Goal: Task Accomplishment & Management: Manage account settings

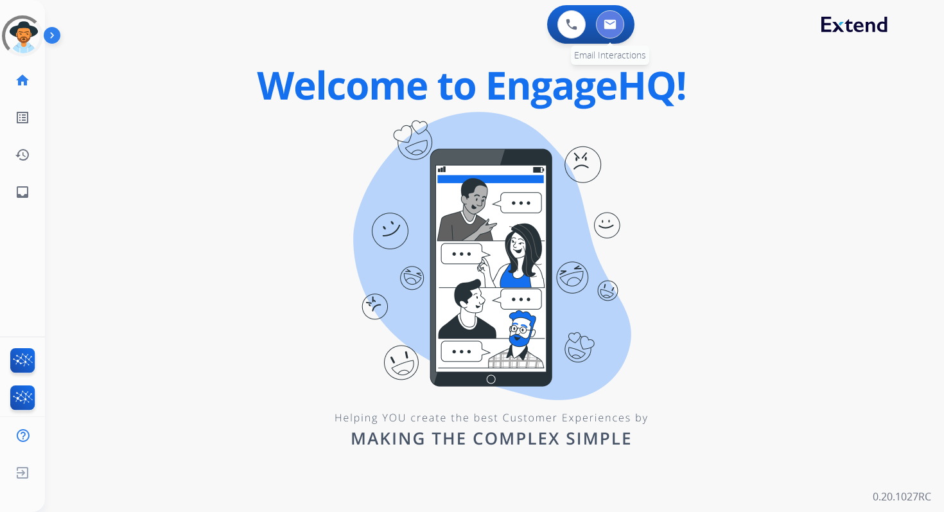
click at [600, 27] on button at bounding box center [610, 24] width 28 height 28
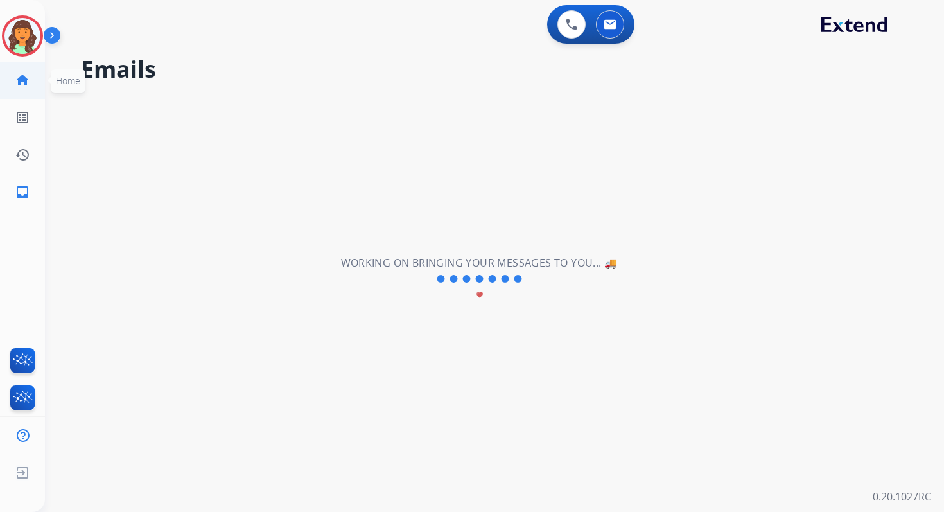
click at [19, 82] on mat-icon "home" at bounding box center [22, 80] width 15 height 15
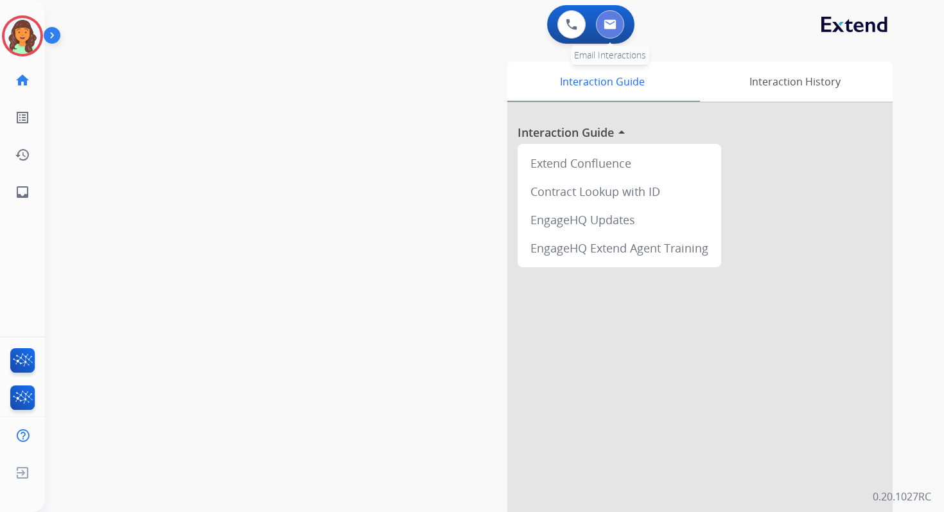
click at [614, 22] on img at bounding box center [609, 24] width 13 height 10
select select "**********"
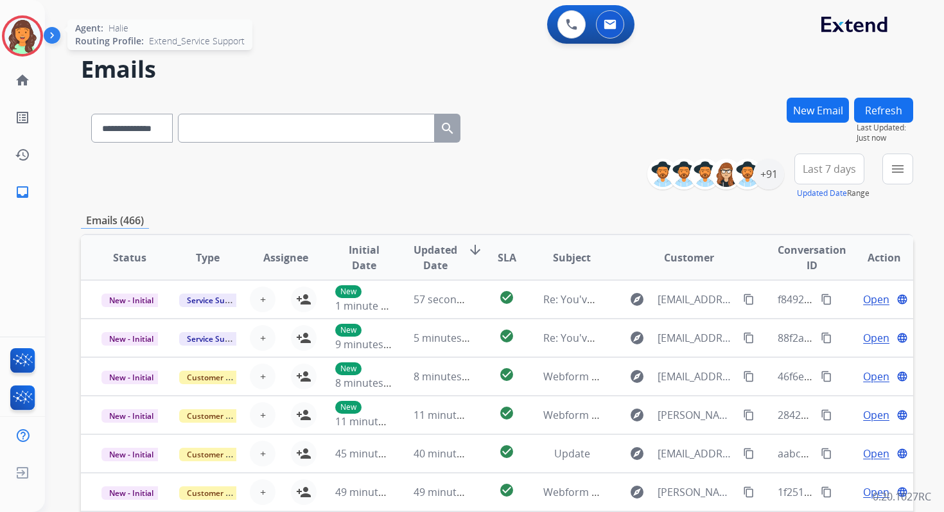
click at [17, 38] on img at bounding box center [22, 36] width 36 height 36
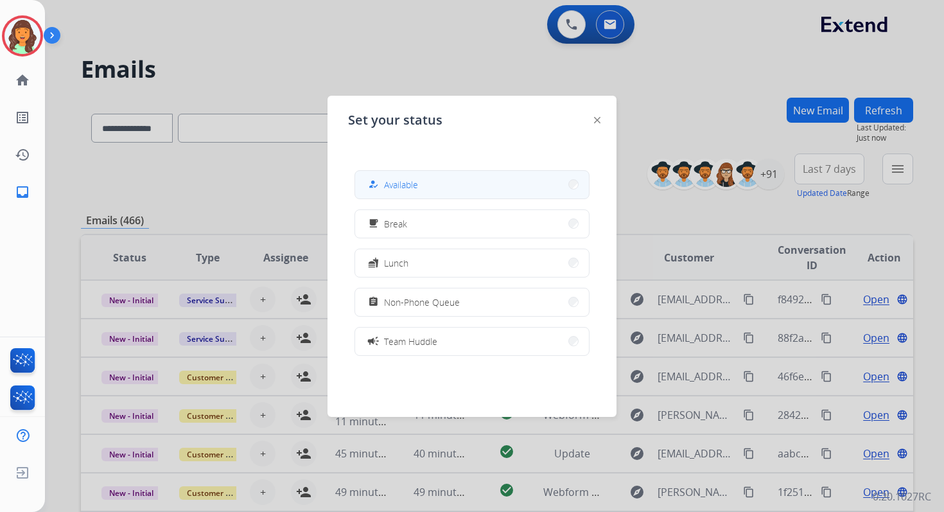
click at [372, 178] on div "how_to_reg" at bounding box center [374, 184] width 19 height 15
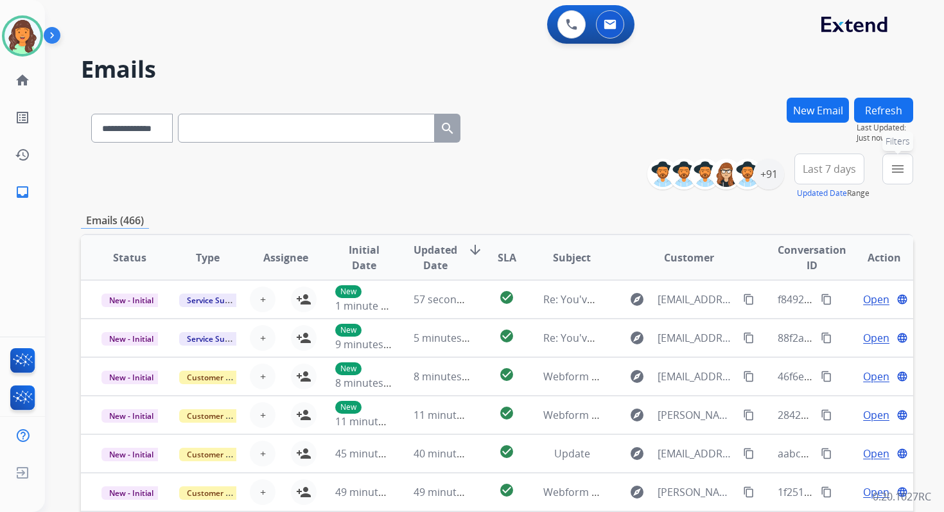
click at [900, 169] on mat-icon "menu" at bounding box center [897, 168] width 15 height 15
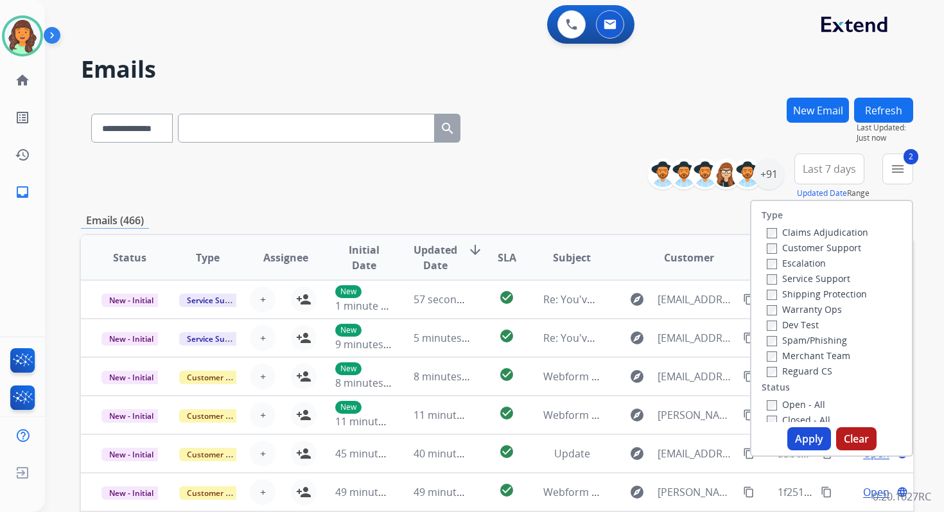
click at [791, 436] on button "Apply" at bounding box center [809, 438] width 44 height 23
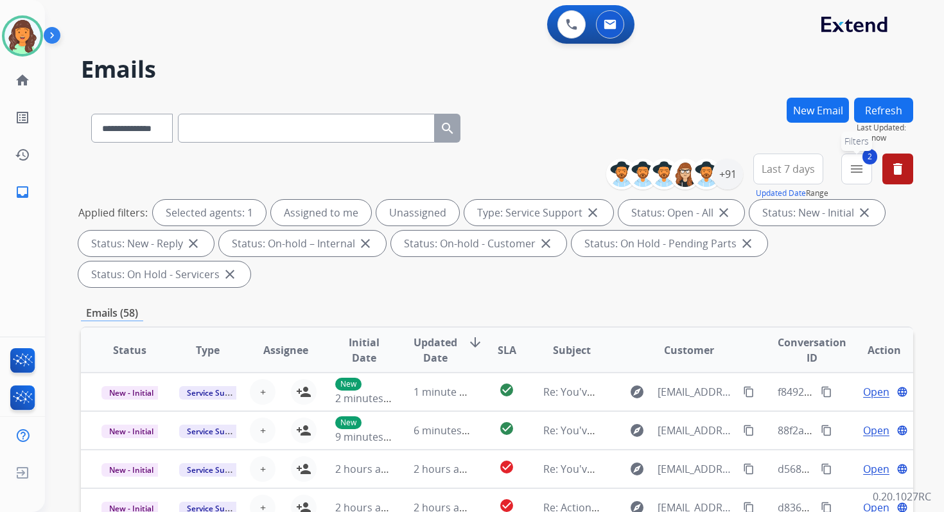
click at [855, 166] on mat-icon "menu" at bounding box center [856, 168] width 15 height 15
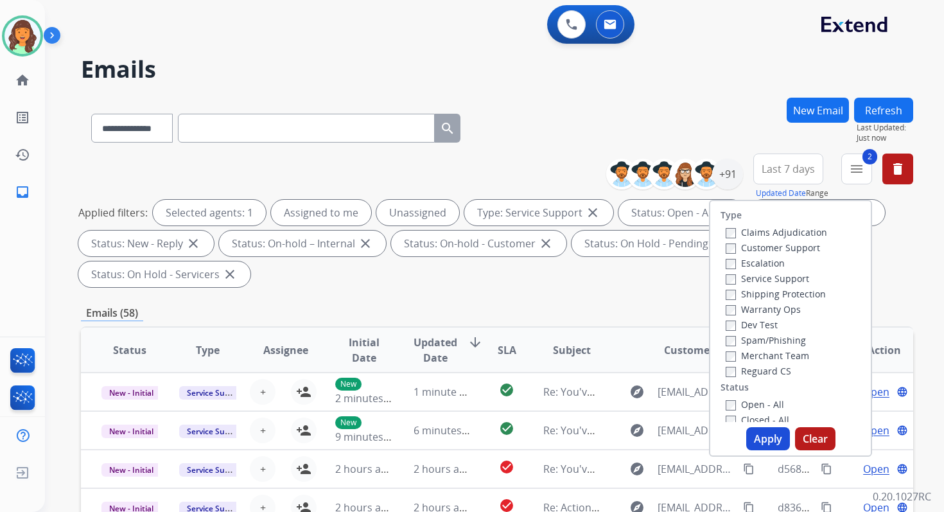
click at [767, 438] on button "Apply" at bounding box center [768, 438] width 44 height 23
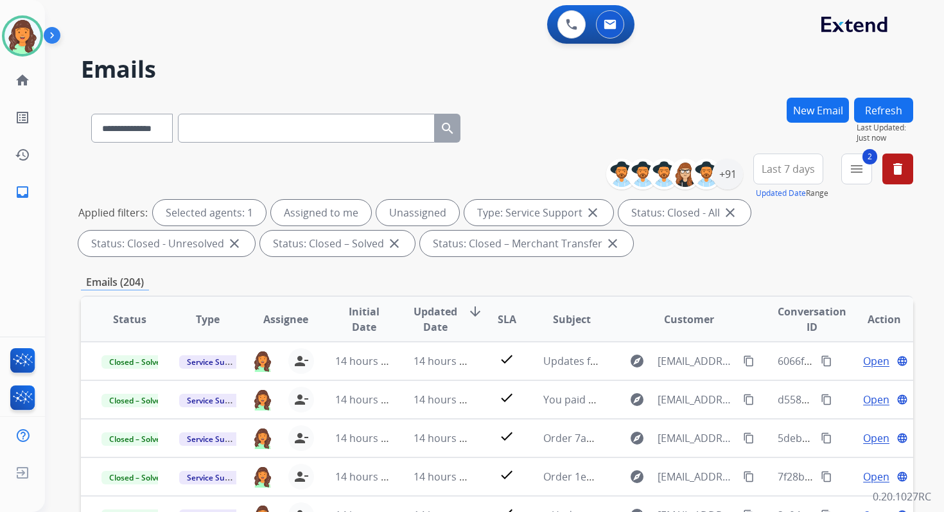
scroll to position [280, 0]
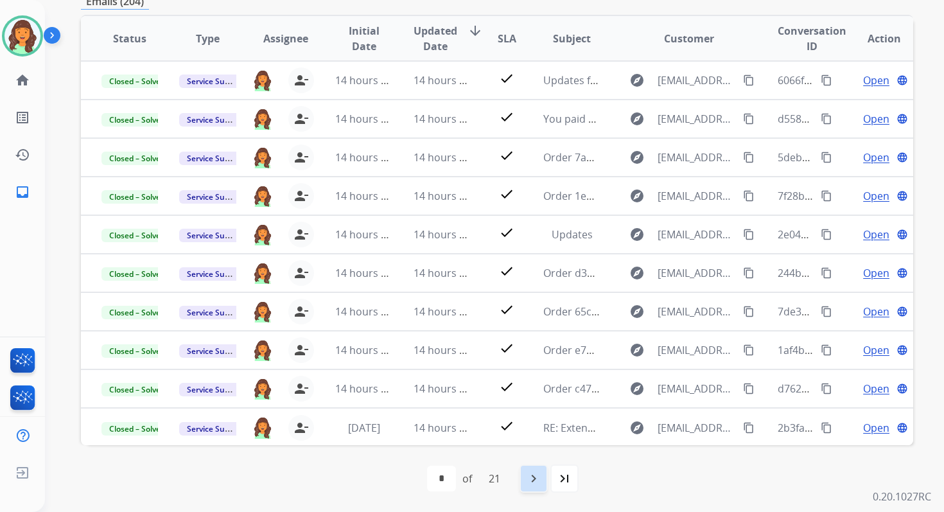
click at [534, 470] on mat-icon "navigate_next" at bounding box center [533, 477] width 15 height 15
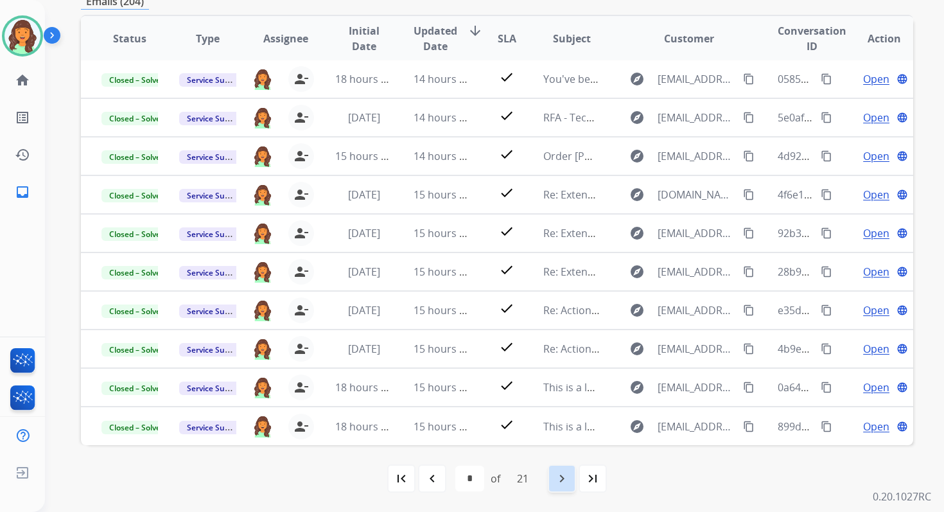
click at [562, 481] on mat-icon "navigate_next" at bounding box center [561, 477] width 15 height 15
click at [568, 485] on mat-icon "navigate_next" at bounding box center [561, 477] width 15 height 15
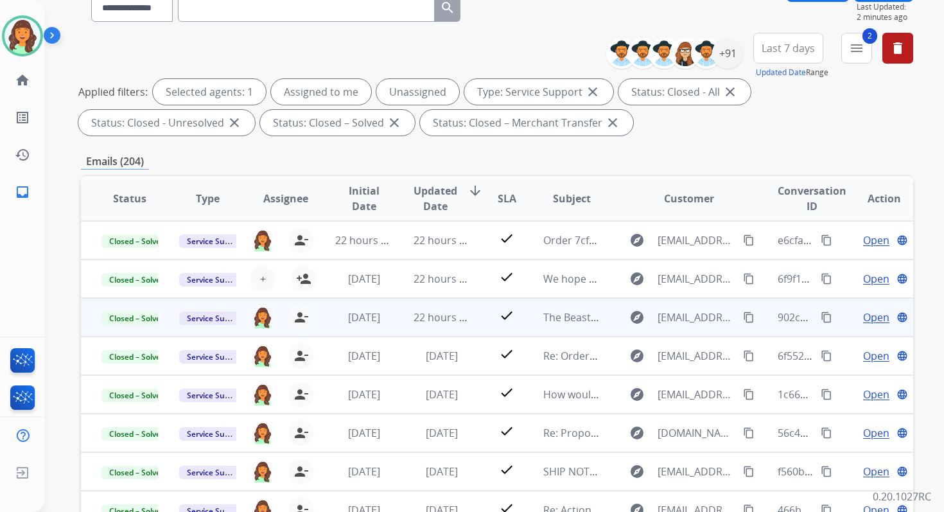
scroll to position [116, 0]
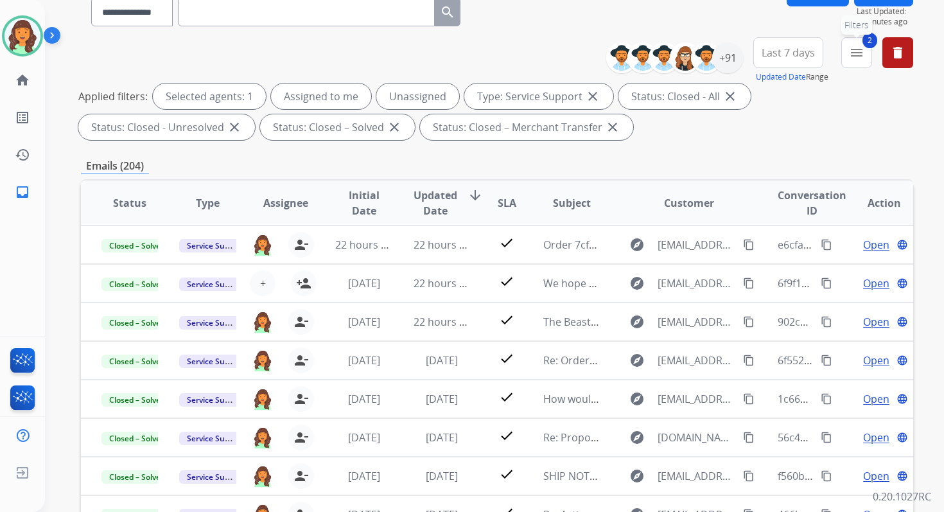
click at [844, 58] on button "2 menu Filters" at bounding box center [856, 52] width 31 height 31
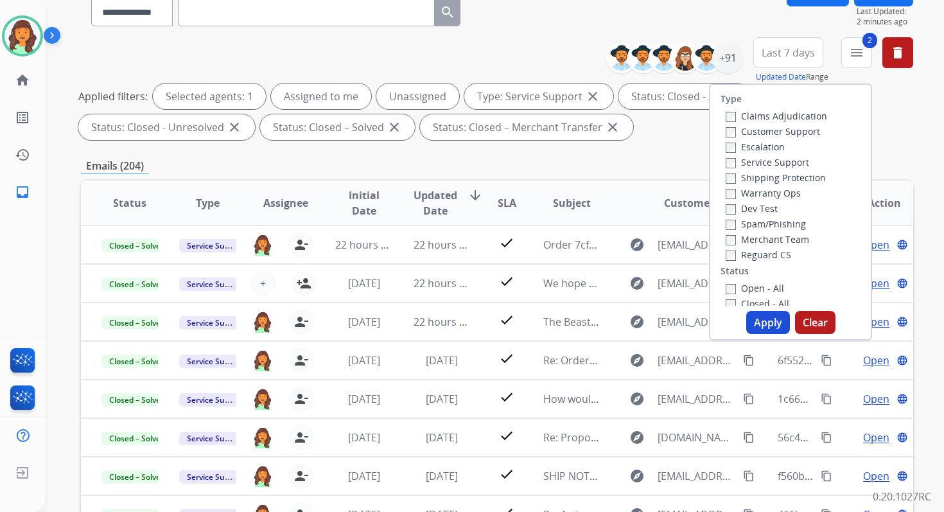
click at [764, 321] on button "Apply" at bounding box center [768, 322] width 44 height 23
select select "*"
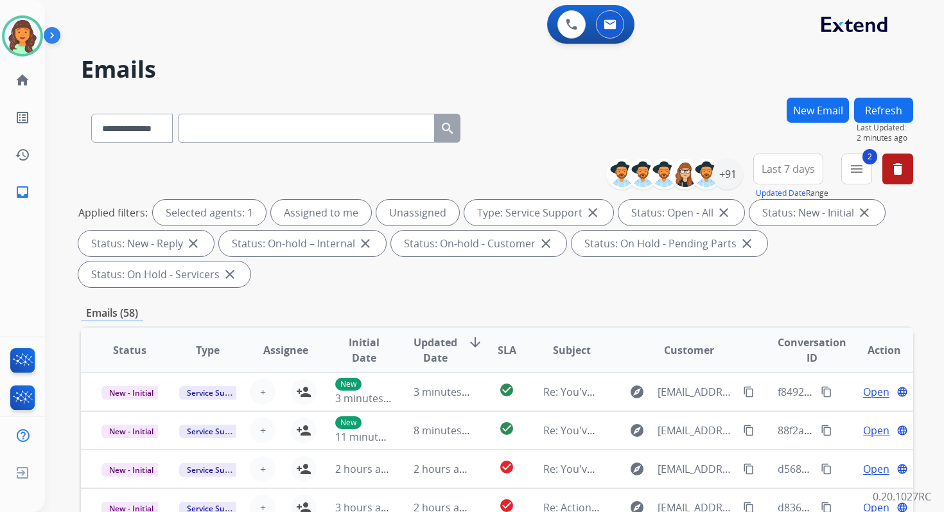
click at [463, 309] on div "Emails (58)" at bounding box center [497, 313] width 832 height 16
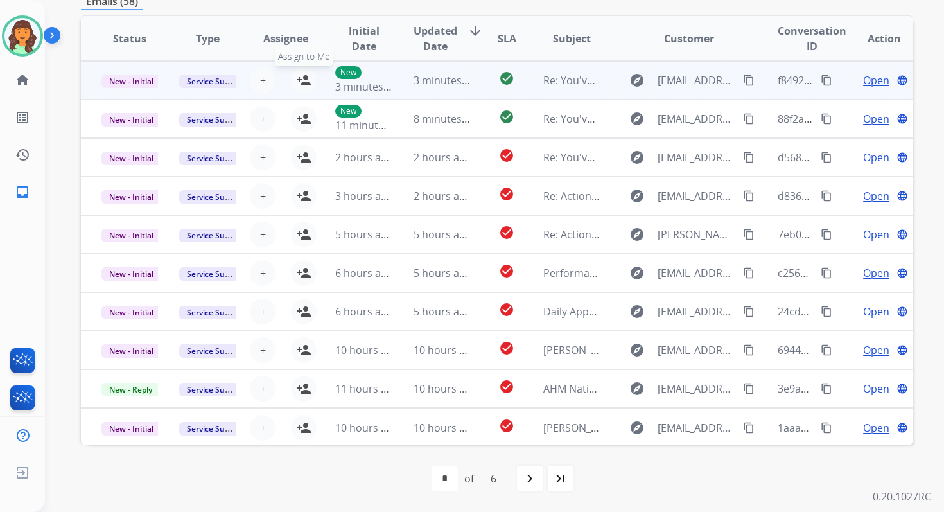
click at [302, 80] on mat-icon "person_add" at bounding box center [303, 80] width 15 height 15
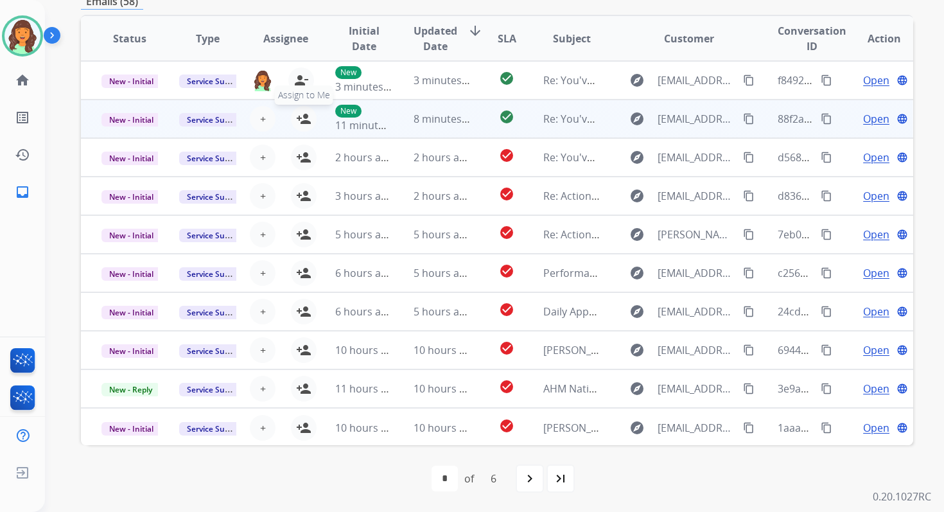
click at [302, 116] on mat-icon "person_add" at bounding box center [303, 118] width 15 height 15
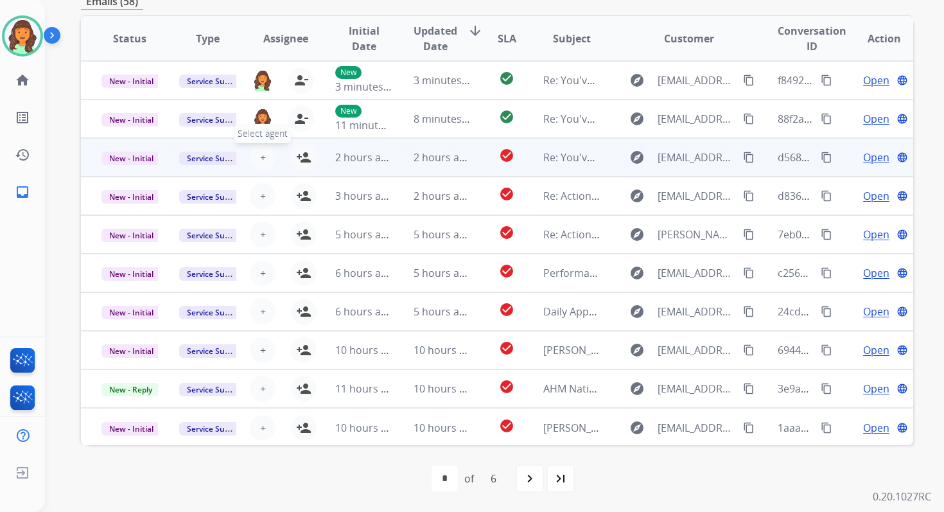
click at [261, 153] on span "+" at bounding box center [263, 157] width 6 height 15
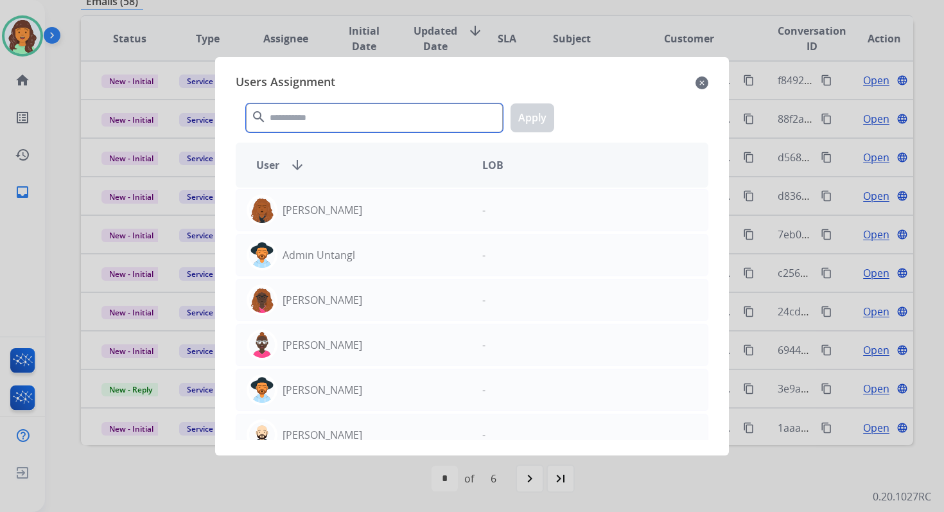
click at [323, 111] on input "text" at bounding box center [374, 117] width 257 height 29
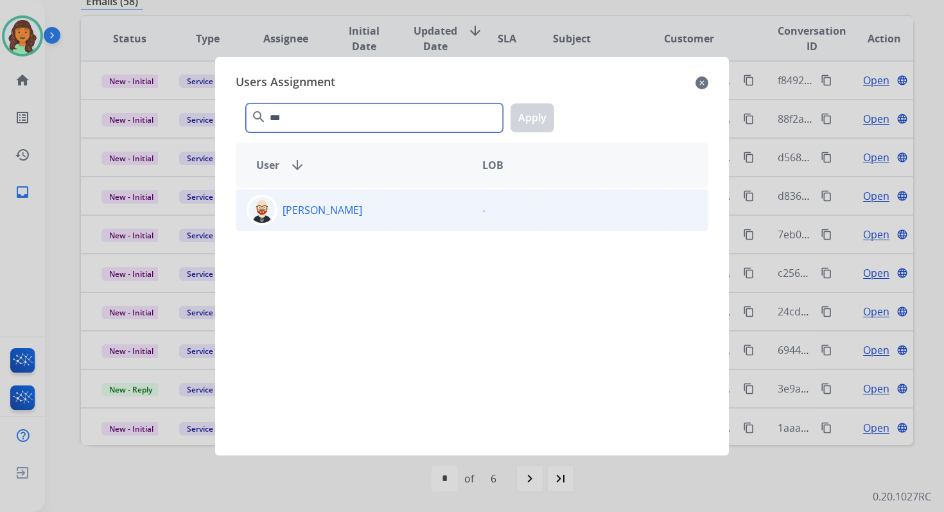
type input "***"
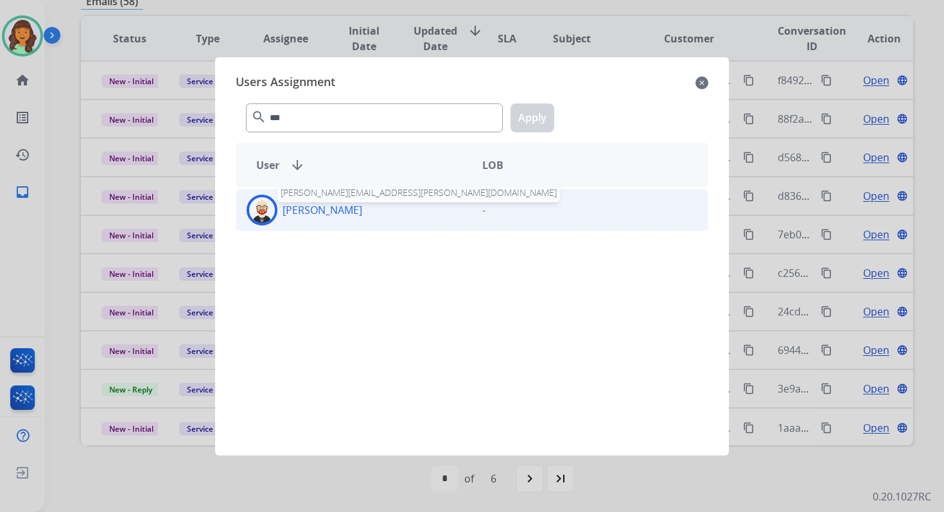
click at [329, 216] on p "[PERSON_NAME]" at bounding box center [322, 209] width 80 height 15
click at [520, 121] on button "Apply" at bounding box center [532, 117] width 44 height 29
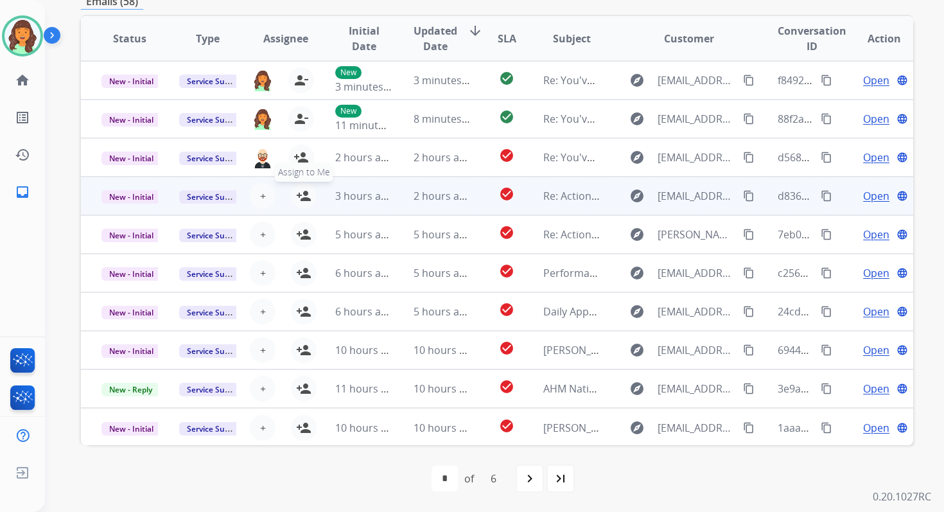
click at [296, 191] on mat-icon "person_add" at bounding box center [303, 195] width 15 height 15
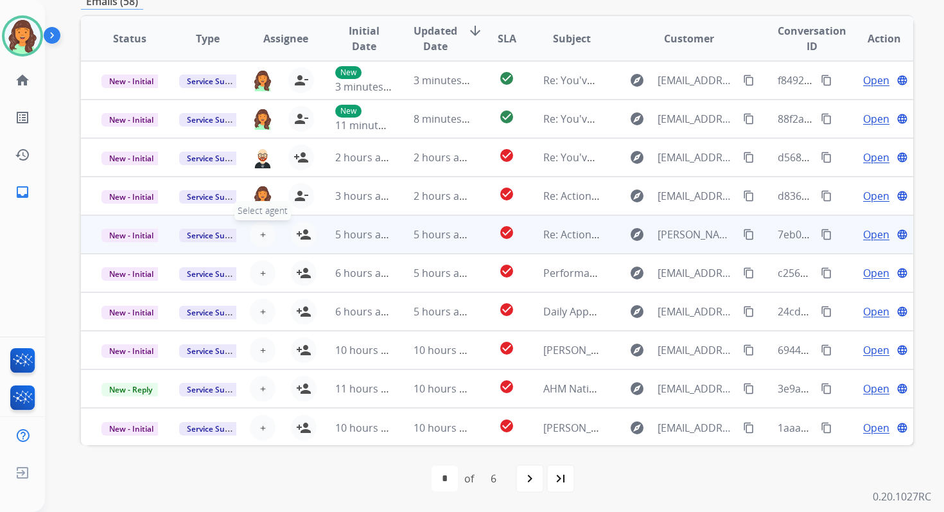
click at [261, 236] on span "+" at bounding box center [263, 234] width 6 height 15
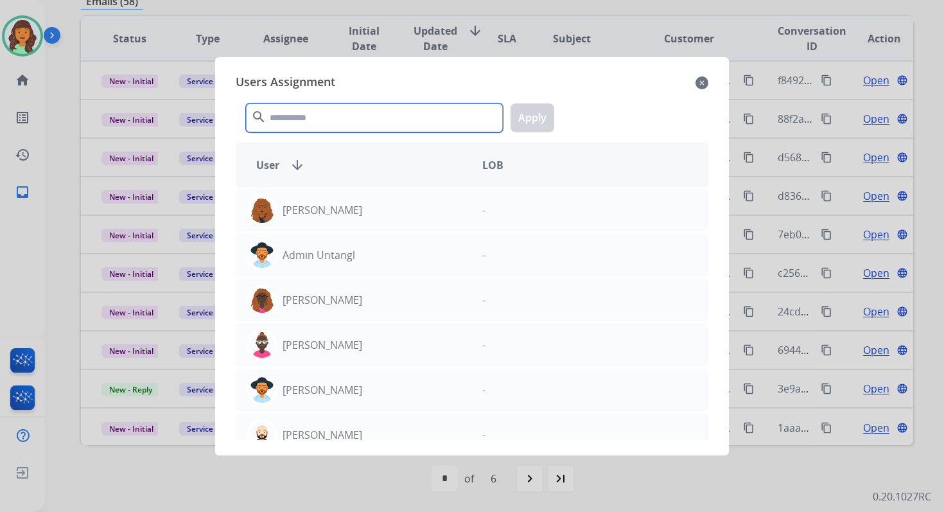
click at [293, 121] on input "text" at bounding box center [374, 117] width 257 height 29
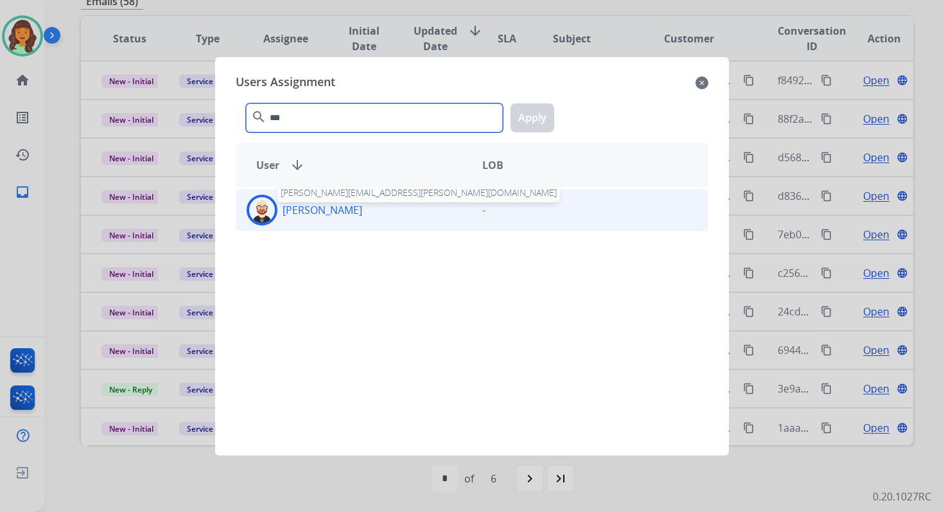
type input "***"
click at [315, 211] on p "[PERSON_NAME]" at bounding box center [322, 209] width 80 height 15
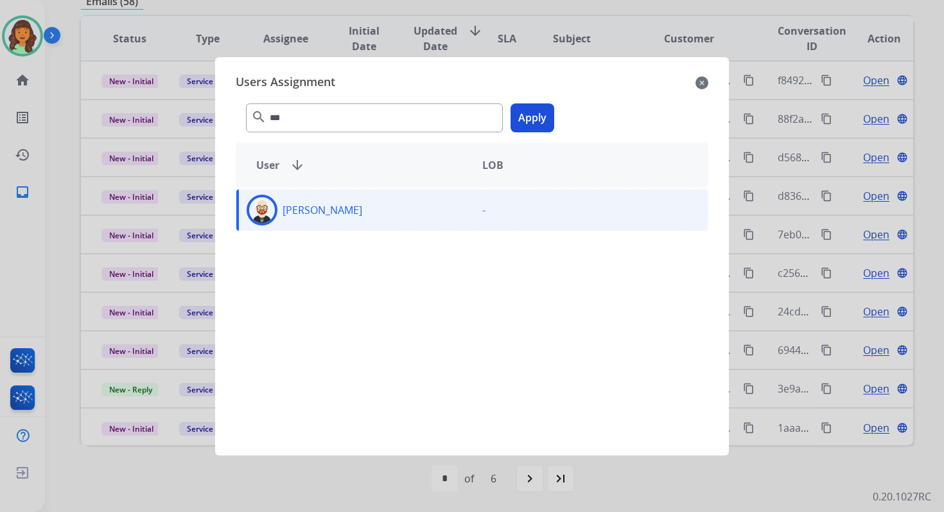
click at [515, 116] on button "Apply" at bounding box center [532, 117] width 44 height 29
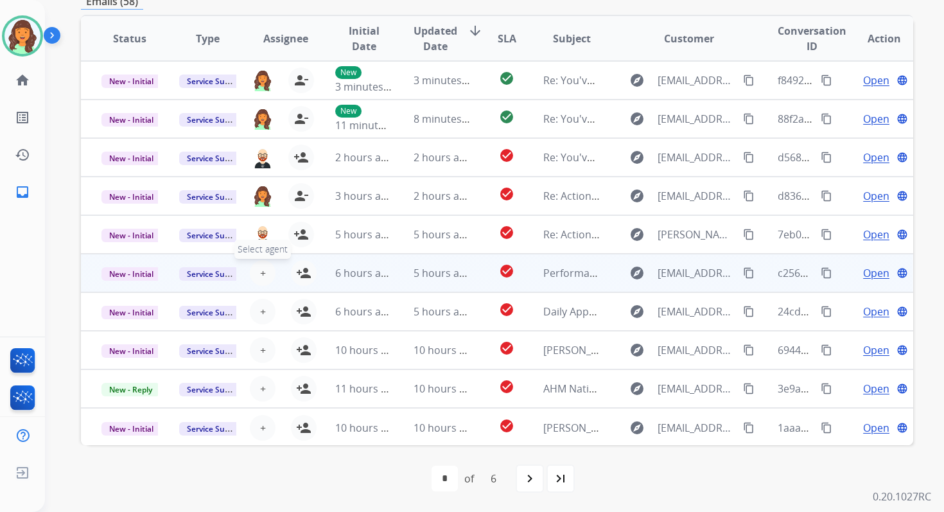
click at [260, 272] on span "+" at bounding box center [263, 272] width 6 height 15
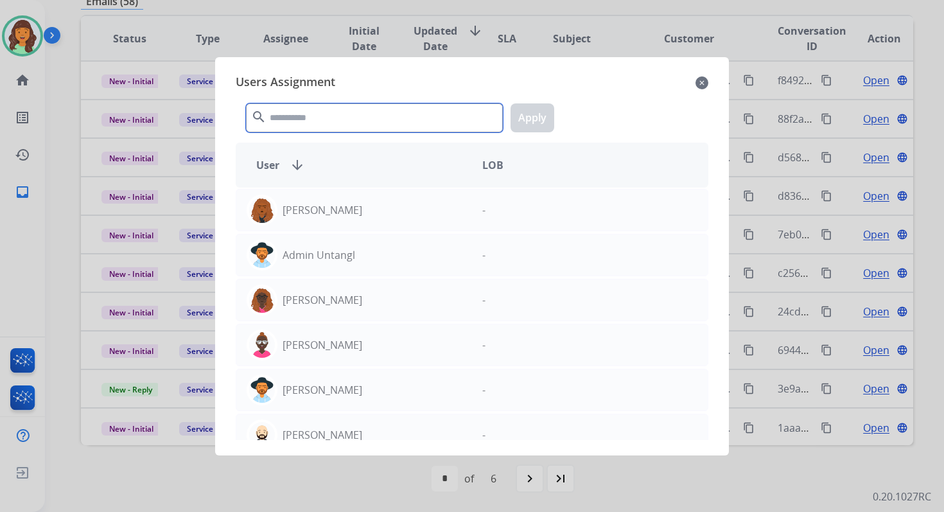
click at [354, 123] on input "text" at bounding box center [374, 117] width 257 height 29
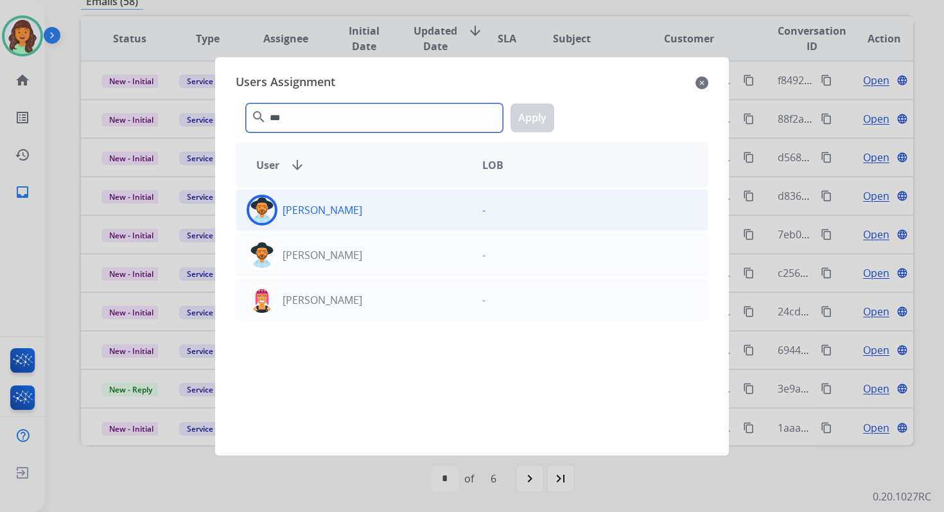
type input "***"
click at [361, 209] on div "[PERSON_NAME]" at bounding box center [354, 209] width 236 height 31
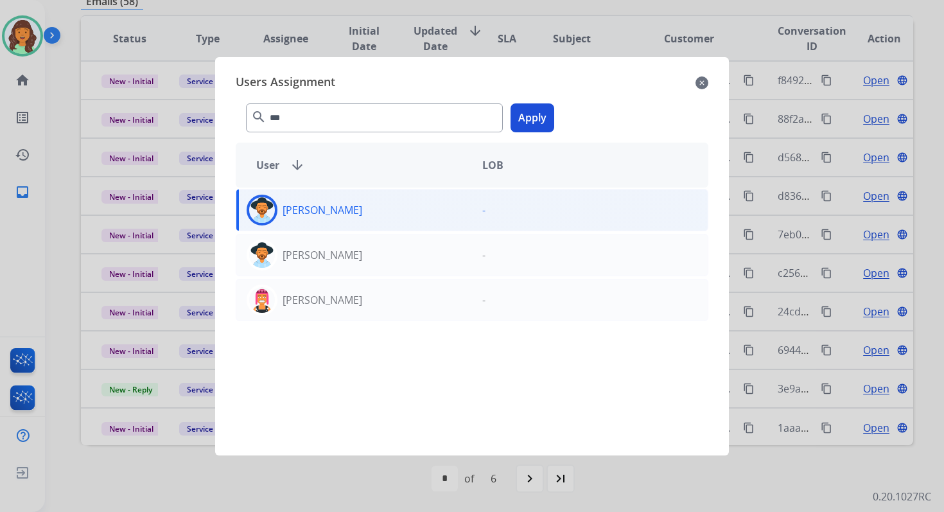
click at [535, 118] on button "Apply" at bounding box center [532, 117] width 44 height 29
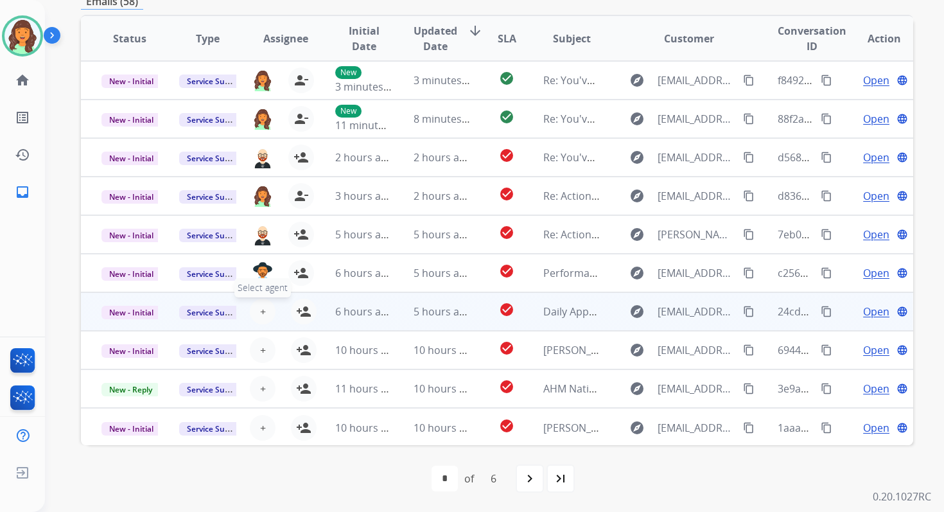
click at [263, 310] on span "+" at bounding box center [263, 311] width 6 height 15
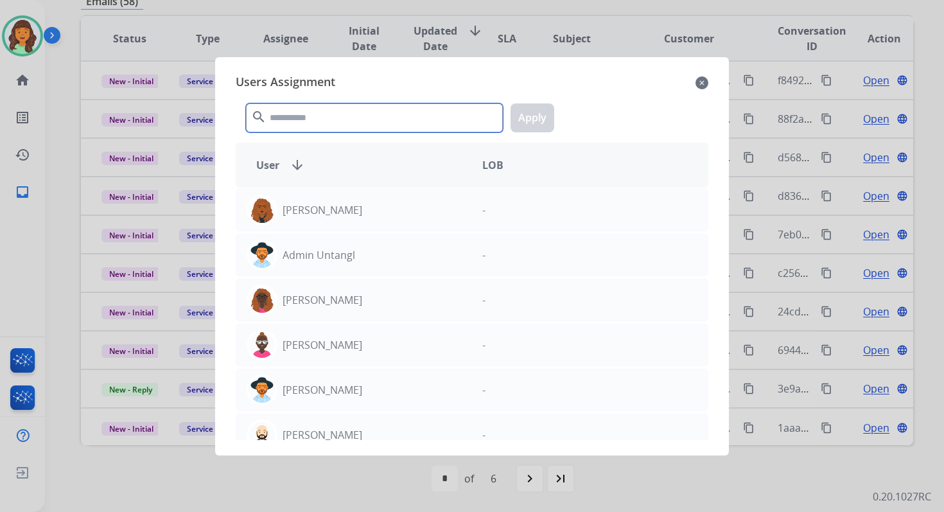
click at [333, 117] on input "text" at bounding box center [374, 117] width 257 height 29
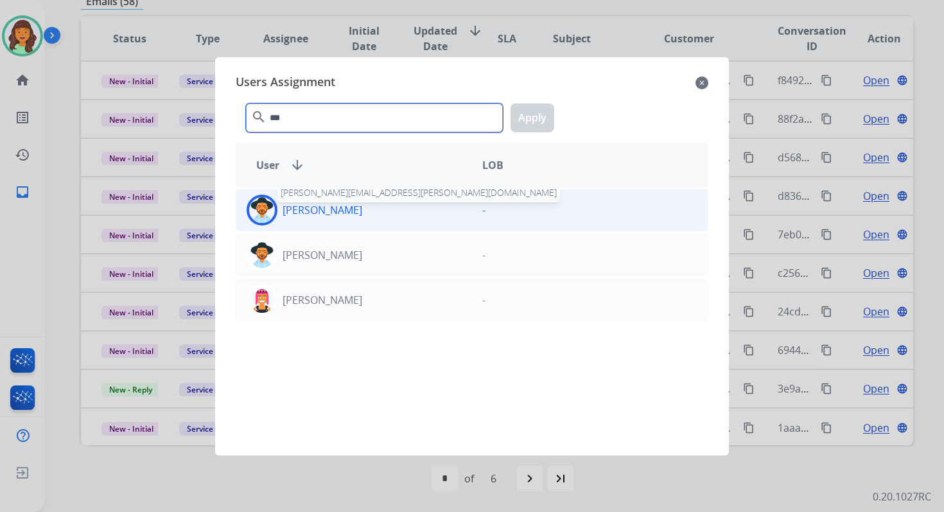
type input "***"
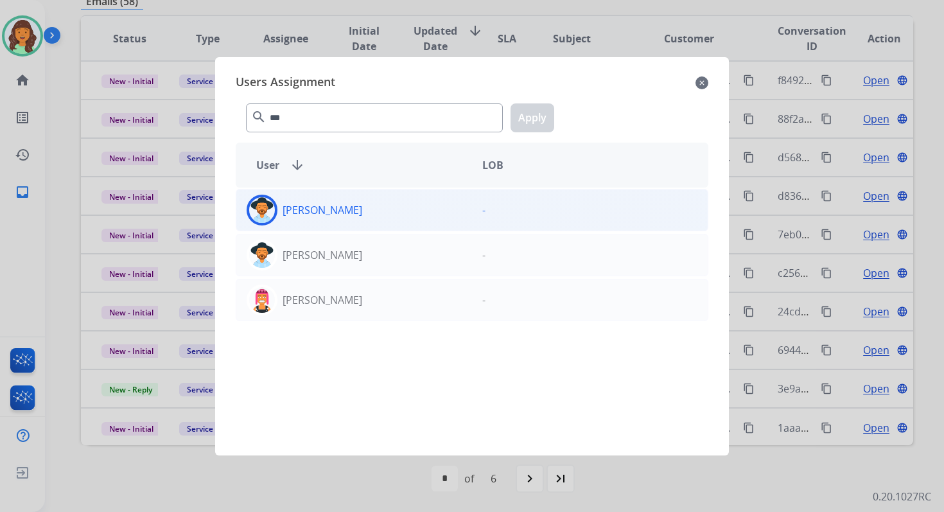
click at [336, 227] on div "[PERSON_NAME] -" at bounding box center [472, 210] width 472 height 42
click at [540, 111] on button "Apply" at bounding box center [532, 117] width 44 height 29
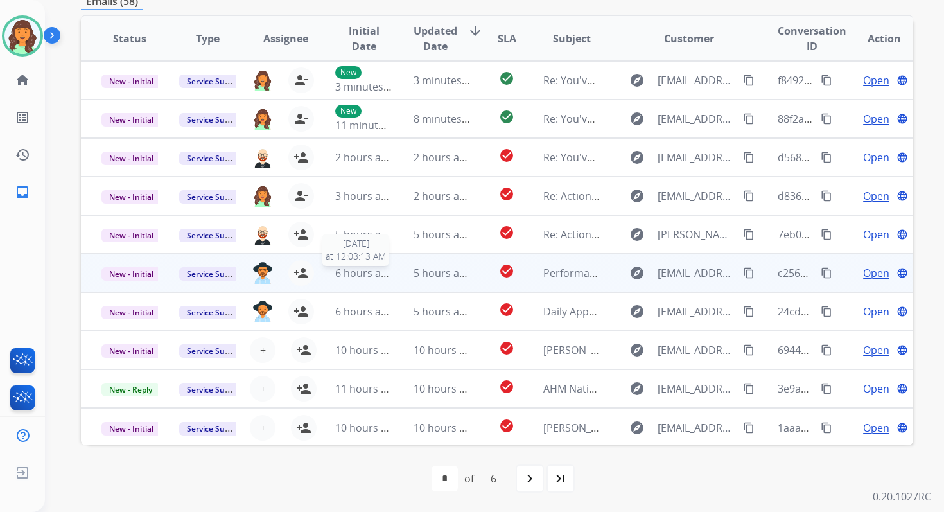
scroll to position [1, 0]
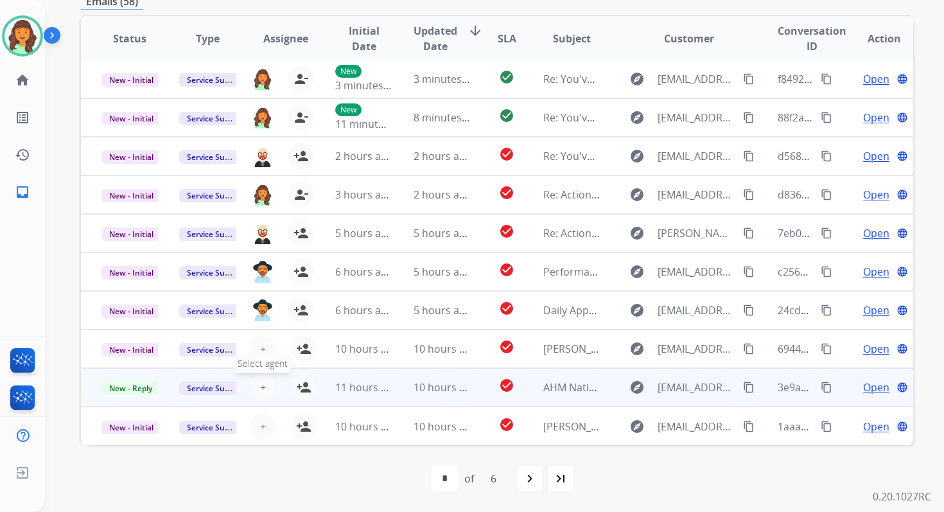
click at [261, 388] on span "+" at bounding box center [263, 386] width 6 height 15
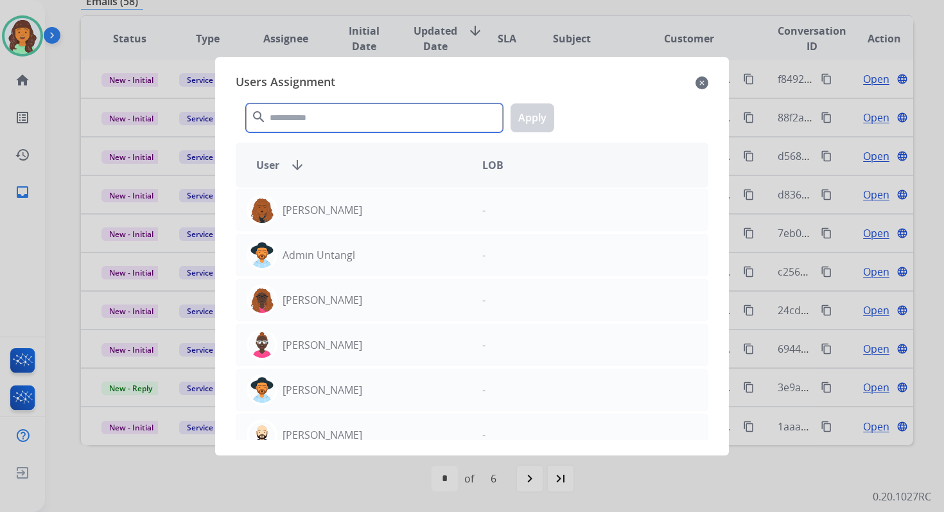
click at [367, 119] on input "text" at bounding box center [374, 117] width 257 height 29
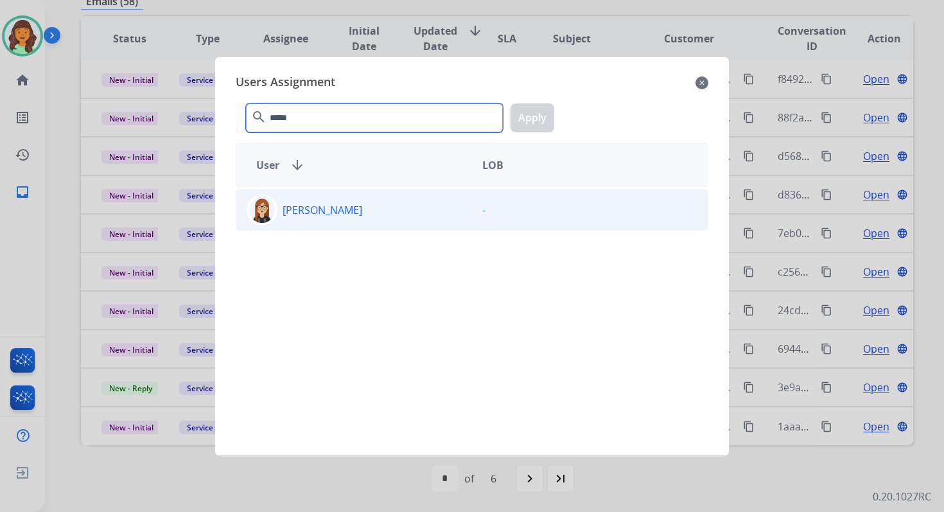
type input "*****"
click at [373, 209] on div "[PERSON_NAME]" at bounding box center [354, 209] width 236 height 31
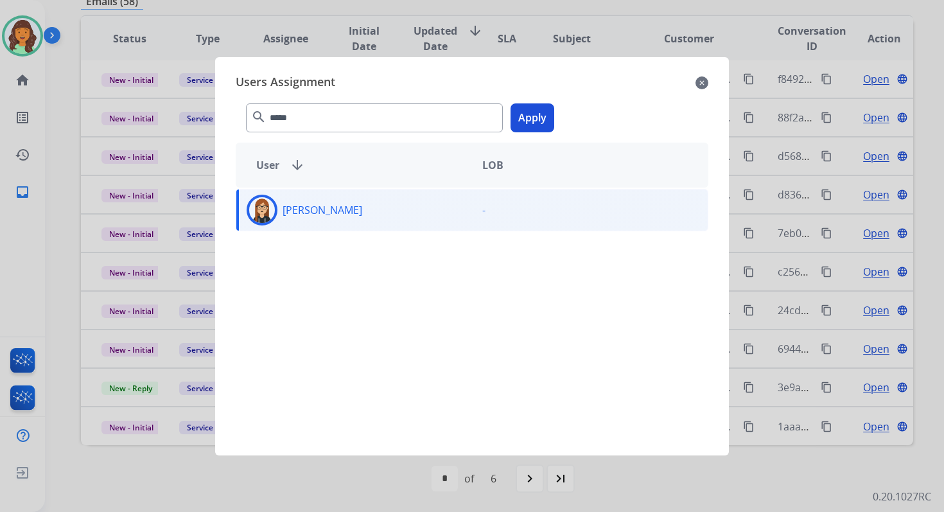
click at [538, 119] on button "Apply" at bounding box center [532, 117] width 44 height 29
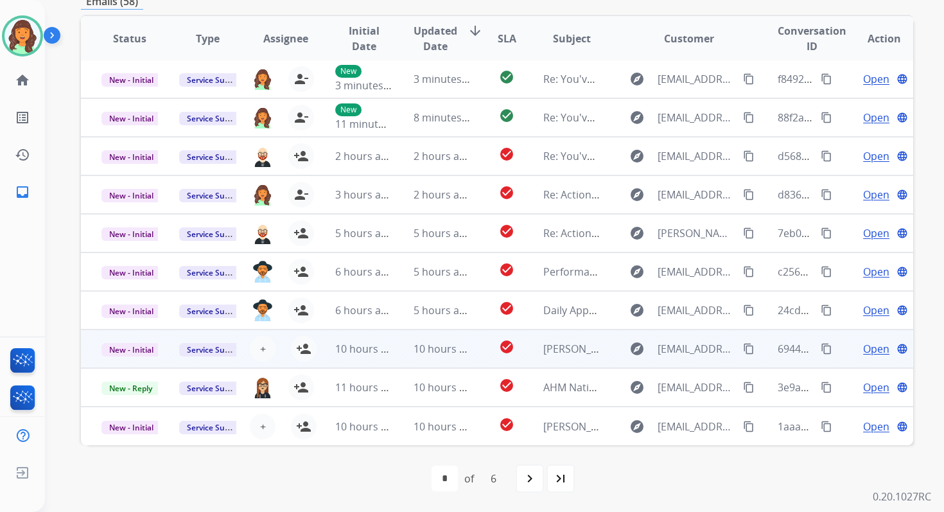
click at [406, 341] on td "10 hours ago" at bounding box center [432, 348] width 78 height 39
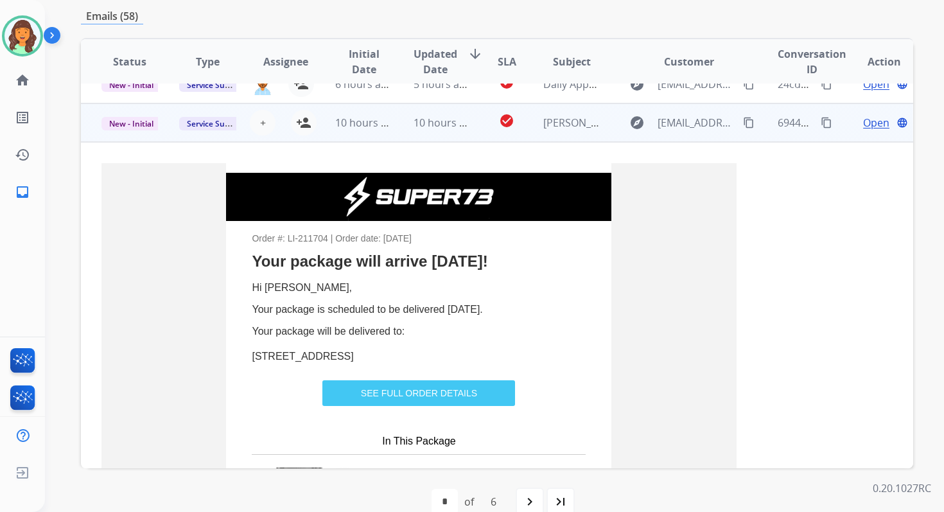
scroll to position [270, 0]
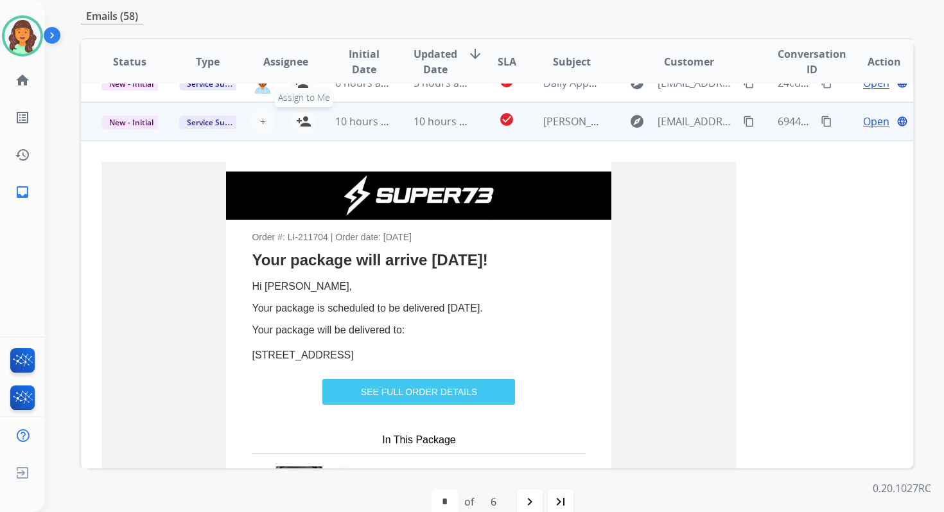
click at [302, 121] on mat-icon "person_add" at bounding box center [303, 121] width 15 height 15
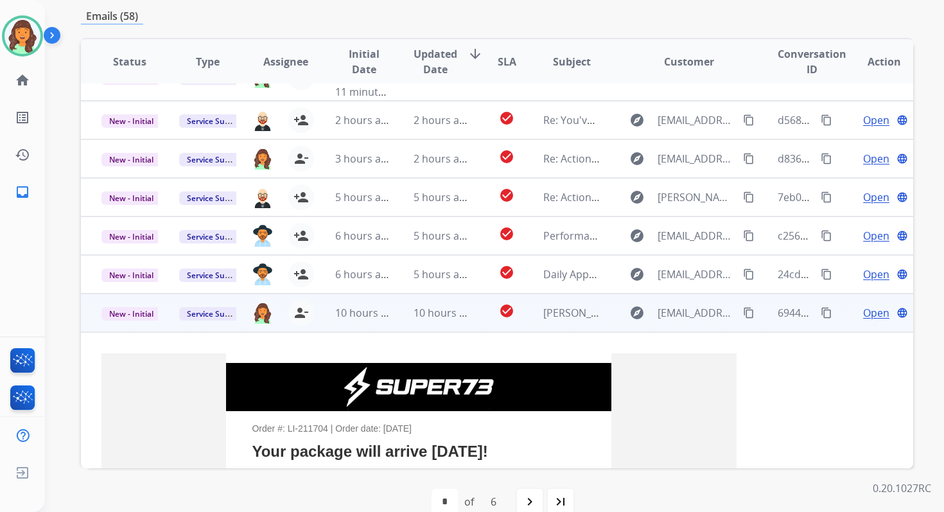
scroll to position [0, 0]
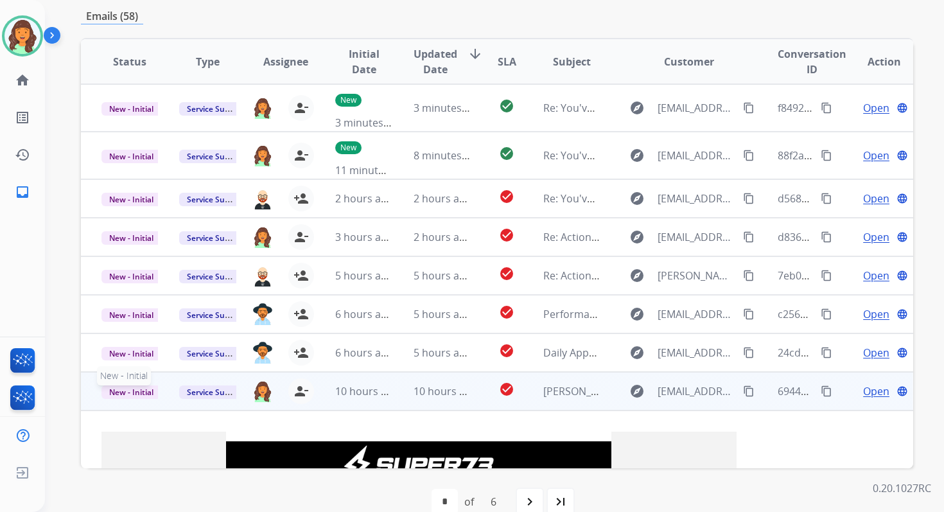
click at [130, 395] on span "New - Initial" at bounding box center [131, 391] width 60 height 13
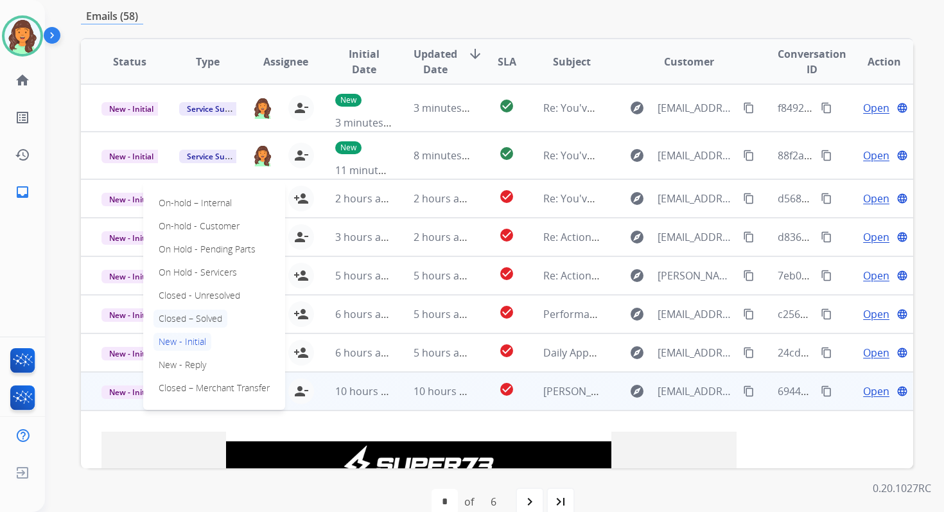
click at [185, 318] on p "Closed – Solved" at bounding box center [190, 318] width 74 height 18
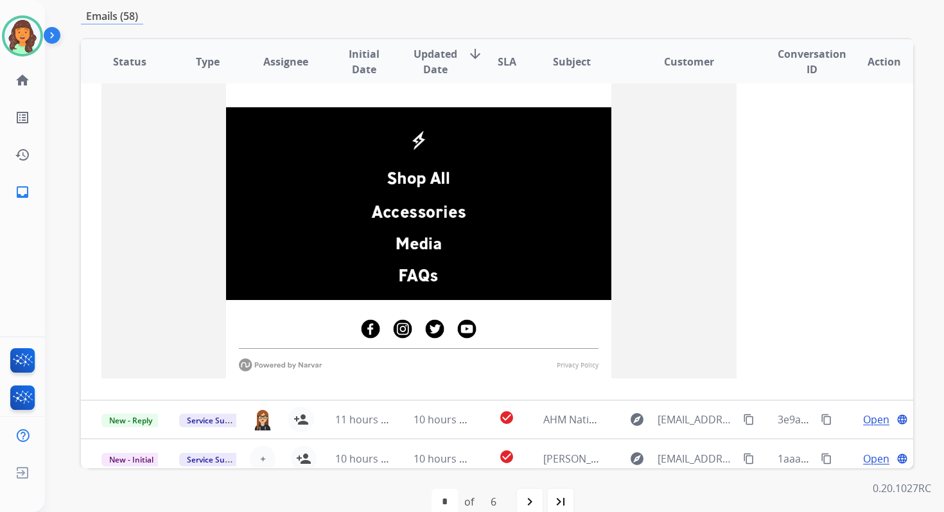
scroll to position [1555, 0]
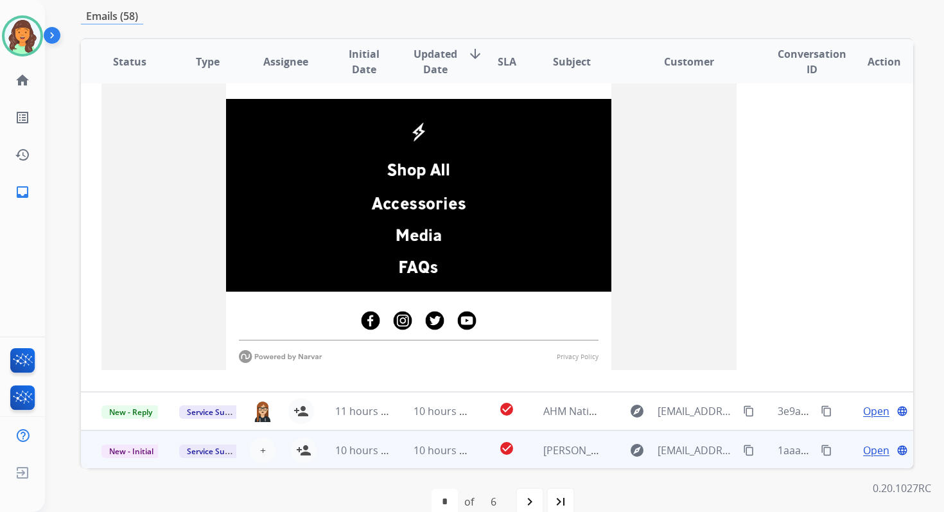
click at [438, 444] on span "10 hours ago" at bounding box center [445, 450] width 64 height 14
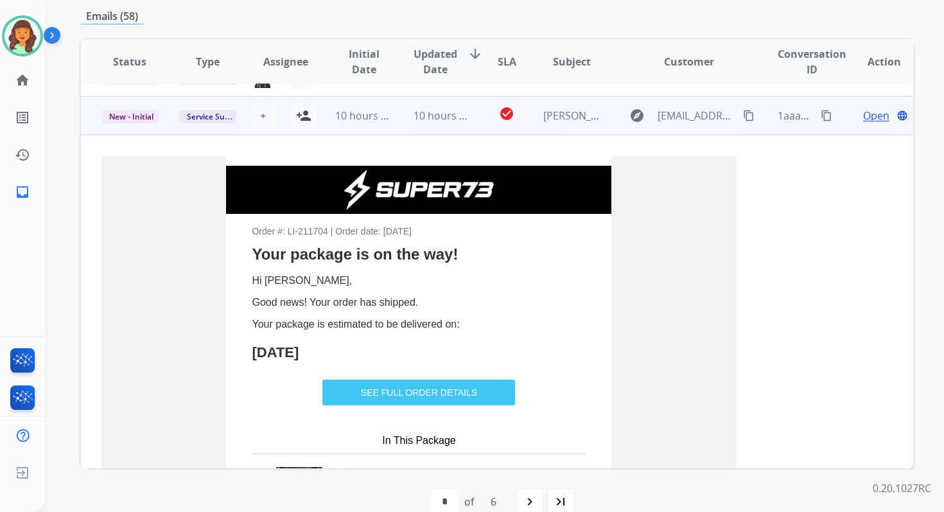
scroll to position [347, 0]
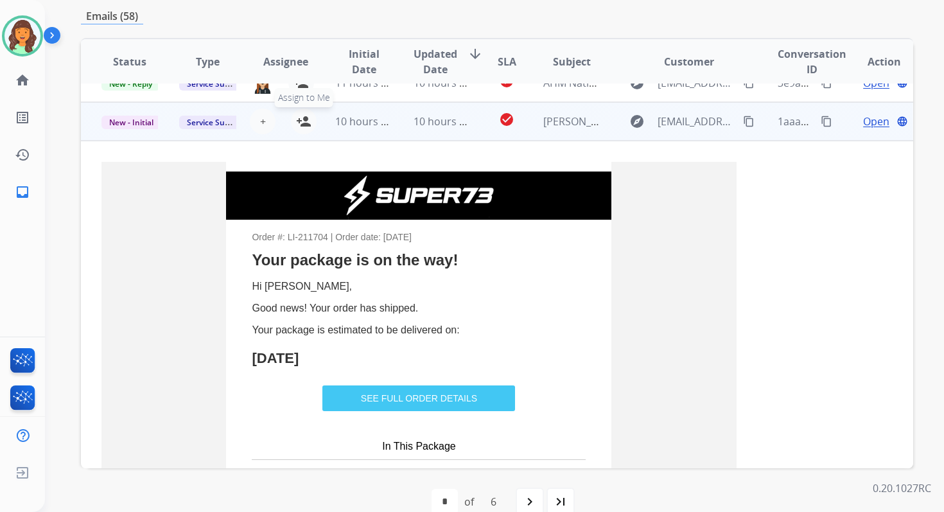
click at [301, 117] on mat-icon "person_add" at bounding box center [303, 121] width 15 height 15
click at [140, 122] on span "New - Initial" at bounding box center [131, 122] width 60 height 13
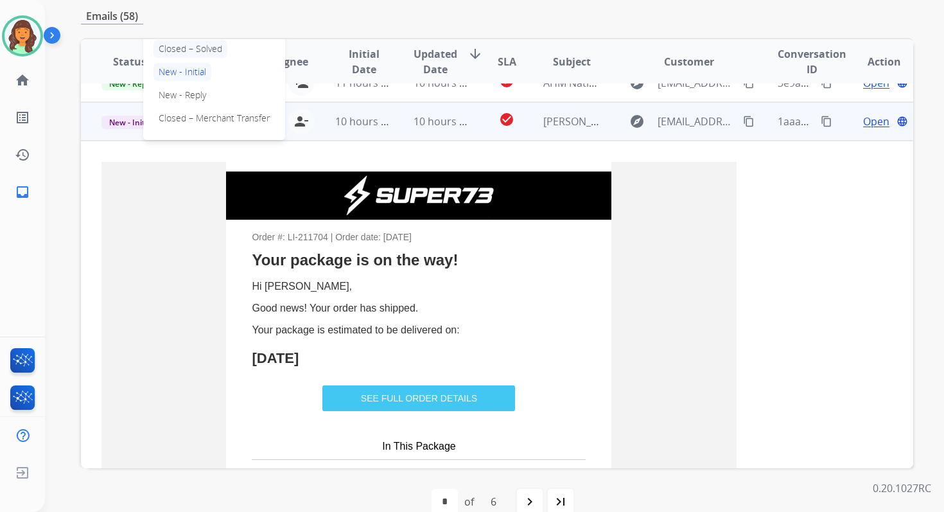
click at [183, 45] on p "Closed – Solved" at bounding box center [190, 49] width 74 height 18
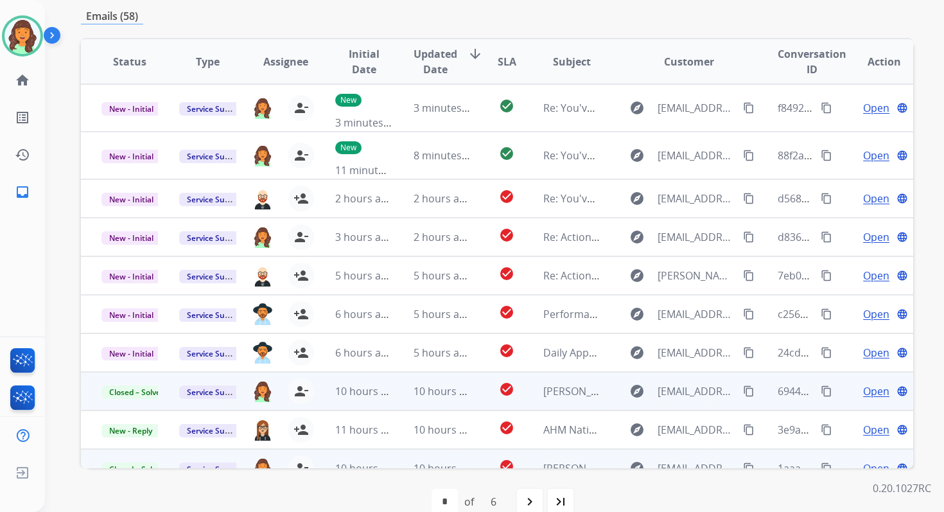
scroll to position [0, 0]
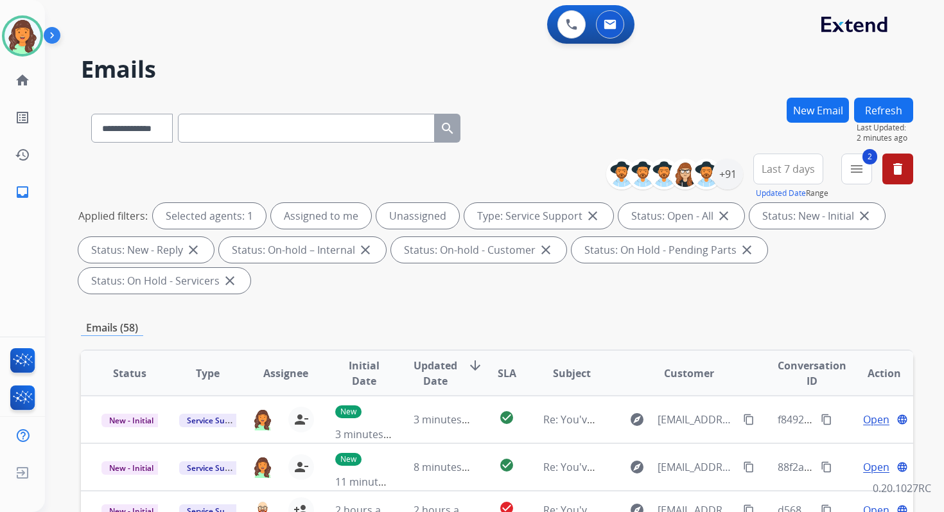
click at [873, 108] on button "Refresh" at bounding box center [883, 110] width 59 height 25
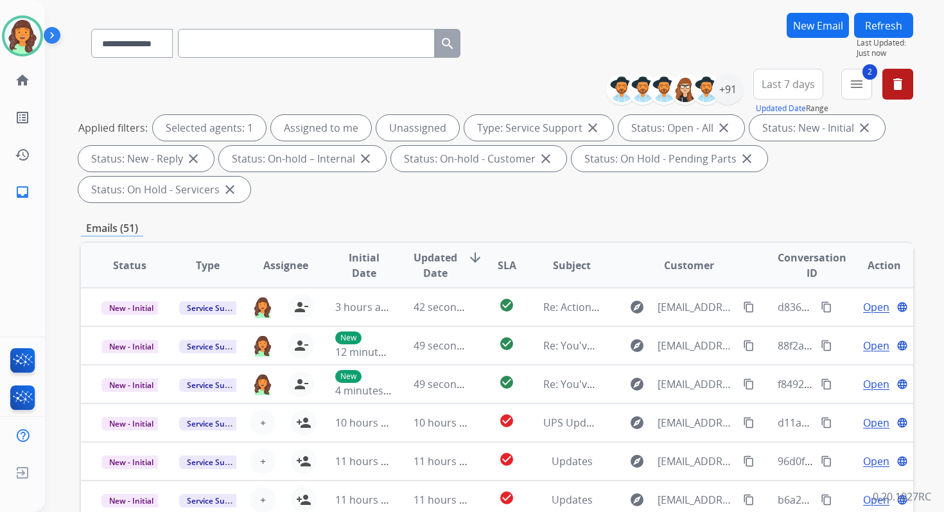
scroll to position [311, 0]
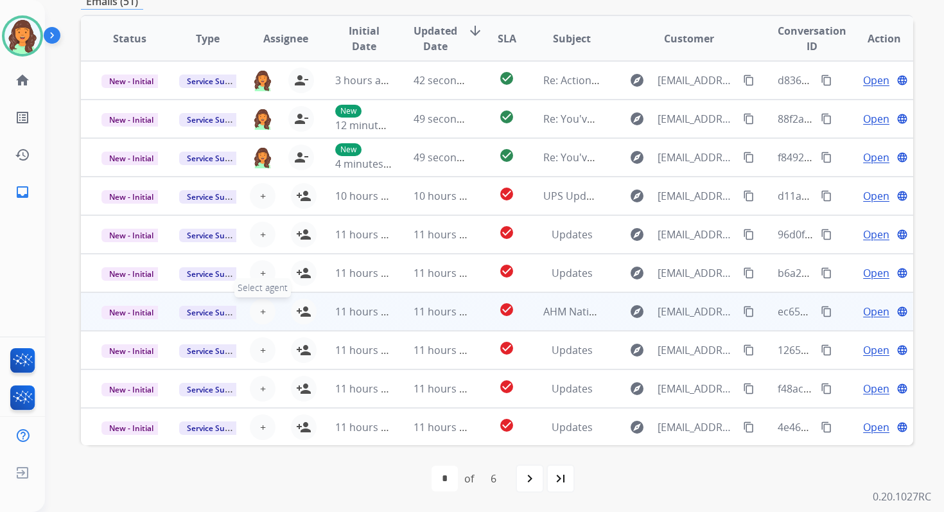
click at [262, 311] on span "+" at bounding box center [263, 311] width 6 height 15
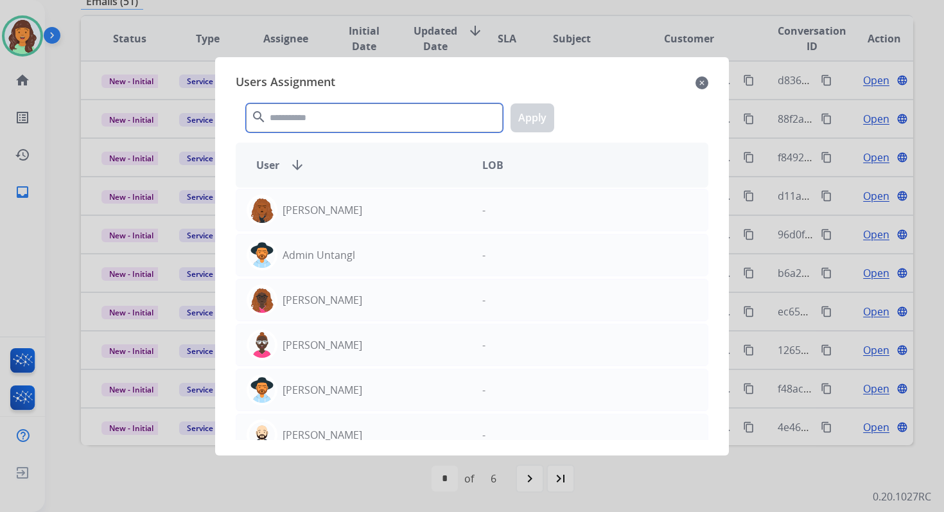
click at [316, 117] on input "text" at bounding box center [374, 117] width 257 height 29
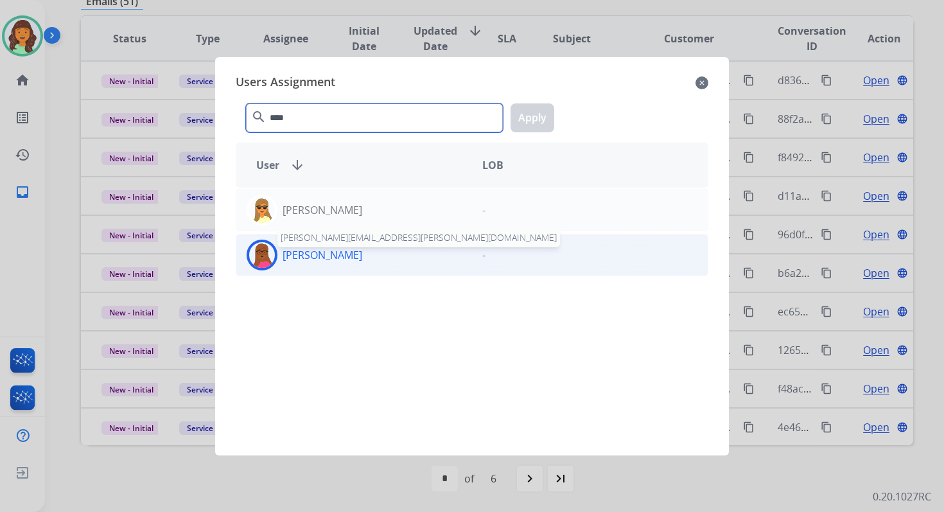
type input "****"
click at [343, 258] on p "[PERSON_NAME]" at bounding box center [322, 254] width 80 height 15
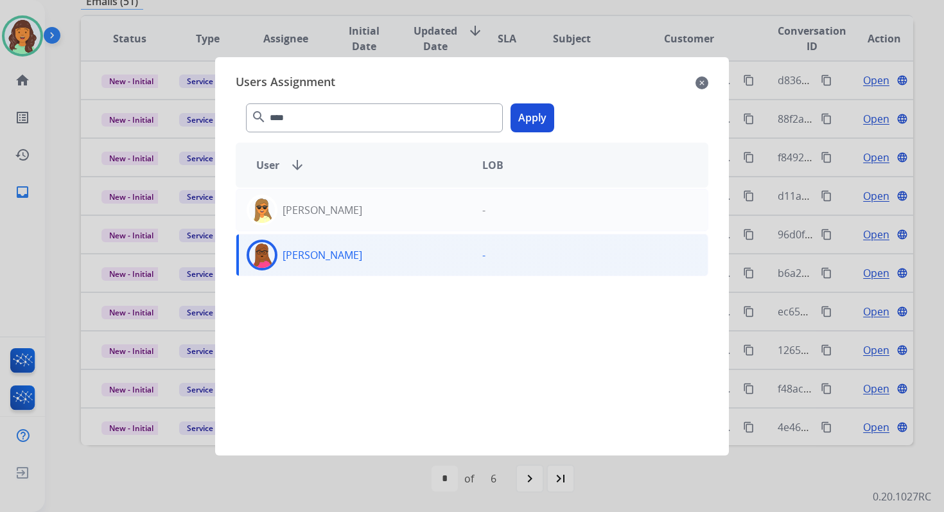
click at [526, 120] on button "Apply" at bounding box center [532, 117] width 44 height 29
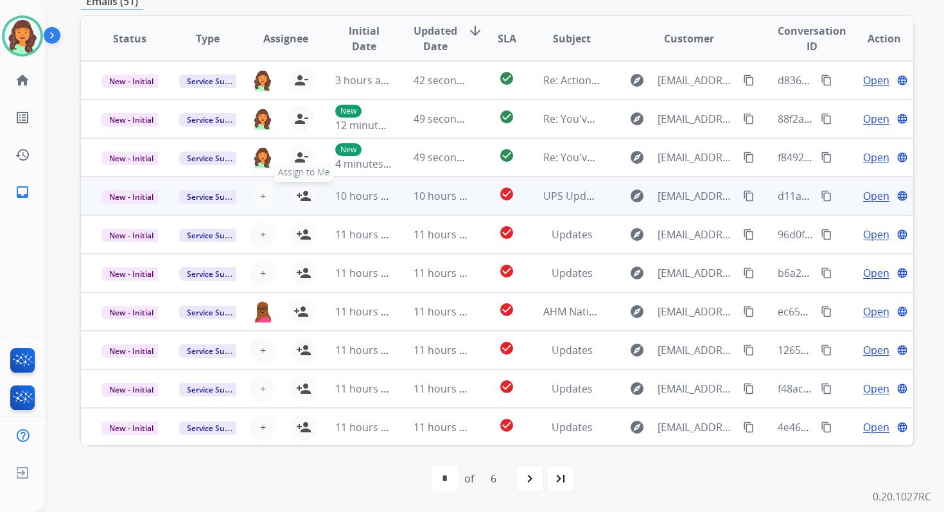
click at [301, 195] on mat-icon "person_add" at bounding box center [303, 195] width 15 height 15
click at [150, 195] on span "New - Initial" at bounding box center [131, 196] width 60 height 13
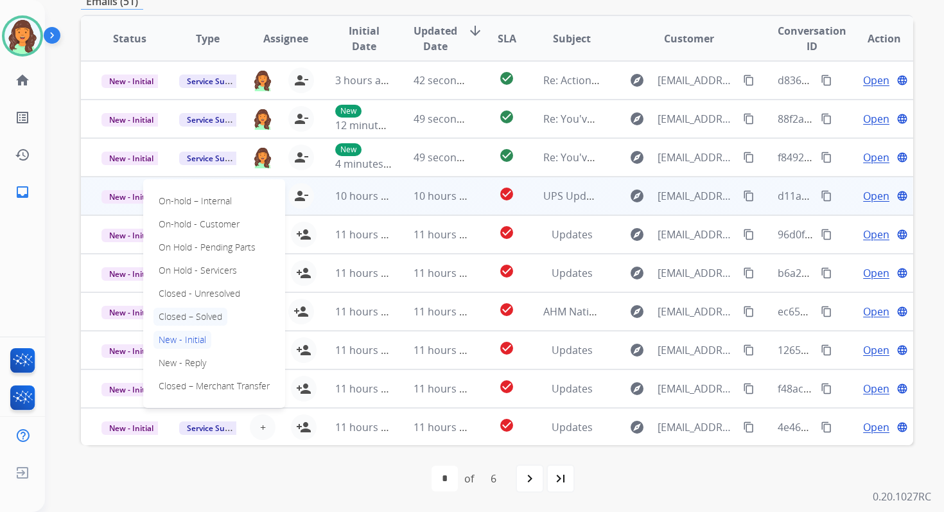
click at [191, 315] on p "Closed – Solved" at bounding box center [190, 316] width 74 height 18
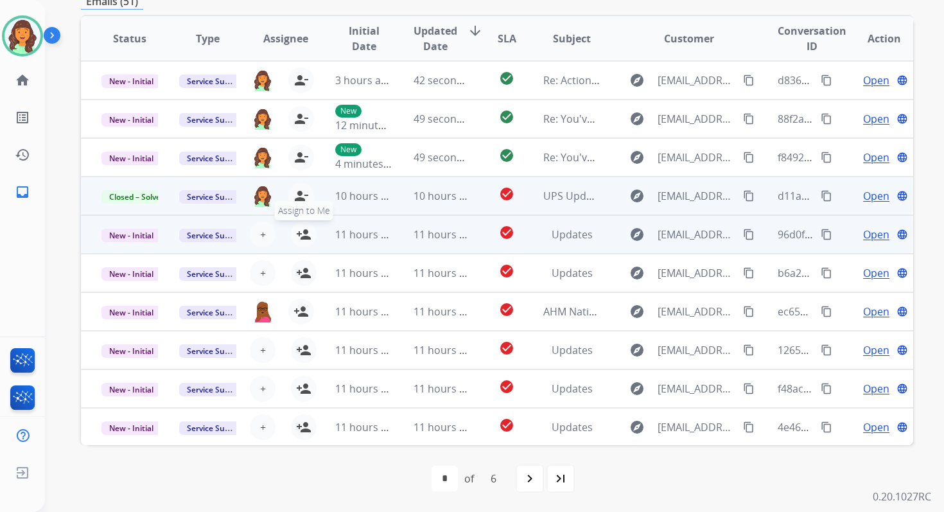
click at [304, 230] on mat-icon "person_add" at bounding box center [303, 234] width 15 height 15
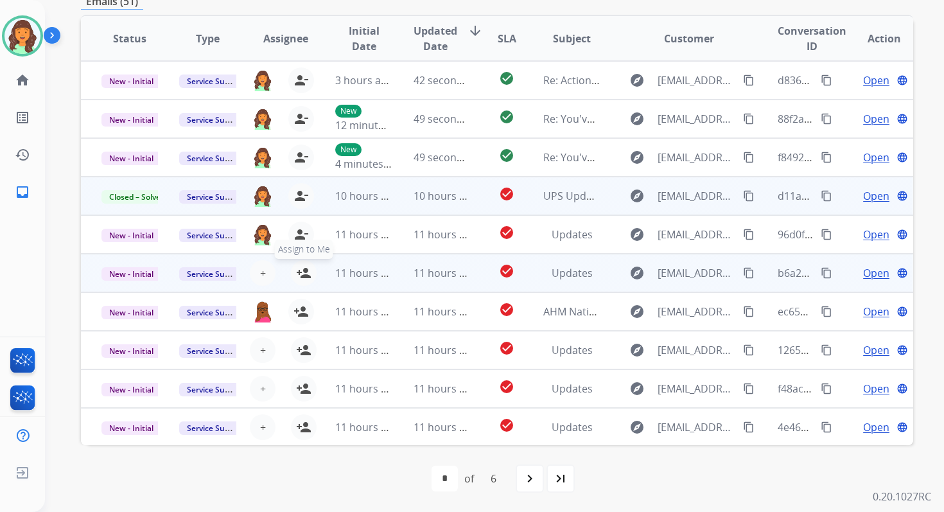
click at [304, 274] on mat-icon "person_add" at bounding box center [303, 272] width 15 height 15
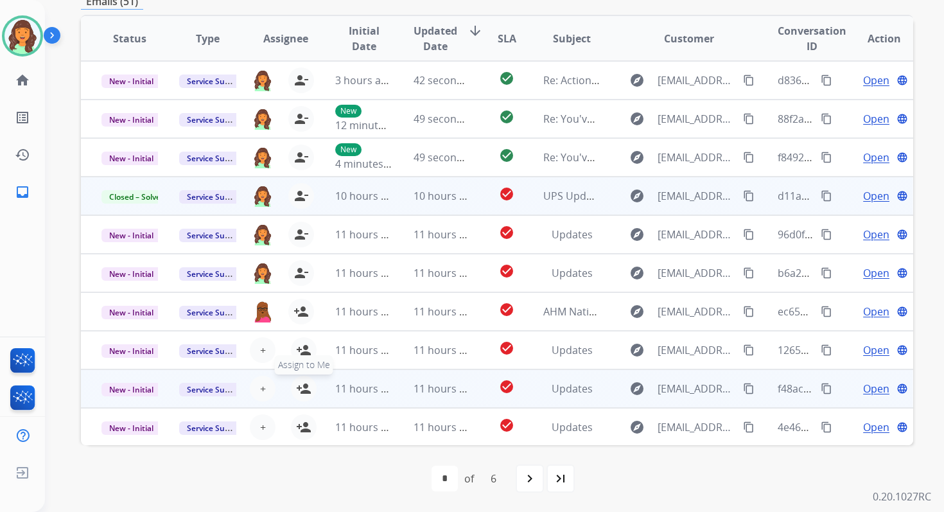
click at [300, 393] on mat-icon "person_add" at bounding box center [303, 388] width 15 height 15
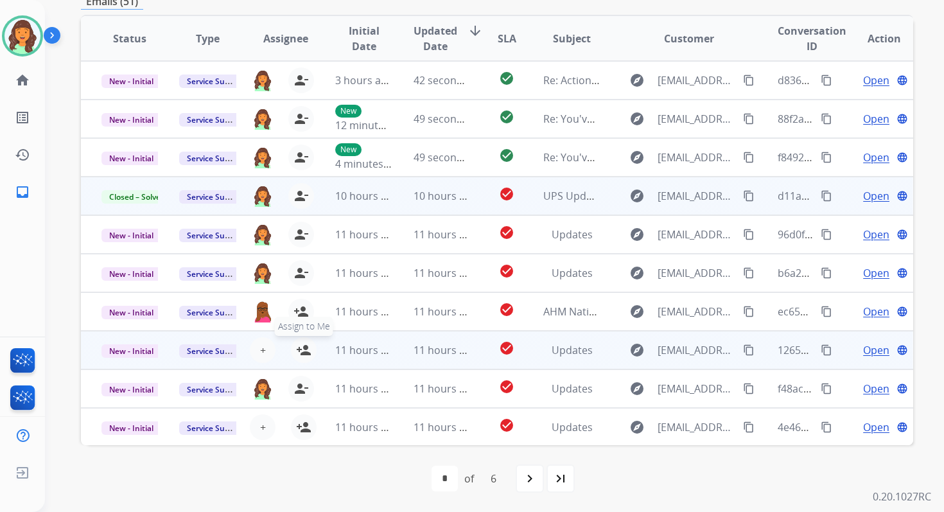
click at [301, 350] on mat-icon "person_add" at bounding box center [303, 349] width 15 height 15
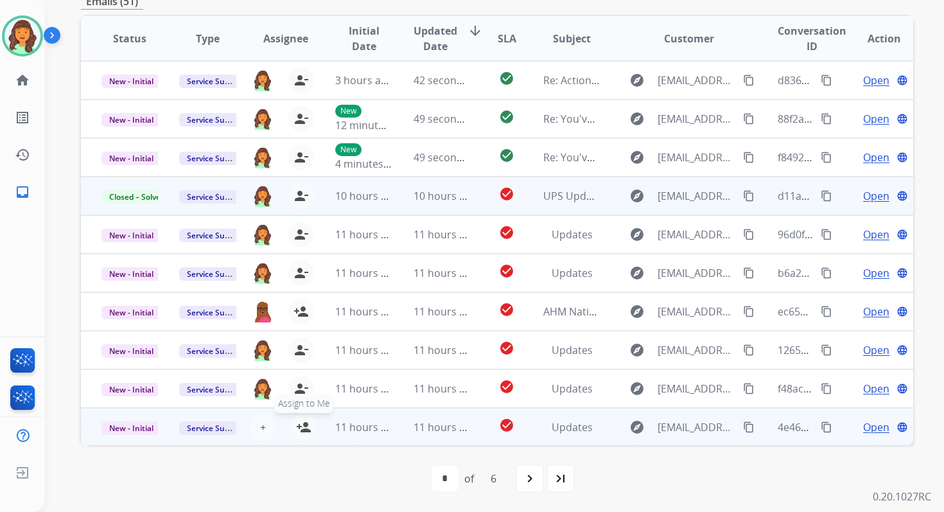
click at [301, 433] on mat-icon "person_add" at bounding box center [303, 426] width 15 height 15
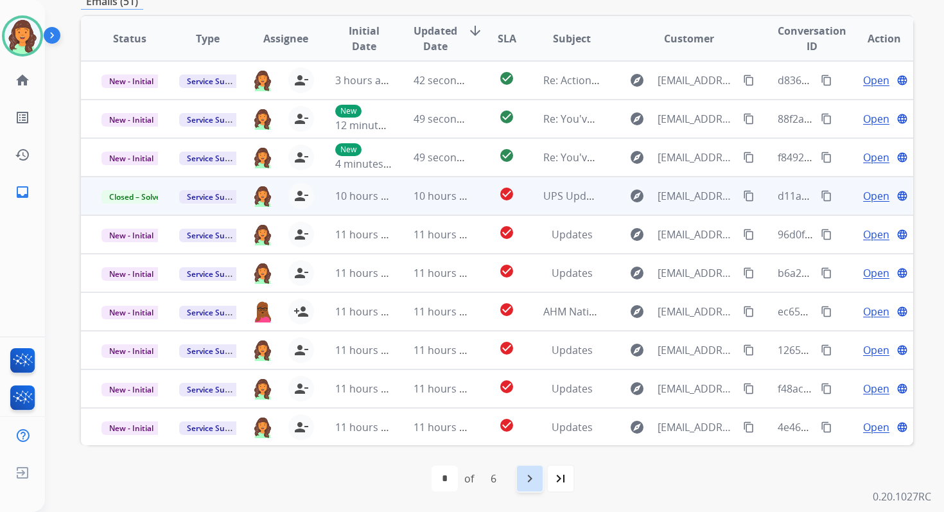
click at [541, 487] on div "navigate_next" at bounding box center [529, 478] width 28 height 28
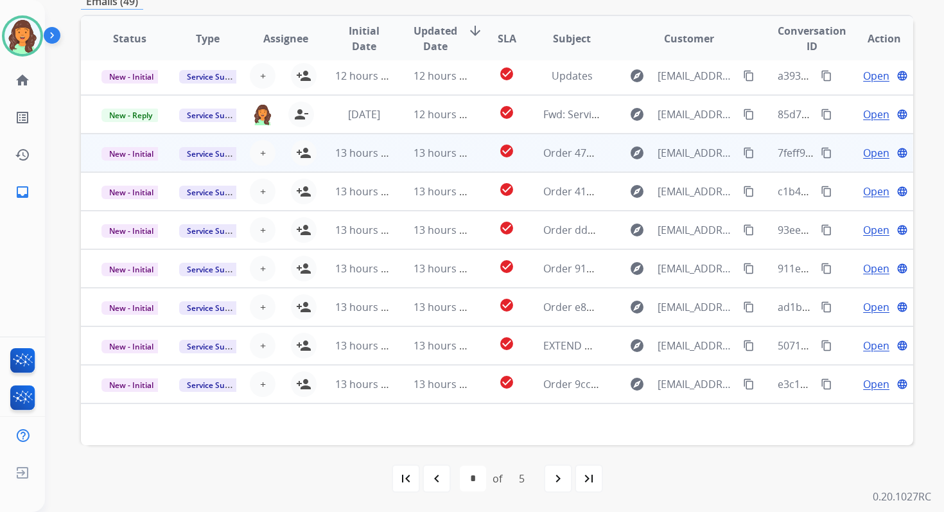
scroll to position [0, 0]
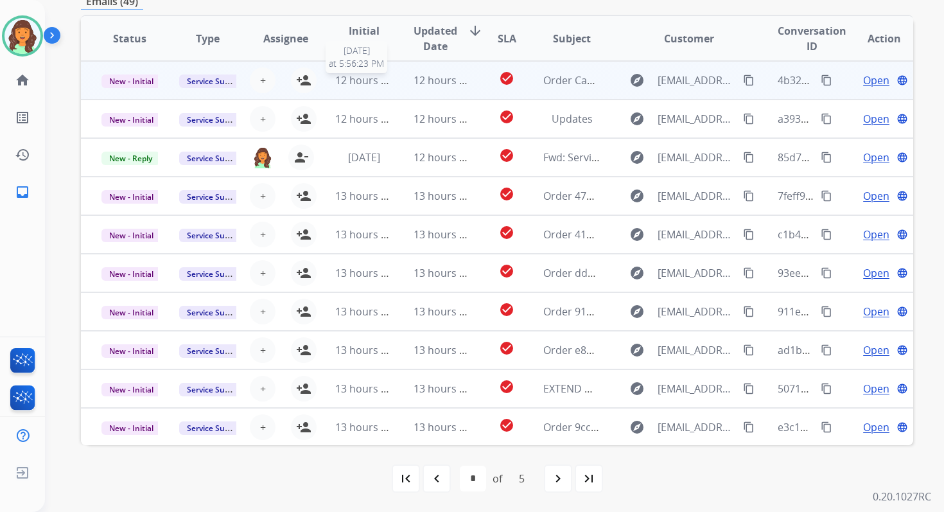
click at [376, 85] on span "12 hours ago" at bounding box center [367, 80] width 64 height 14
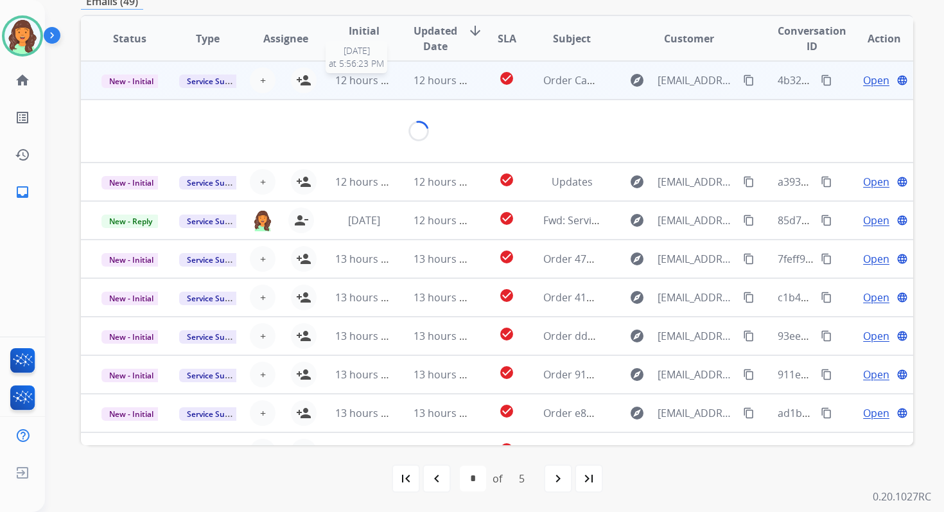
scroll to position [308, 0]
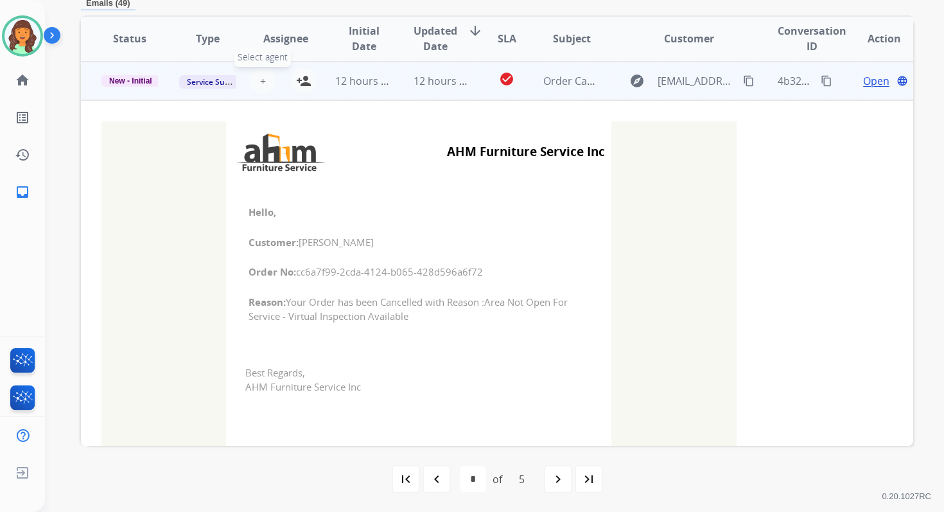
click at [261, 82] on span "+" at bounding box center [263, 80] width 6 height 15
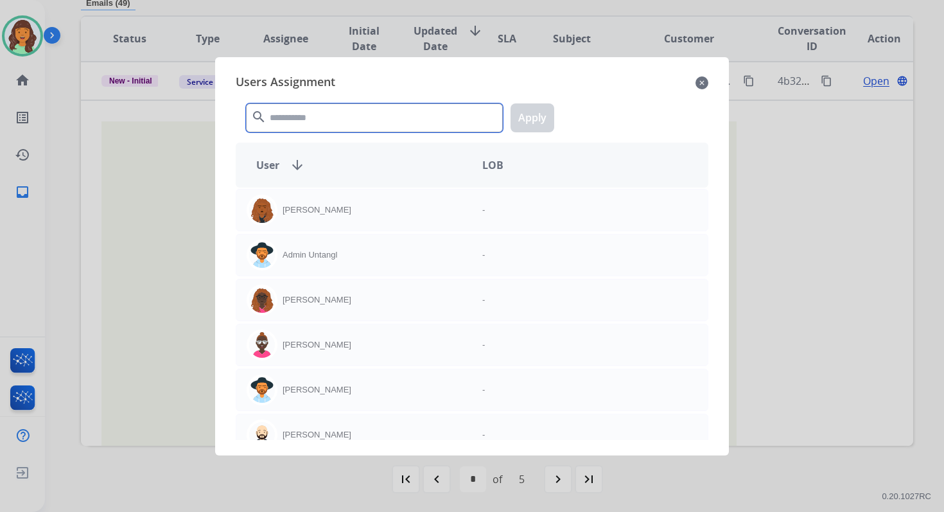
click at [297, 121] on input "text" at bounding box center [374, 117] width 257 height 29
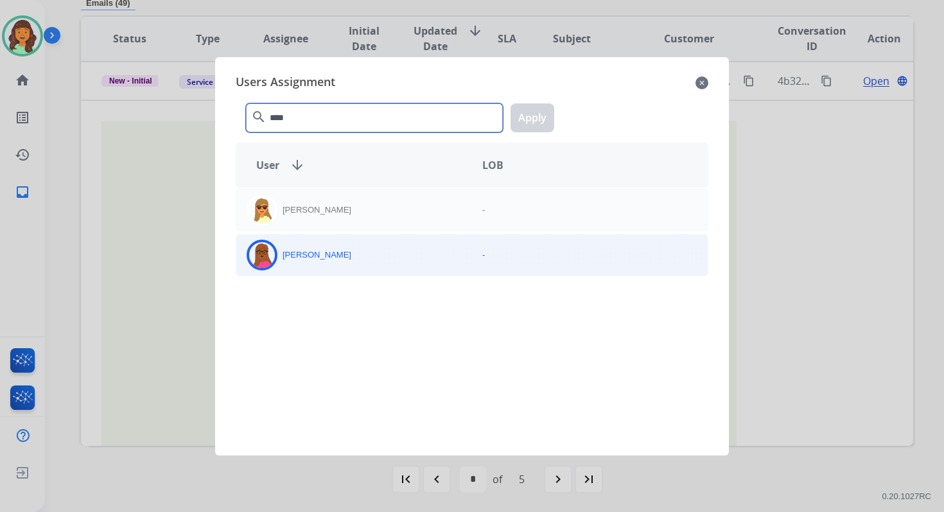
type input "****"
click at [330, 266] on div "[PERSON_NAME]" at bounding box center [354, 254] width 236 height 31
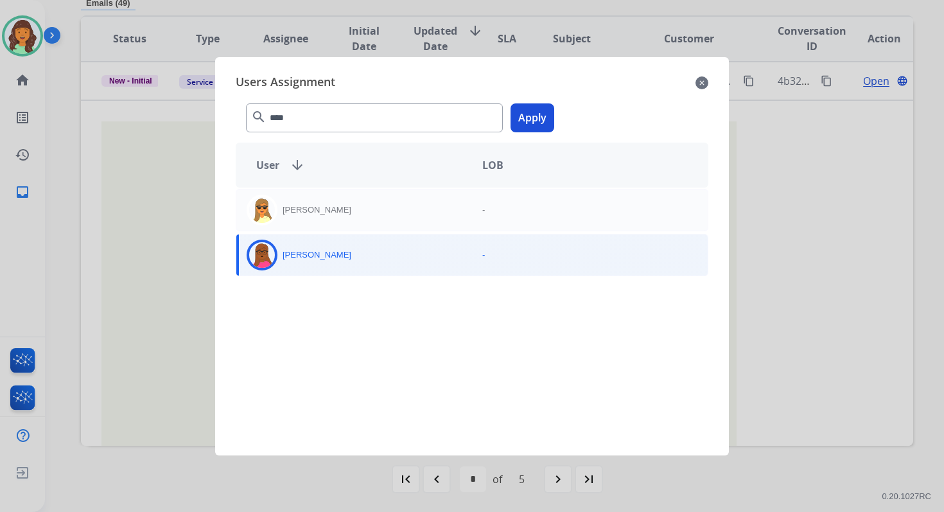
click at [540, 126] on button "Apply" at bounding box center [532, 117] width 44 height 29
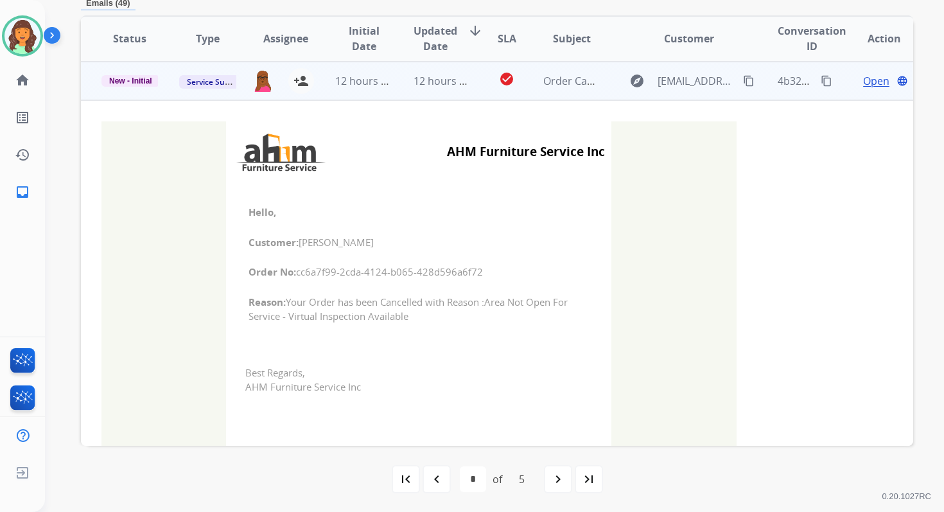
click at [473, 83] on td "check_circle" at bounding box center [496, 81] width 52 height 39
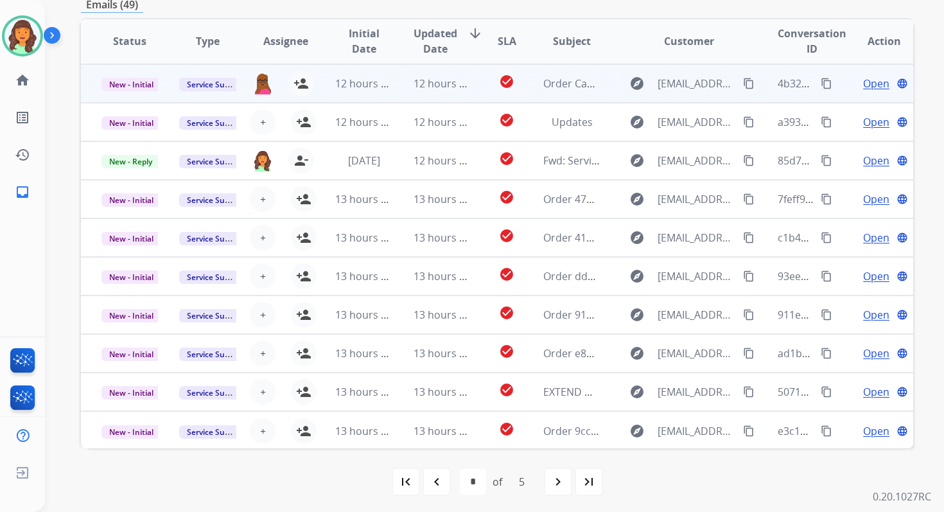
scroll to position [307, 0]
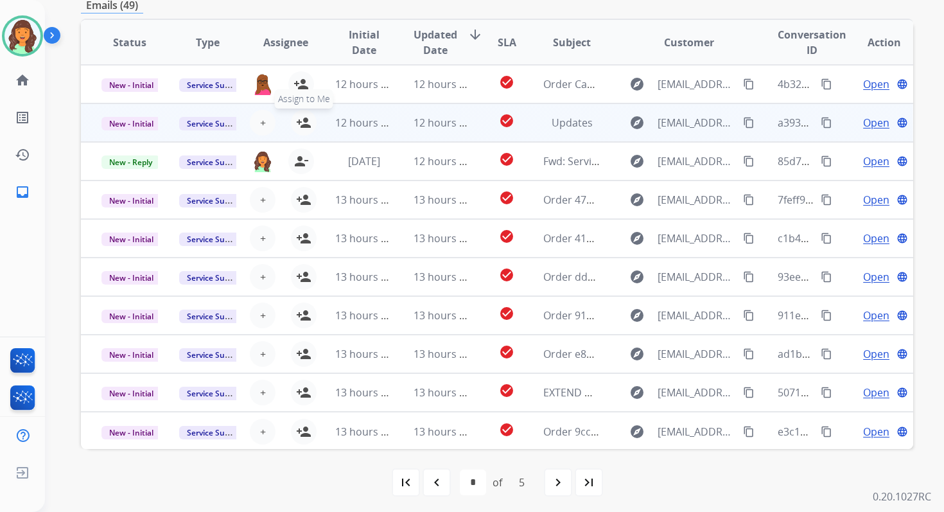
click at [300, 119] on mat-icon "person_add" at bounding box center [303, 122] width 15 height 15
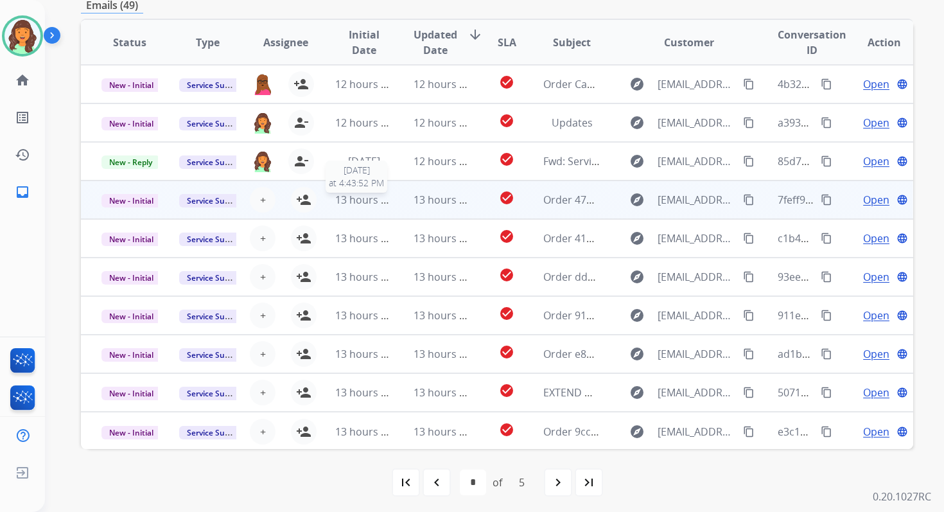
click at [339, 204] on span "13 hours ago" at bounding box center [367, 200] width 64 height 14
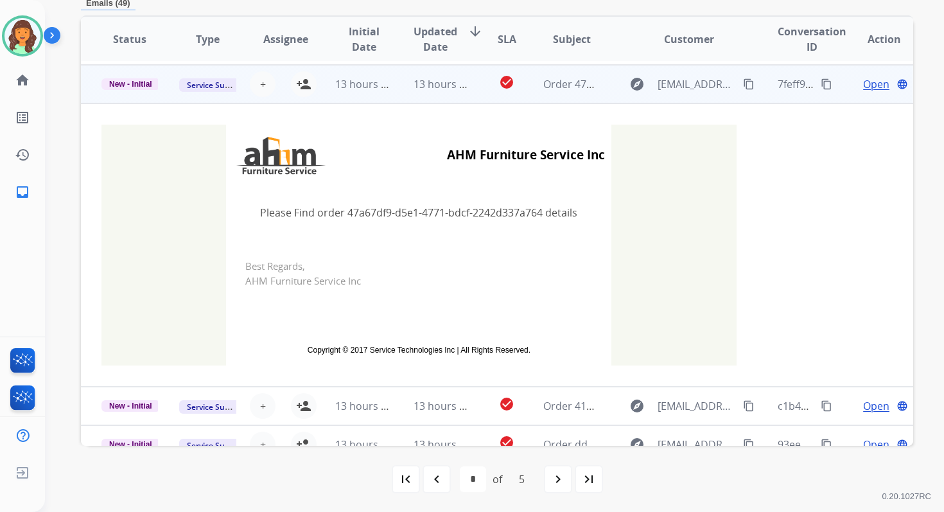
scroll to position [116, 0]
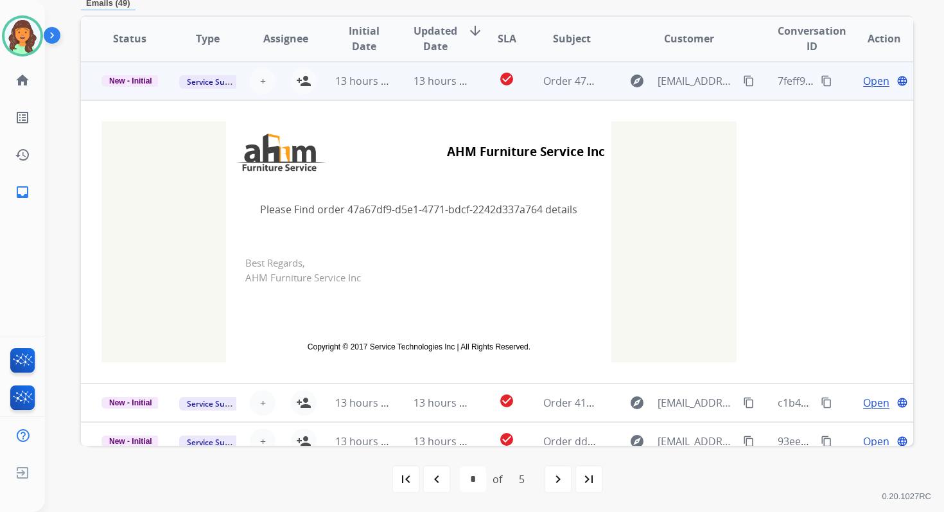
click at [400, 80] on td "13 hours ago" at bounding box center [432, 81] width 78 height 39
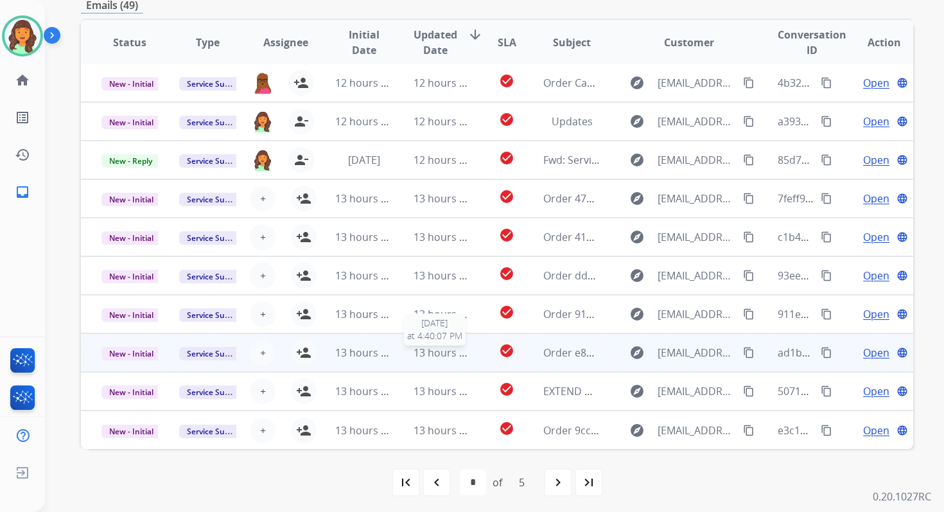
click at [417, 350] on span "13 hours ago" at bounding box center [445, 352] width 64 height 14
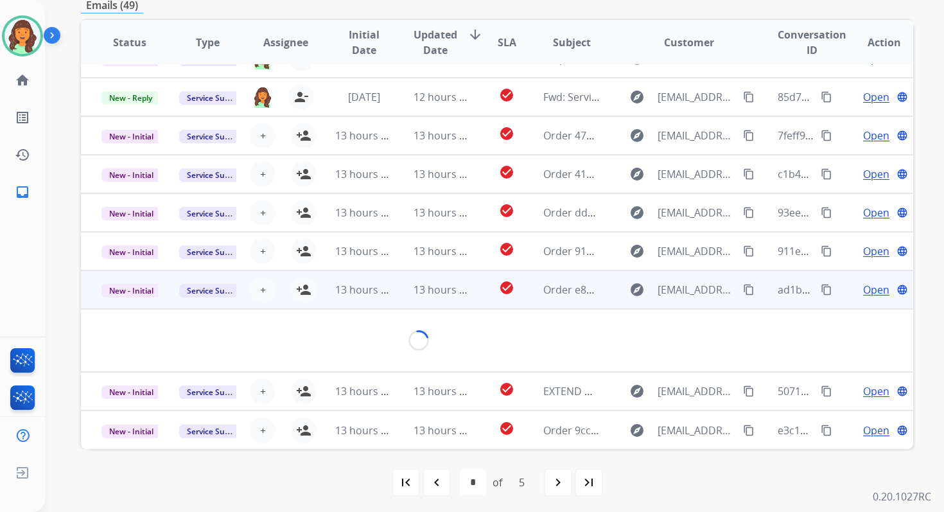
scroll to position [308, 0]
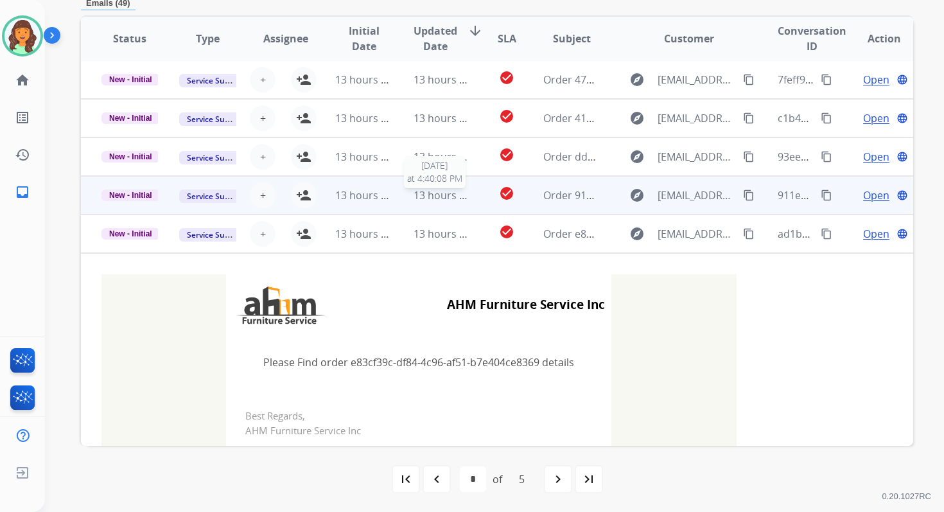
click at [424, 196] on span "13 hours ago" at bounding box center [445, 195] width 64 height 14
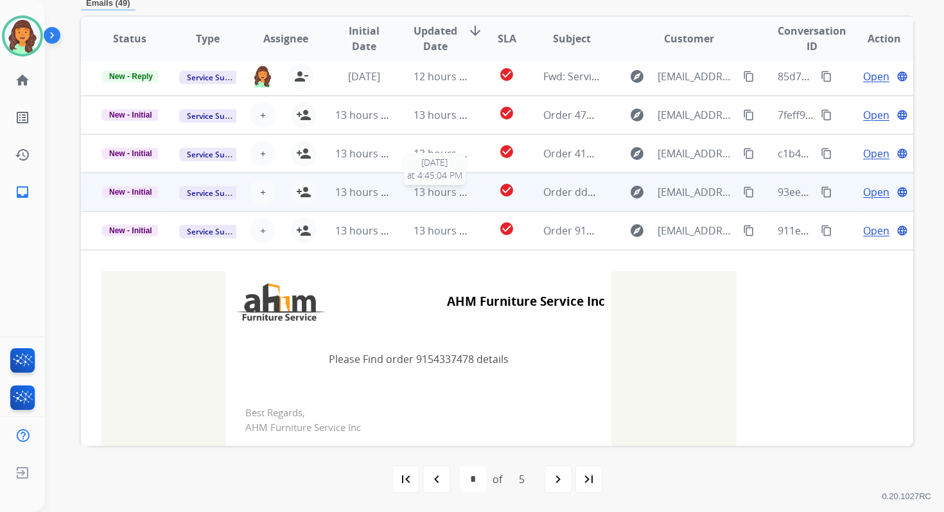
click at [424, 187] on span "13 hours ago" at bounding box center [445, 192] width 64 height 14
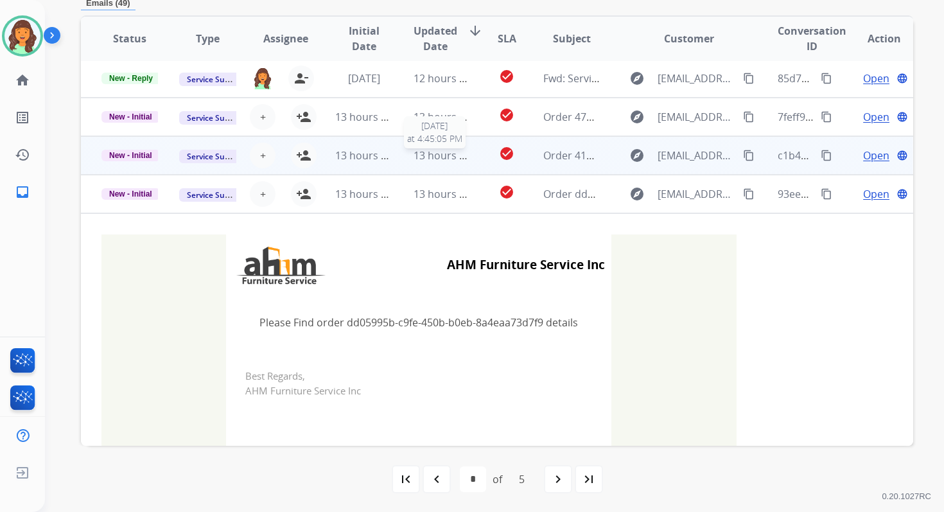
click at [424, 162] on div "13 hours ago" at bounding box center [441, 155] width 56 height 15
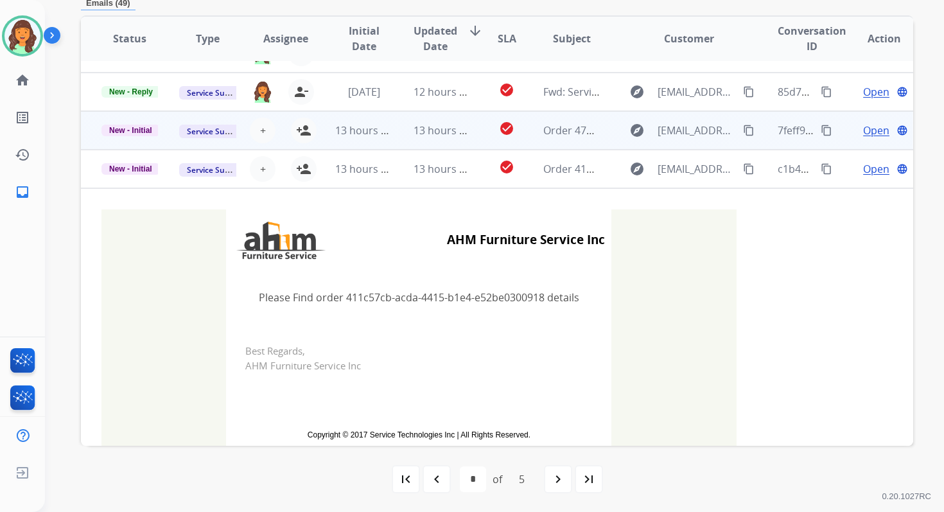
click at [426, 143] on td "13 hours ago" at bounding box center [432, 130] width 78 height 39
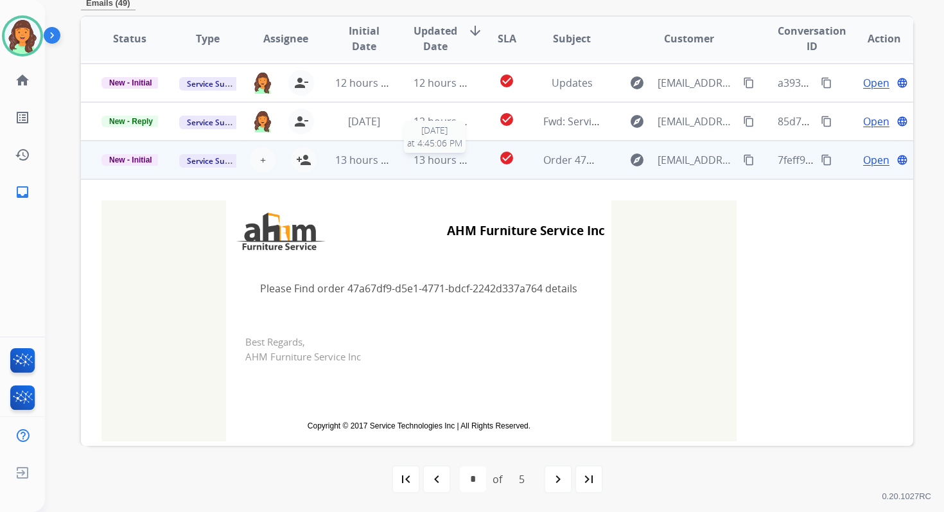
click at [432, 166] on div "13 hours ago" at bounding box center [441, 159] width 56 height 15
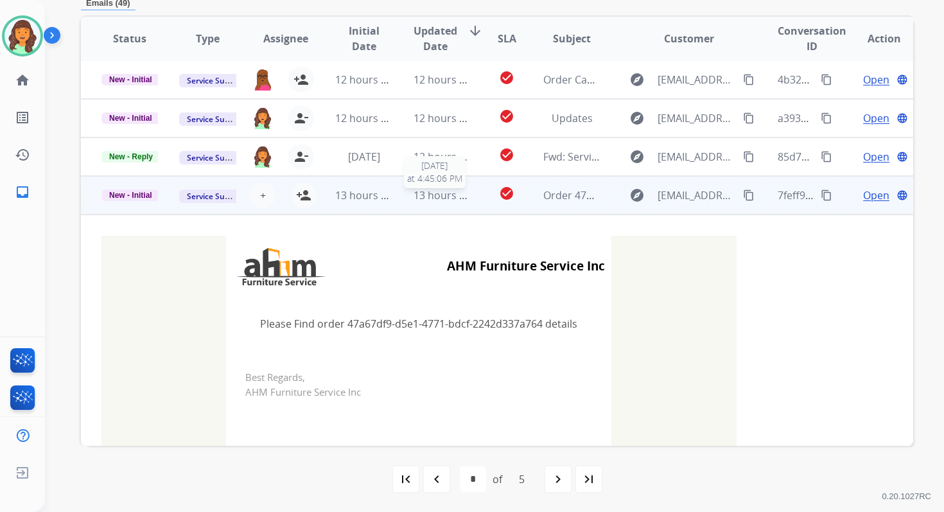
scroll to position [307, 0]
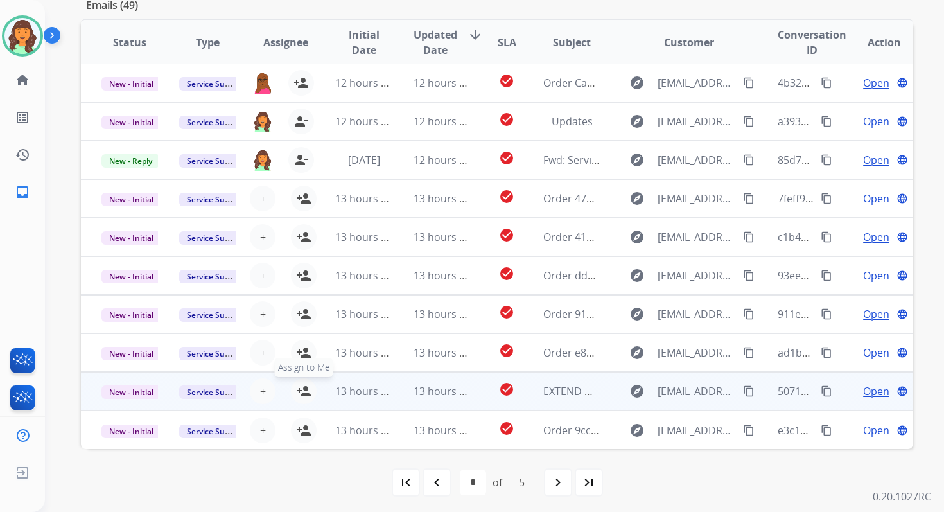
click at [297, 393] on mat-icon "person_add" at bounding box center [303, 390] width 15 height 15
click at [125, 395] on span "New - Initial" at bounding box center [131, 391] width 60 height 13
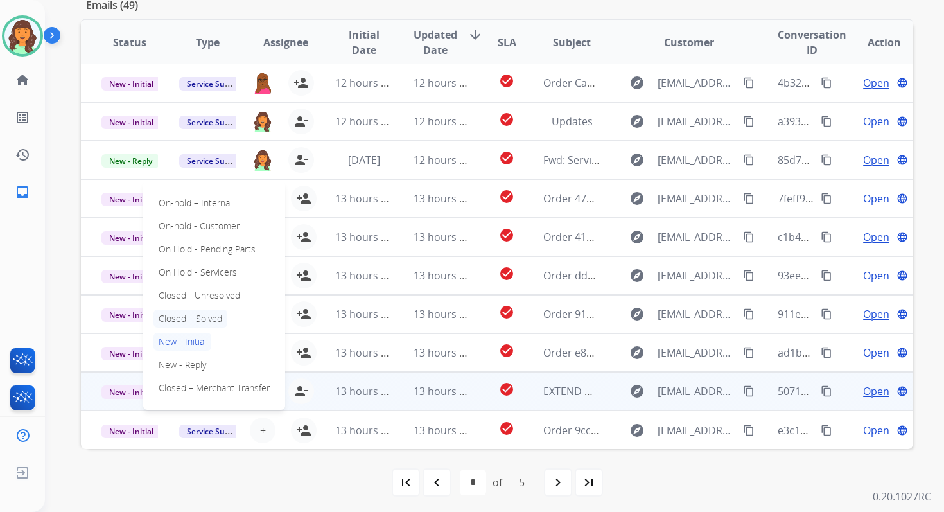
click at [182, 320] on p "Closed – Solved" at bounding box center [190, 318] width 74 height 18
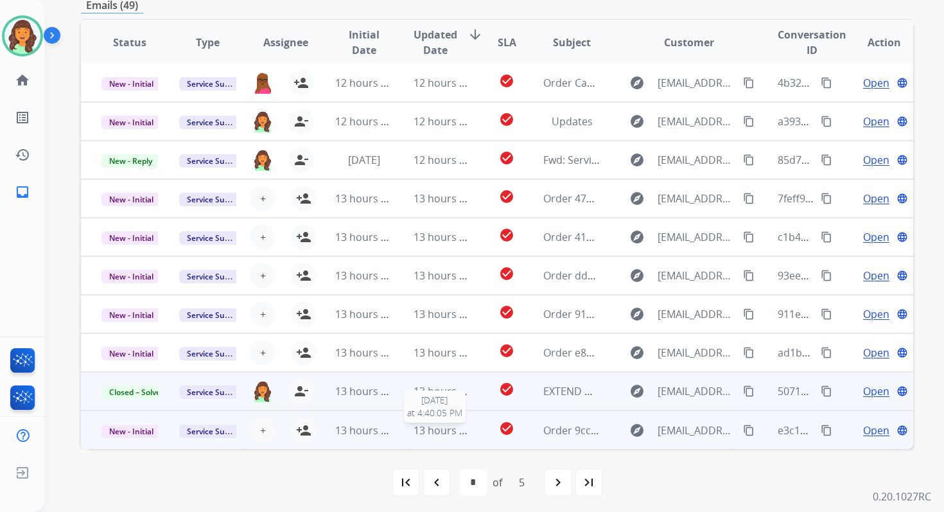
click at [449, 433] on span "13 hours ago" at bounding box center [445, 430] width 64 height 14
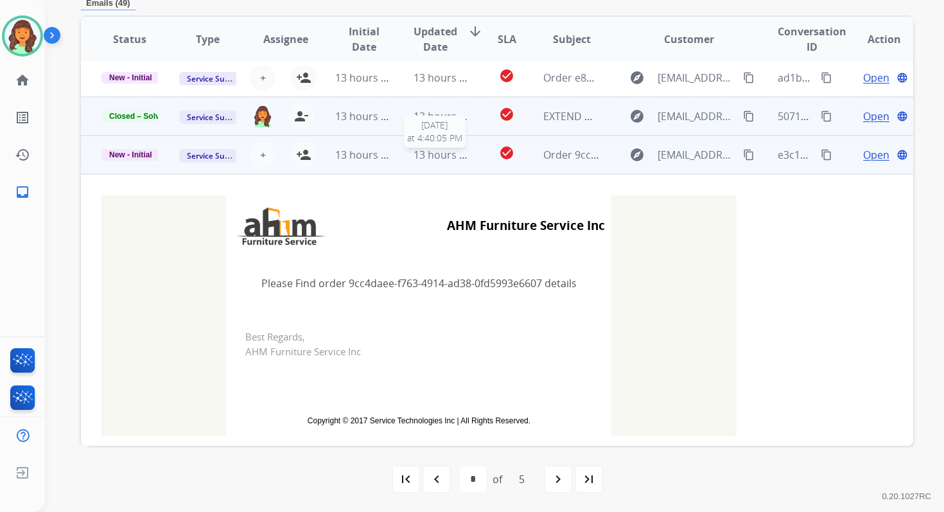
scroll to position [284, 0]
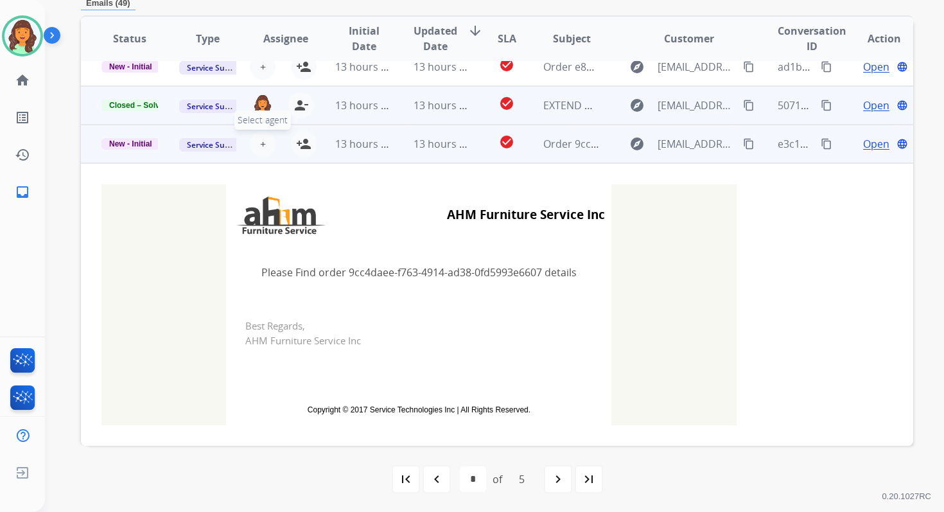
click at [262, 139] on span "+" at bounding box center [263, 143] width 6 height 15
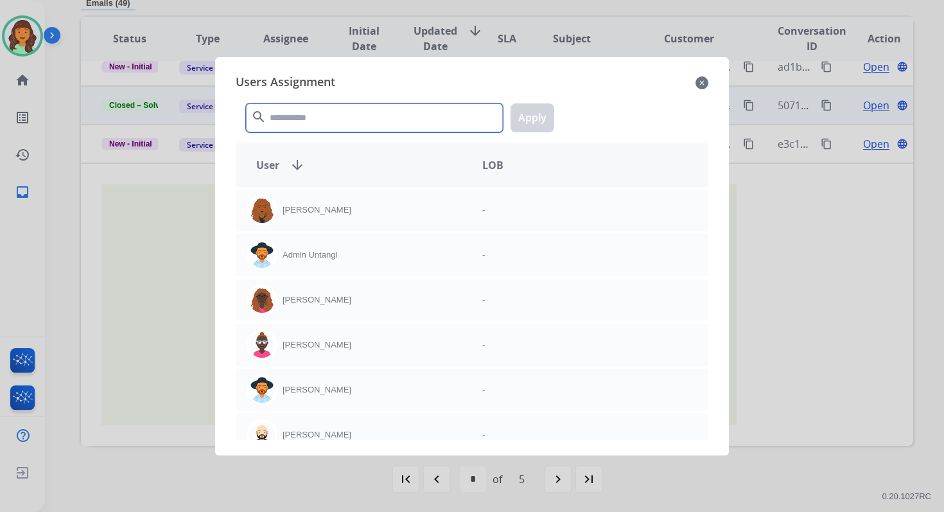
click at [328, 125] on input "text" at bounding box center [374, 117] width 257 height 29
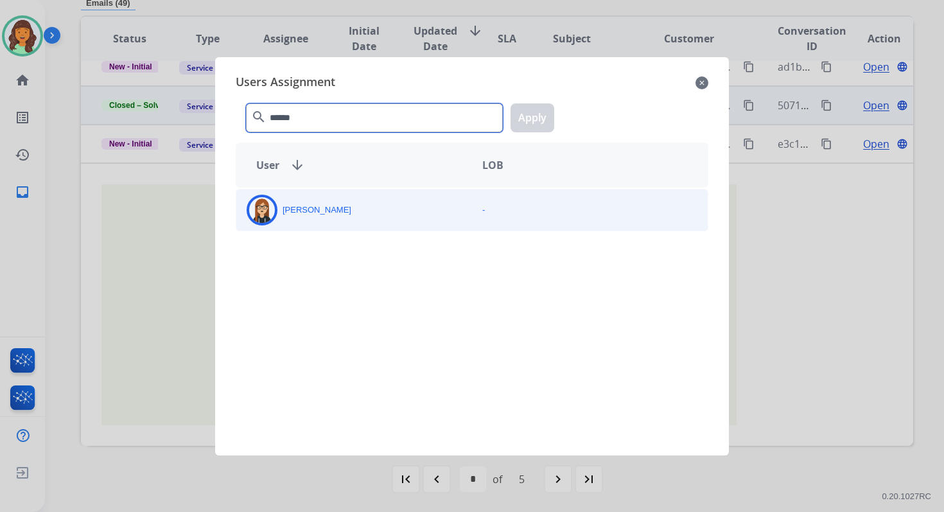
type input "******"
click at [336, 205] on div "[PERSON_NAME]" at bounding box center [354, 209] width 236 height 31
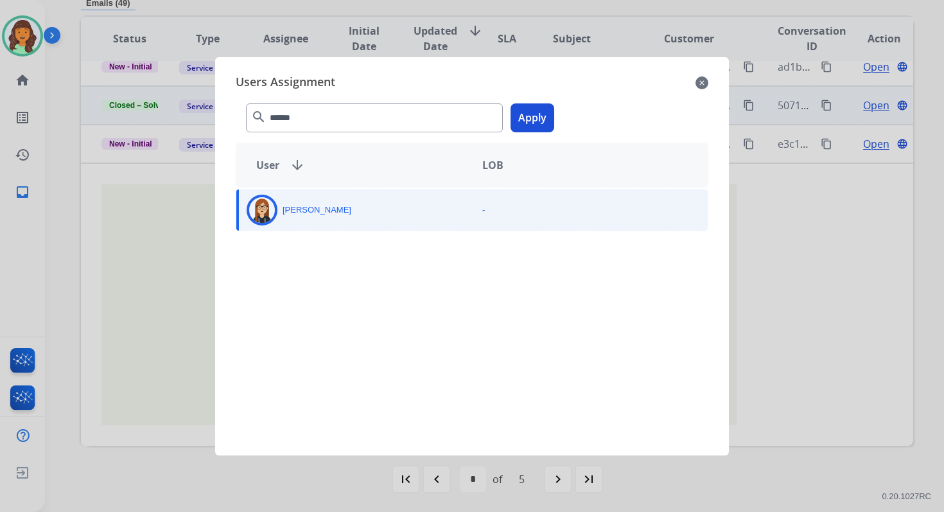
click at [533, 125] on button "Apply" at bounding box center [532, 117] width 44 height 29
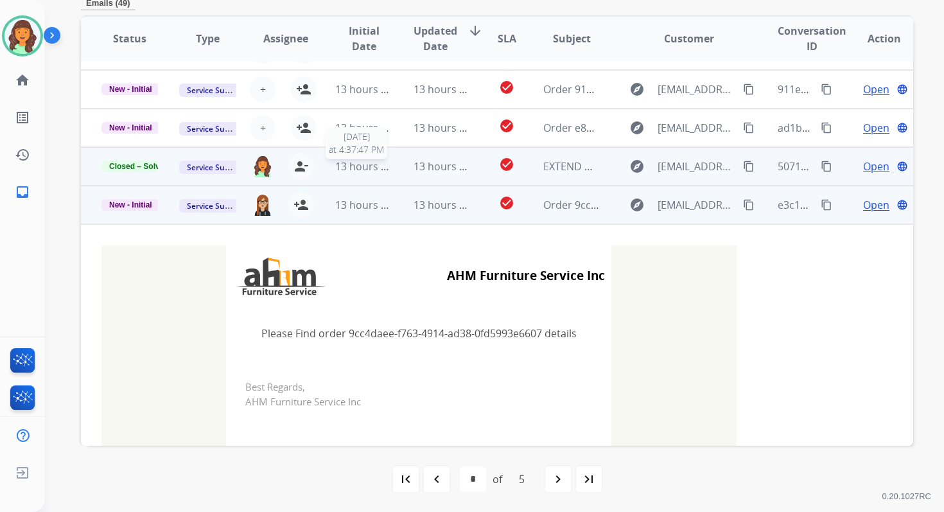
scroll to position [212, 0]
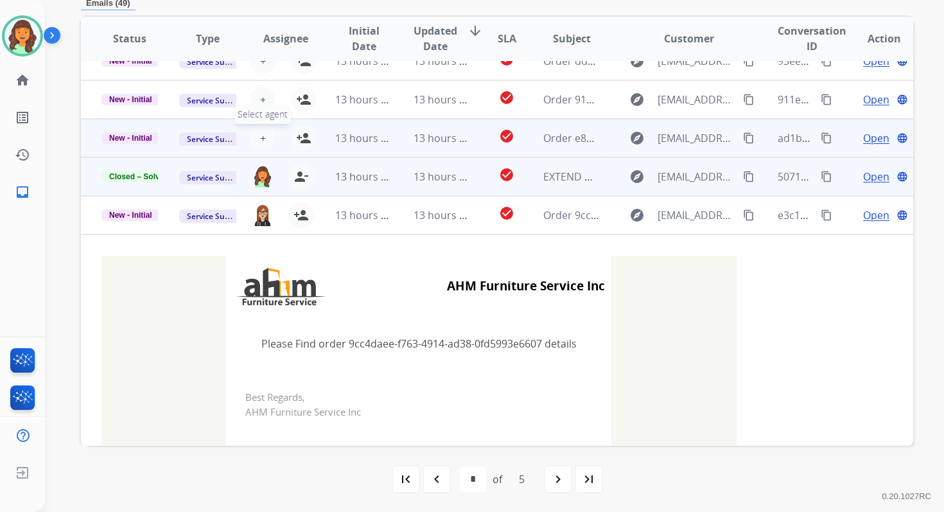
click at [260, 135] on span "+" at bounding box center [263, 137] width 6 height 15
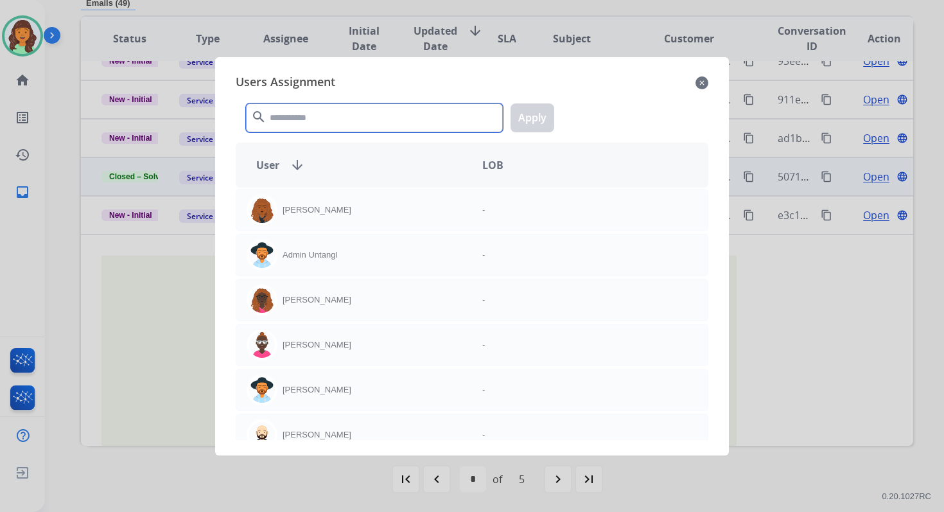
click at [319, 105] on input "text" at bounding box center [374, 117] width 257 height 29
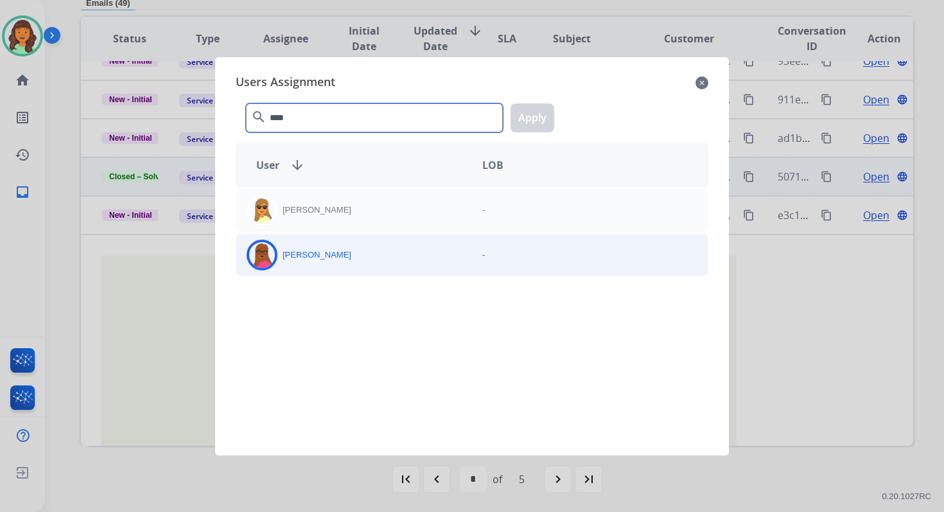
type input "****"
click at [349, 252] on div "[PERSON_NAME]" at bounding box center [354, 254] width 236 height 31
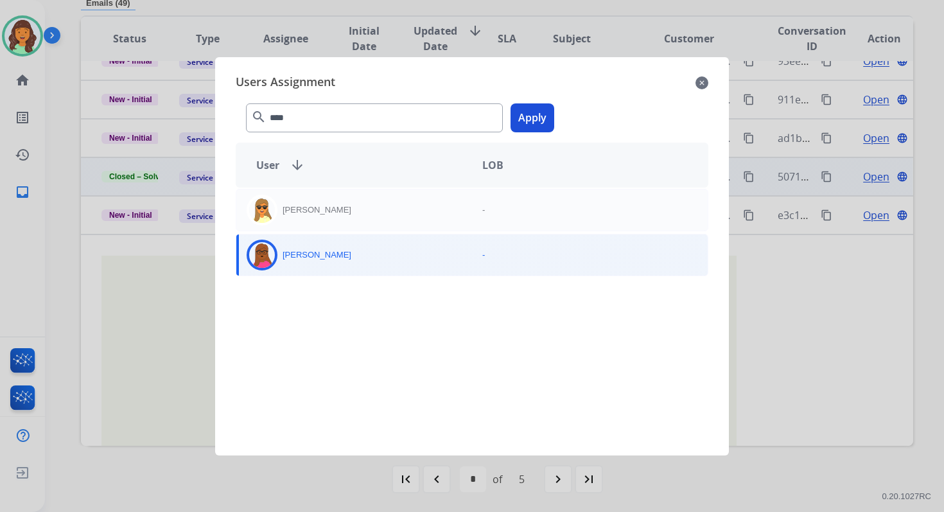
click at [534, 128] on button "Apply" at bounding box center [532, 117] width 44 height 29
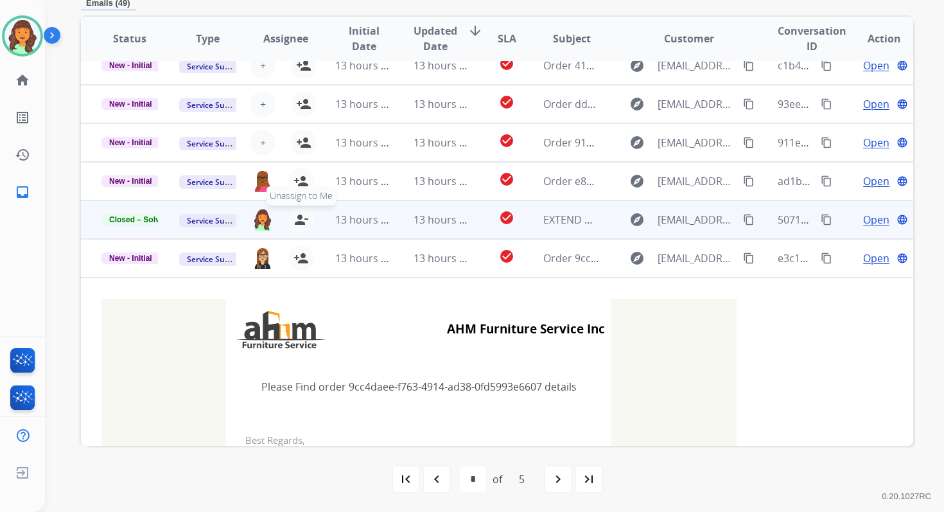
scroll to position [160, 0]
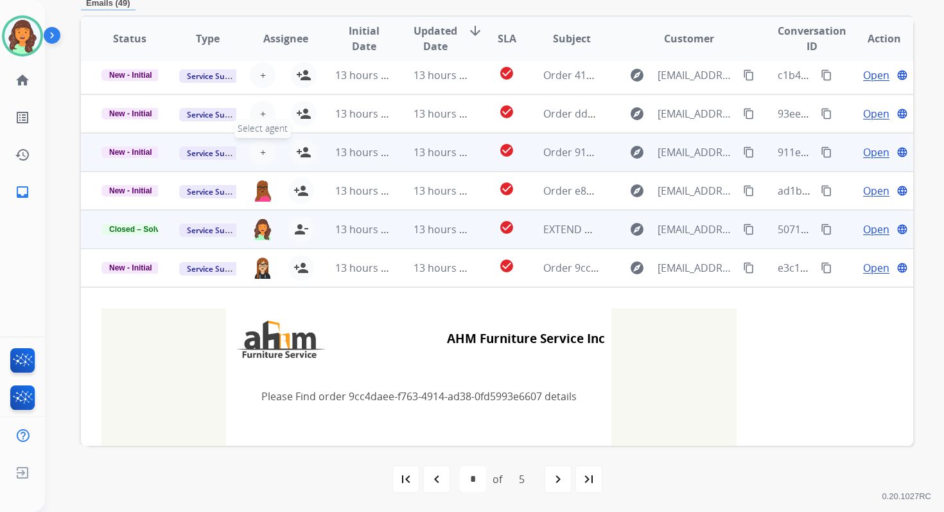
click at [260, 148] on span "+" at bounding box center [263, 151] width 6 height 15
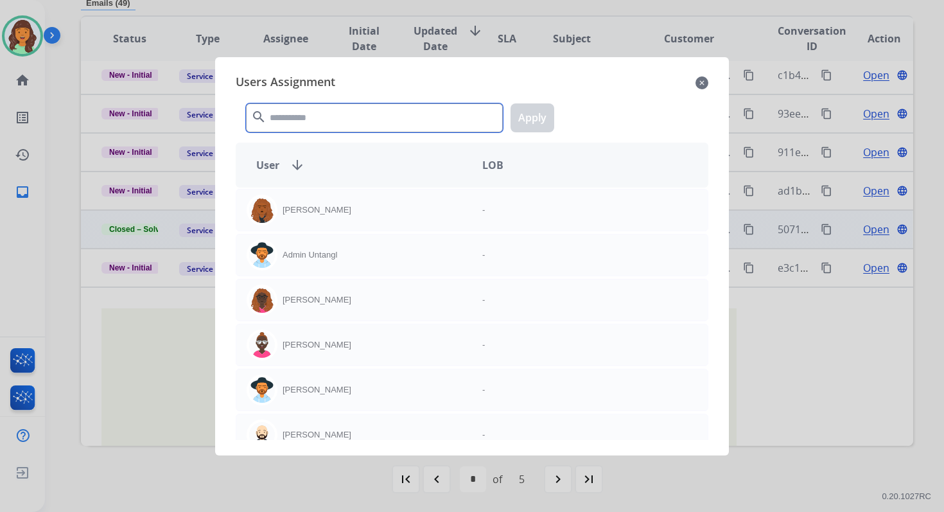
click at [306, 112] on input "text" at bounding box center [374, 117] width 257 height 29
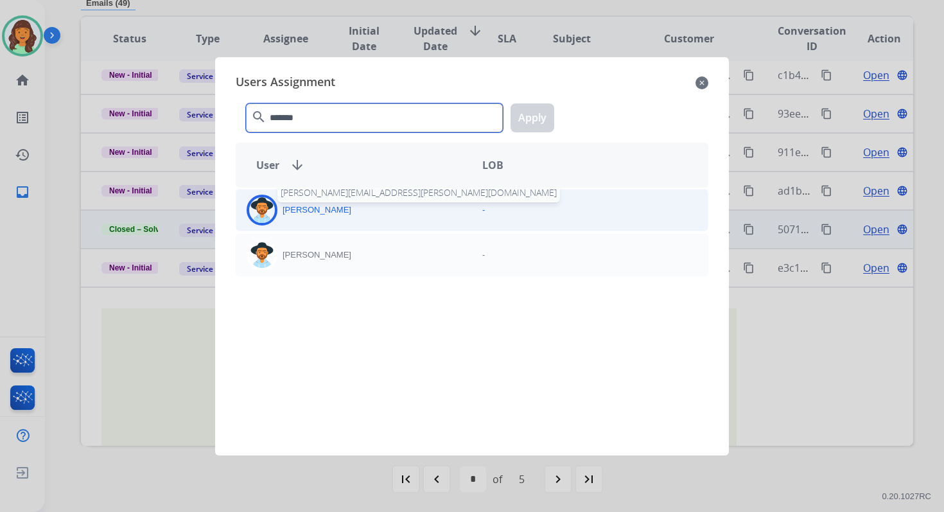
type input "*******"
click at [325, 217] on div "[PERSON_NAME] [EMAIL_ADDRESS][PERSON_NAME][DOMAIN_NAME]" at bounding box center [354, 209] width 236 height 31
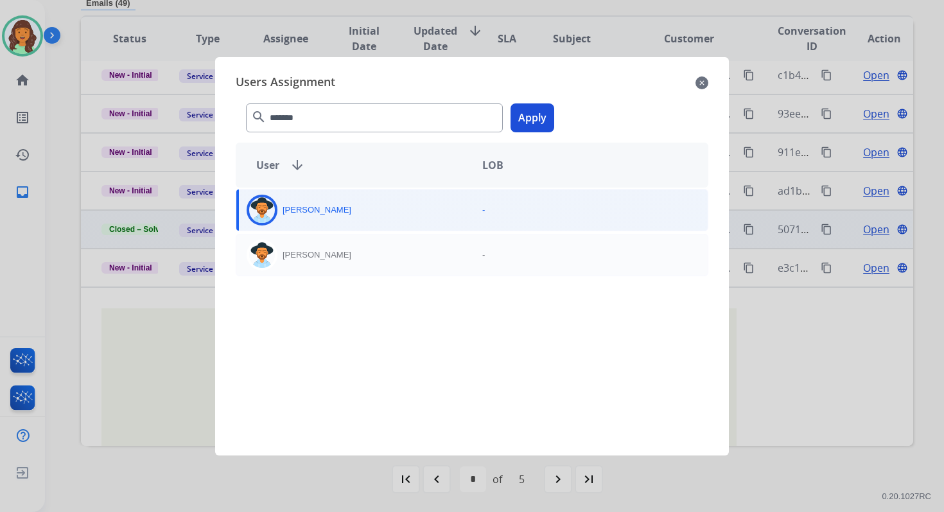
click at [527, 118] on button "Apply" at bounding box center [532, 117] width 44 height 29
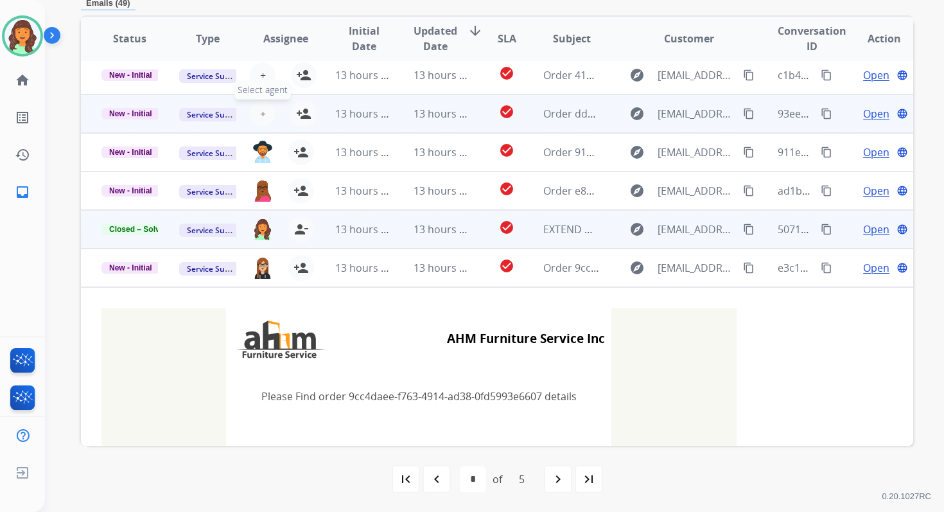
click at [261, 117] on span "+" at bounding box center [263, 113] width 6 height 15
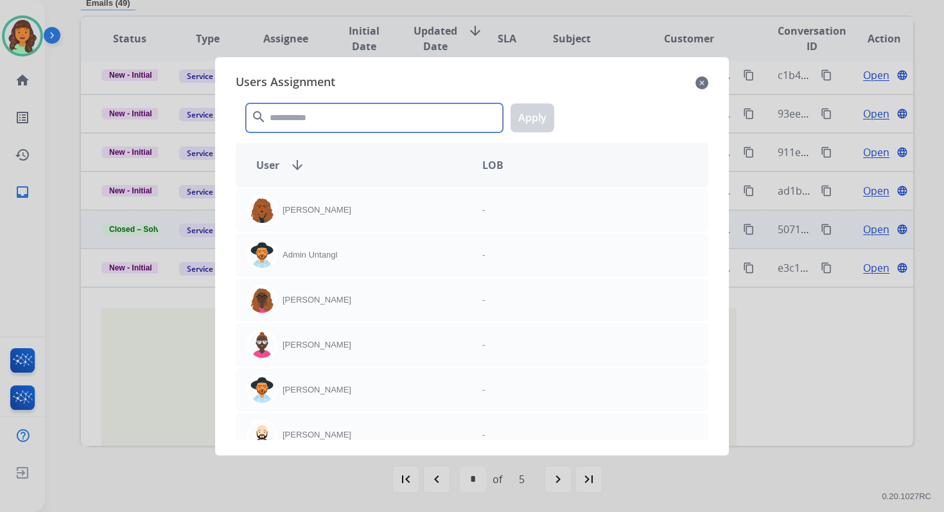
click at [284, 122] on input "text" at bounding box center [374, 117] width 257 height 29
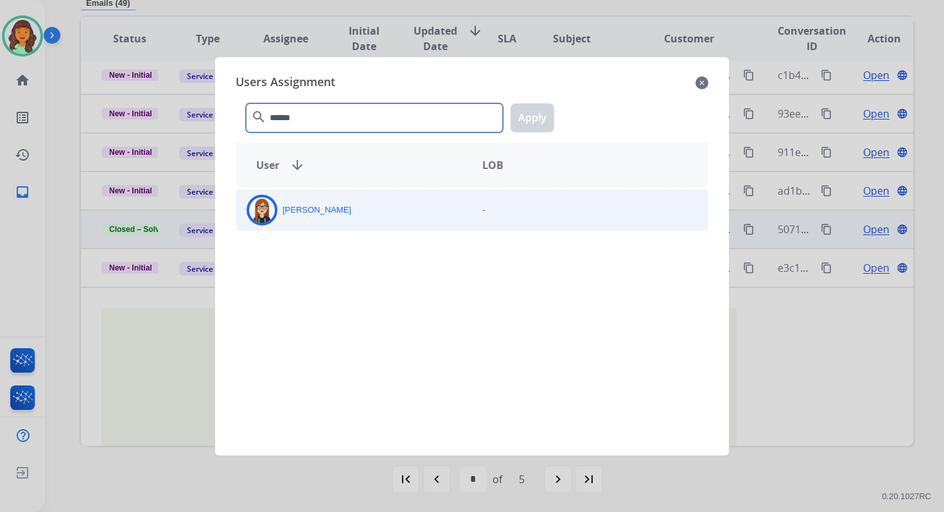
type input "******"
click at [297, 222] on div "[PERSON_NAME]" at bounding box center [354, 209] width 236 height 31
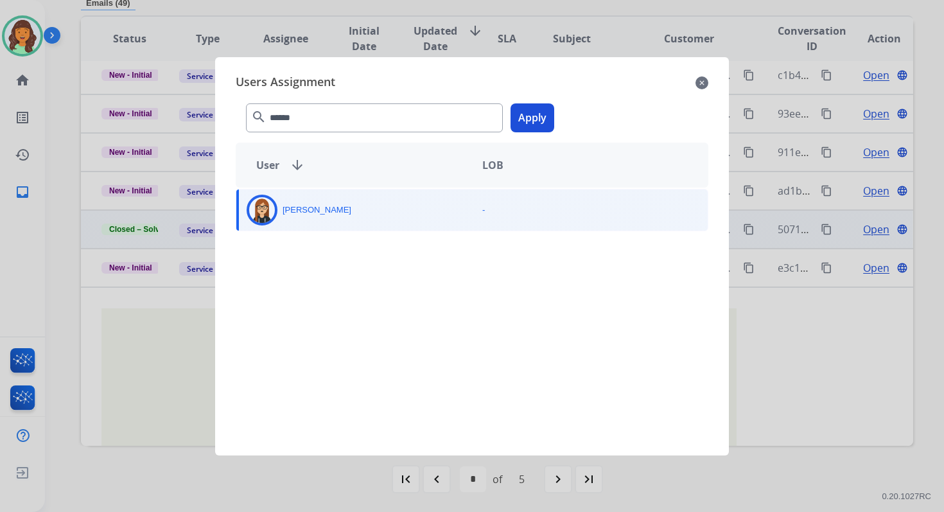
click at [535, 117] on button "Apply" at bounding box center [532, 117] width 44 height 29
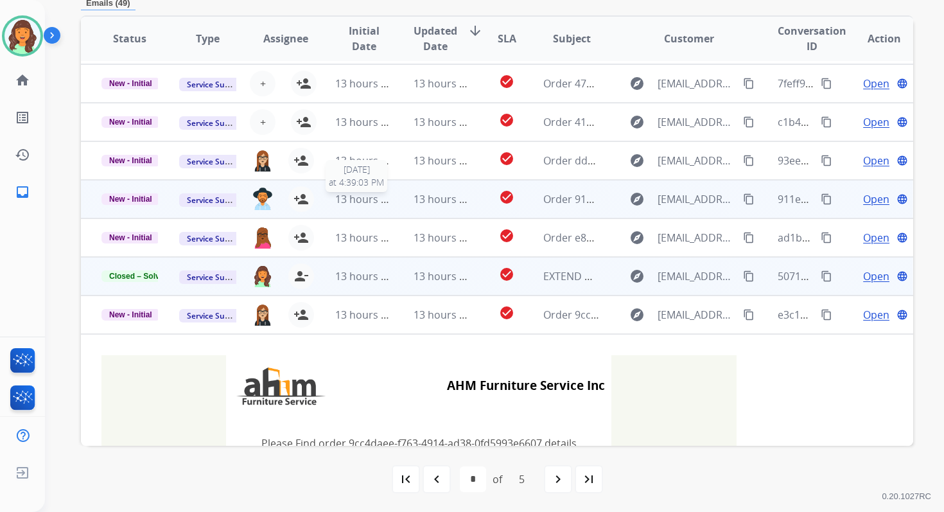
scroll to position [54, 0]
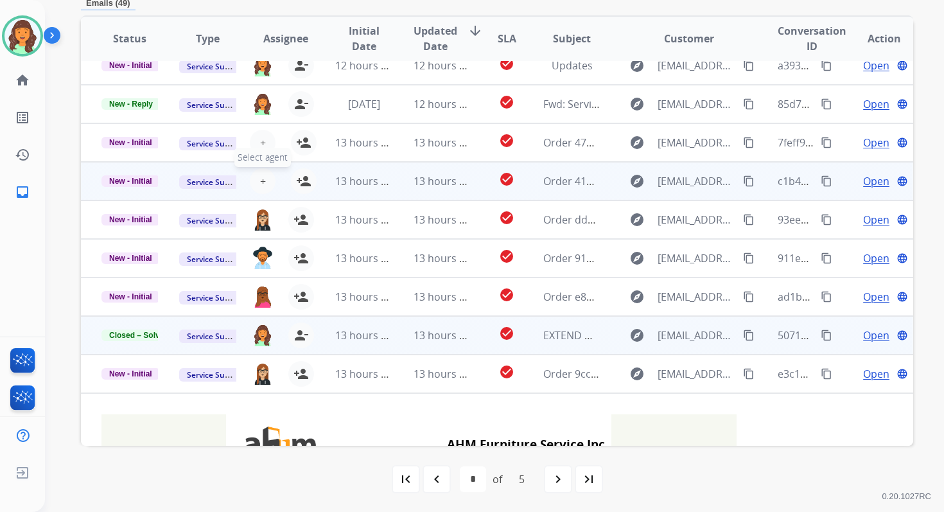
click at [262, 180] on span "+" at bounding box center [263, 180] width 6 height 15
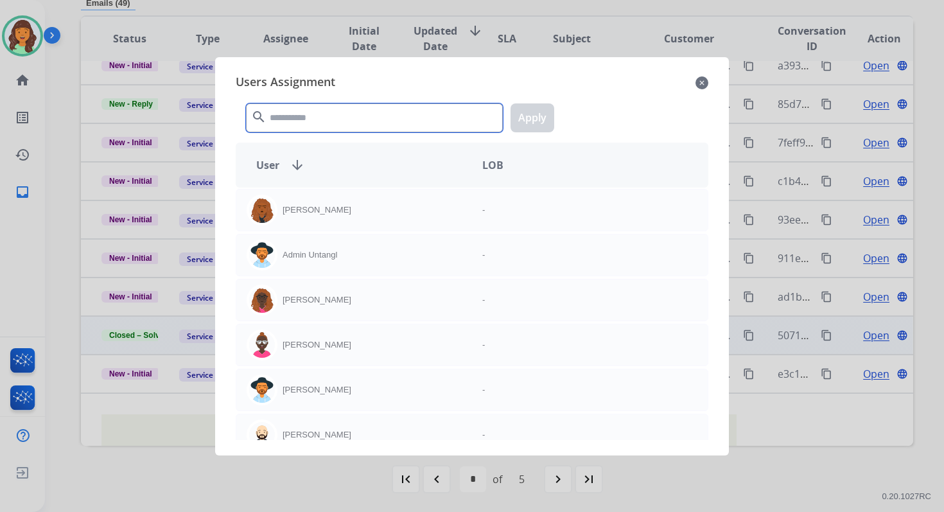
click at [286, 116] on input "text" at bounding box center [374, 117] width 257 height 29
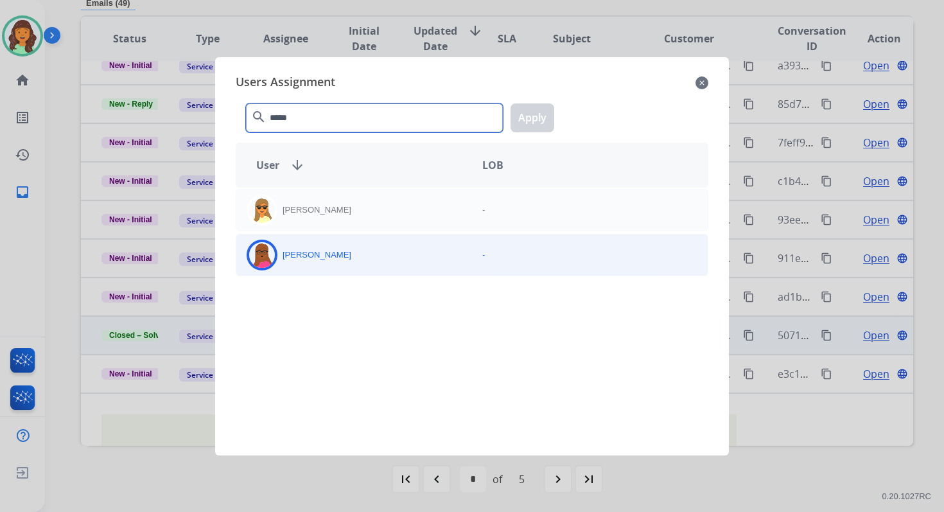
type input "*****"
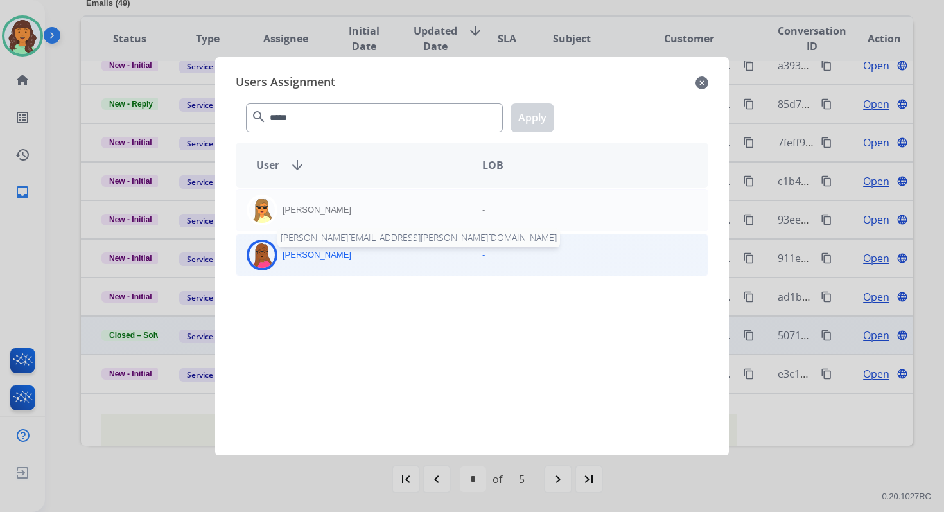
click at [302, 255] on p "[PERSON_NAME]" at bounding box center [316, 254] width 69 height 13
click at [535, 115] on button "Apply" at bounding box center [532, 117] width 44 height 29
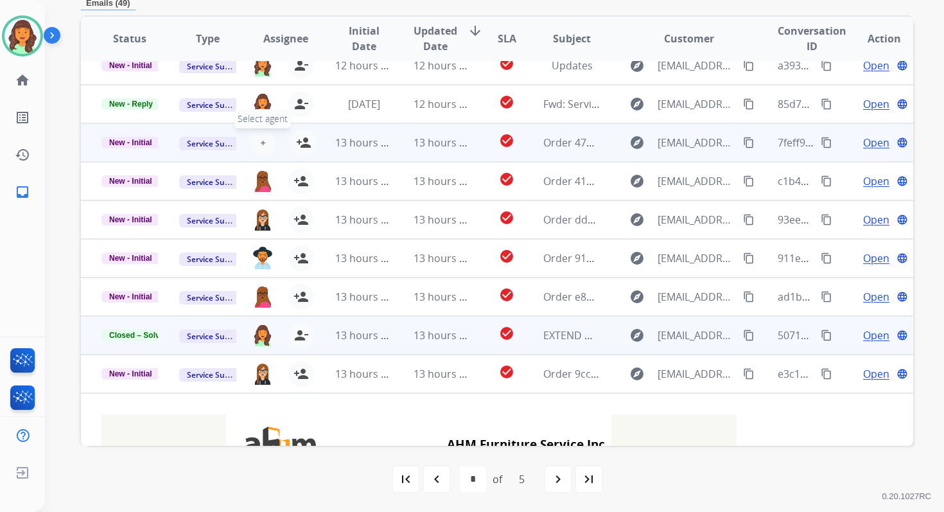
click at [263, 141] on span "+" at bounding box center [263, 142] width 6 height 15
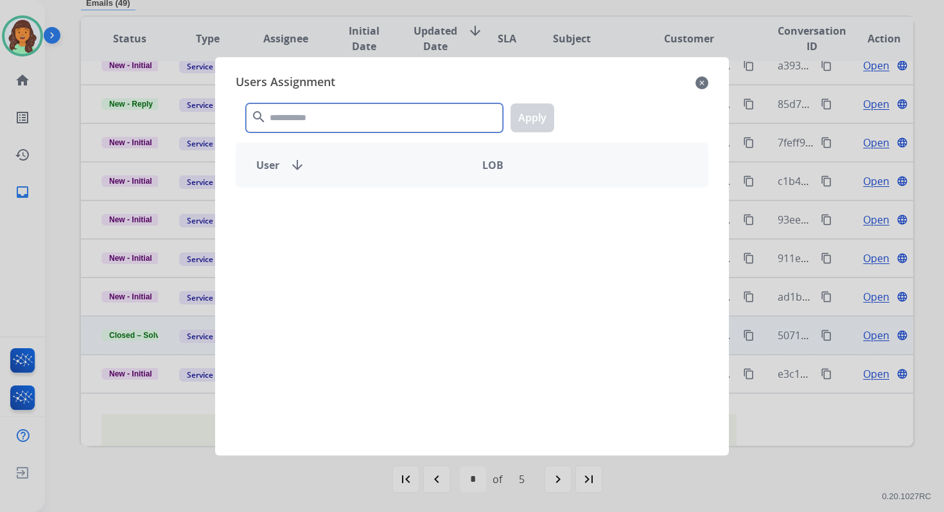
click at [299, 118] on input "text" at bounding box center [374, 117] width 257 height 29
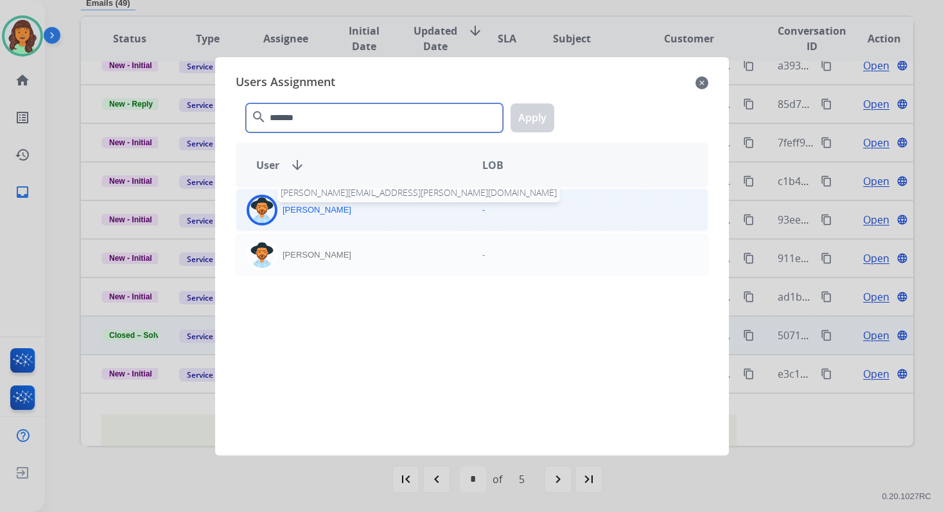
type input "*******"
click at [327, 209] on p "[PERSON_NAME]" at bounding box center [316, 209] width 69 height 13
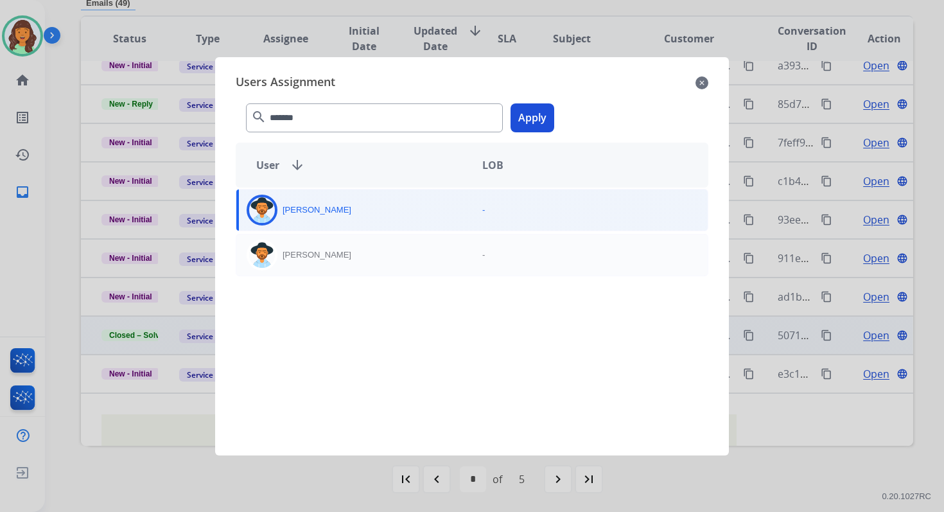
click at [551, 93] on div "******* search Apply" at bounding box center [472, 115] width 472 height 44
click at [535, 116] on button "Apply" at bounding box center [532, 117] width 44 height 29
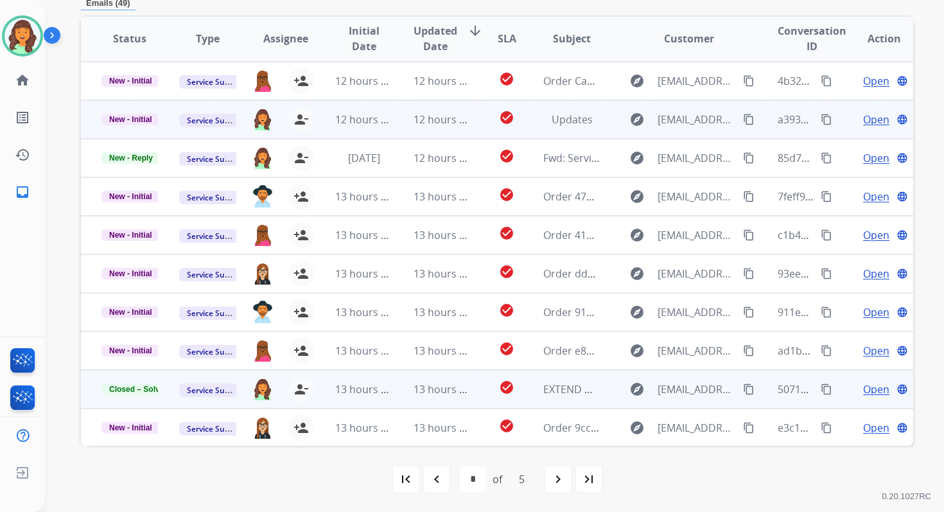
scroll to position [0, 0]
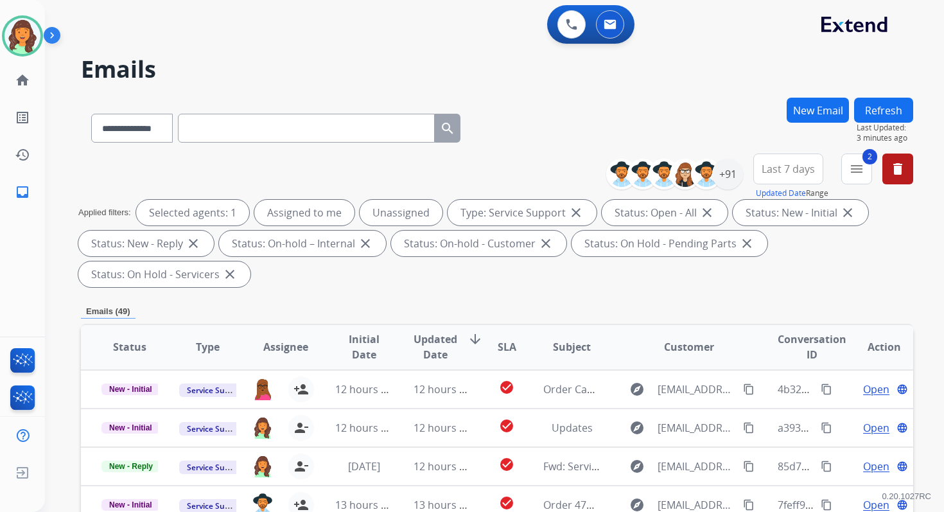
click at [881, 113] on button "Refresh" at bounding box center [883, 110] width 59 height 25
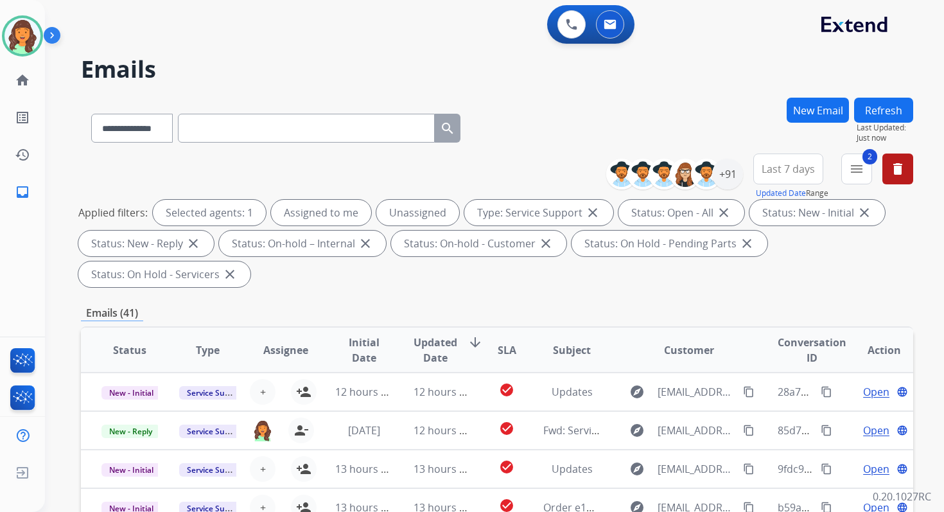
scroll to position [311, 0]
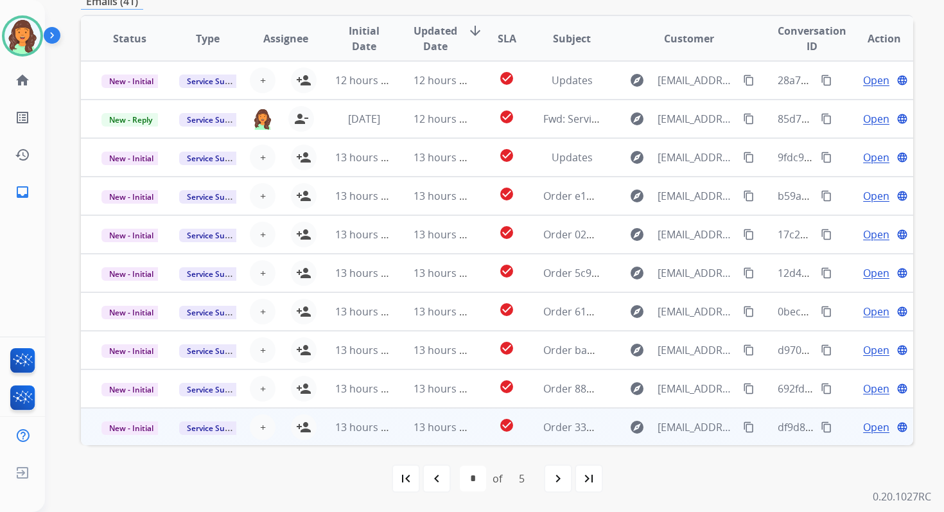
click at [405, 422] on td "13 hours ago" at bounding box center [432, 427] width 78 height 39
click at [428, 429] on span "13 hours ago" at bounding box center [445, 427] width 64 height 14
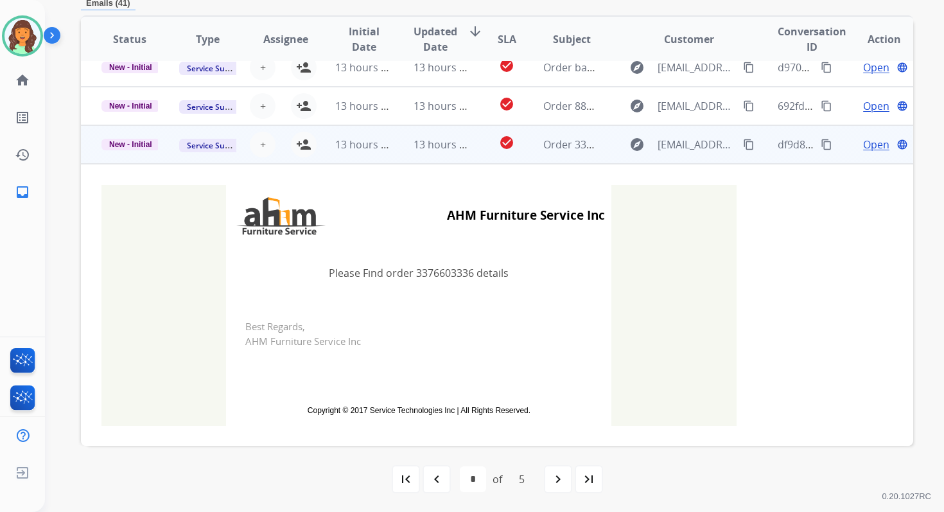
scroll to position [284, 0]
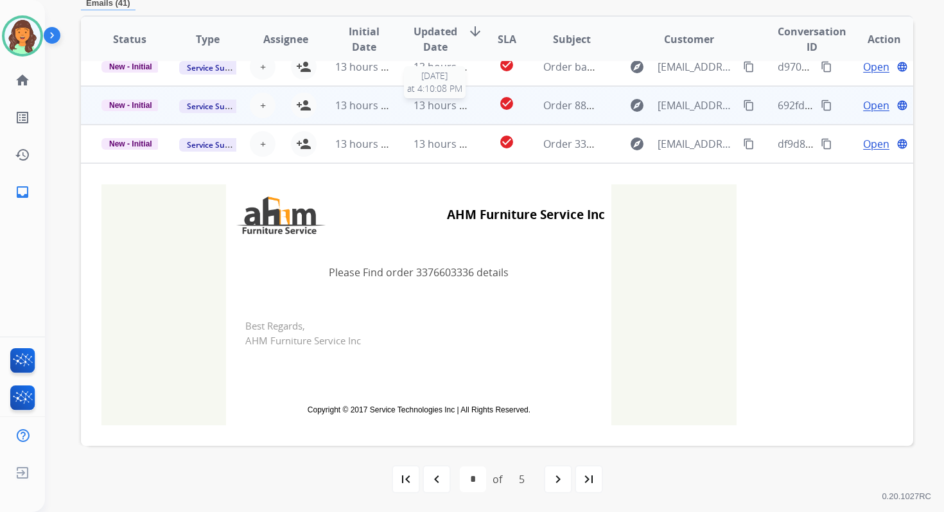
click at [421, 99] on span "13 hours ago" at bounding box center [445, 105] width 64 height 14
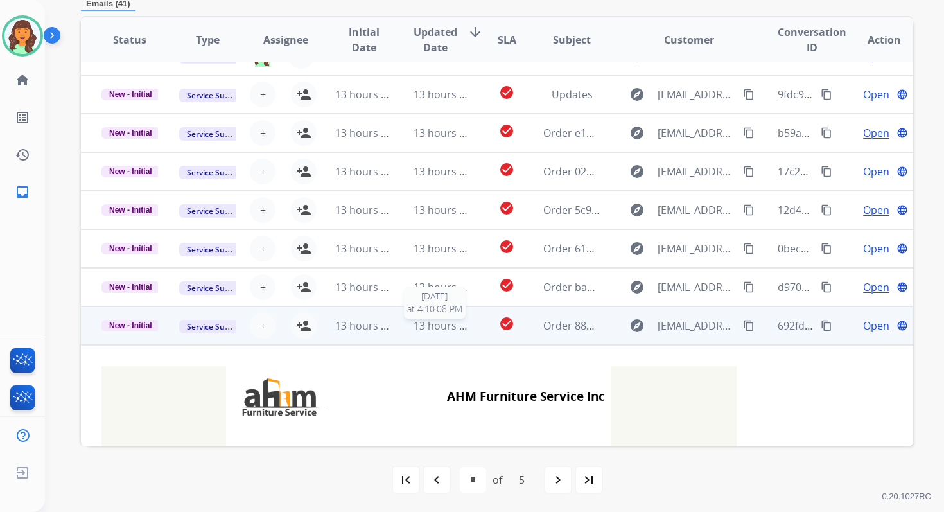
scroll to position [284, 0]
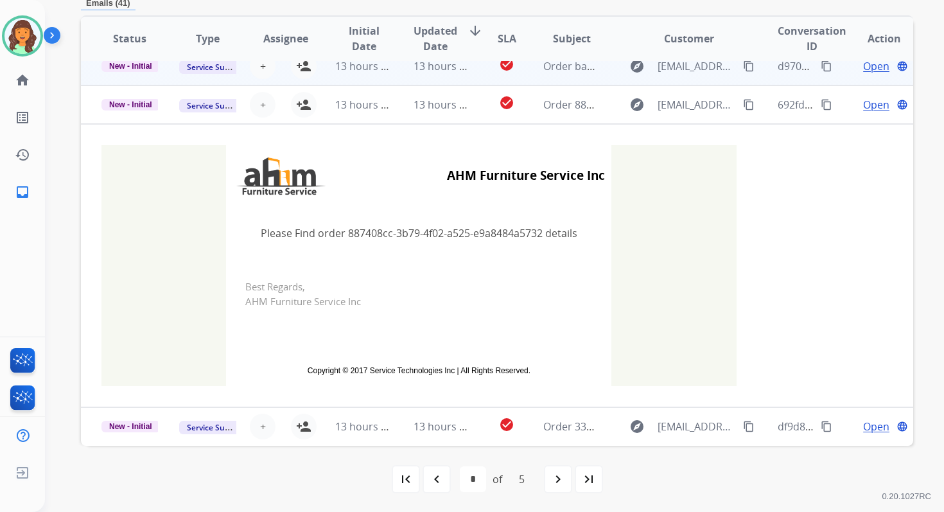
click at [427, 74] on td "13 hours ago" at bounding box center [432, 66] width 78 height 39
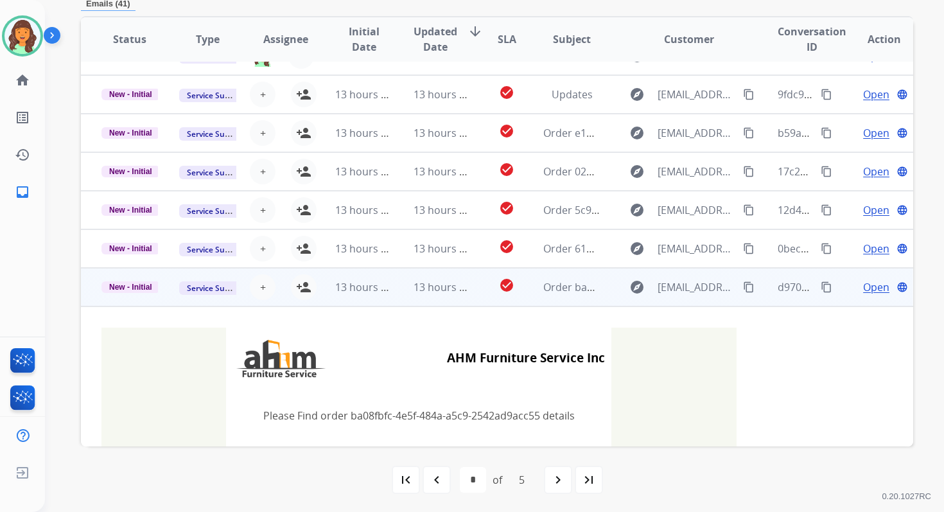
scroll to position [308, 0]
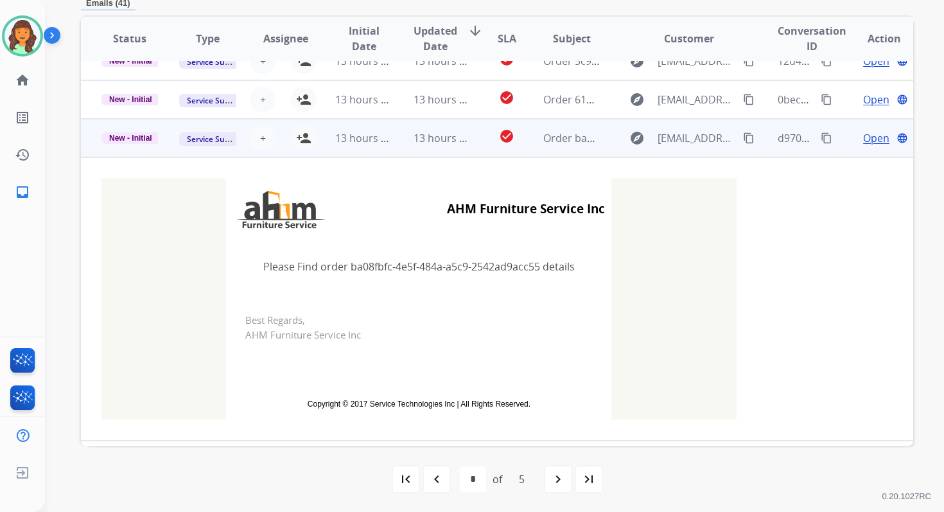
click at [432, 117] on td "13 hours ago" at bounding box center [432, 99] width 78 height 39
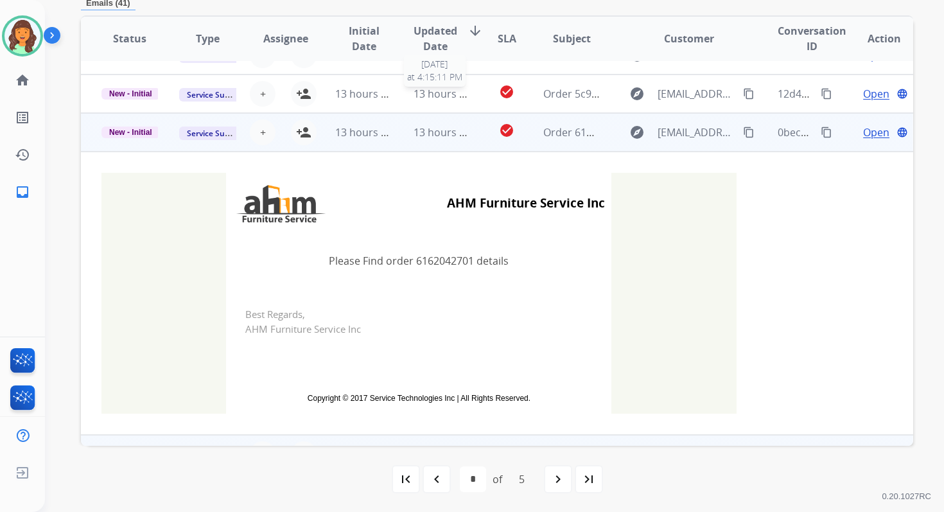
click at [439, 113] on td "13 hours ago" at bounding box center [432, 132] width 78 height 39
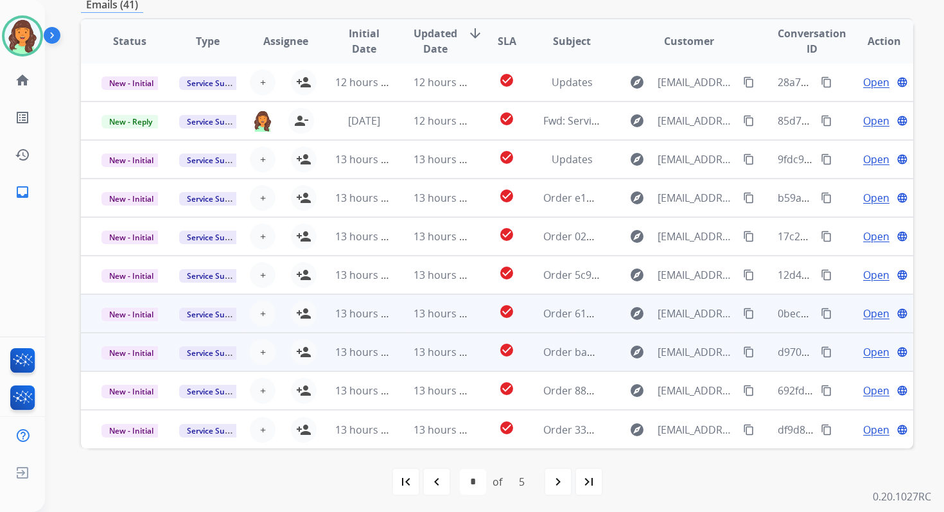
scroll to position [307, 0]
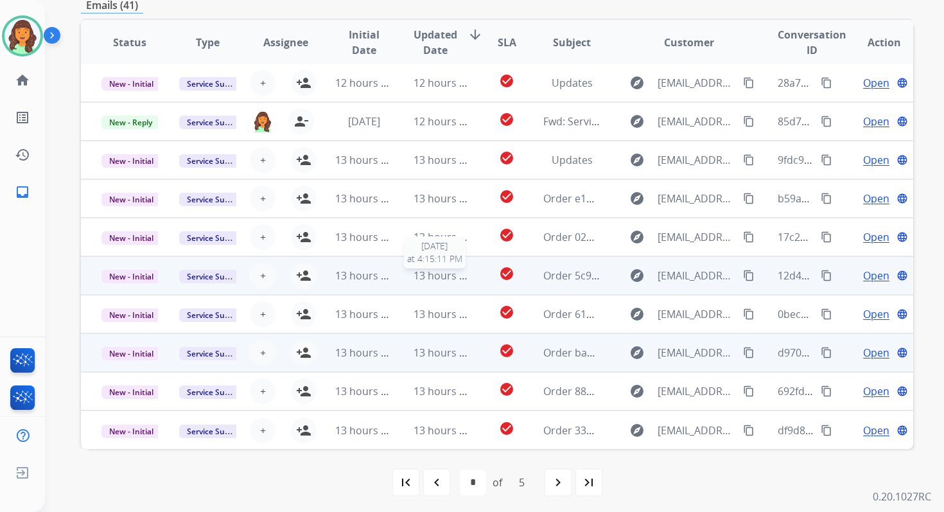
click at [445, 279] on span "13 hours ago" at bounding box center [445, 275] width 64 height 14
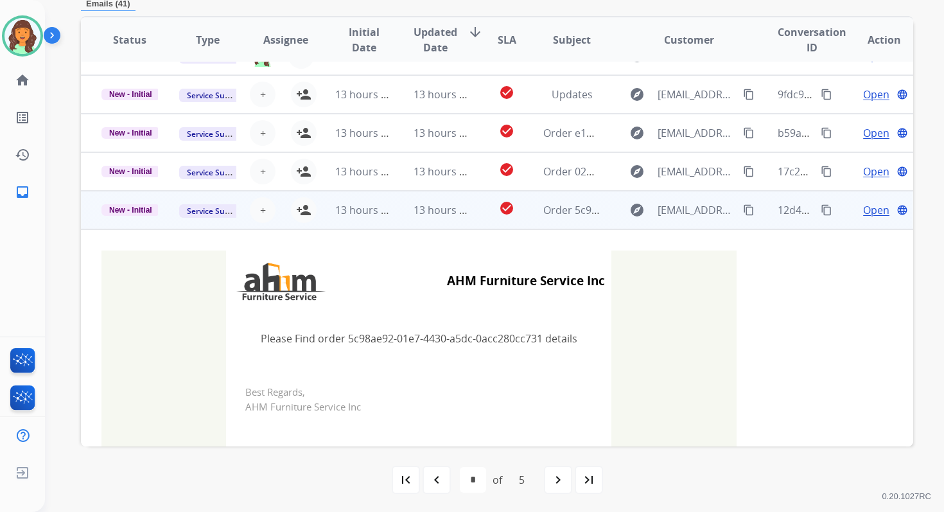
scroll to position [308, 0]
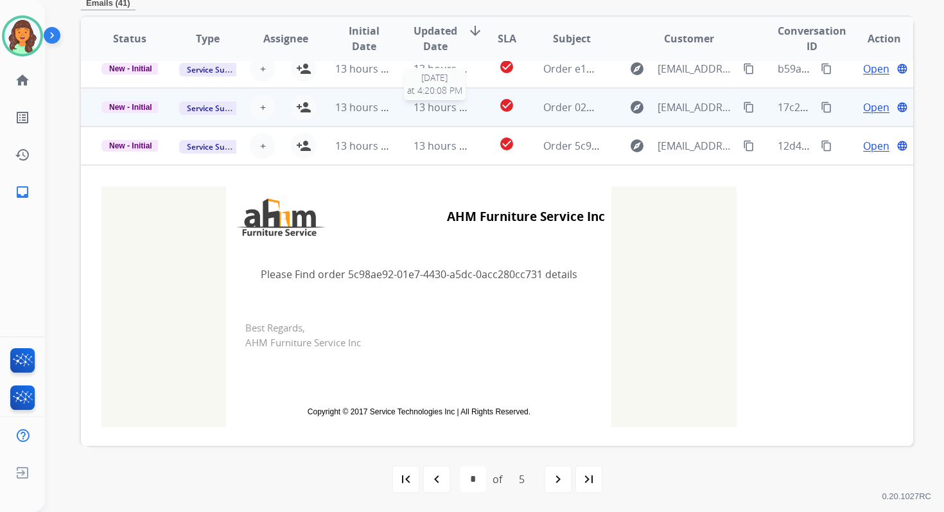
click at [427, 105] on span "13 hours ago" at bounding box center [445, 107] width 64 height 14
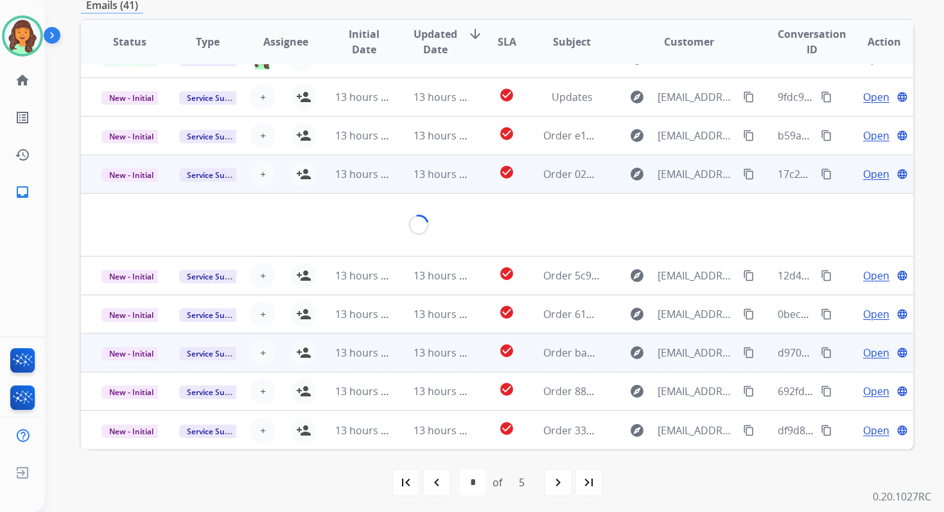
scroll to position [0, 0]
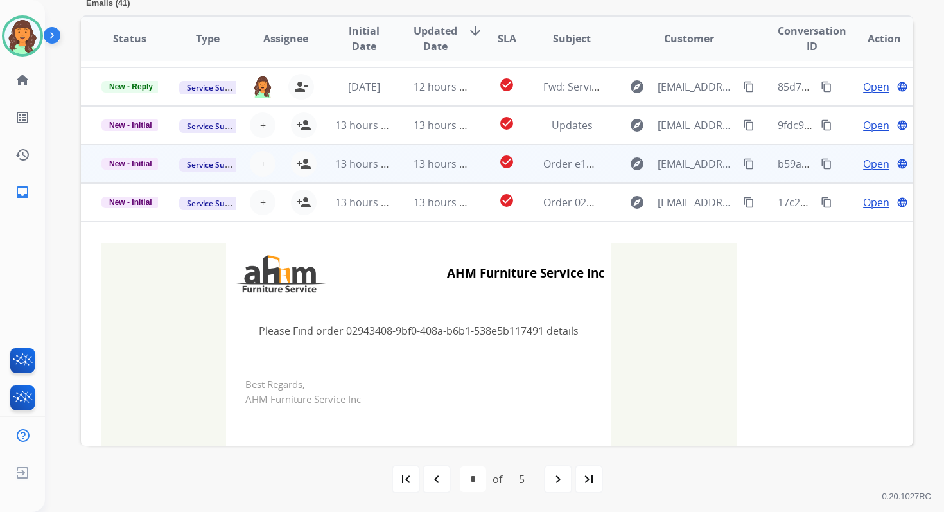
click at [426, 165] on span "13 hours ago" at bounding box center [445, 164] width 64 height 14
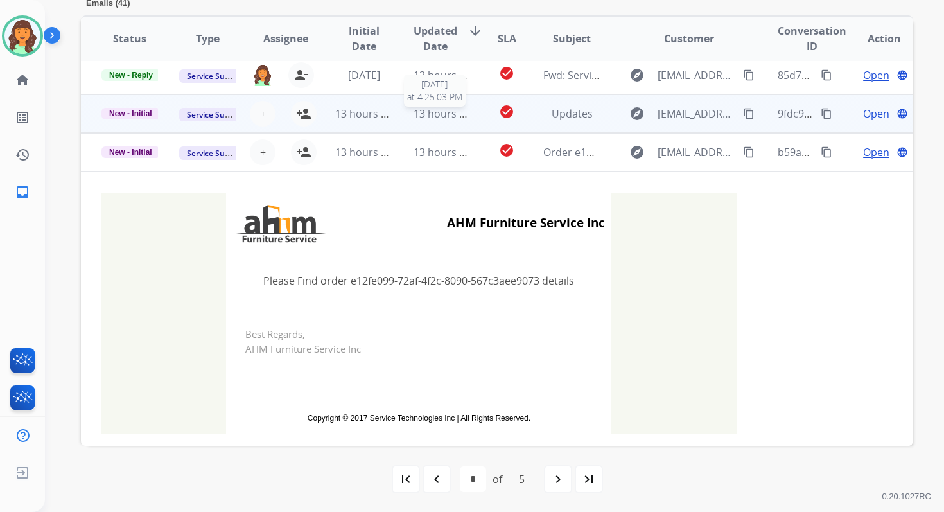
click at [438, 108] on span "13 hours ago" at bounding box center [445, 114] width 64 height 14
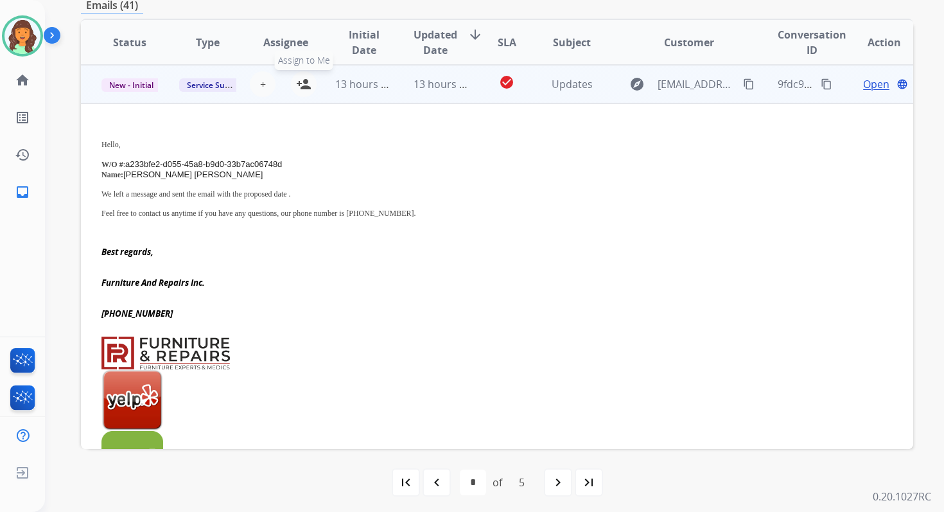
click at [300, 83] on mat-icon "person_add" at bounding box center [303, 83] width 15 height 15
click at [383, 83] on span "13 hours ago" at bounding box center [367, 84] width 64 height 14
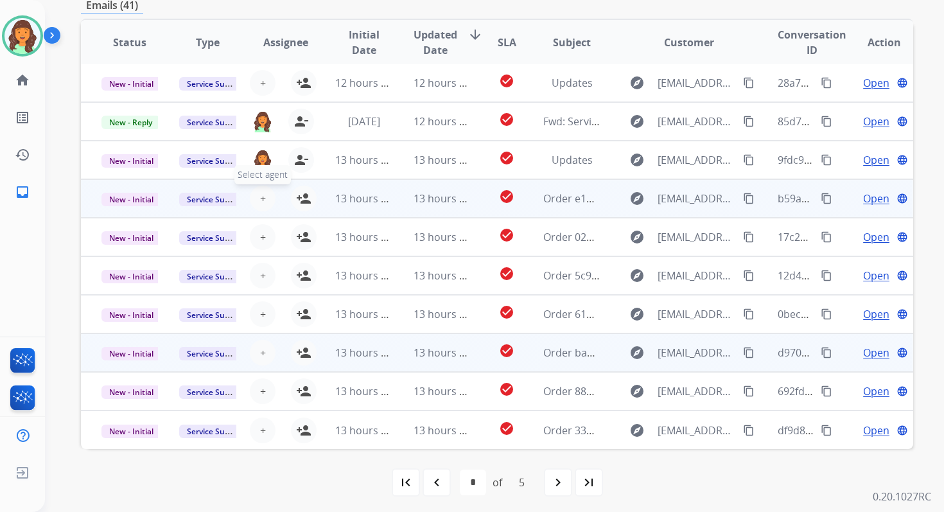
click at [260, 201] on span "+" at bounding box center [263, 198] width 6 height 15
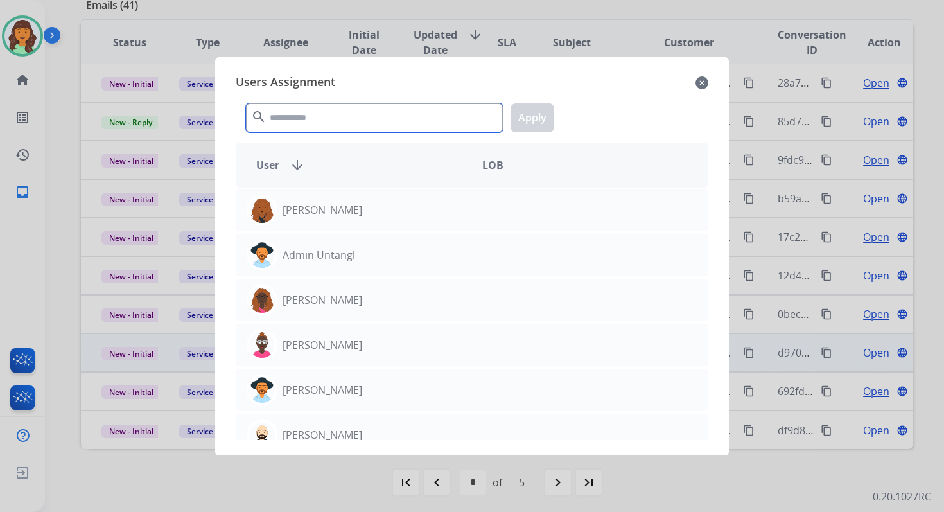
click at [321, 116] on input "text" at bounding box center [374, 117] width 257 height 29
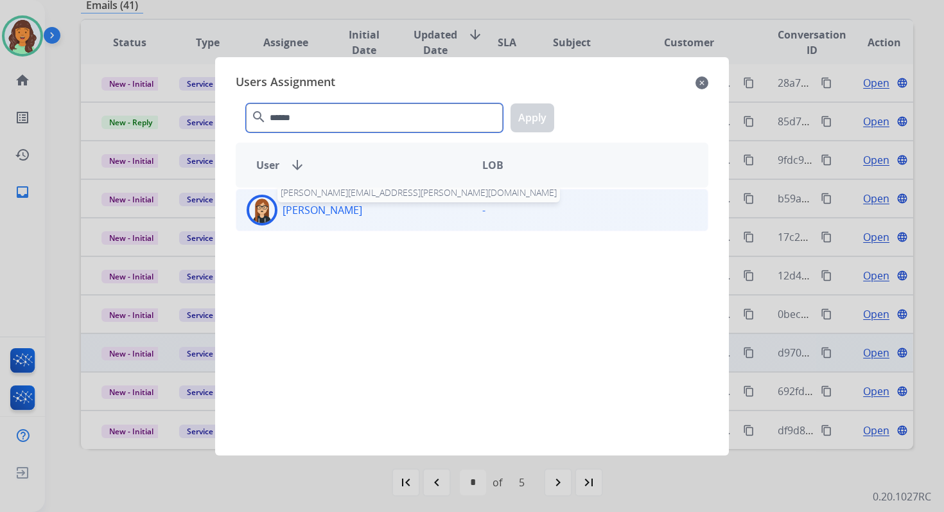
type input "******"
click at [331, 212] on p "[PERSON_NAME]" at bounding box center [322, 209] width 80 height 15
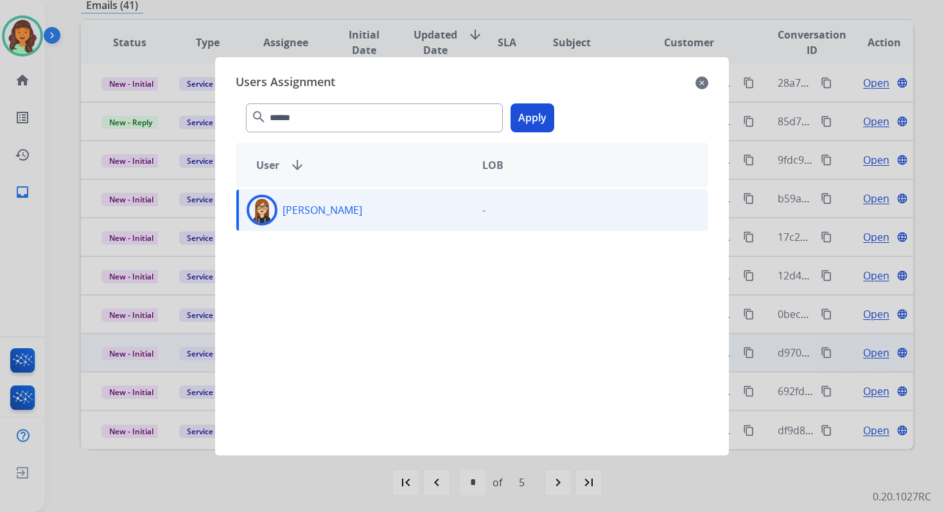
click at [530, 103] on button "Apply" at bounding box center [532, 117] width 44 height 29
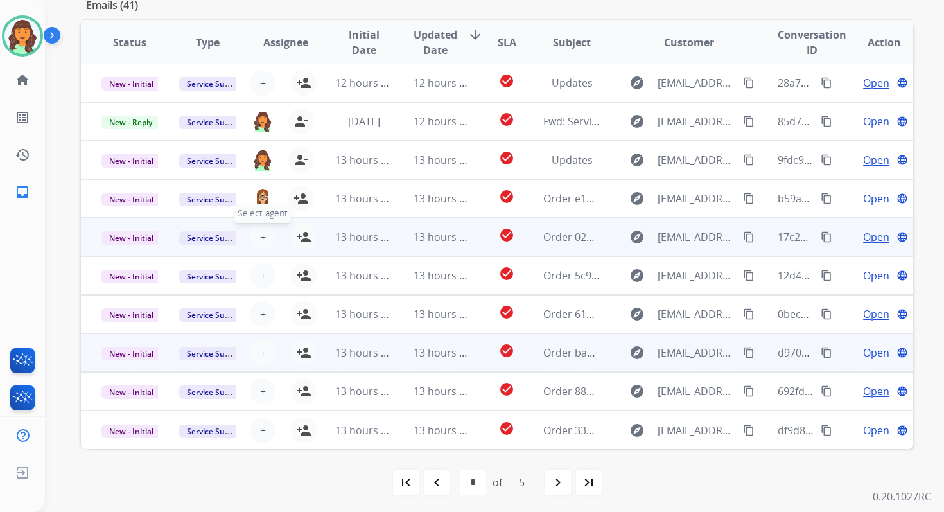
click at [260, 239] on span "+" at bounding box center [263, 236] width 6 height 15
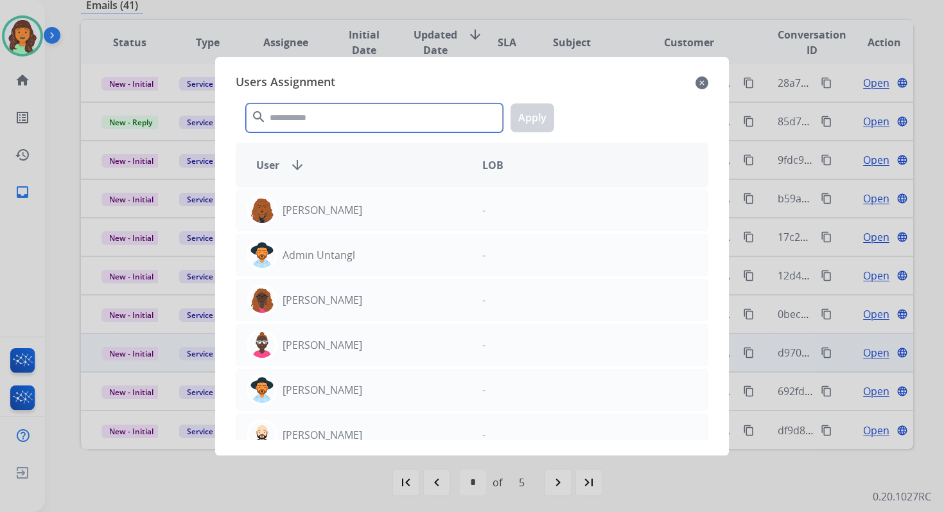
click at [325, 121] on input "text" at bounding box center [374, 117] width 257 height 29
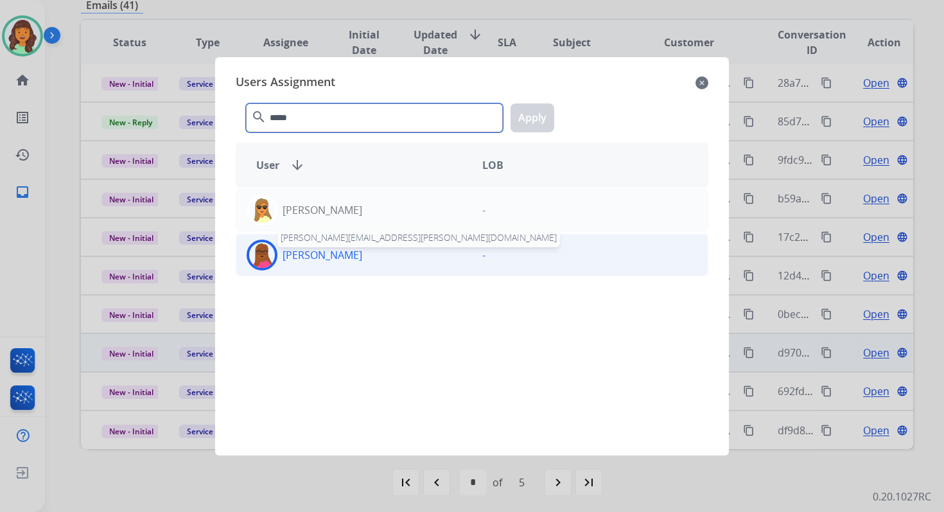
type input "*****"
click at [345, 252] on p "[PERSON_NAME]" at bounding box center [322, 254] width 80 height 15
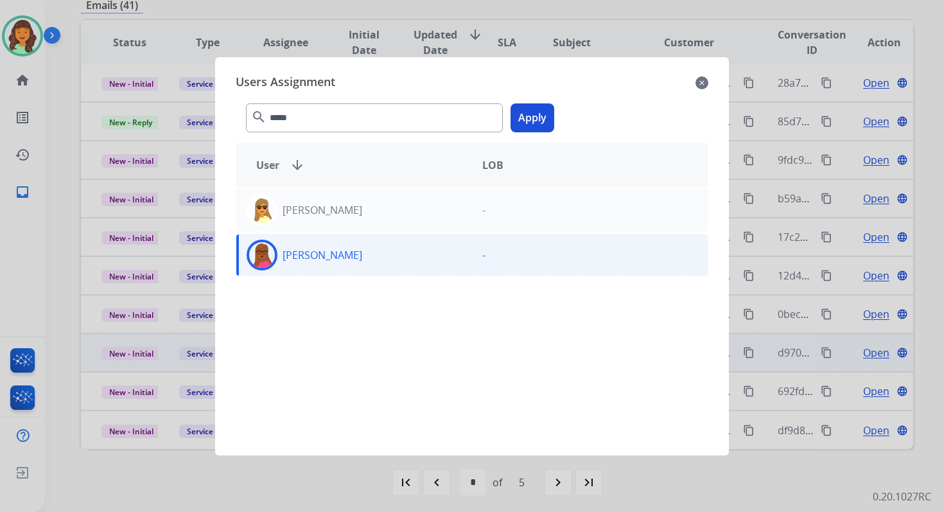
click at [520, 123] on button "Apply" at bounding box center [532, 117] width 44 height 29
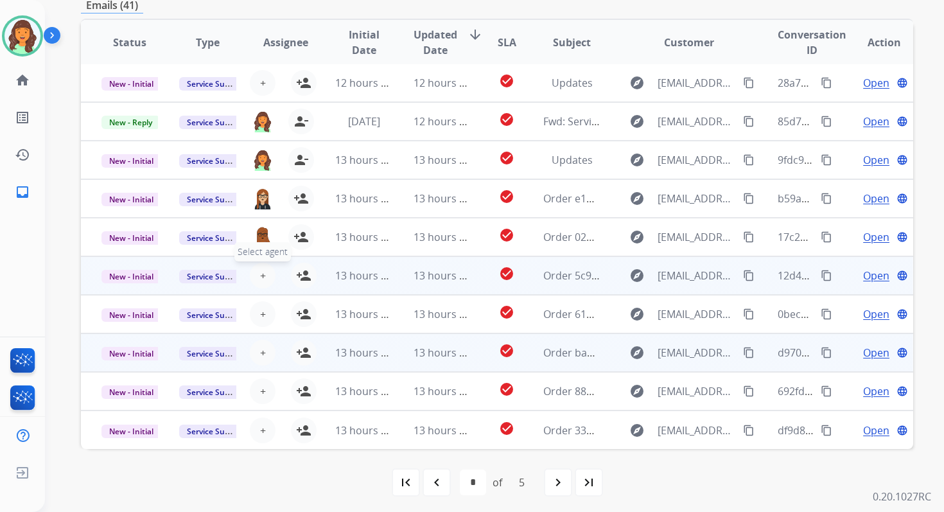
click at [262, 275] on span "+" at bounding box center [263, 275] width 6 height 15
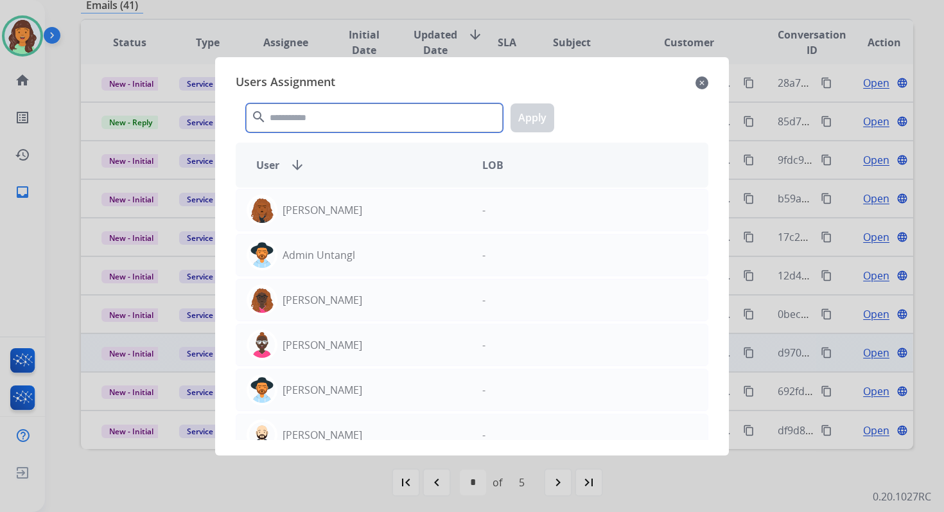
click at [334, 123] on input "text" at bounding box center [374, 117] width 257 height 29
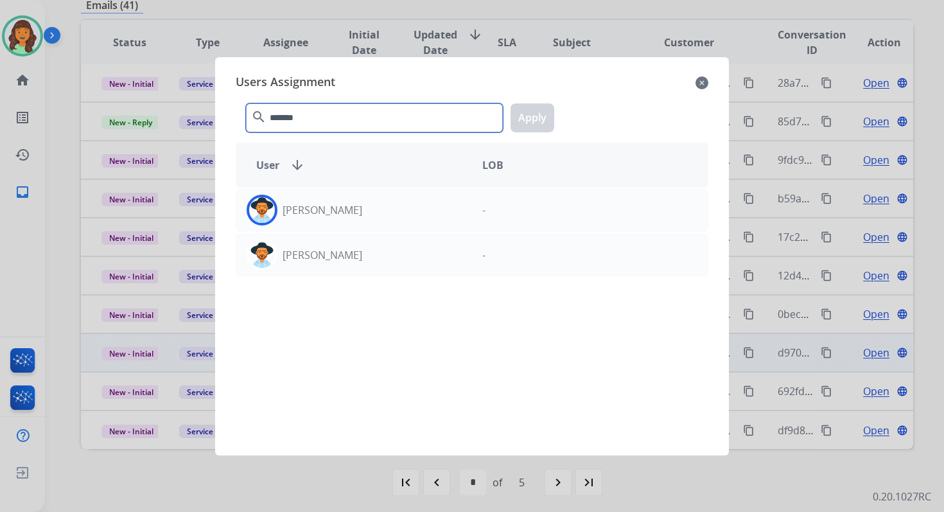
type input "*******"
click at [344, 230] on div "[PERSON_NAME] - [PERSON_NAME] -" at bounding box center [472, 313] width 472 height 252
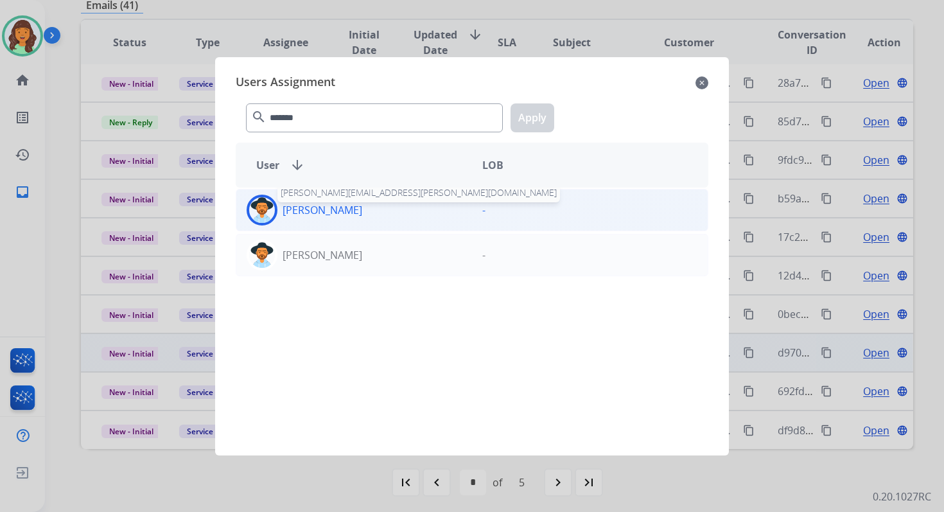
click at [349, 214] on p "[PERSON_NAME]" at bounding box center [322, 209] width 80 height 15
click at [524, 118] on button "Apply" at bounding box center [532, 117] width 44 height 29
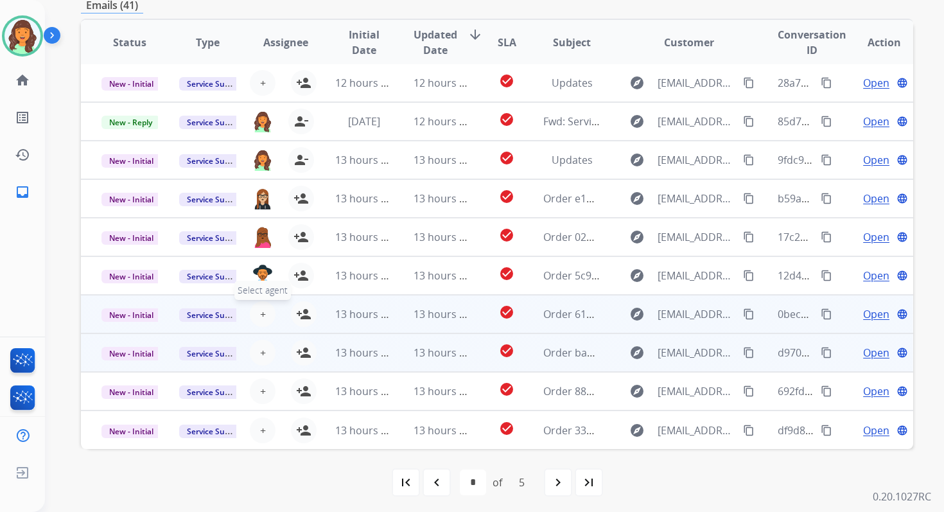
click at [261, 315] on span "+" at bounding box center [263, 313] width 6 height 15
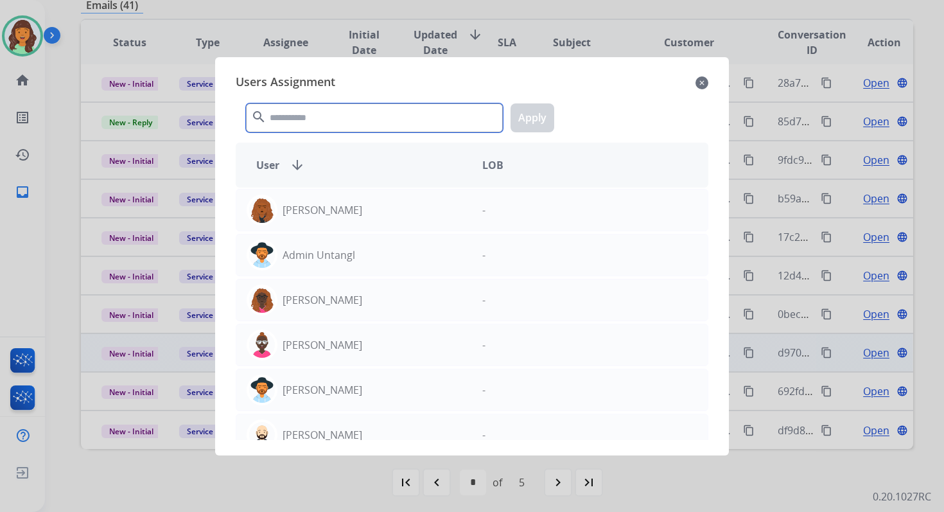
click at [316, 113] on input "text" at bounding box center [374, 117] width 257 height 29
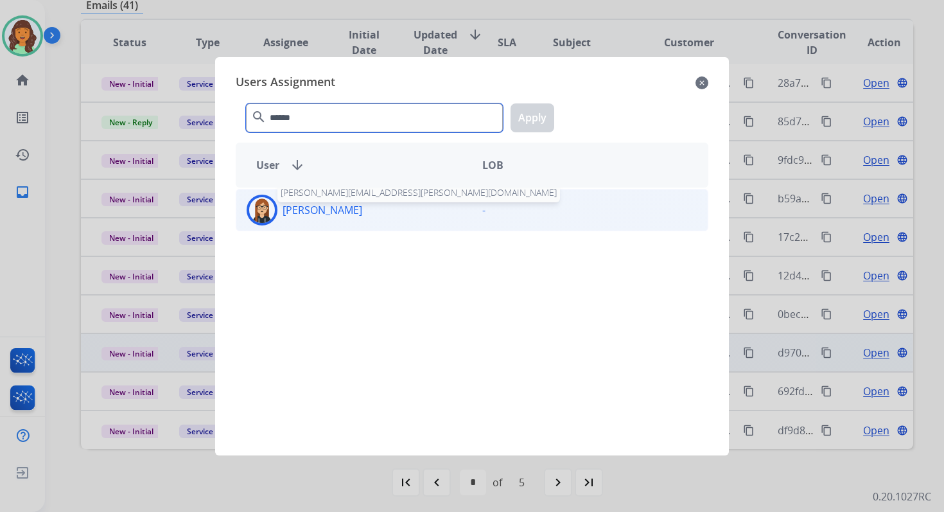
type input "******"
click at [309, 212] on p "[PERSON_NAME]" at bounding box center [322, 209] width 80 height 15
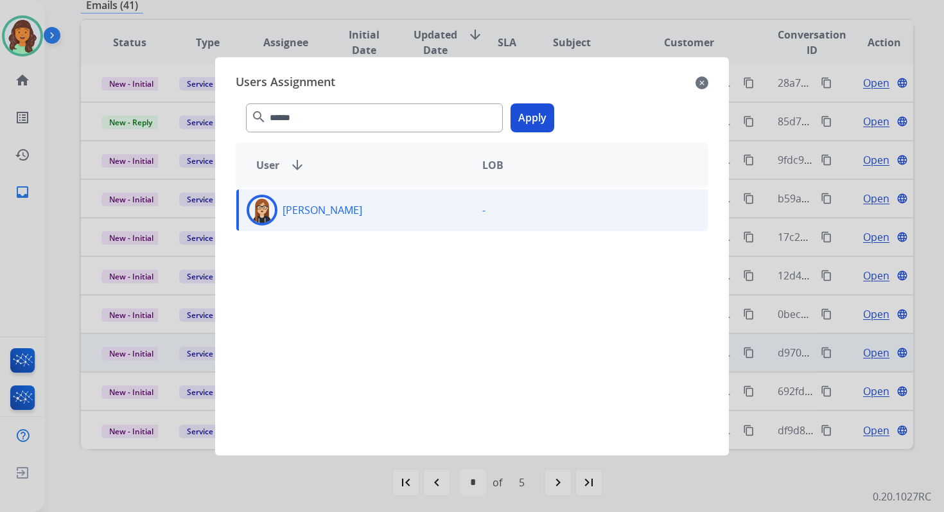
click at [532, 110] on button "Apply" at bounding box center [532, 117] width 44 height 29
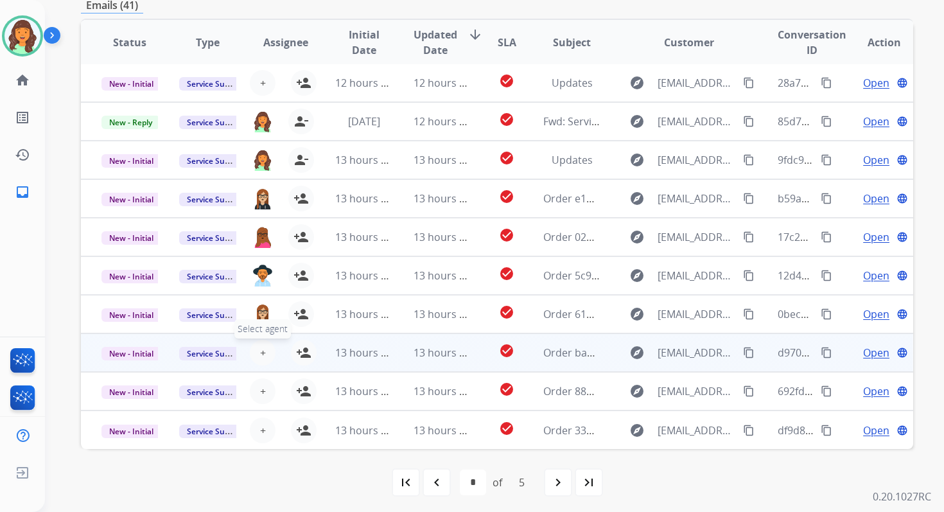
click at [260, 354] on span "+" at bounding box center [263, 352] width 6 height 15
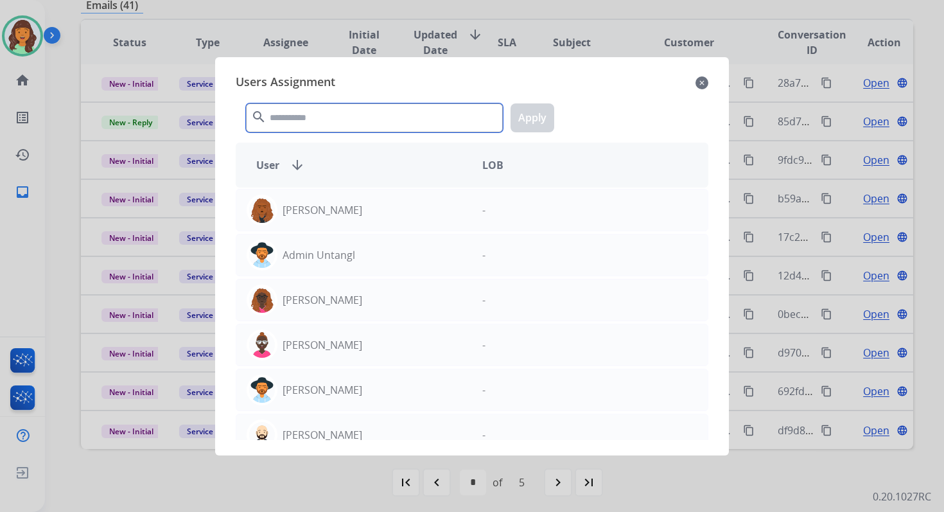
click at [332, 115] on input "text" at bounding box center [374, 117] width 257 height 29
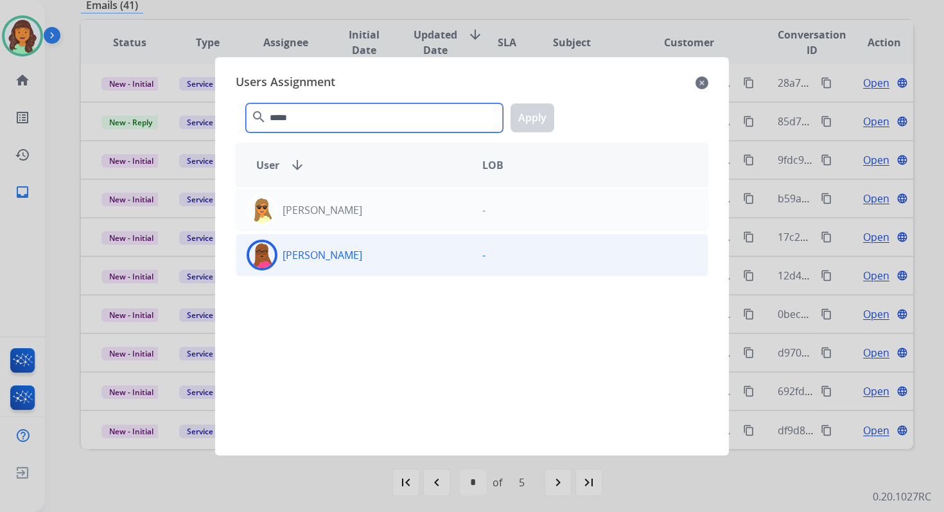
type input "*****"
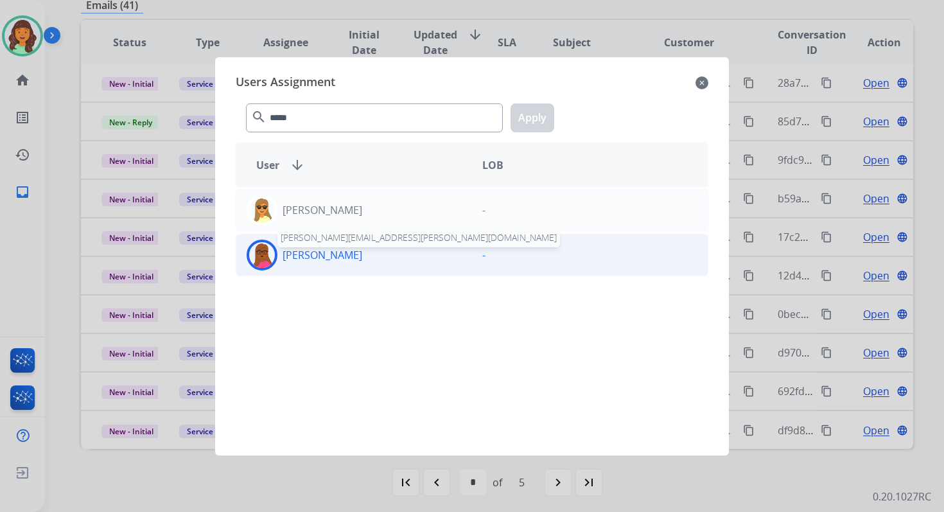
click at [352, 250] on p "[PERSON_NAME]" at bounding box center [322, 254] width 80 height 15
click at [518, 112] on button "Apply" at bounding box center [532, 117] width 44 height 29
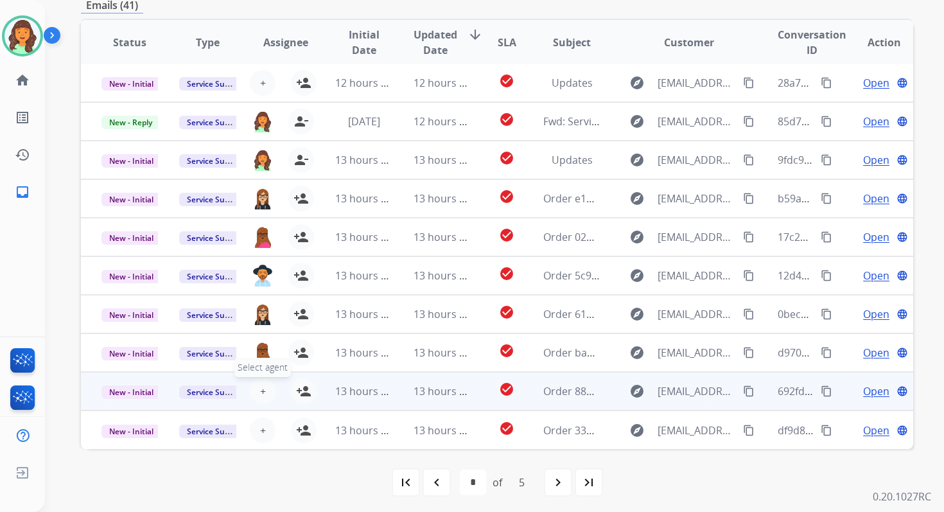
click at [260, 392] on span "+" at bounding box center [263, 390] width 6 height 15
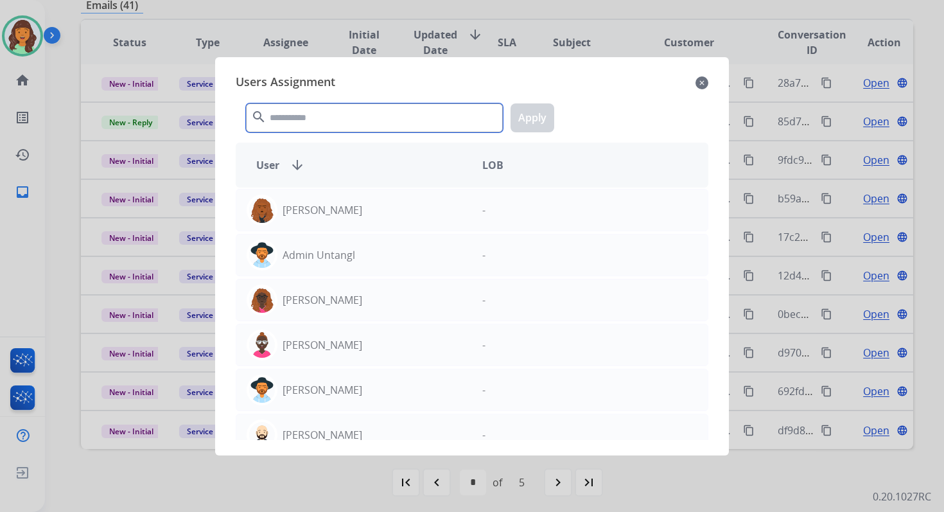
click at [311, 110] on input "text" at bounding box center [374, 117] width 257 height 29
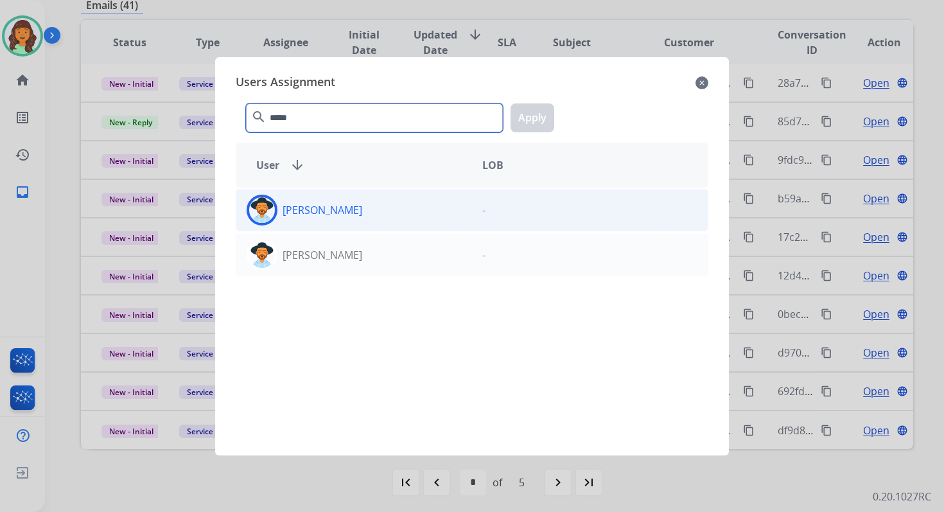
type input "*****"
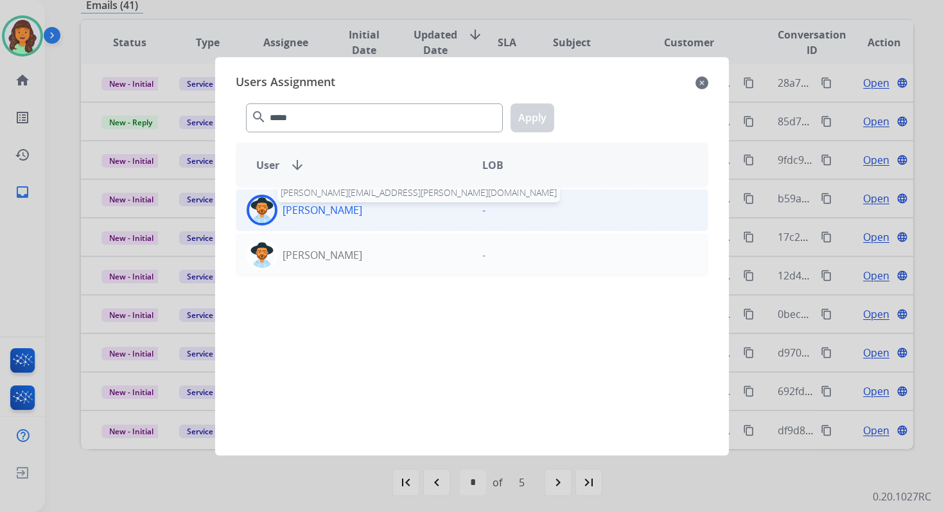
click at [313, 215] on p "[PERSON_NAME]" at bounding box center [322, 209] width 80 height 15
click at [540, 114] on button "Apply" at bounding box center [532, 117] width 44 height 29
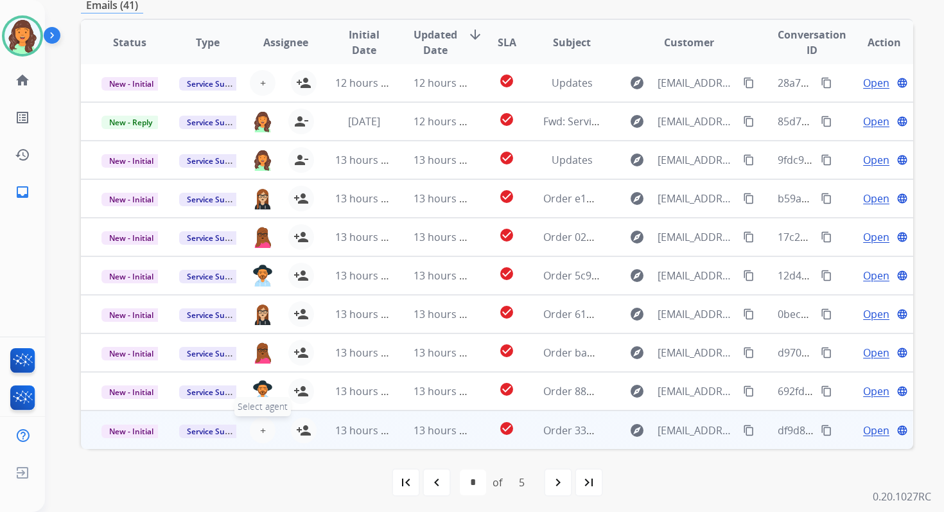
click at [261, 427] on span "+" at bounding box center [263, 429] width 6 height 15
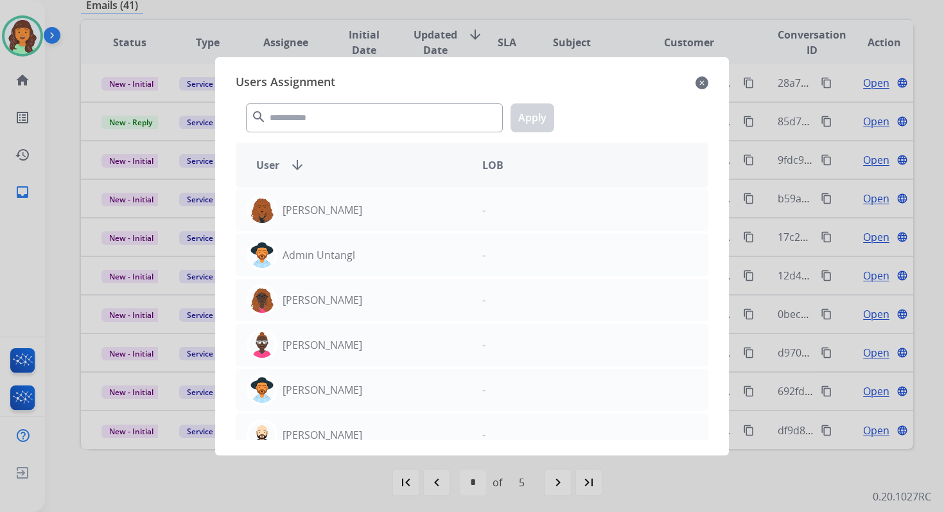
click at [302, 135] on div "search Apply" at bounding box center [472, 115] width 472 height 44
click at [303, 123] on input "text" at bounding box center [374, 117] width 257 height 29
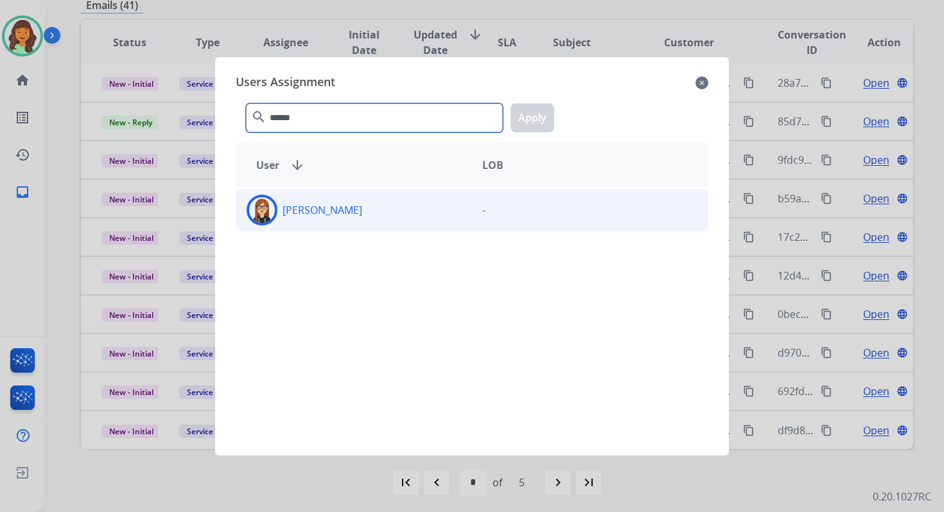
type input "******"
click at [318, 214] on p "[PERSON_NAME]" at bounding box center [322, 209] width 80 height 15
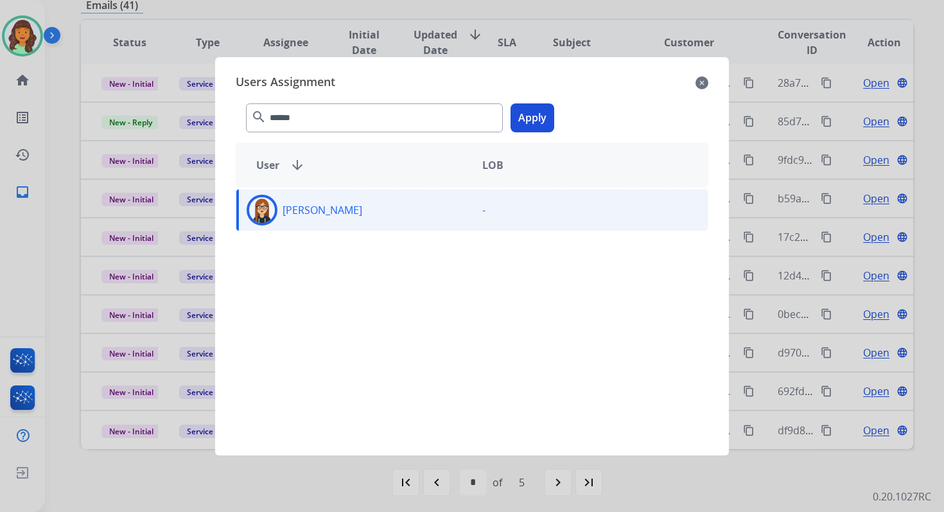
click at [526, 121] on button "Apply" at bounding box center [532, 117] width 44 height 29
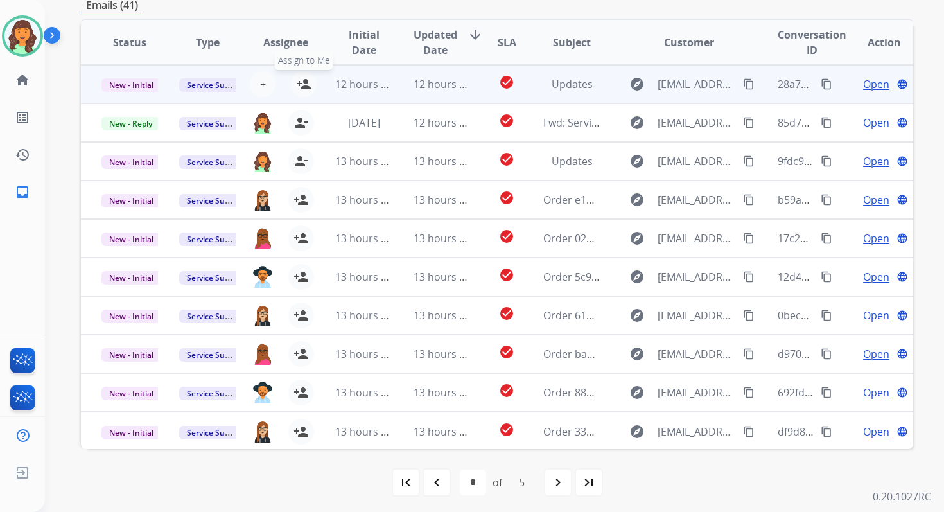
click at [301, 83] on mat-icon "person_add" at bounding box center [303, 83] width 15 height 15
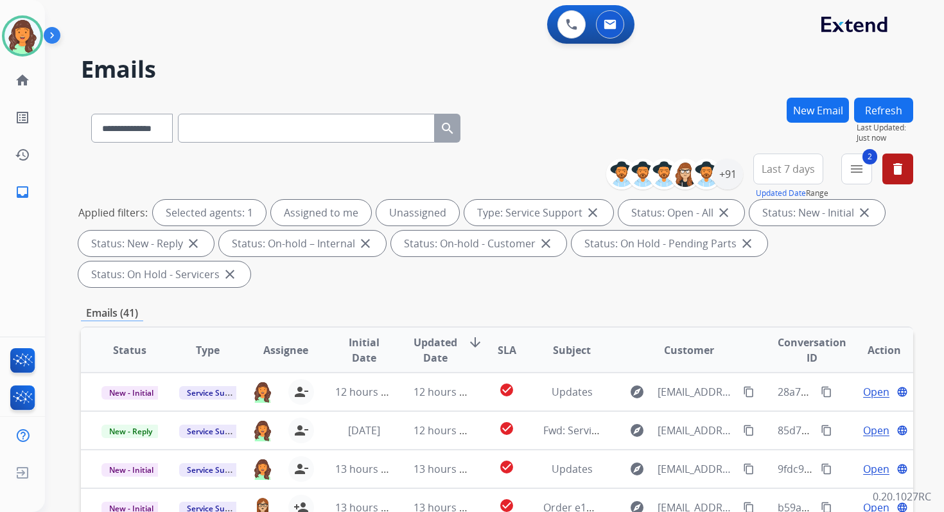
click at [890, 108] on button "Refresh" at bounding box center [883, 110] width 59 height 25
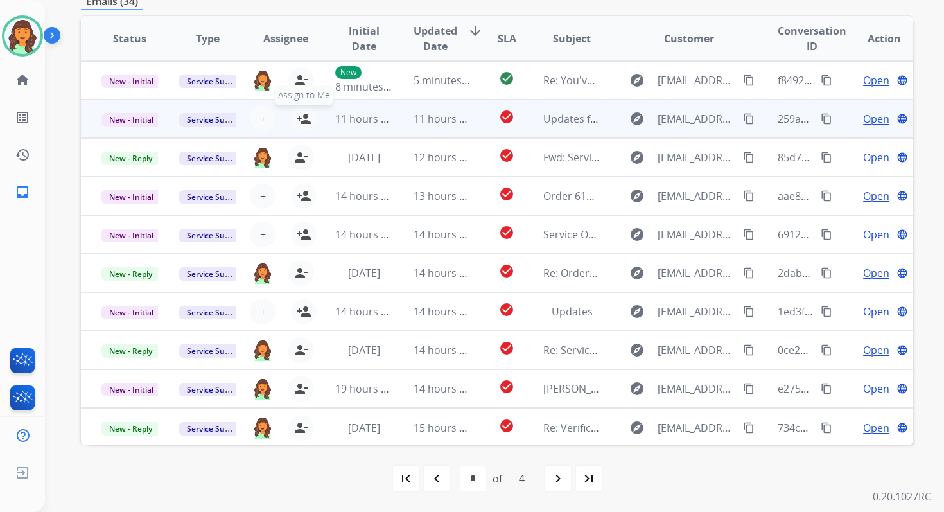
click at [305, 119] on mat-icon "person_add" at bounding box center [303, 118] width 15 height 15
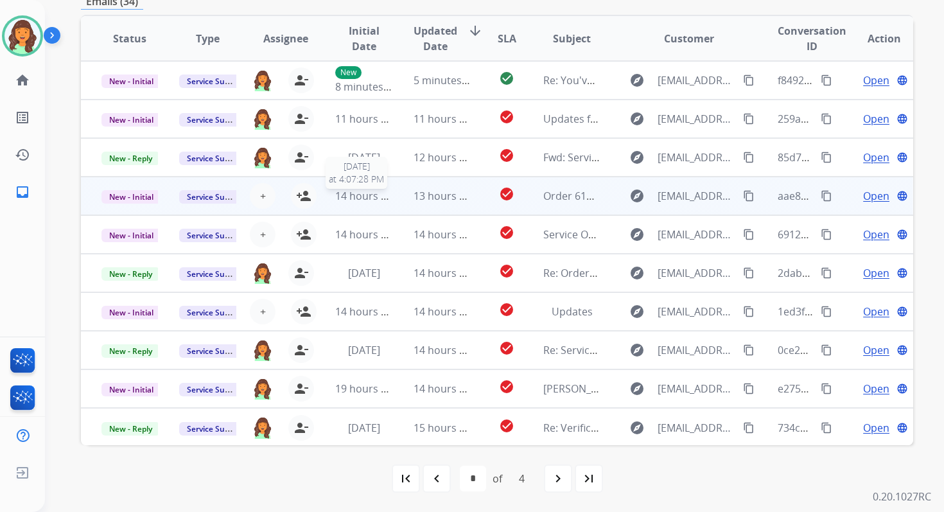
click at [379, 190] on span "14 hours ago" at bounding box center [367, 196] width 64 height 14
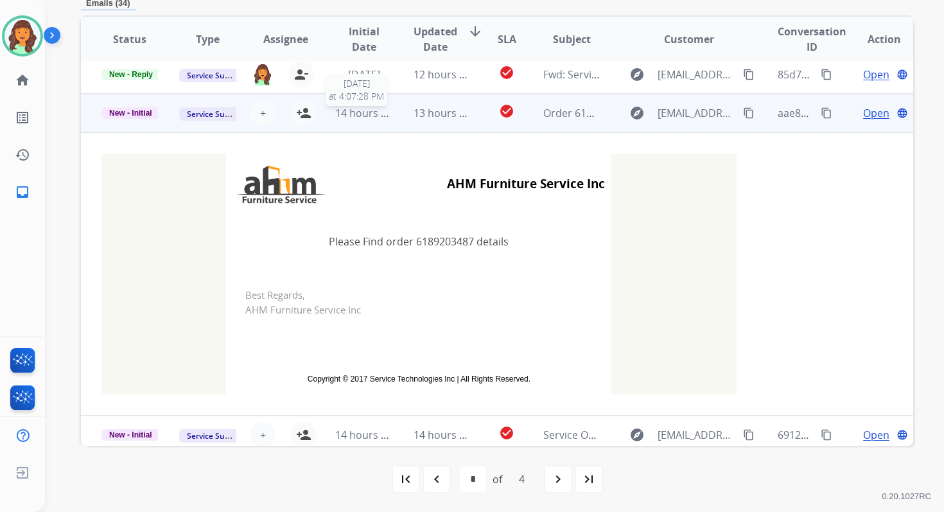
scroll to position [116, 0]
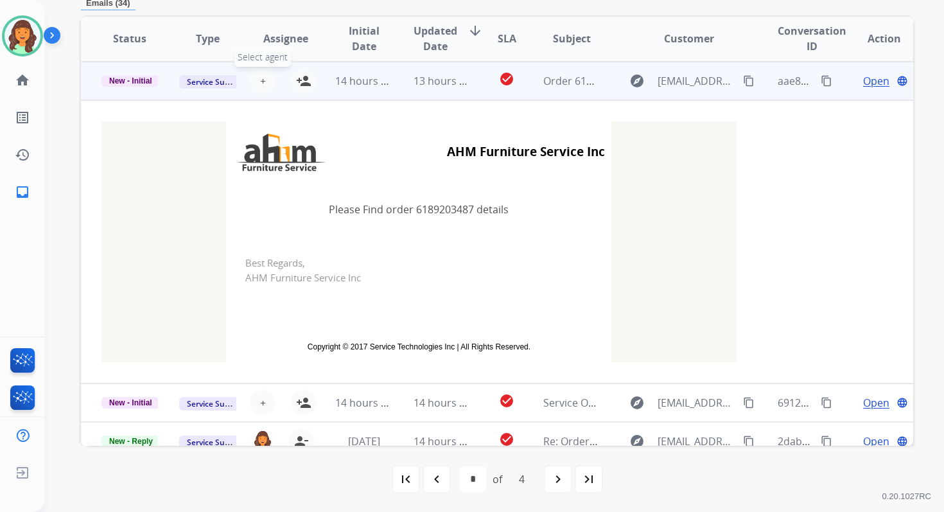
click at [261, 80] on span "+" at bounding box center [263, 80] width 6 height 15
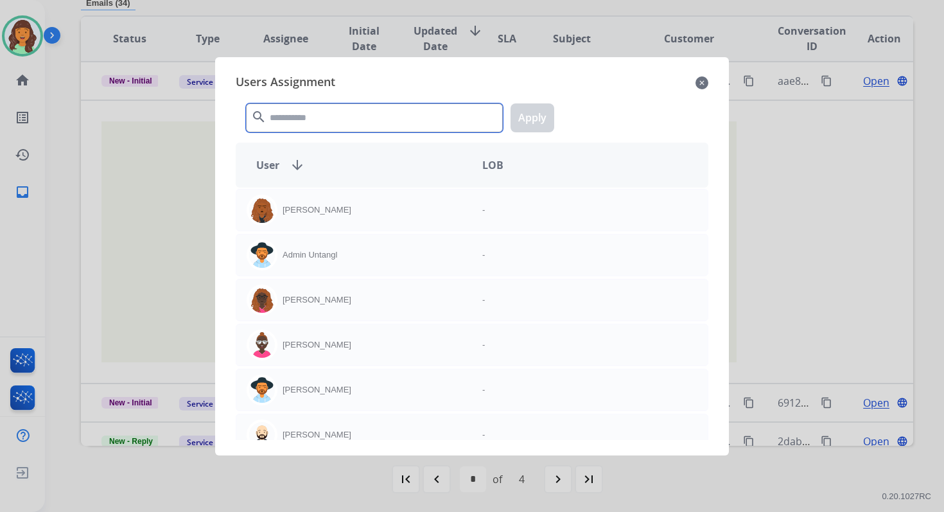
click at [301, 120] on input "text" at bounding box center [374, 117] width 257 height 29
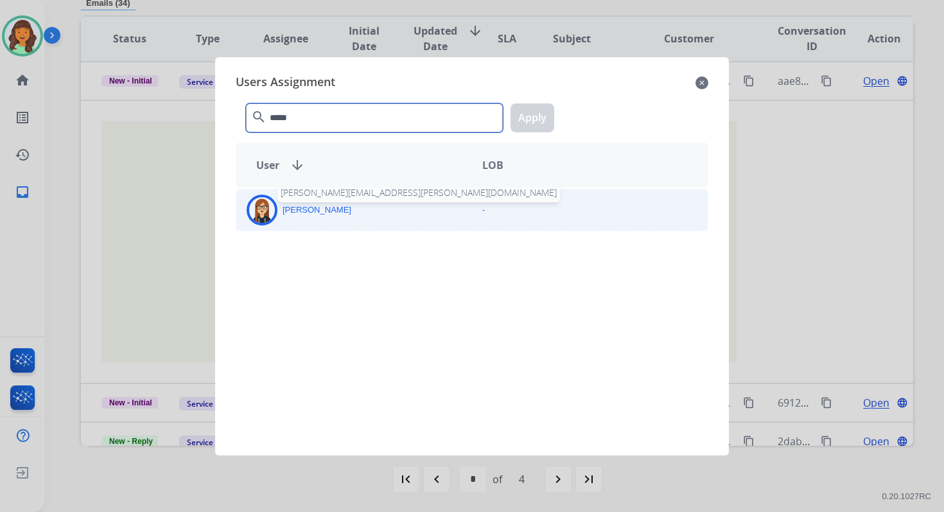
type input "*****"
click at [334, 214] on p "[PERSON_NAME]" at bounding box center [316, 209] width 69 height 13
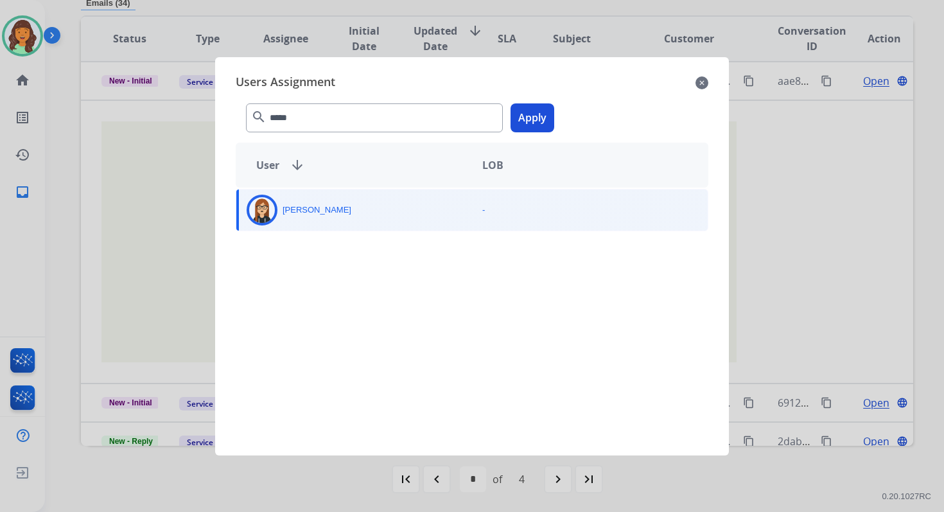
click at [537, 116] on button "Apply" at bounding box center [532, 117] width 44 height 29
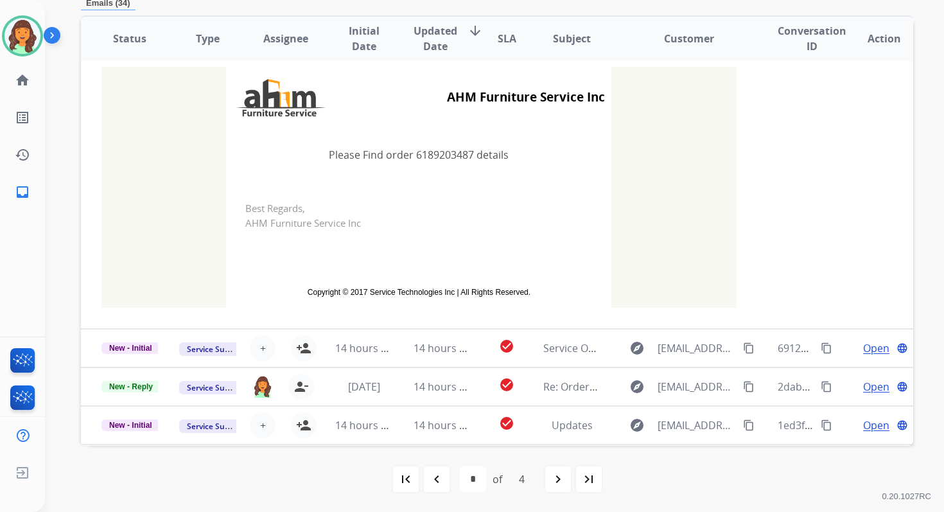
scroll to position [284, 0]
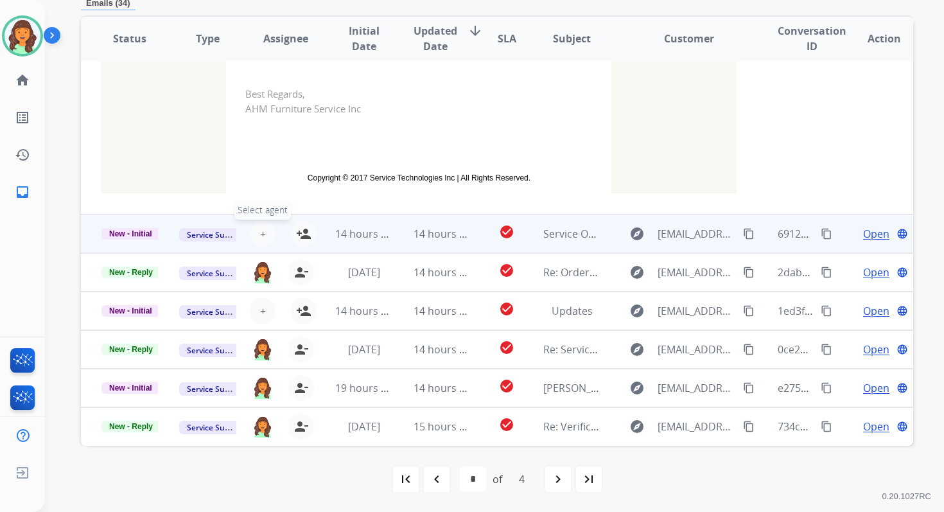
click at [261, 230] on span "+" at bounding box center [263, 233] width 6 height 15
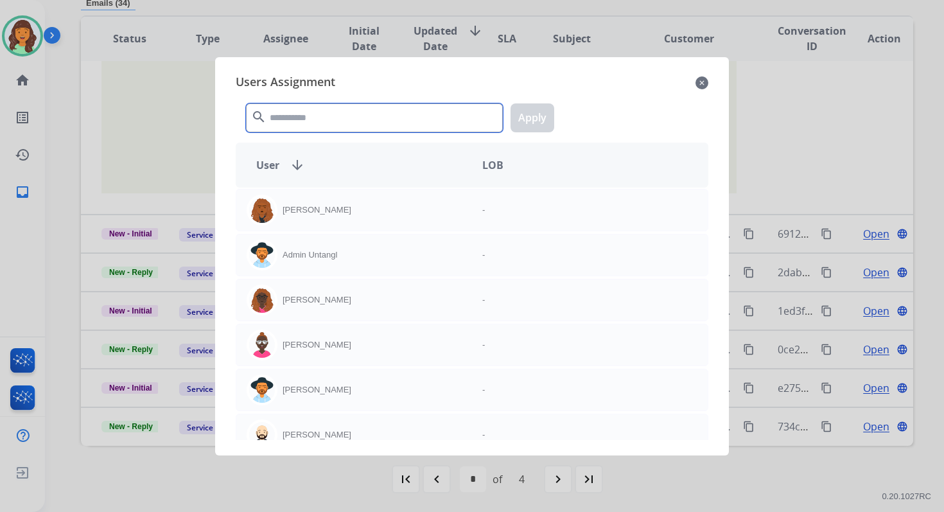
click at [338, 116] on input "text" at bounding box center [374, 117] width 257 height 29
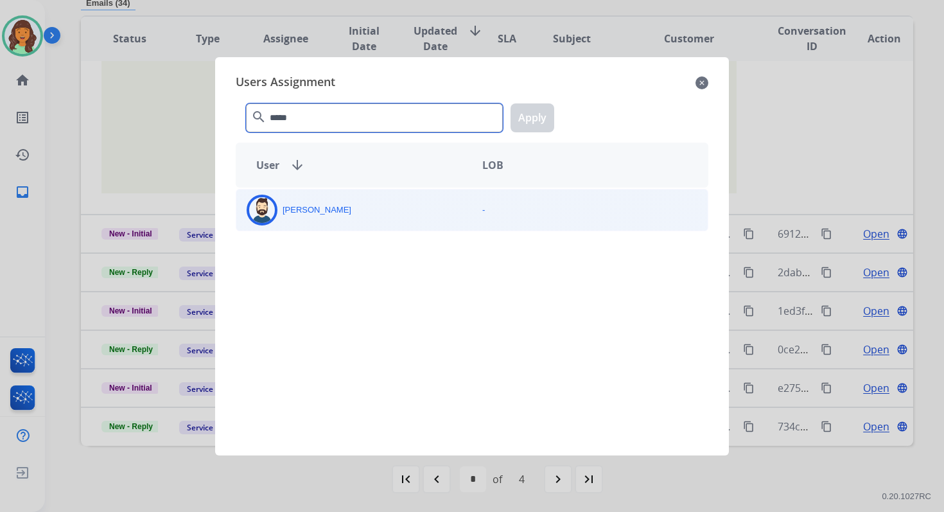
type input "*****"
click at [355, 229] on div "[PERSON_NAME] -" at bounding box center [472, 210] width 472 height 42
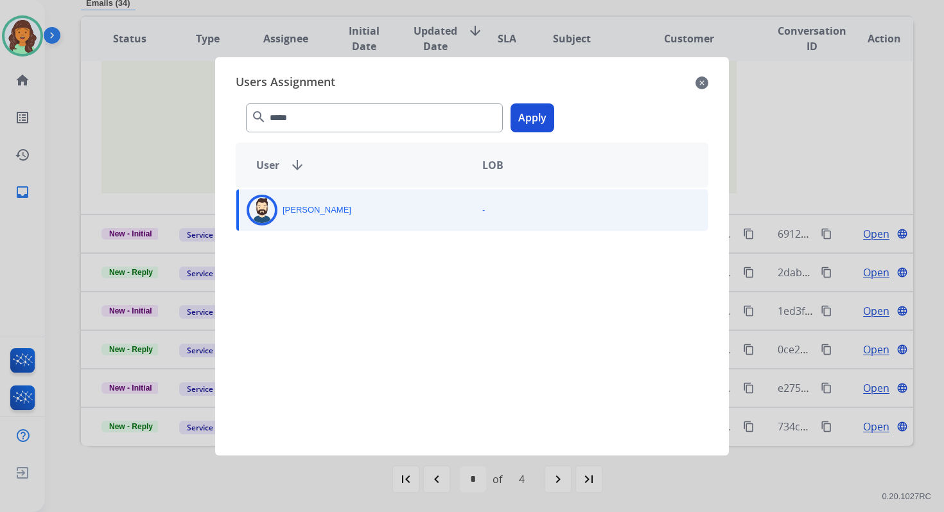
click at [531, 119] on button "Apply" at bounding box center [532, 117] width 44 height 29
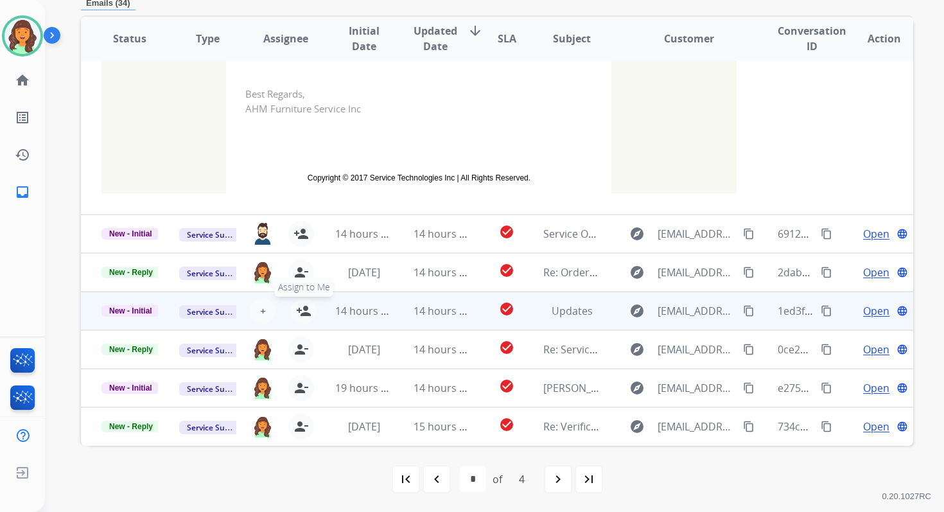
click at [298, 307] on mat-icon "person_add" at bounding box center [303, 310] width 15 height 15
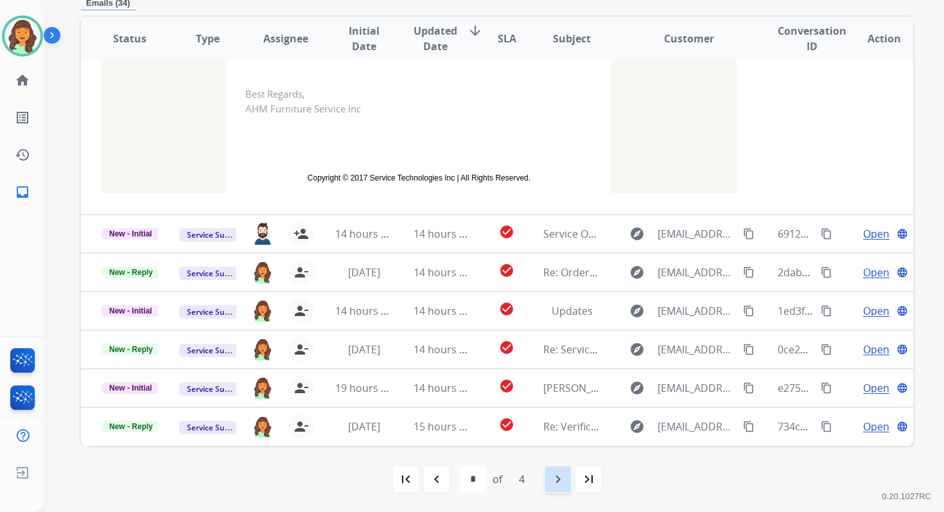
click at [560, 466] on div "navigate_next" at bounding box center [558, 479] width 28 height 28
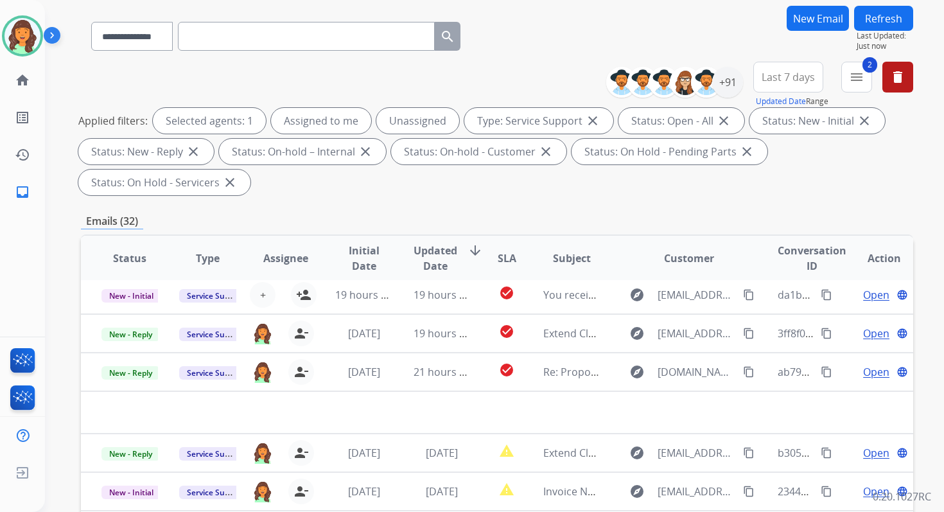
scroll to position [311, 0]
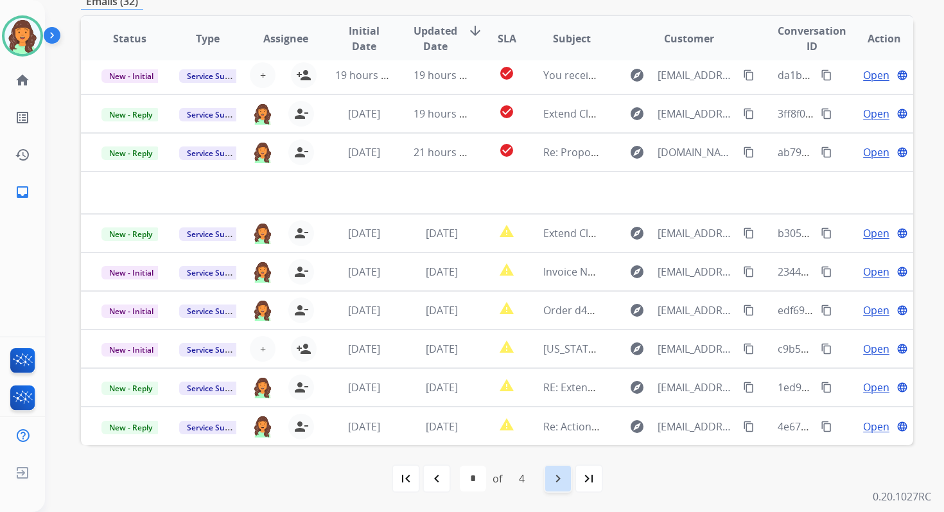
click at [560, 476] on mat-icon "navigate_next" at bounding box center [557, 477] width 15 height 15
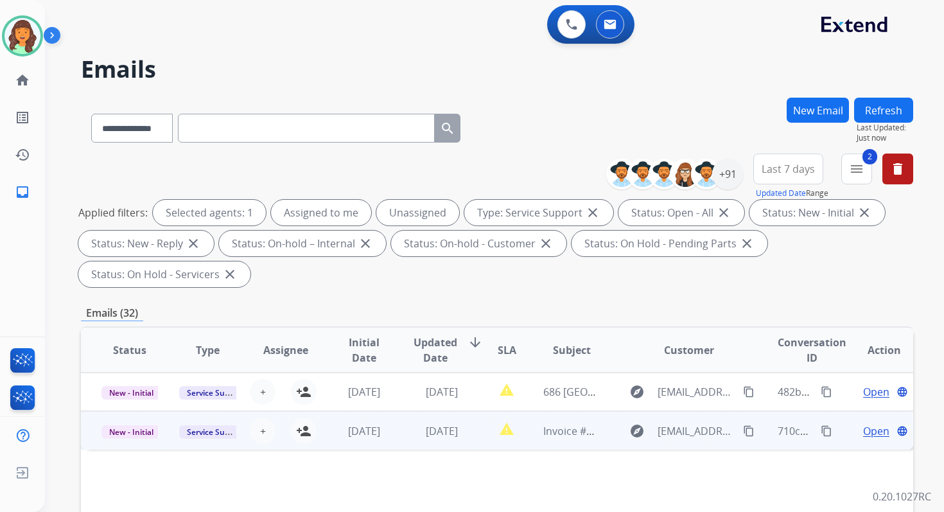
scroll to position [0, 0]
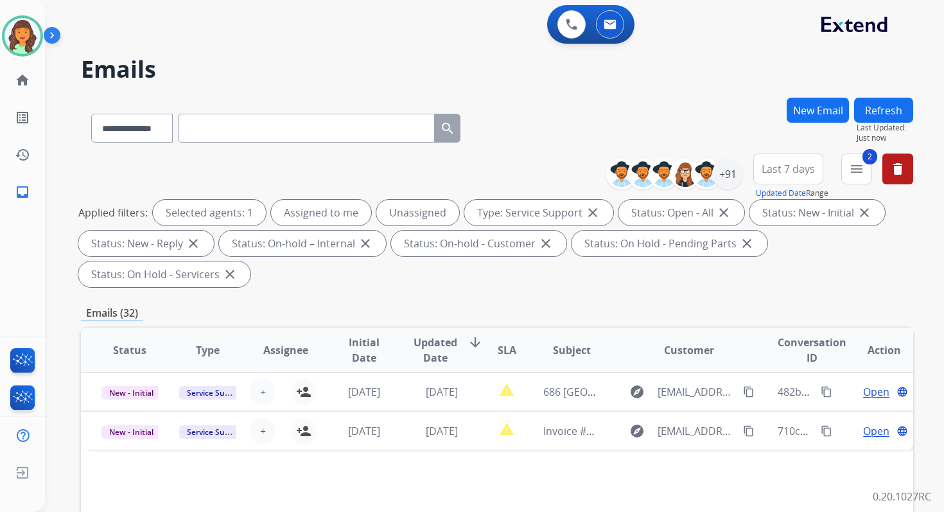
click at [865, 112] on button "Refresh" at bounding box center [883, 110] width 59 height 25
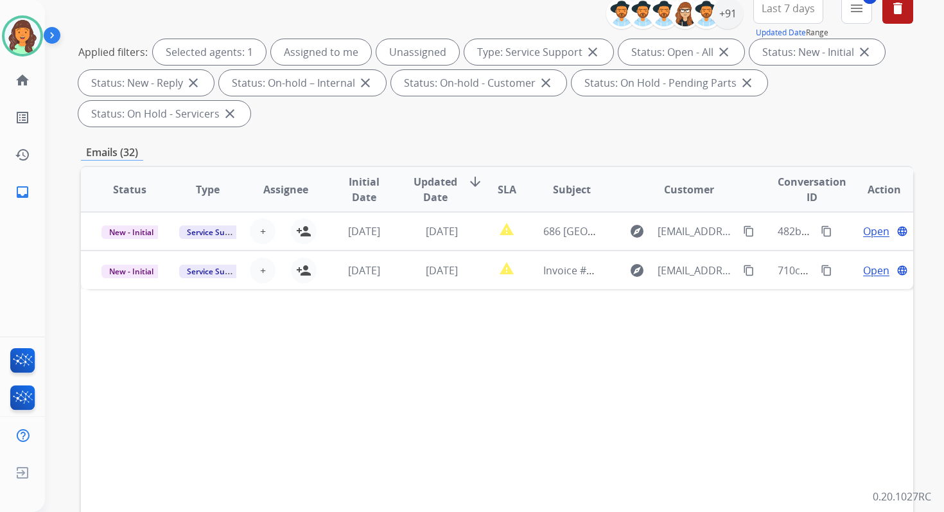
scroll to position [311, 0]
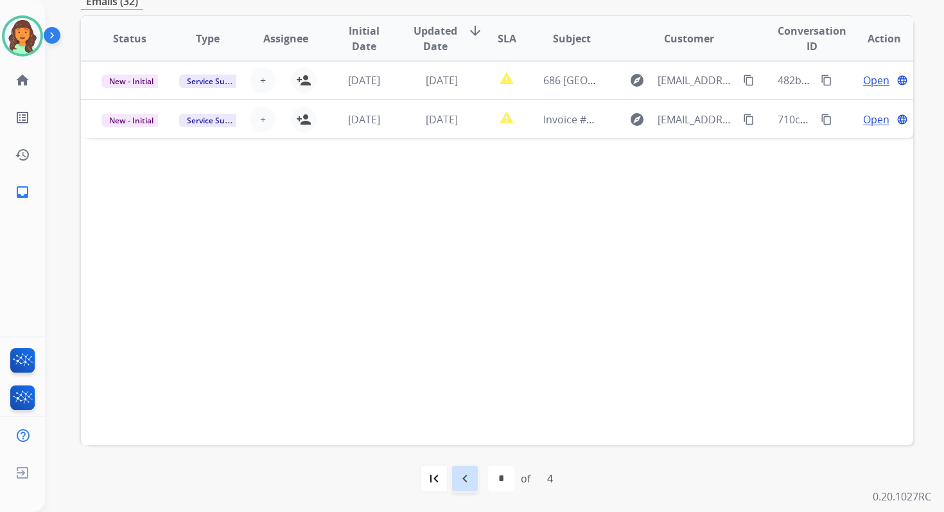
click at [463, 473] on mat-icon "navigate_before" at bounding box center [464, 477] width 15 height 15
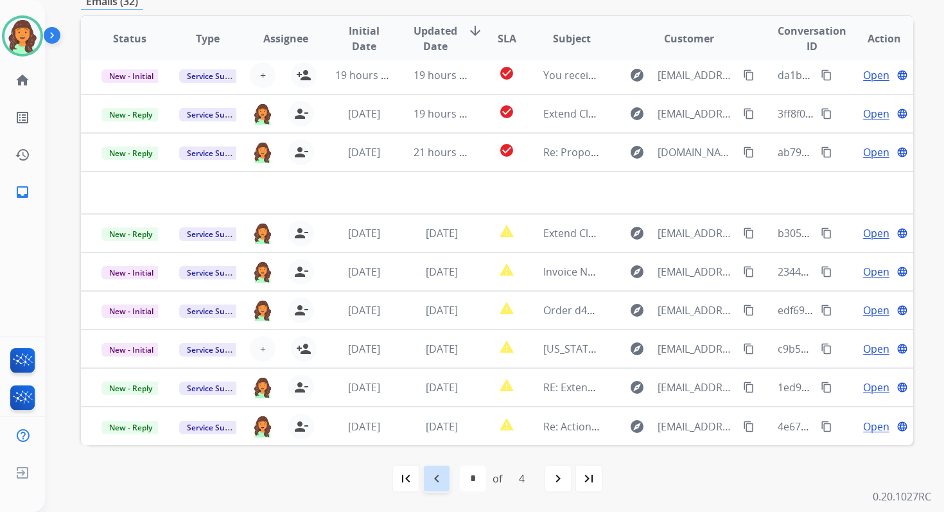
click at [438, 485] on mat-icon "navigate_before" at bounding box center [436, 477] width 15 height 15
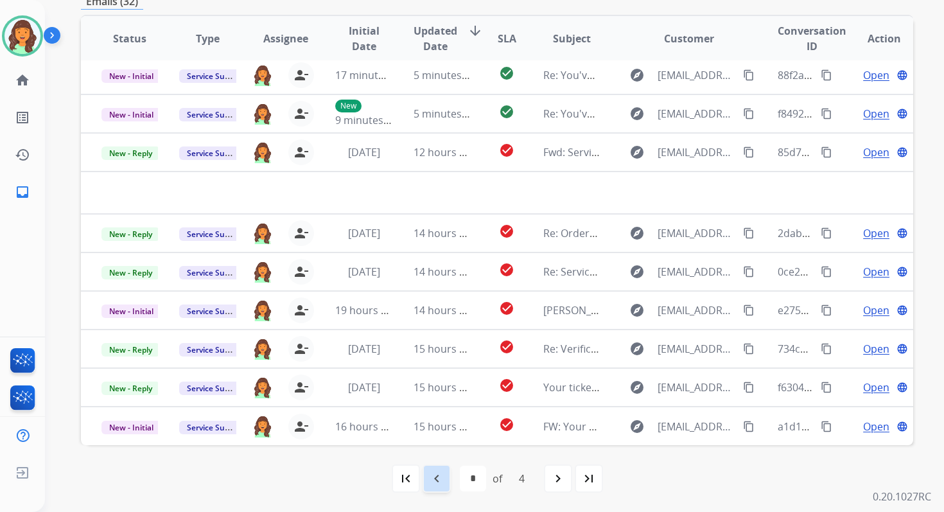
click at [438, 484] on mat-icon "navigate_before" at bounding box center [436, 477] width 15 height 15
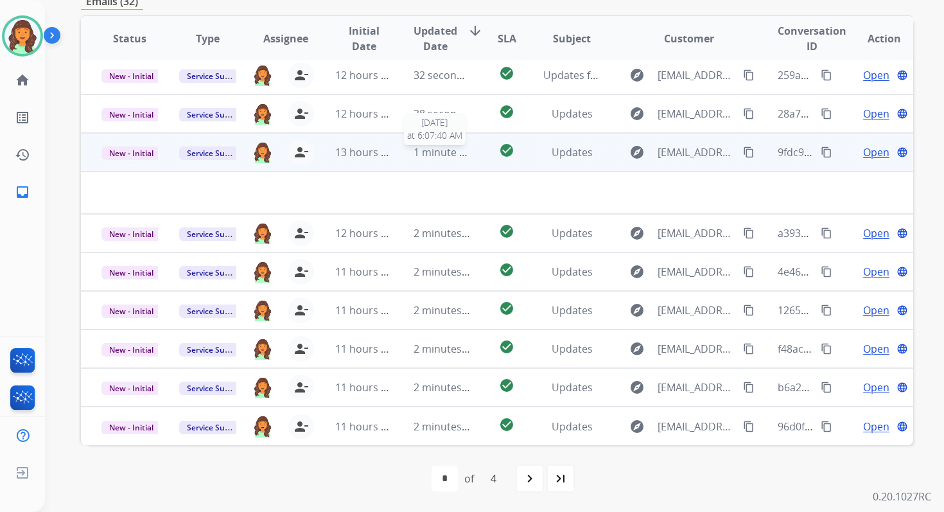
click at [428, 152] on span "1 minute ago" at bounding box center [445, 152] width 64 height 14
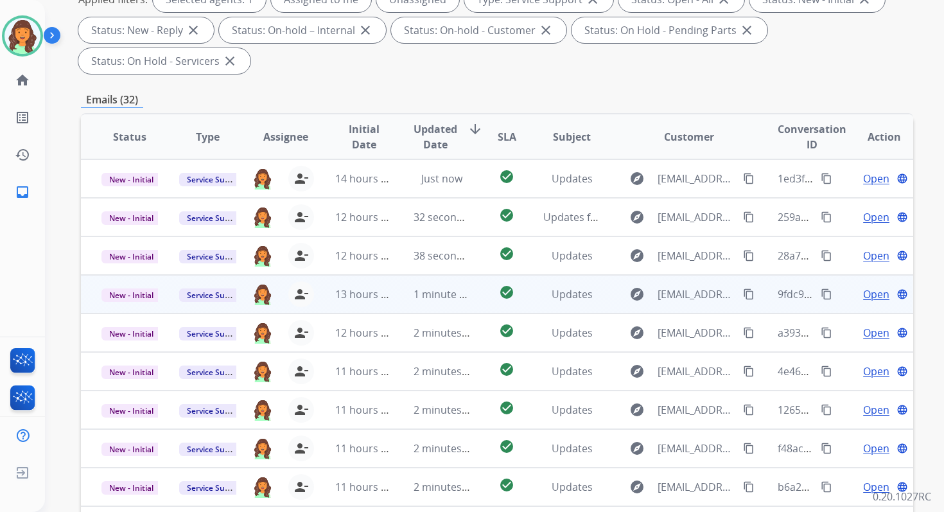
scroll to position [170, 0]
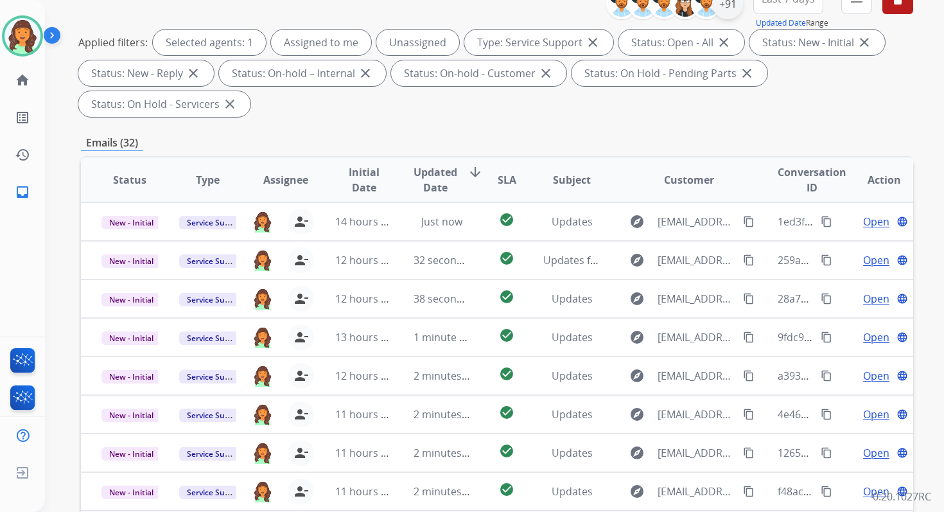
click at [730, 11] on div "+91" at bounding box center [727, 3] width 31 height 31
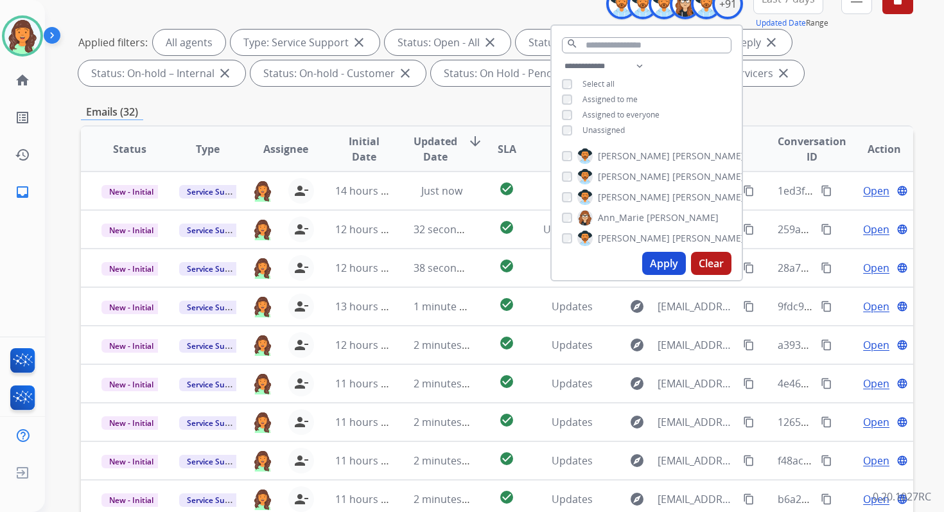
click at [659, 262] on button "Apply" at bounding box center [664, 263] width 44 height 23
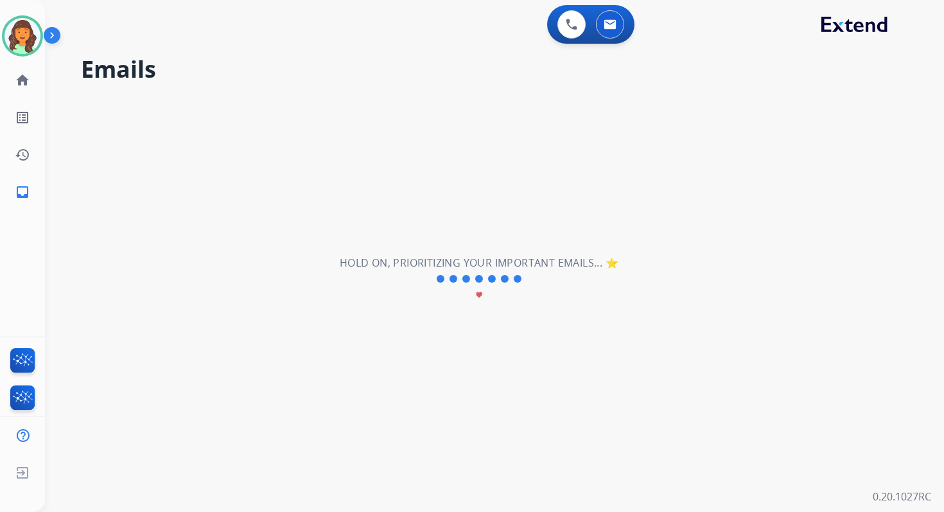
scroll to position [0, 0]
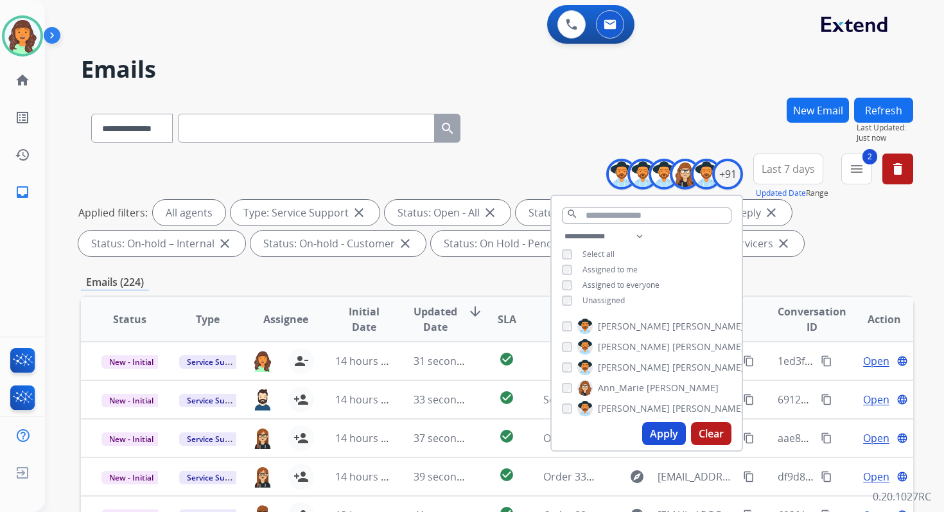
click at [429, 279] on div "Emails (224)" at bounding box center [497, 282] width 832 height 16
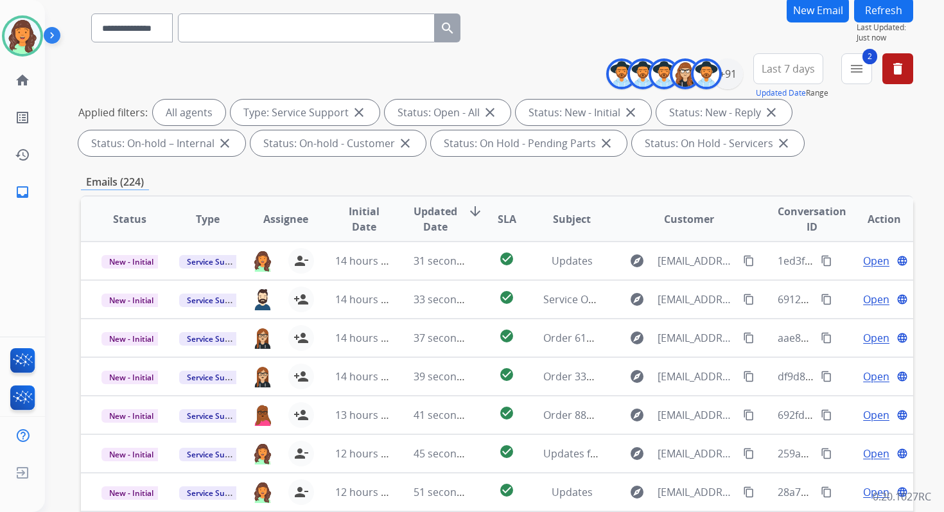
scroll to position [280, 0]
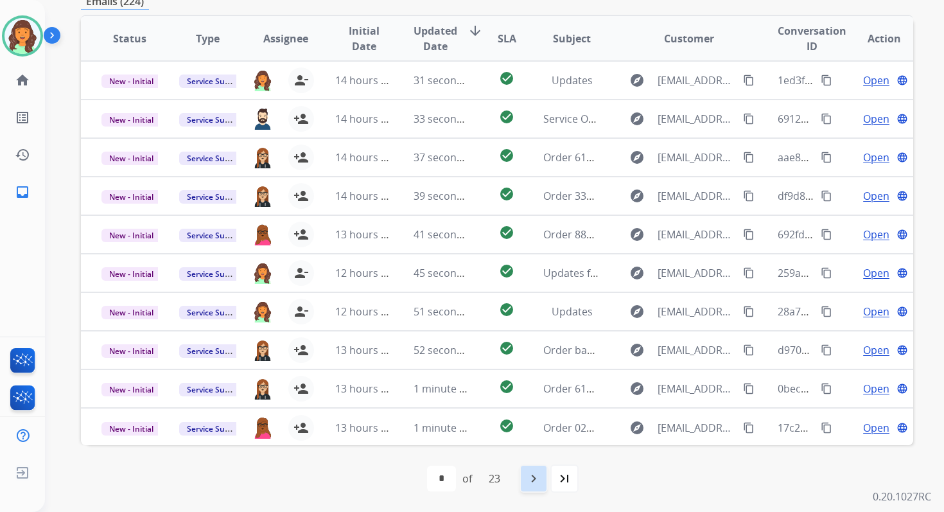
click at [534, 485] on mat-icon "navigate_next" at bounding box center [533, 477] width 15 height 15
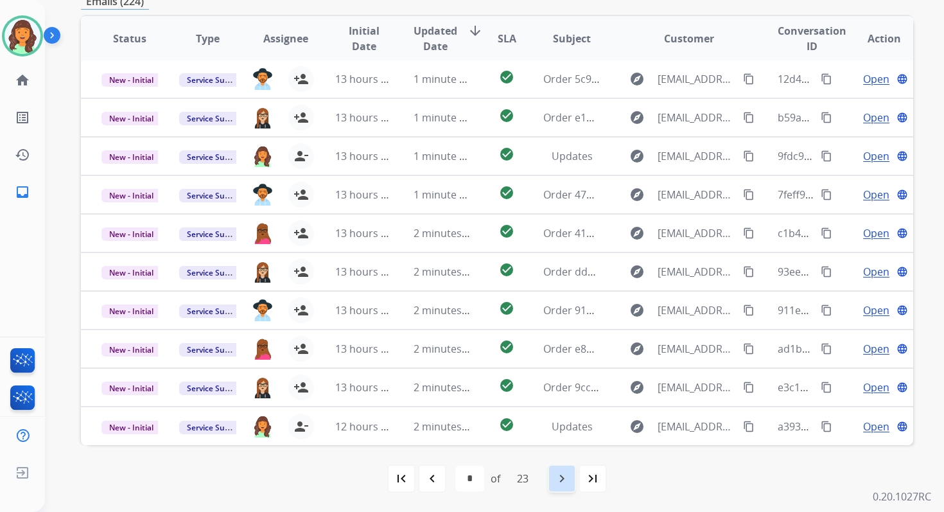
click at [563, 475] on mat-icon "navigate_next" at bounding box center [561, 477] width 15 height 15
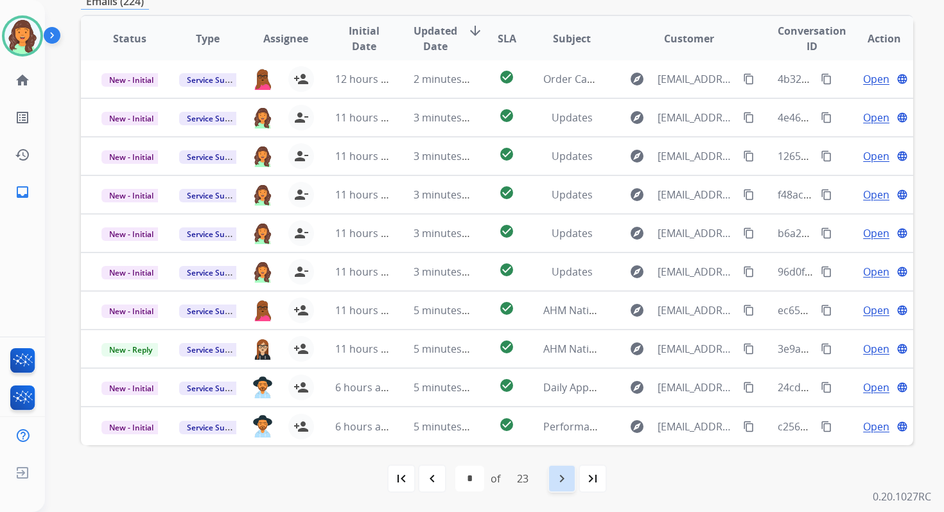
click at [564, 478] on mat-icon "navigate_next" at bounding box center [561, 477] width 15 height 15
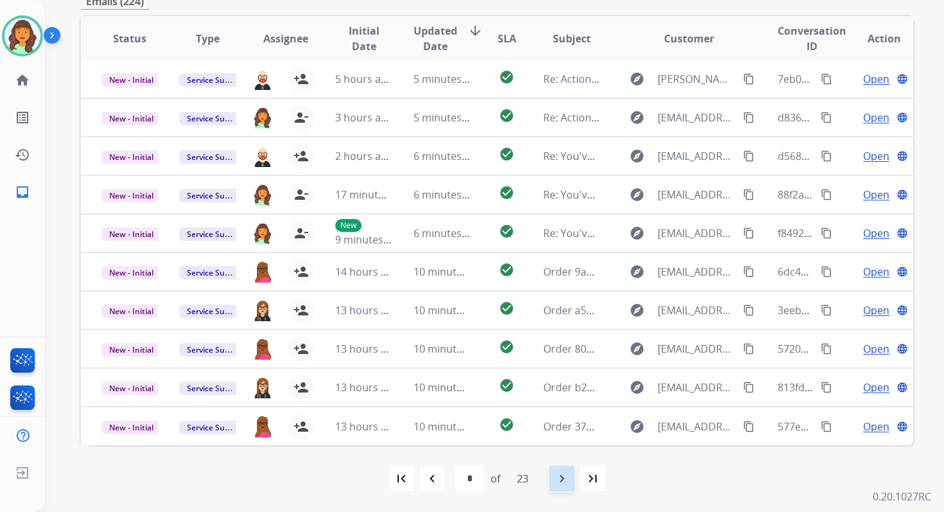
click at [564, 478] on mat-icon "navigate_next" at bounding box center [561, 477] width 15 height 15
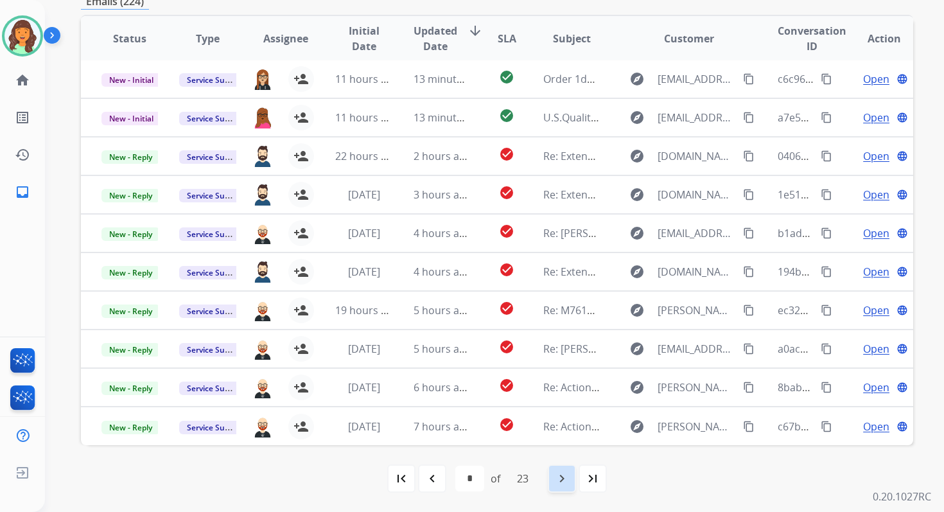
click at [564, 478] on mat-icon "navigate_next" at bounding box center [561, 477] width 15 height 15
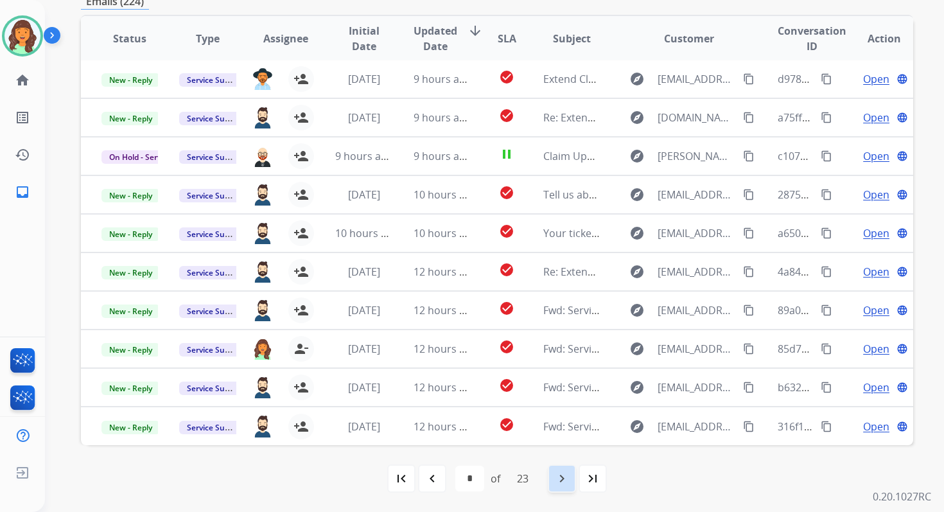
click at [564, 478] on mat-icon "navigate_next" at bounding box center [561, 477] width 15 height 15
click at [564, 477] on mat-icon "navigate_next" at bounding box center [561, 477] width 15 height 15
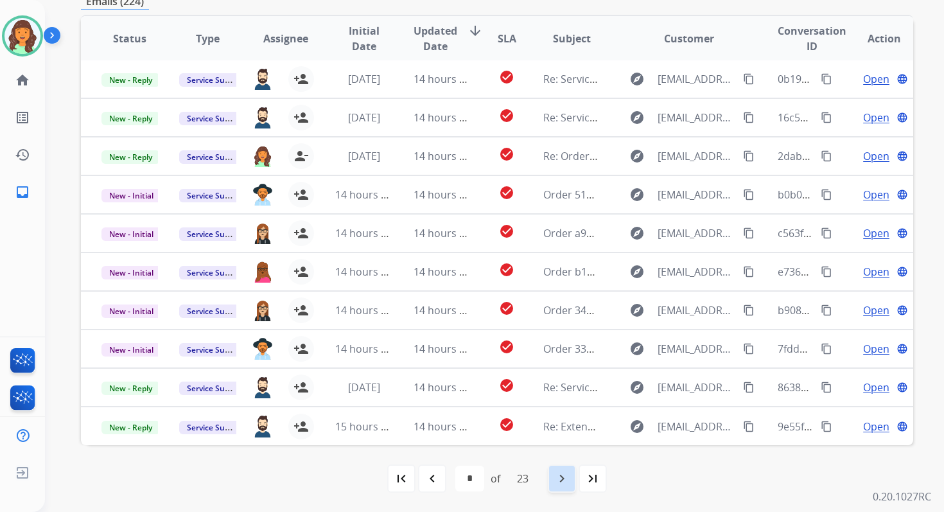
click at [564, 477] on mat-icon "navigate_next" at bounding box center [561, 477] width 15 height 15
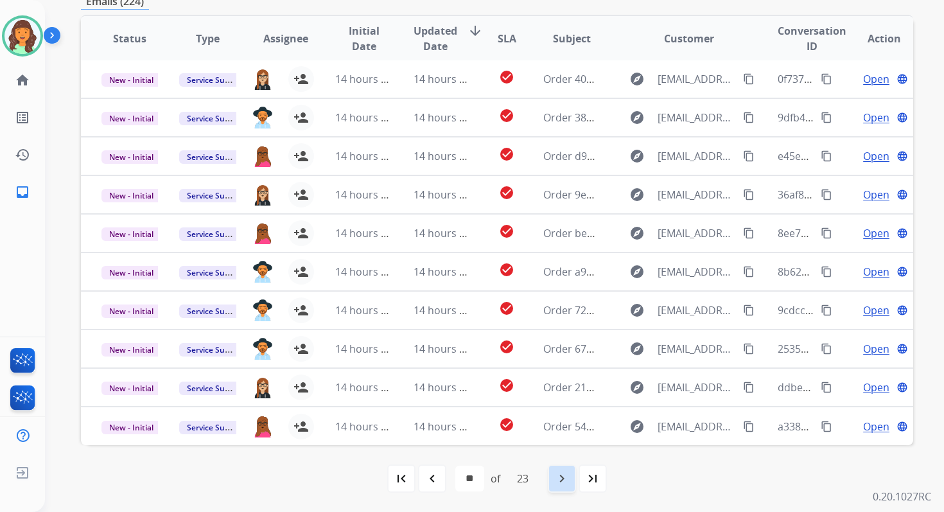
click at [564, 476] on mat-icon "navigate_next" at bounding box center [561, 477] width 15 height 15
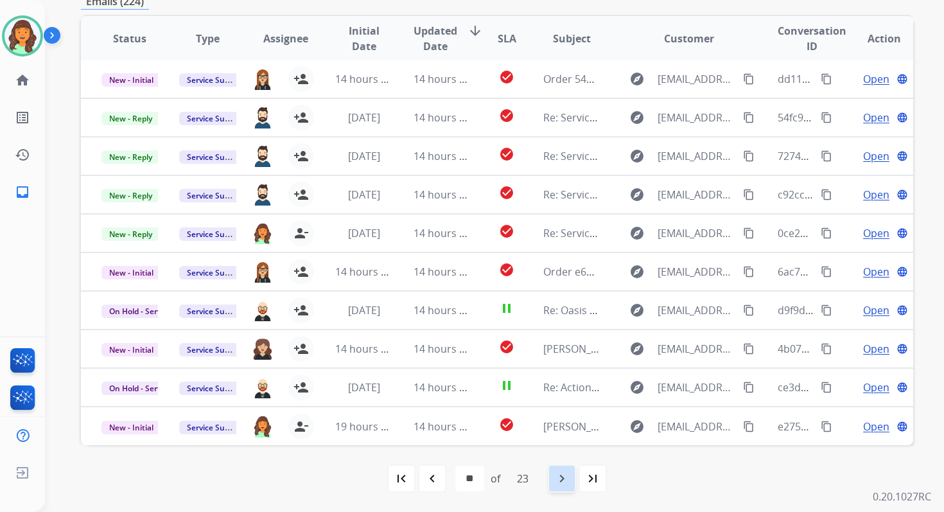
click at [564, 476] on mat-icon "navigate_next" at bounding box center [561, 477] width 15 height 15
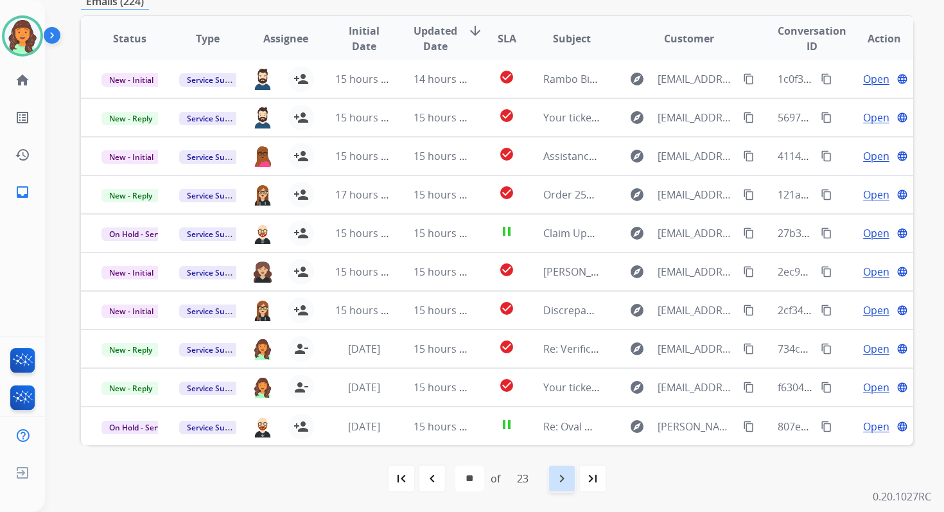
click at [564, 476] on mat-icon "navigate_next" at bounding box center [561, 477] width 15 height 15
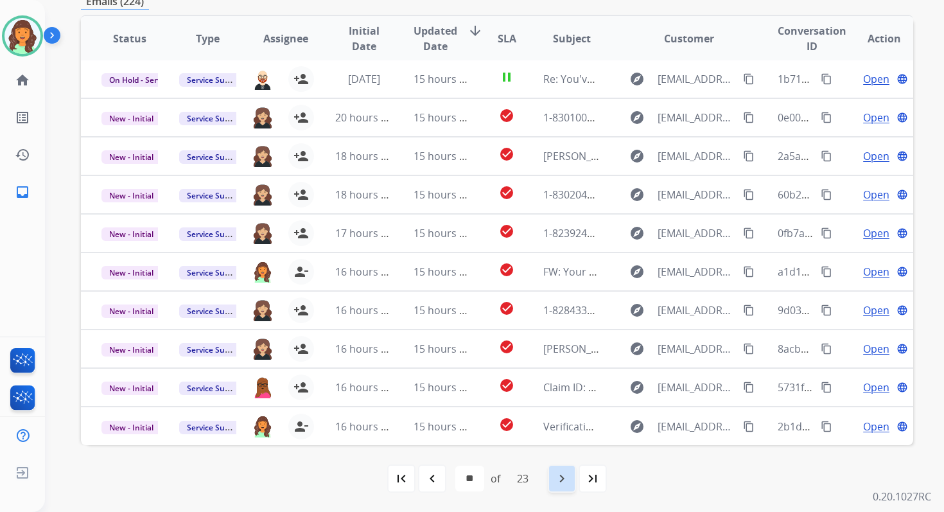
click at [564, 475] on mat-icon "navigate_next" at bounding box center [561, 477] width 15 height 15
select select "**"
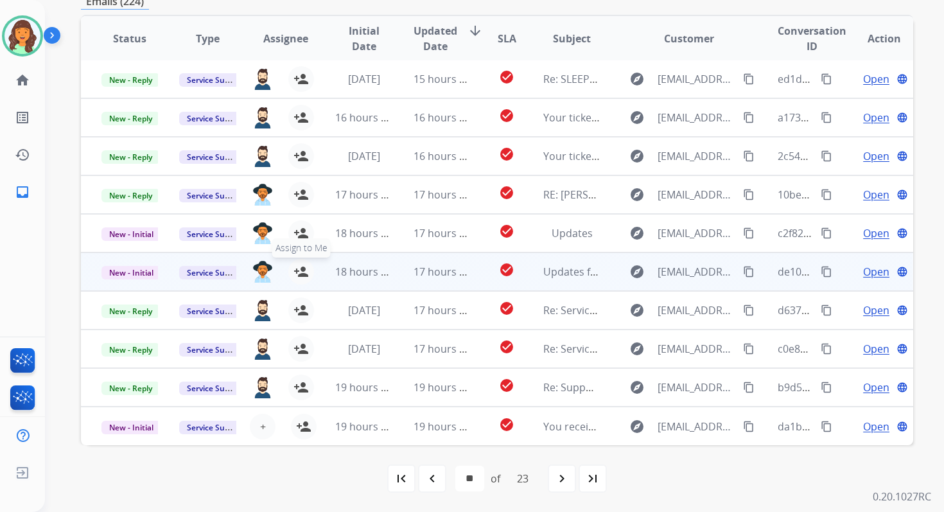
click at [295, 264] on button "person_add Assign to Me" at bounding box center [301, 272] width 26 height 26
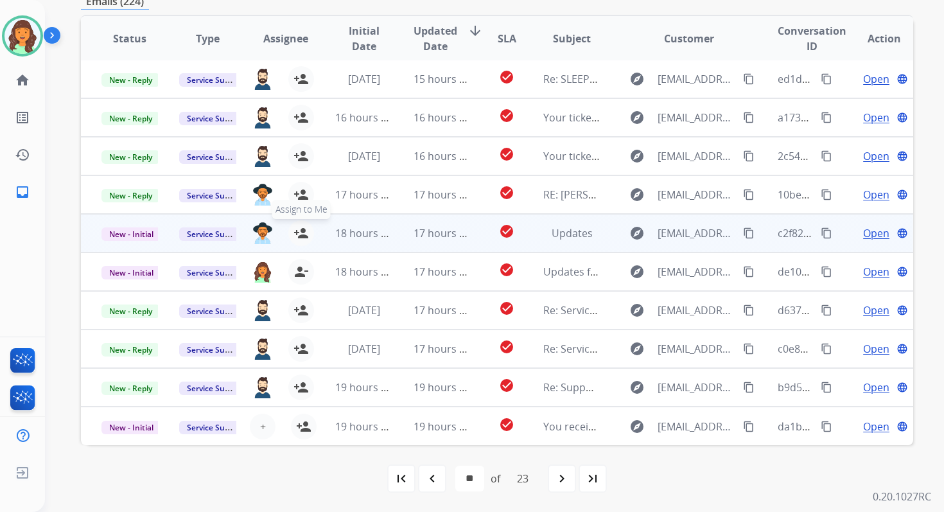
click at [302, 231] on mat-icon "person_add" at bounding box center [300, 232] width 15 height 15
click at [743, 232] on mat-icon "content_copy" at bounding box center [749, 233] width 12 height 12
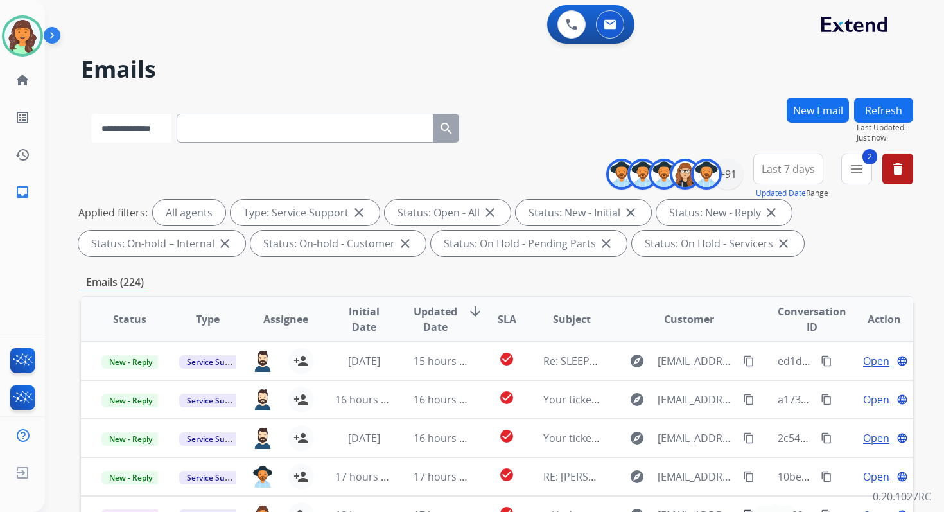
click at [133, 129] on select "**********" at bounding box center [131, 128] width 80 height 29
select select "**********"
click at [91, 114] on select "**********" at bounding box center [131, 128] width 80 height 29
click at [218, 130] on input "text" at bounding box center [306, 128] width 257 height 29
paste input "**********"
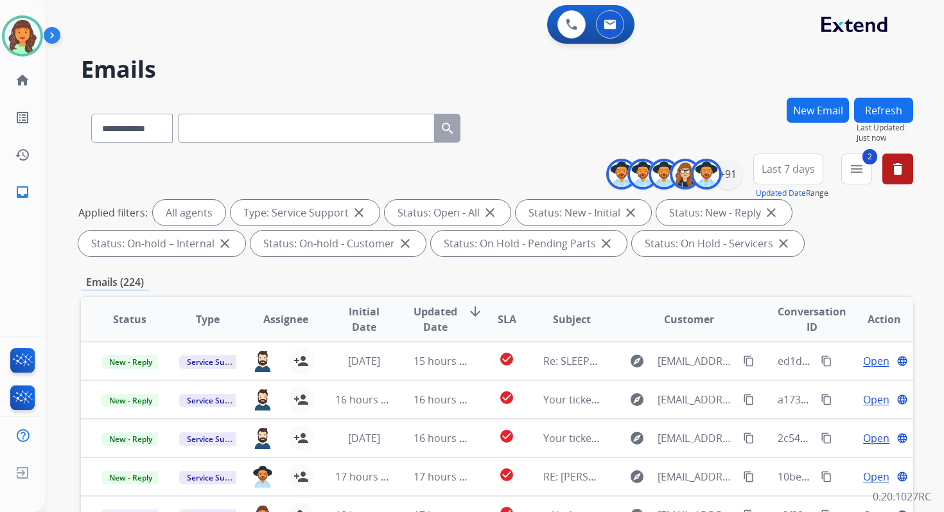
type input "**********"
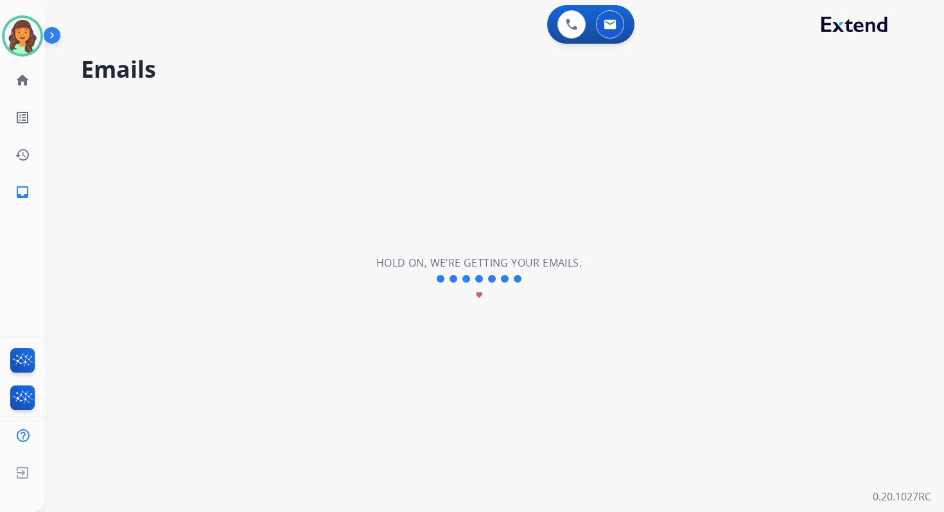
select select "*"
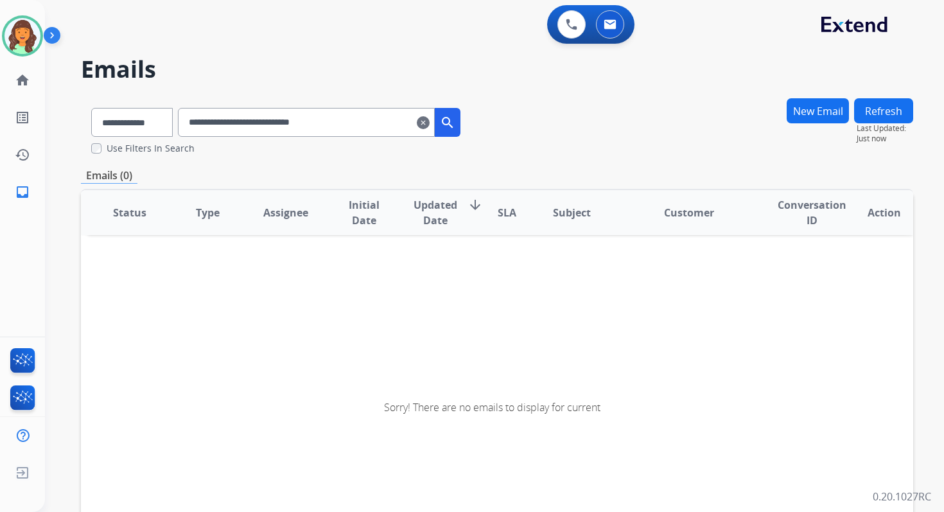
click at [354, 120] on input "**********" at bounding box center [306, 122] width 257 height 29
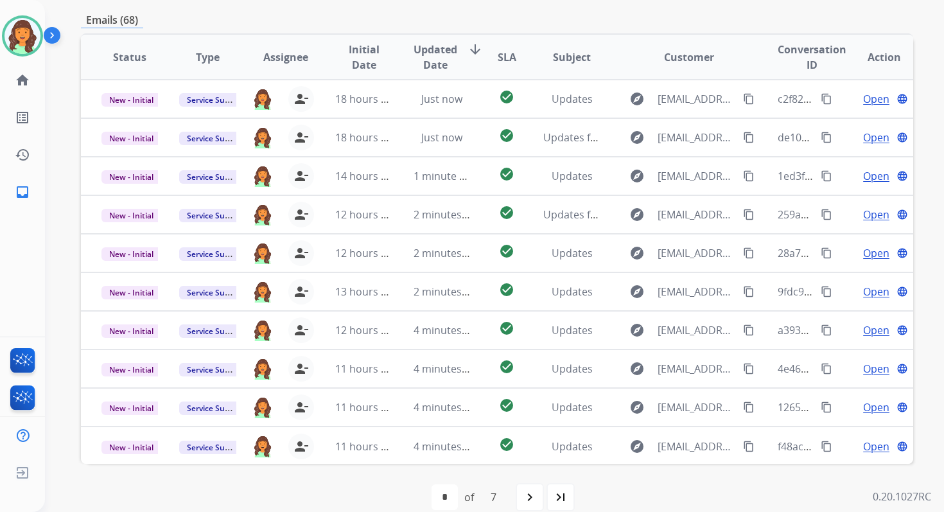
scroll to position [174, 0]
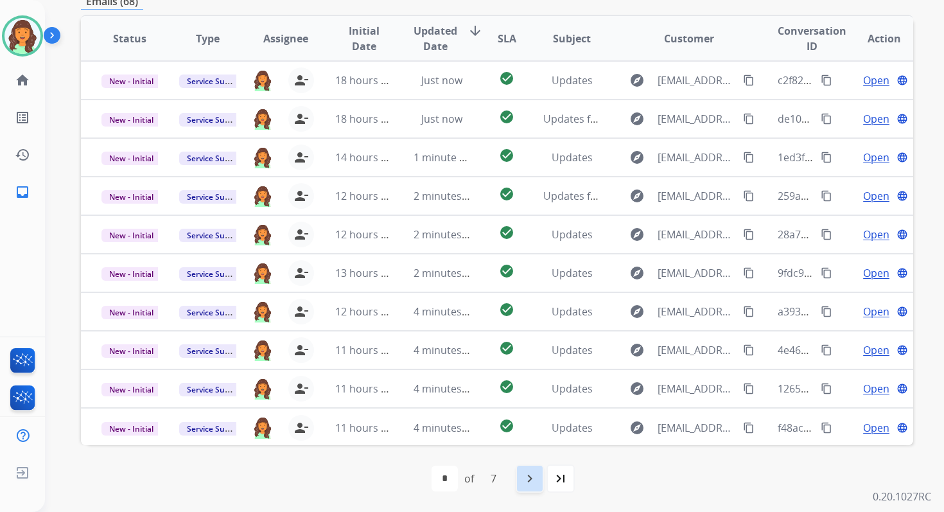
click at [531, 484] on mat-icon "navigate_next" at bounding box center [529, 477] width 15 height 15
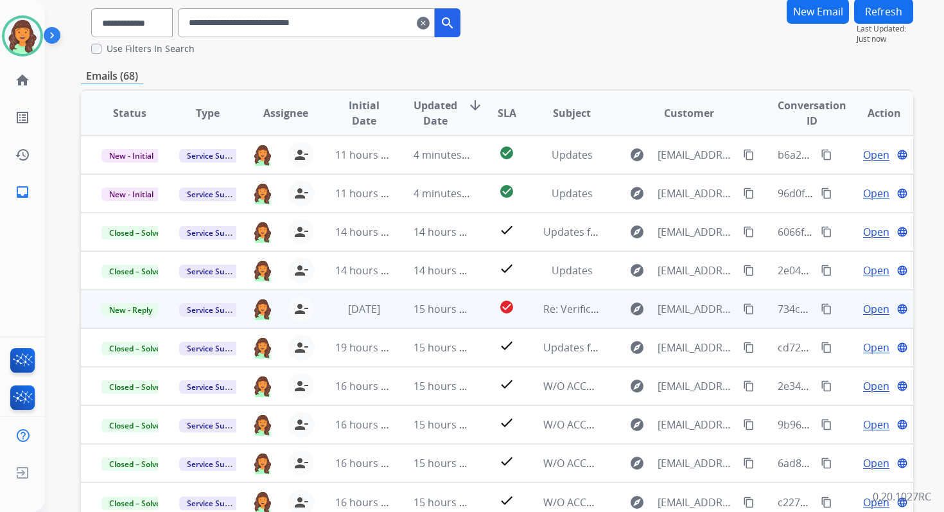
scroll to position [0, 0]
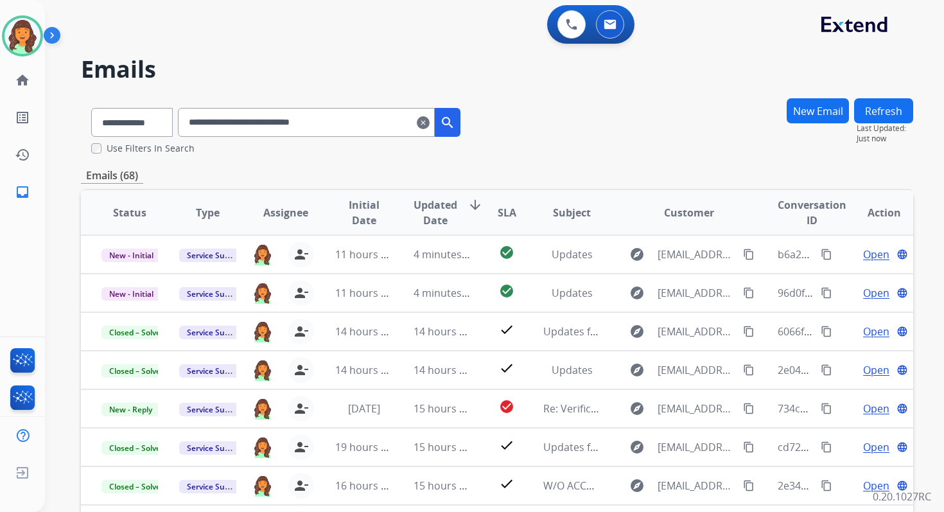
click at [429, 122] on mat-icon "clear" at bounding box center [423, 122] width 13 height 15
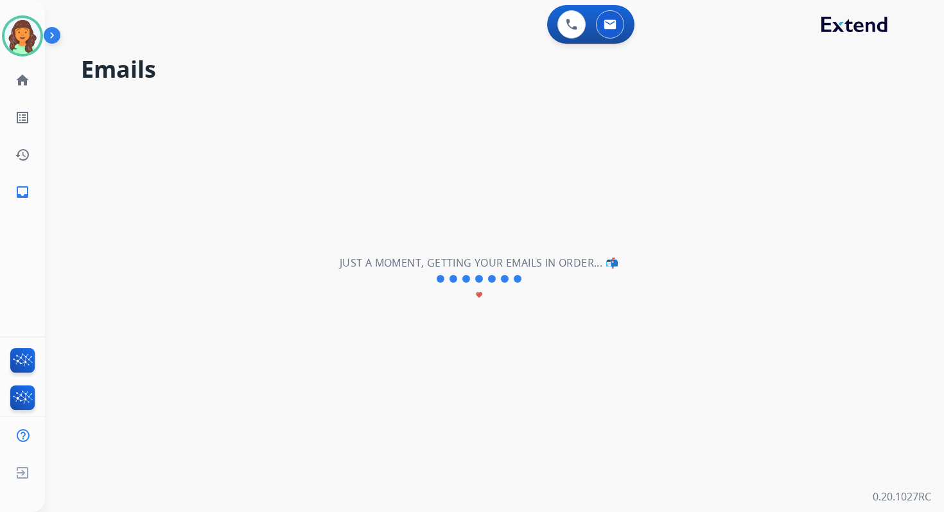
select select "**********"
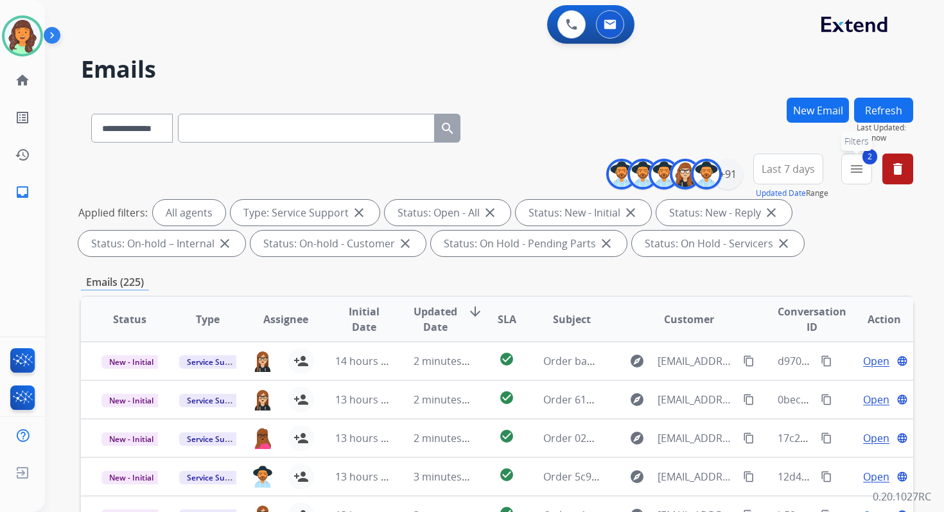
click at [844, 168] on button "2 menu Filters" at bounding box center [856, 168] width 31 height 31
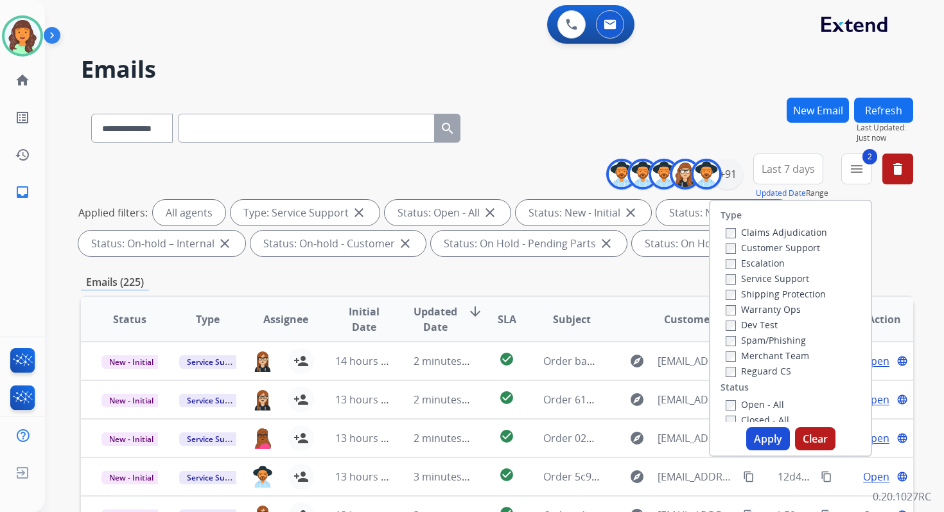
click at [739, 105] on div "**********" at bounding box center [497, 126] width 832 height 56
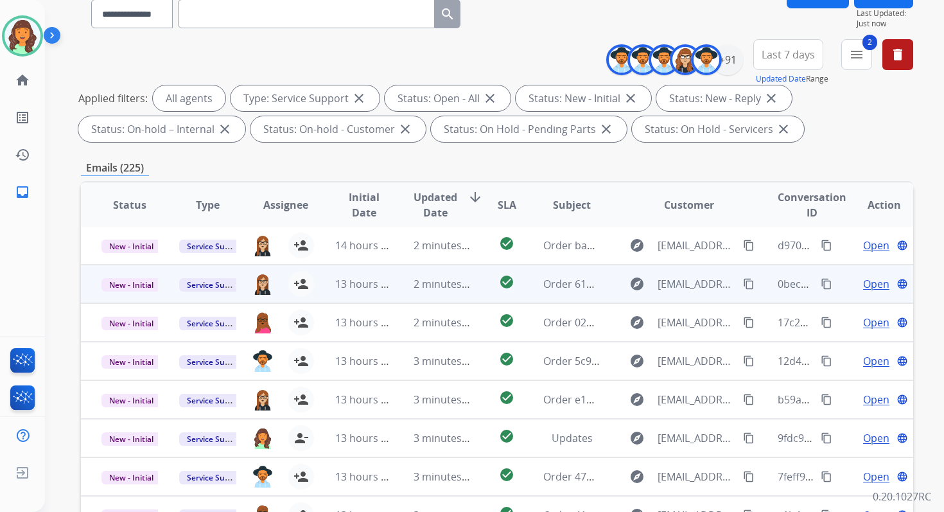
scroll to position [280, 0]
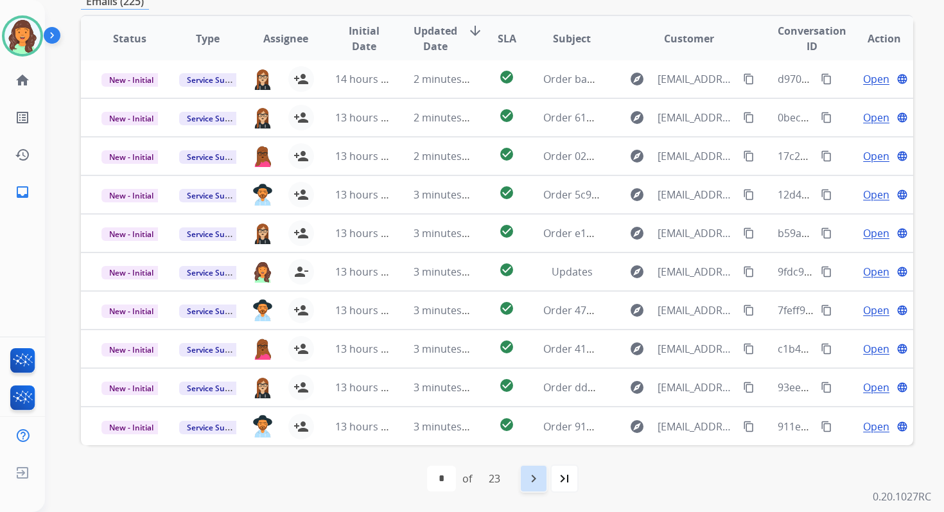
click at [528, 469] on div "navigate_next" at bounding box center [533, 478] width 28 height 28
click at [567, 478] on mat-icon "navigate_next" at bounding box center [561, 477] width 15 height 15
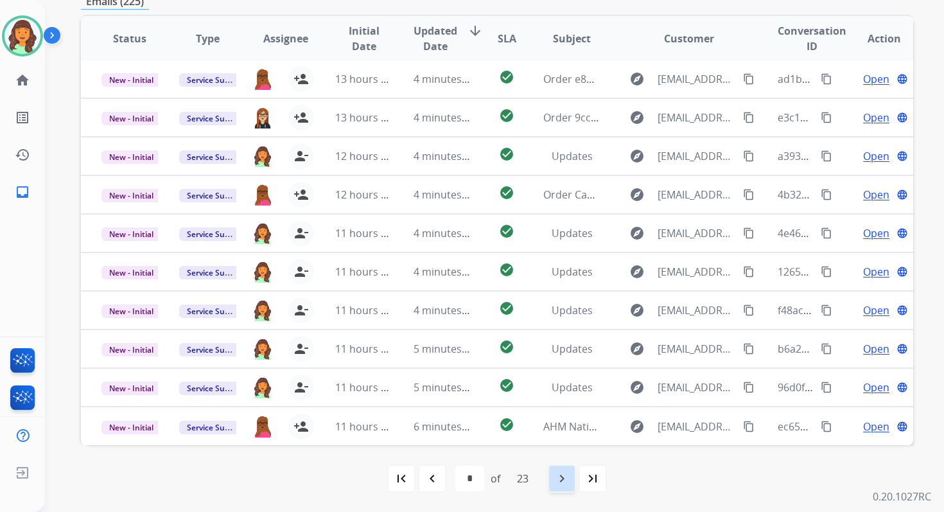
click at [567, 478] on mat-icon "navigate_next" at bounding box center [561, 477] width 15 height 15
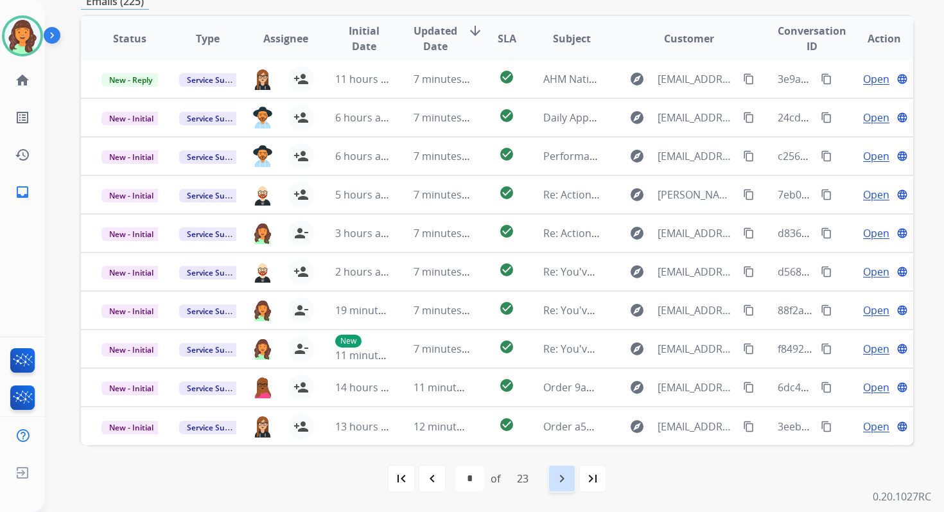
click at [567, 478] on mat-icon "navigate_next" at bounding box center [561, 477] width 15 height 15
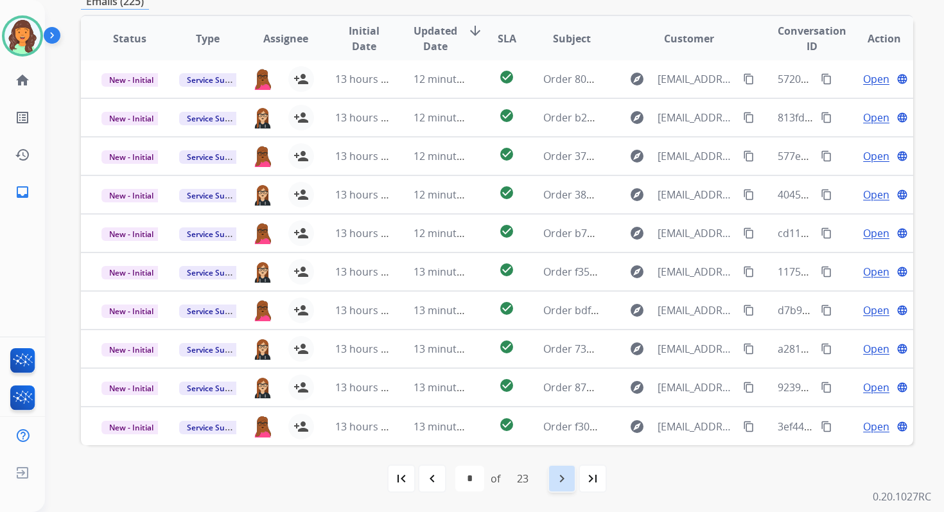
click at [567, 478] on mat-icon "navigate_next" at bounding box center [561, 477] width 15 height 15
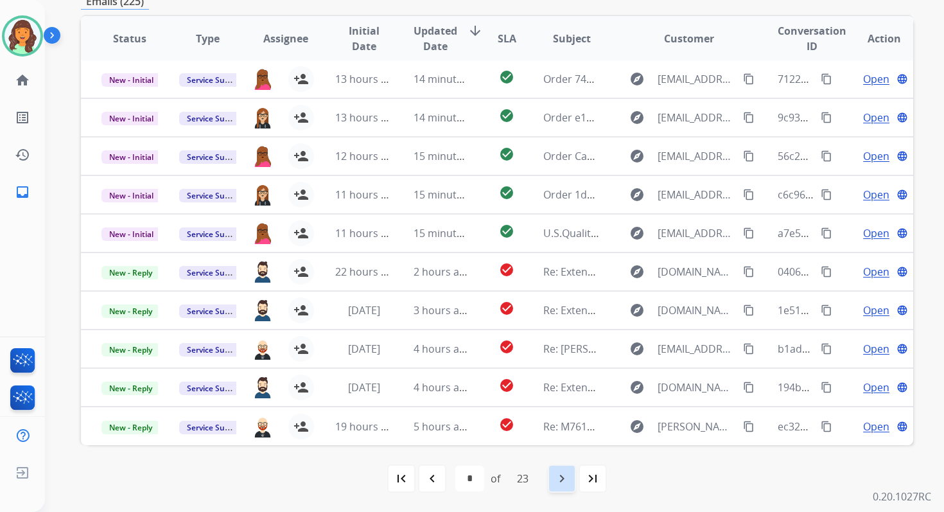
click at [567, 478] on mat-icon "navigate_next" at bounding box center [561, 477] width 15 height 15
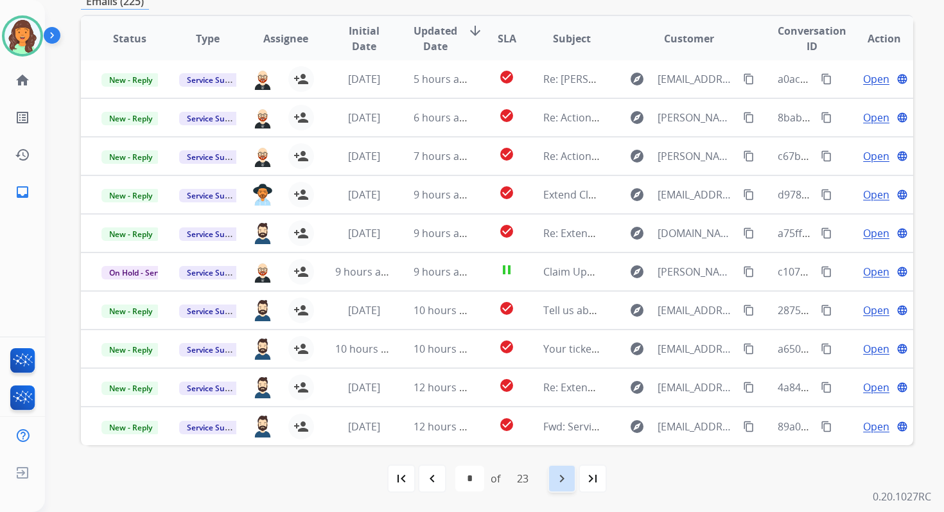
click at [567, 478] on mat-icon "navigate_next" at bounding box center [561, 477] width 15 height 15
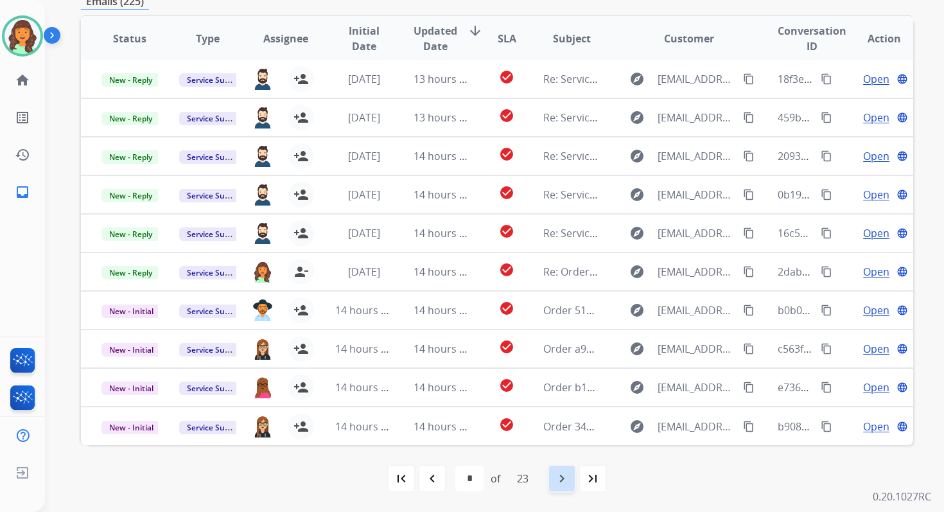
click at [567, 476] on mat-icon "navigate_next" at bounding box center [561, 477] width 15 height 15
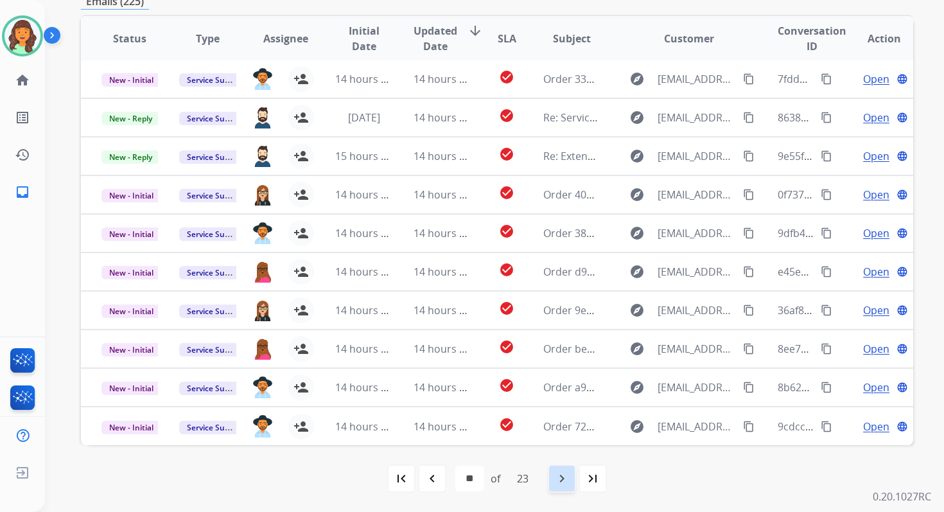
click at [567, 476] on mat-icon "navigate_next" at bounding box center [561, 477] width 15 height 15
click at [567, 475] on mat-icon "navigate_next" at bounding box center [561, 477] width 15 height 15
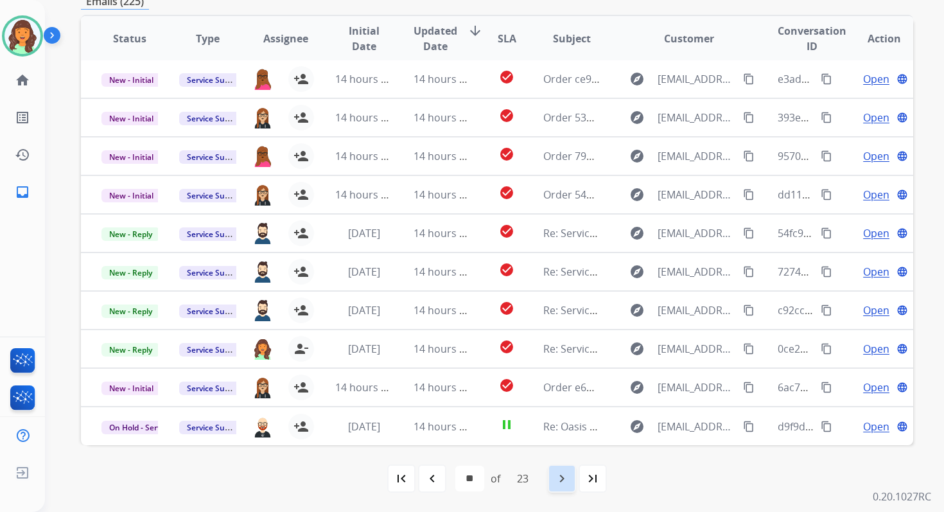
click at [567, 475] on mat-icon "navigate_next" at bounding box center [561, 477] width 15 height 15
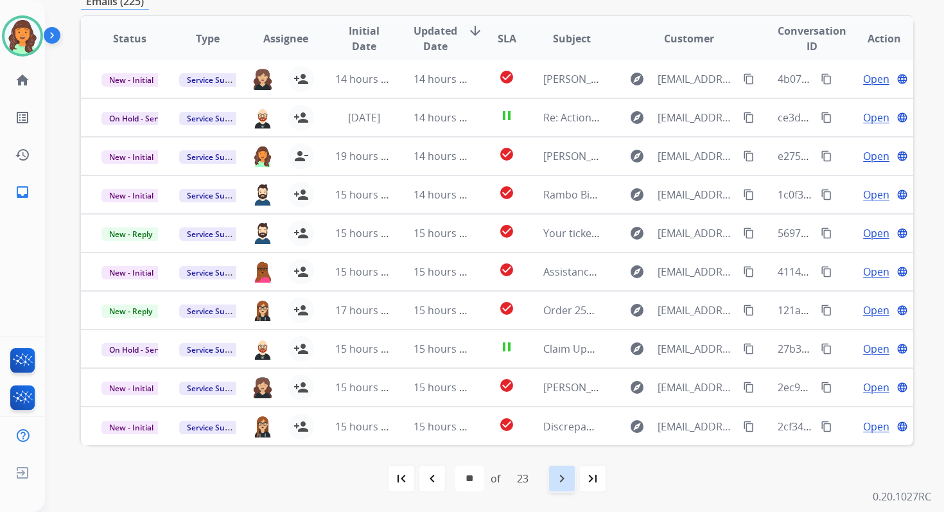
click at [567, 475] on mat-icon "navigate_next" at bounding box center [561, 477] width 15 height 15
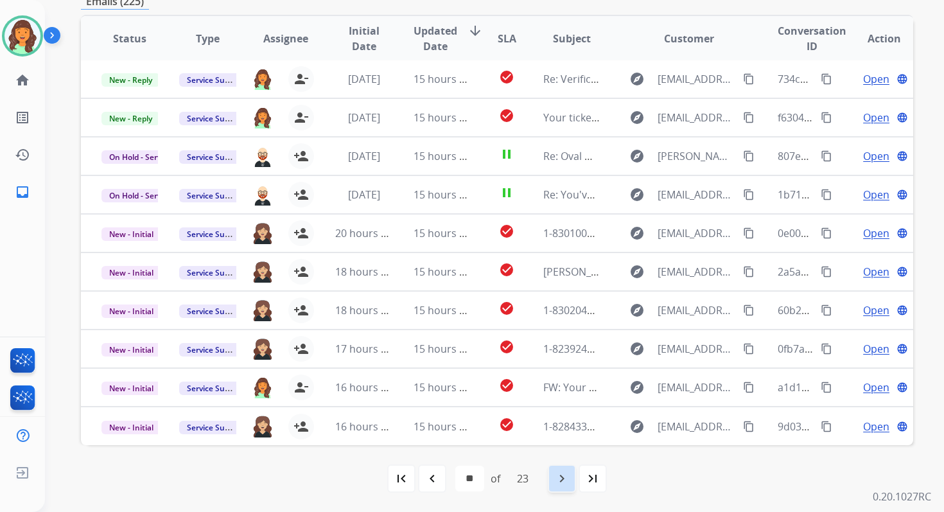
click at [567, 475] on mat-icon "navigate_next" at bounding box center [561, 477] width 15 height 15
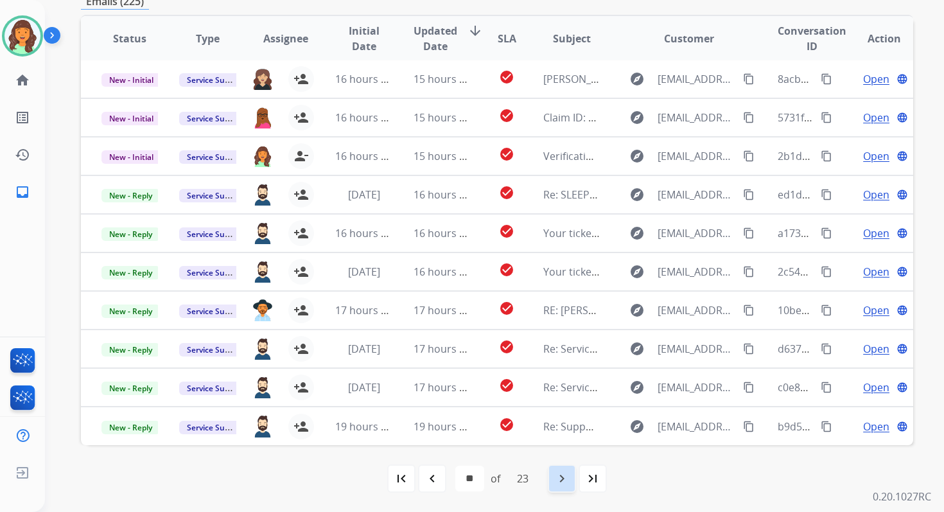
click at [567, 475] on mat-icon "navigate_next" at bounding box center [561, 477] width 15 height 15
select select "**"
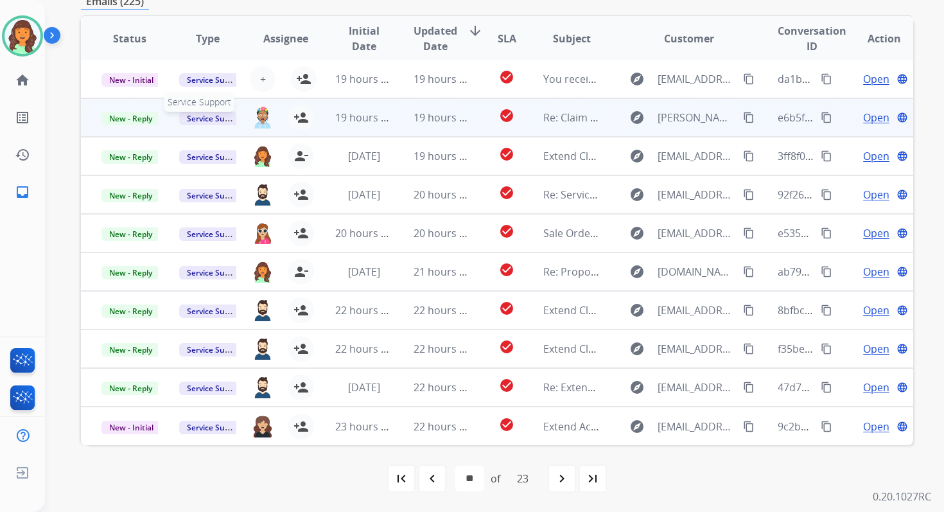
click at [208, 119] on span "Service Support" at bounding box center [215, 118] width 73 height 13
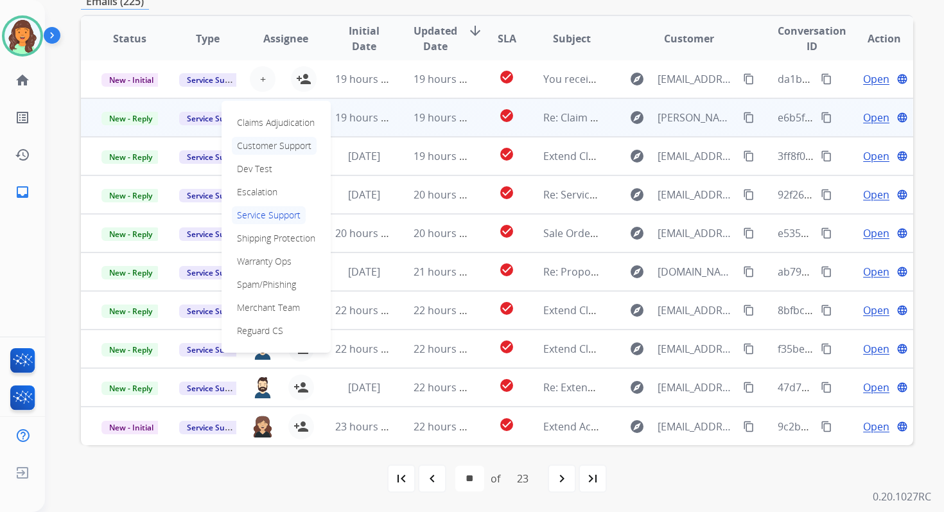
click at [259, 146] on p "Customer Support" at bounding box center [274, 146] width 85 height 18
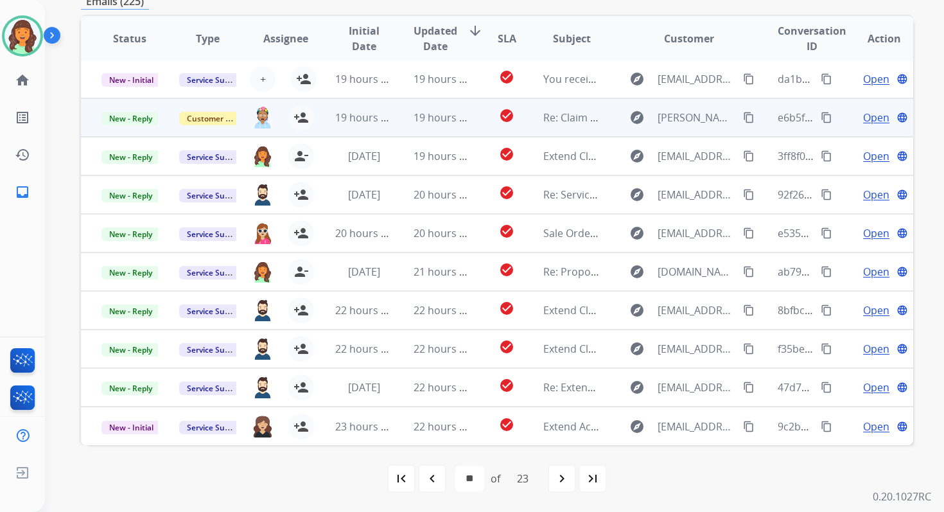
click at [356, 108] on td "19 hours ago" at bounding box center [354, 117] width 78 height 39
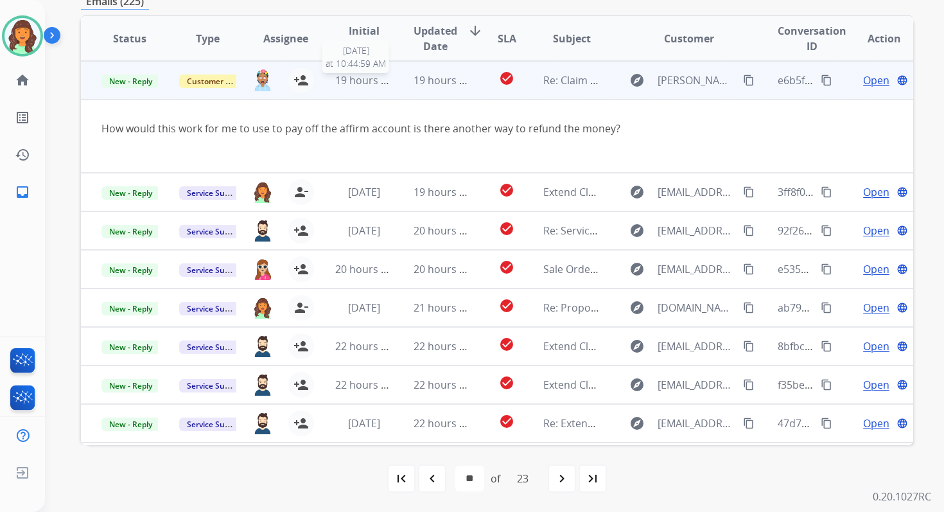
click at [351, 77] on span "19 hours ago" at bounding box center [367, 80] width 64 height 14
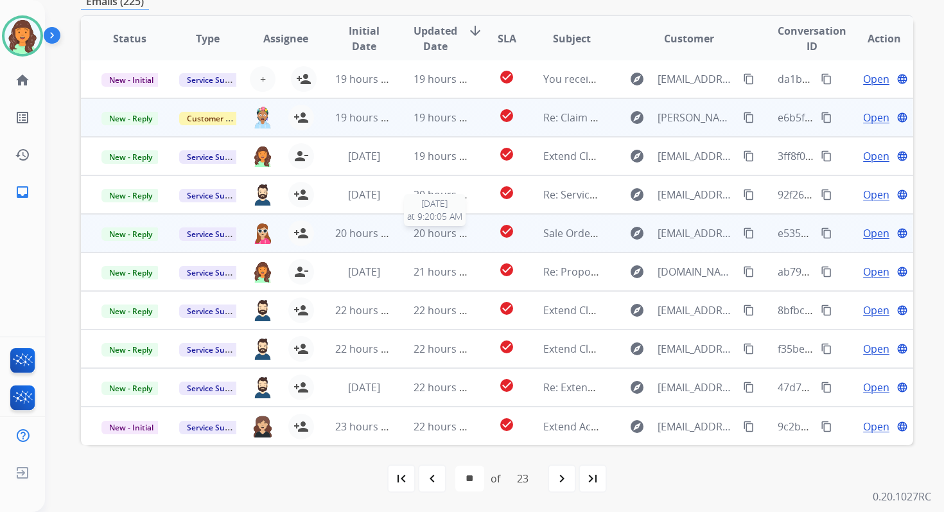
click at [439, 229] on span "20 hours ago" at bounding box center [445, 233] width 64 height 14
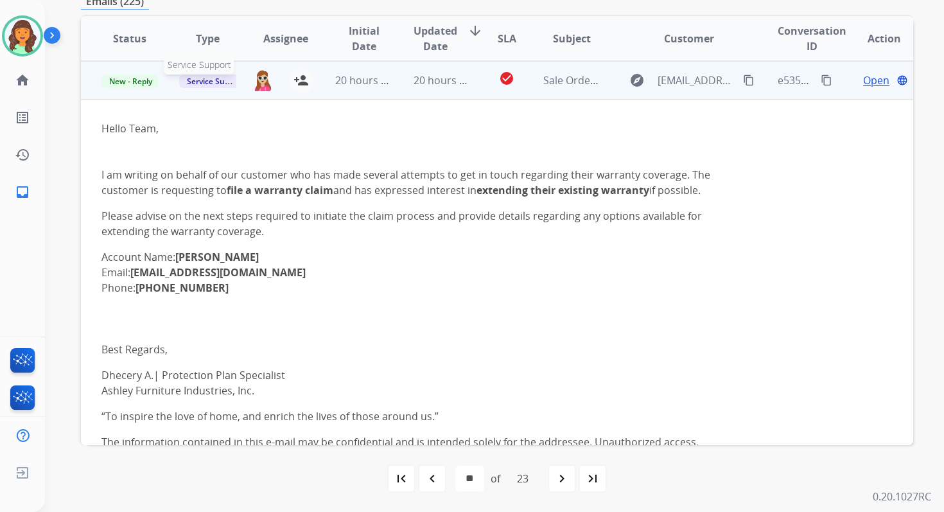
click at [220, 80] on span "Service Support" at bounding box center [215, 80] width 73 height 13
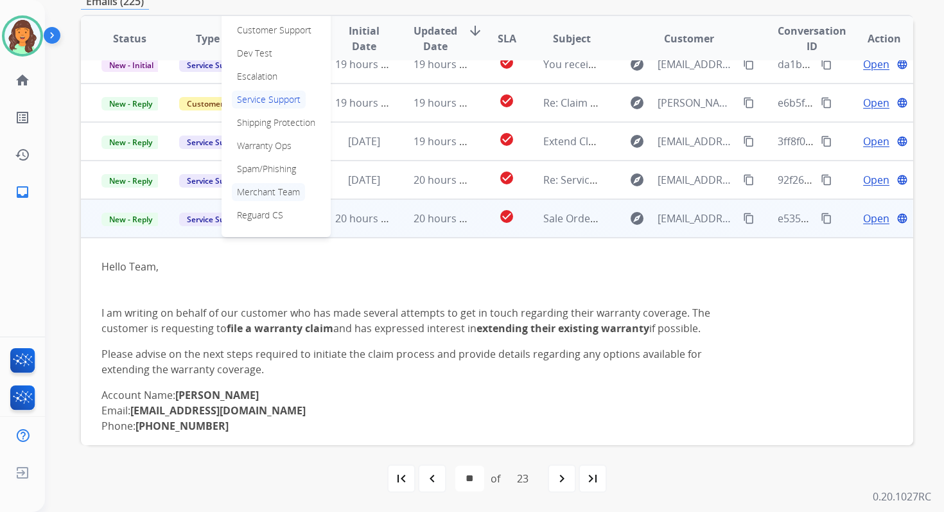
scroll to position [3, 0]
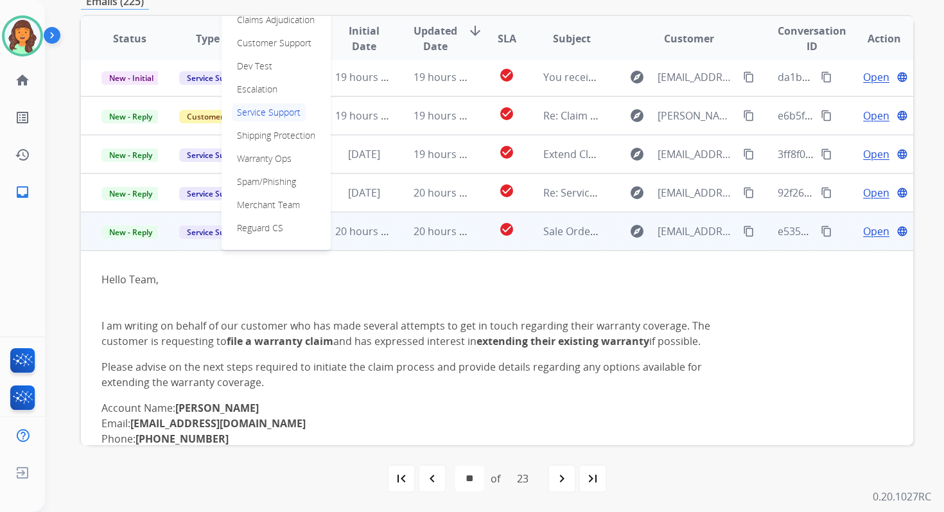
click at [868, 231] on span "Open" at bounding box center [876, 230] width 26 height 15
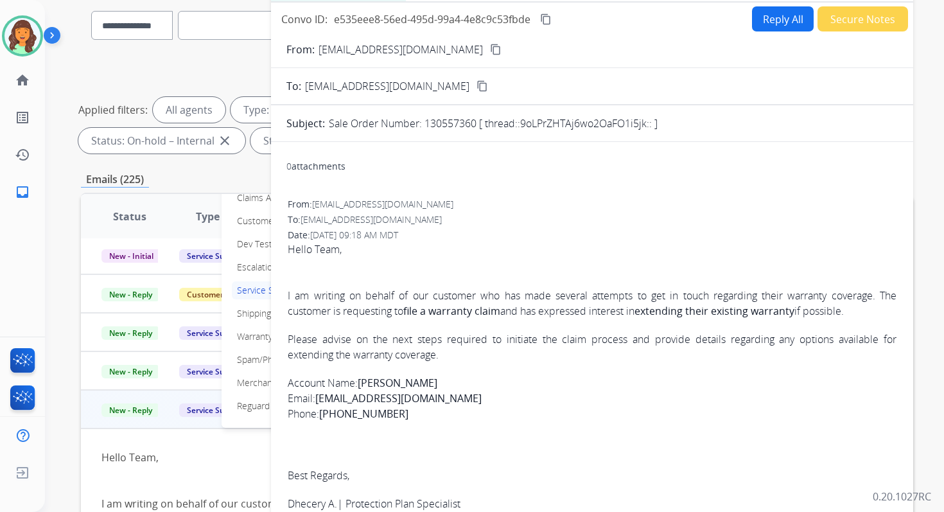
scroll to position [38, 0]
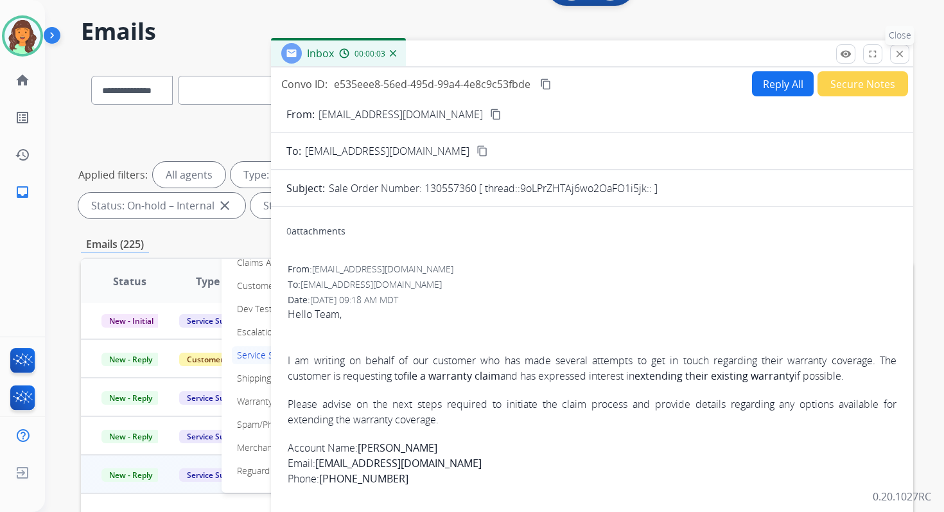
click at [899, 53] on mat-icon "close" at bounding box center [899, 54] width 12 height 12
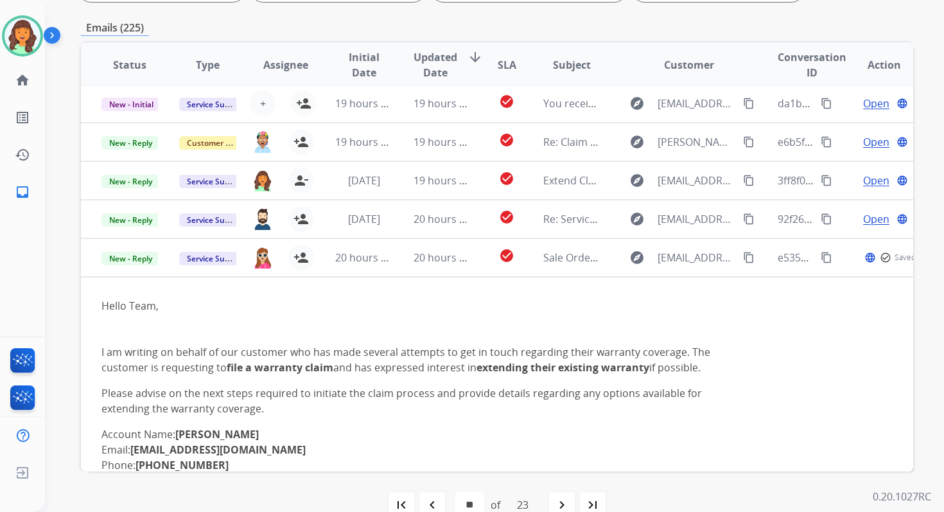
scroll to position [280, 0]
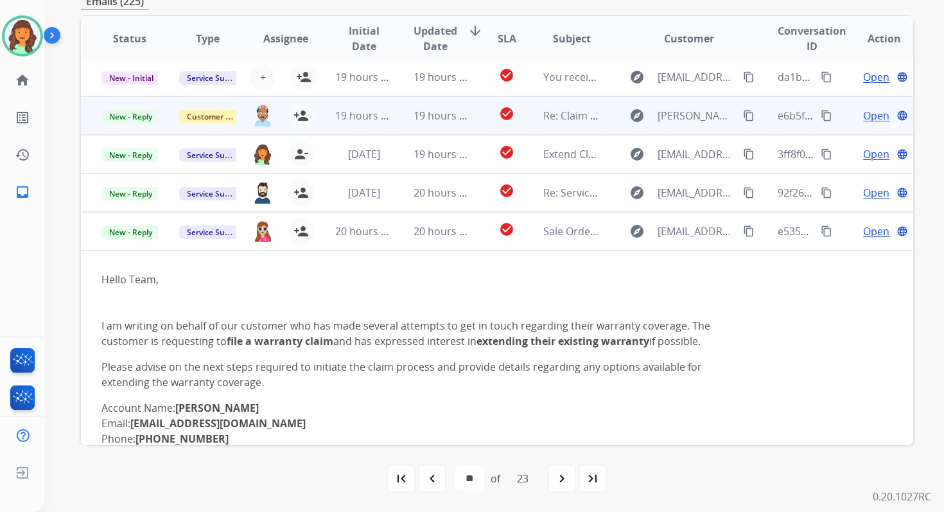
click at [865, 115] on span "Open" at bounding box center [876, 115] width 26 height 15
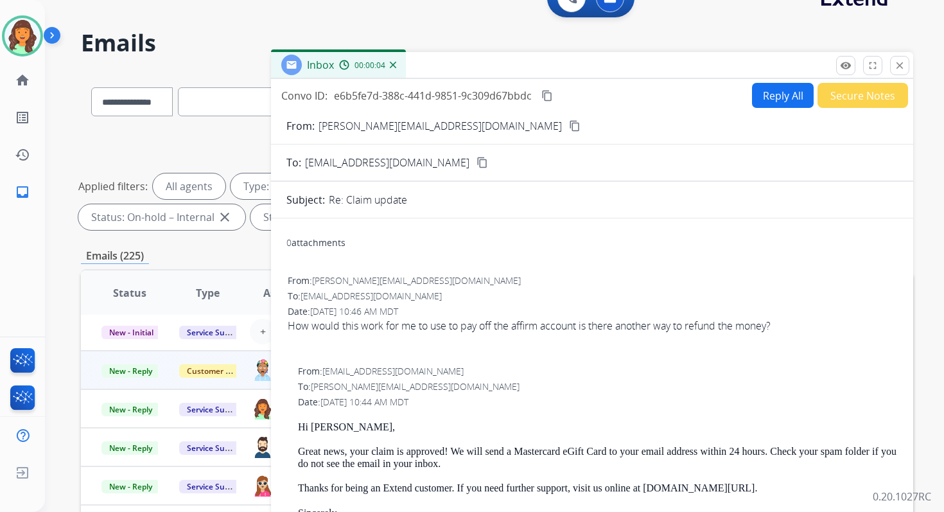
scroll to position [0, 0]
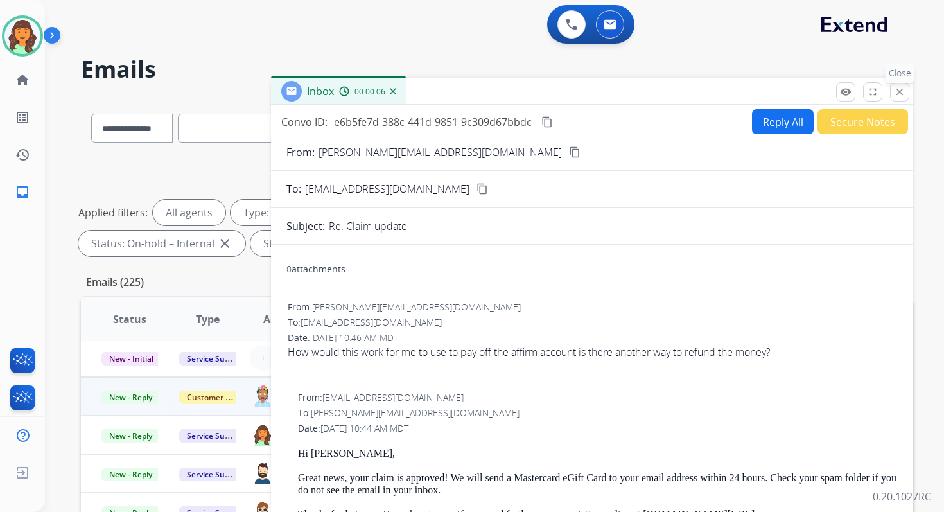
click at [899, 89] on mat-icon "close" at bounding box center [899, 92] width 12 height 12
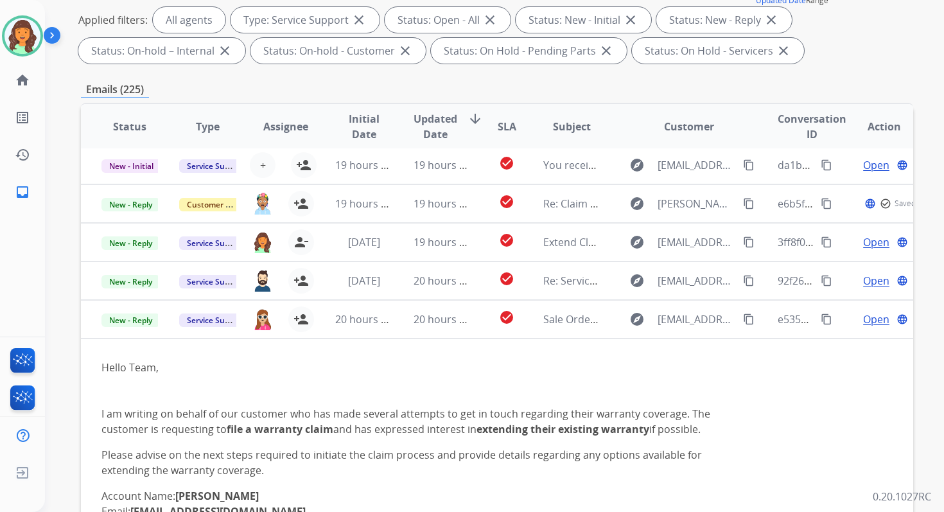
scroll to position [280, 0]
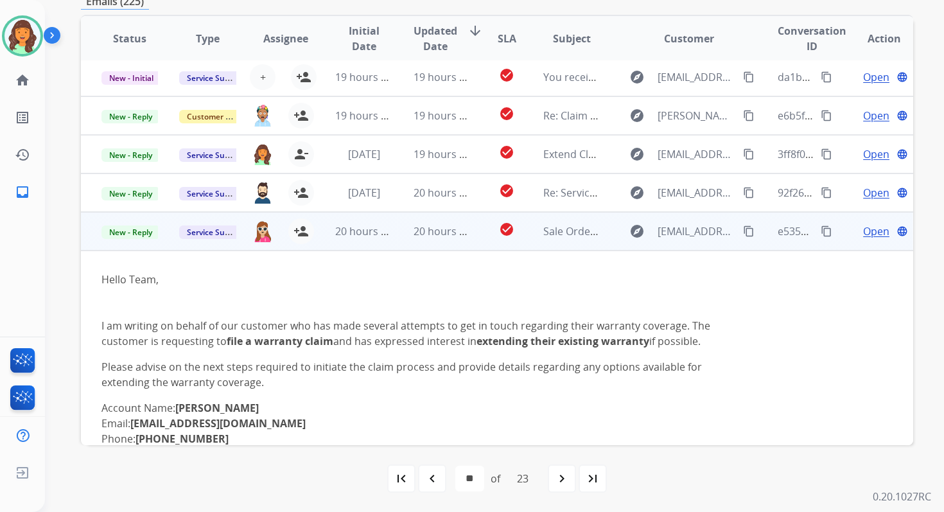
click at [820, 230] on mat-icon "content_copy" at bounding box center [826, 231] width 12 height 12
click at [867, 230] on span "Open" at bounding box center [876, 230] width 26 height 15
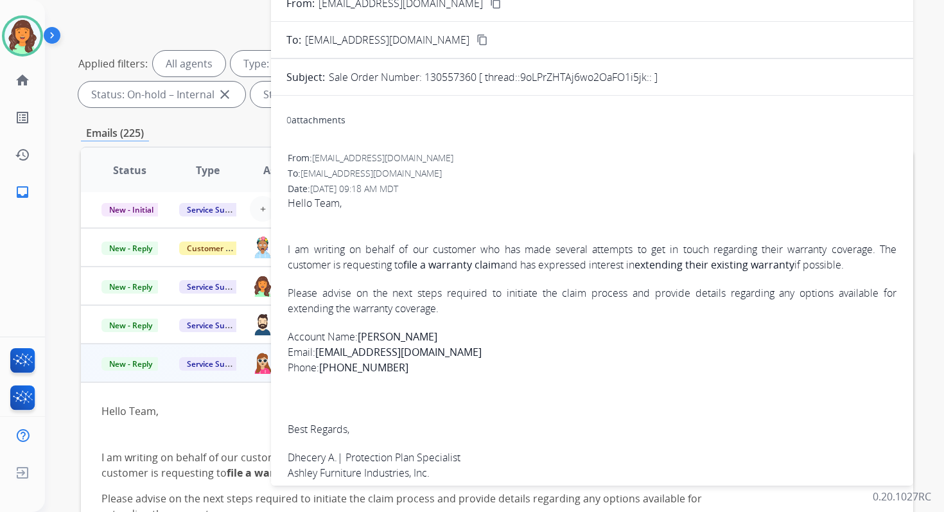
scroll to position [89, 0]
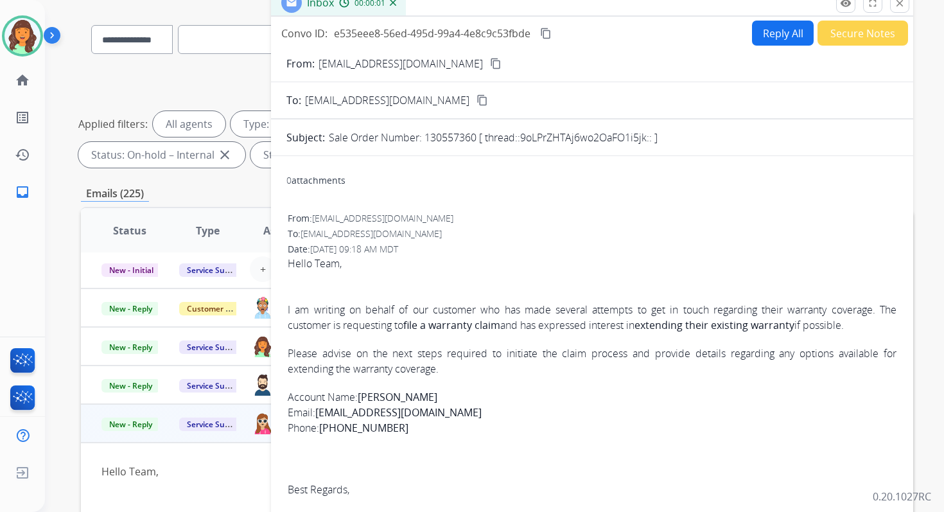
click at [848, 6] on mat-icon "remove_red_eye" at bounding box center [846, 3] width 12 height 12
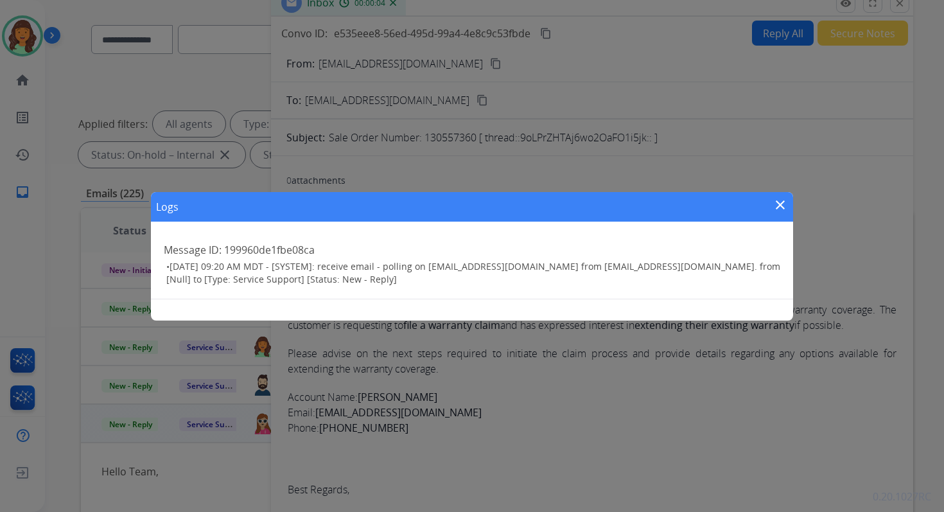
click at [779, 202] on mat-icon "close" at bounding box center [779, 204] width 15 height 15
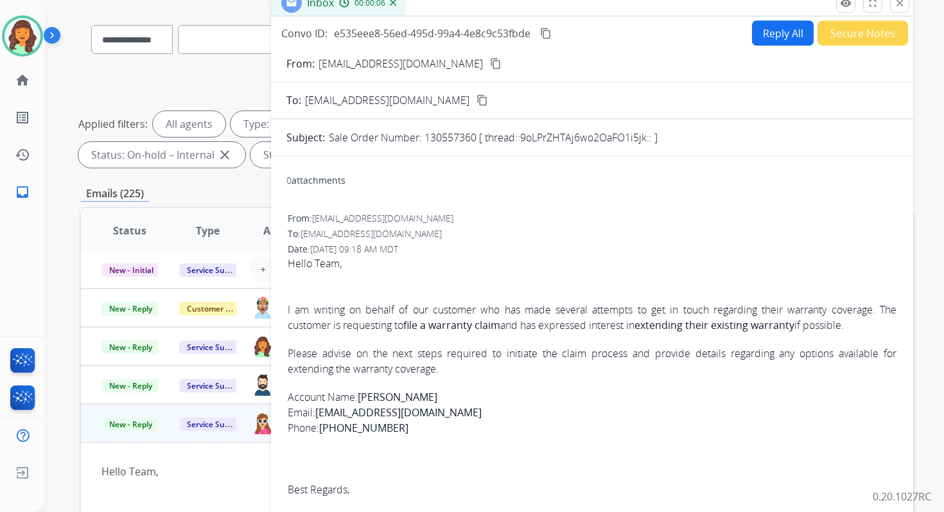
scroll to position [0, 0]
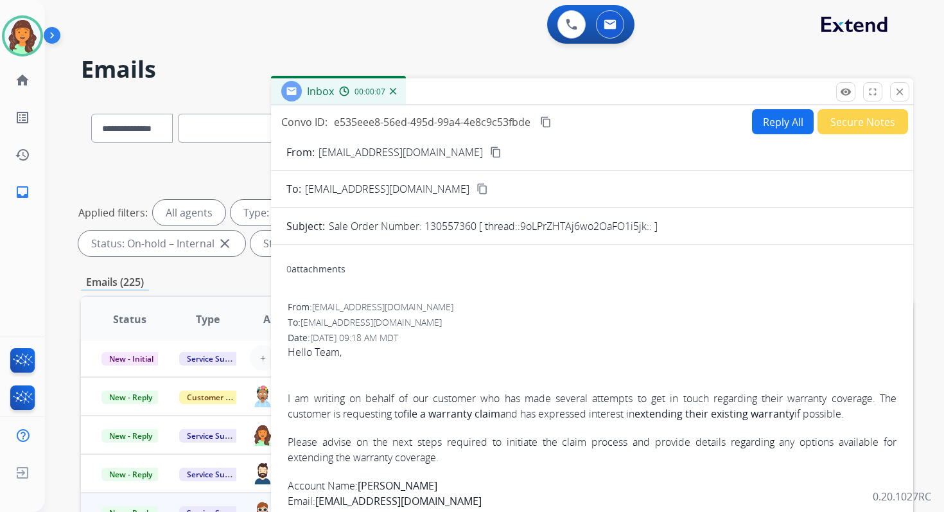
click at [909, 87] on div "Inbox 00:00:07" at bounding box center [592, 91] width 642 height 27
click at [901, 88] on mat-icon "close" at bounding box center [899, 92] width 12 height 12
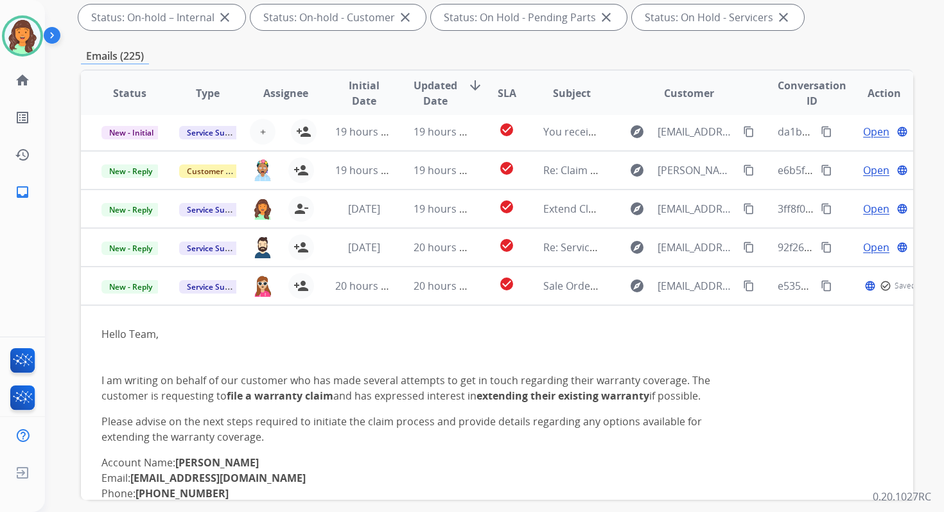
scroll to position [280, 0]
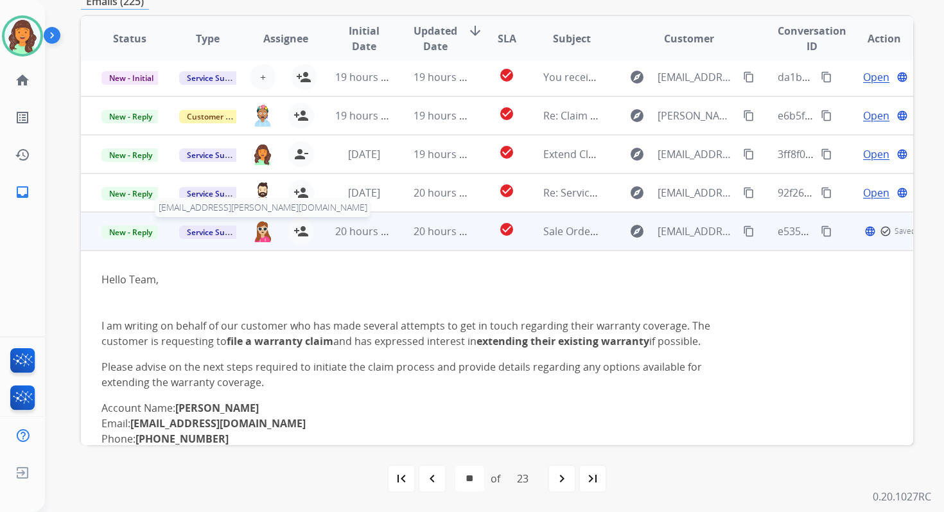
click at [264, 233] on img at bounding box center [262, 231] width 21 height 22
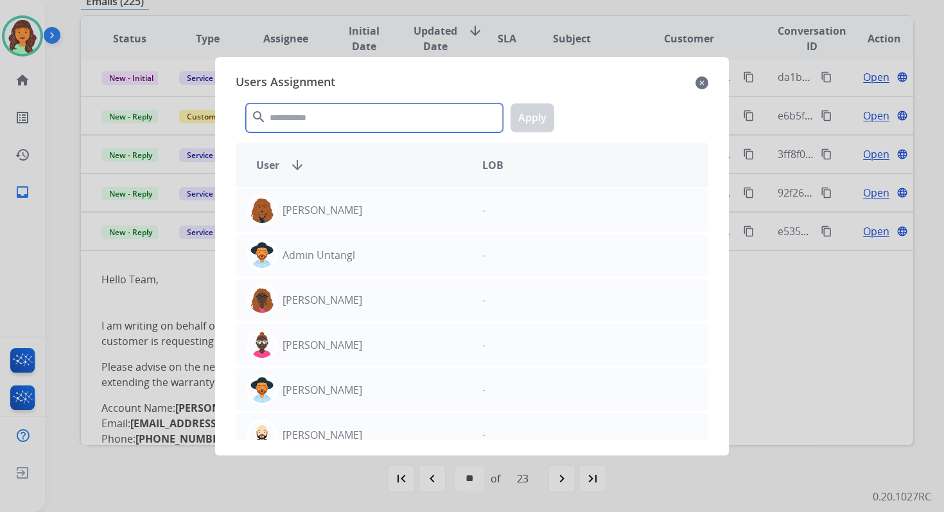
click at [336, 112] on input "text" at bounding box center [374, 117] width 257 height 29
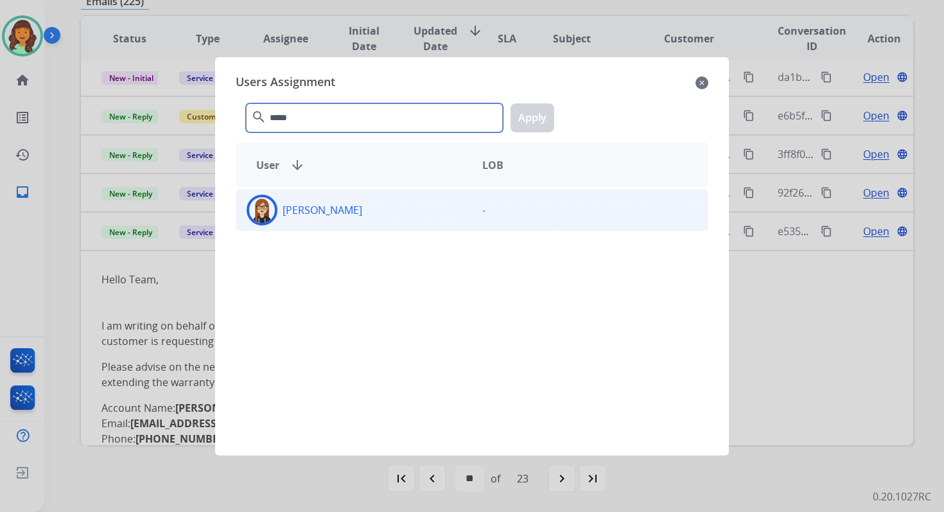
type input "*****"
click at [351, 227] on div "[PERSON_NAME] -" at bounding box center [472, 210] width 472 height 42
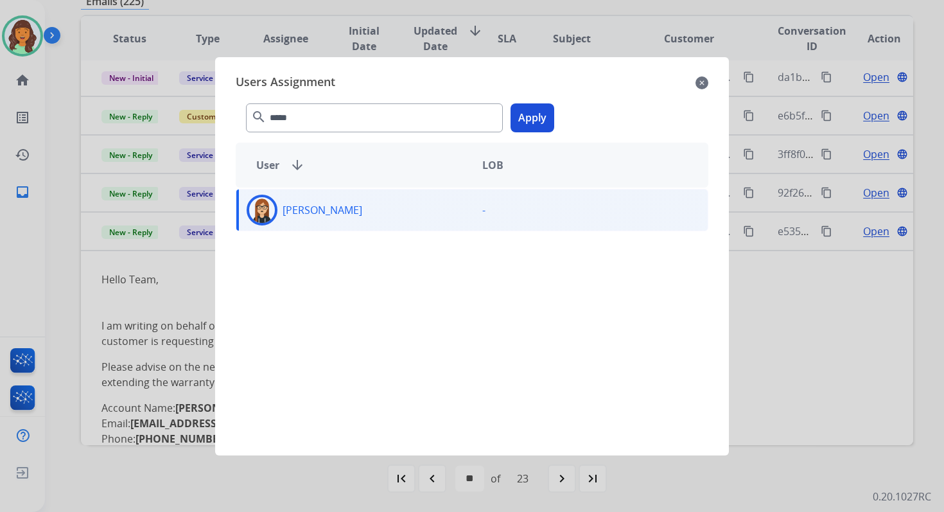
click at [550, 118] on button "Apply" at bounding box center [532, 117] width 44 height 29
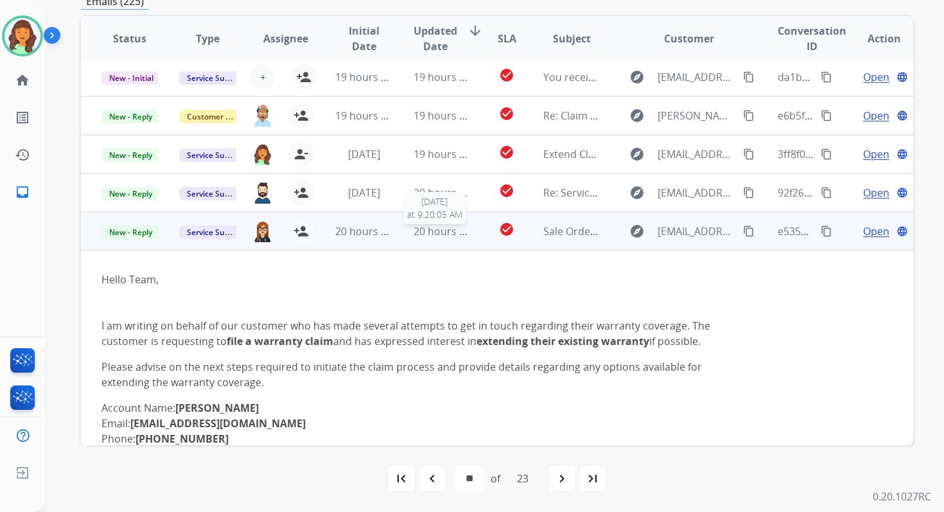
click at [445, 235] on span "20 hours ago" at bounding box center [445, 231] width 64 height 14
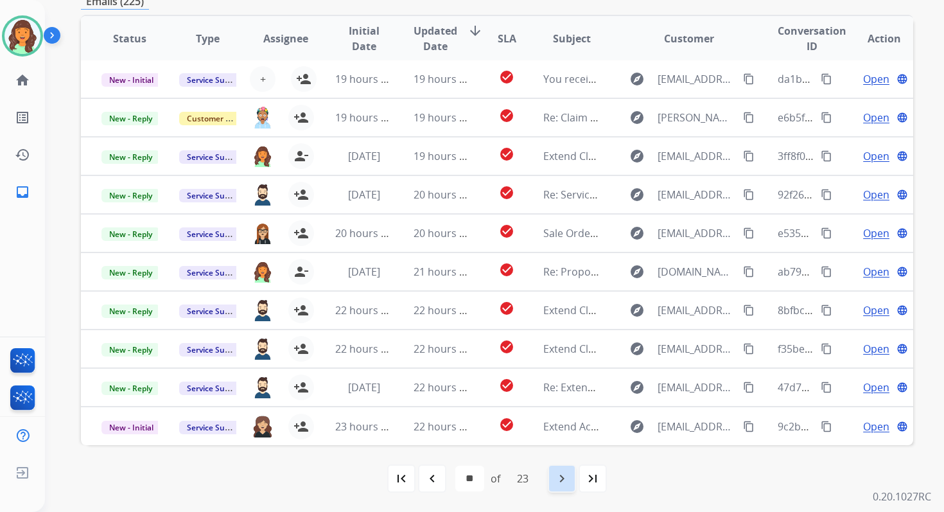
click at [566, 474] on mat-icon "navigate_next" at bounding box center [561, 477] width 15 height 15
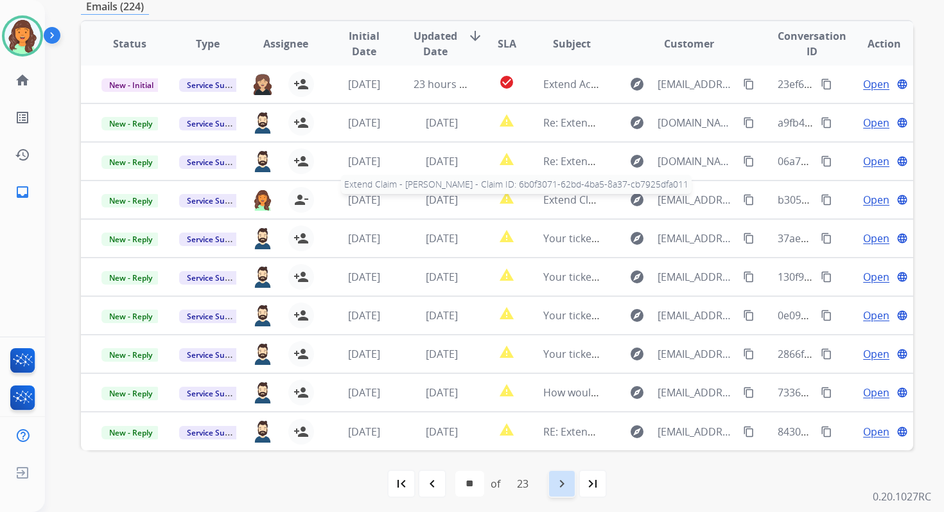
scroll to position [280, 0]
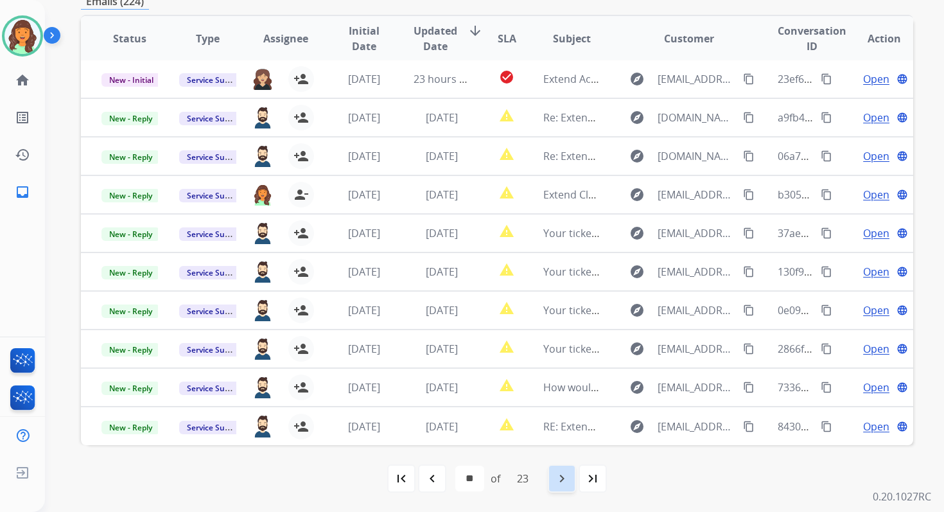
click at [566, 474] on mat-icon "navigate_next" at bounding box center [561, 477] width 15 height 15
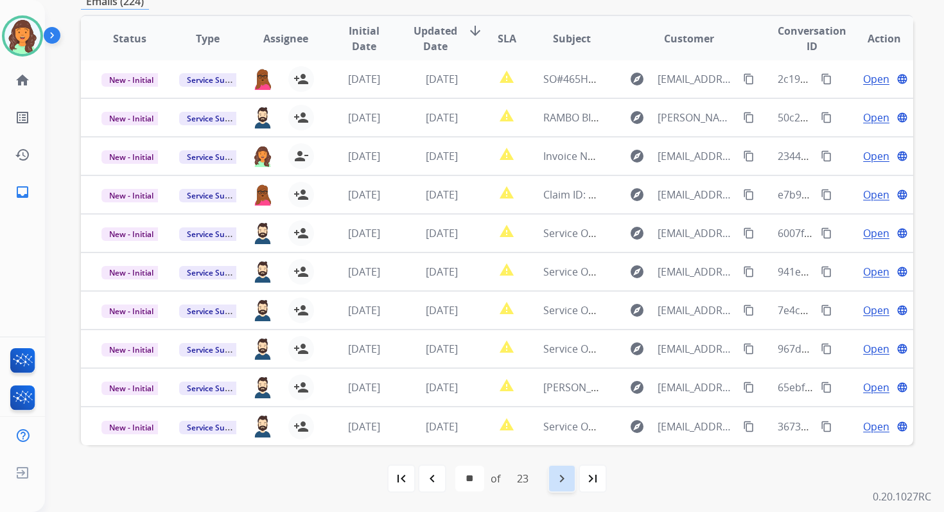
click at [566, 474] on mat-icon "navigate_next" at bounding box center [561, 477] width 15 height 15
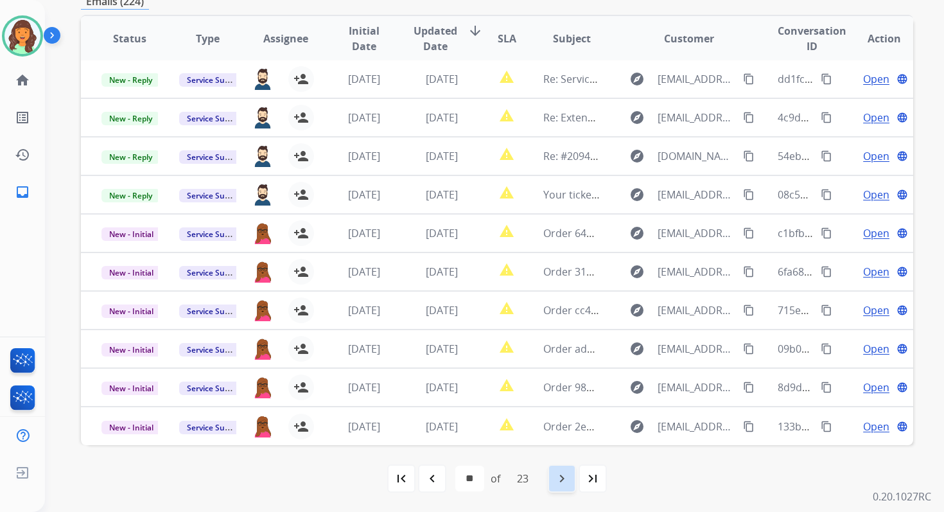
click at [566, 474] on mat-icon "navigate_next" at bounding box center [561, 477] width 15 height 15
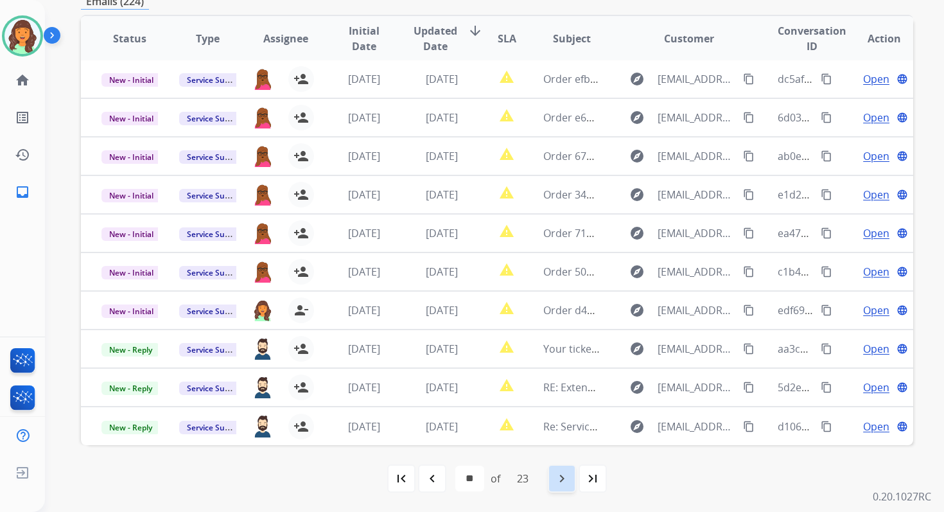
click at [566, 474] on mat-icon "navigate_next" at bounding box center [561, 477] width 15 height 15
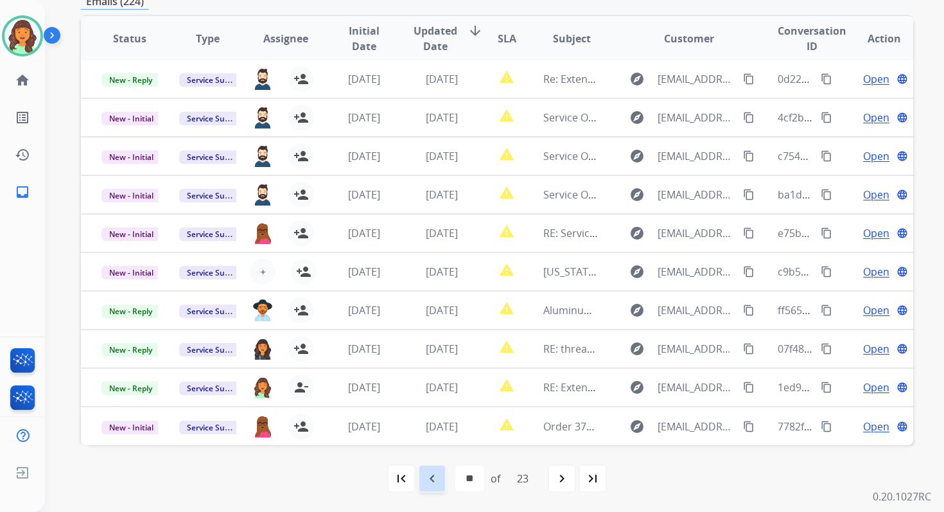
click at [436, 477] on mat-icon "navigate_before" at bounding box center [431, 477] width 15 height 15
select select "**"
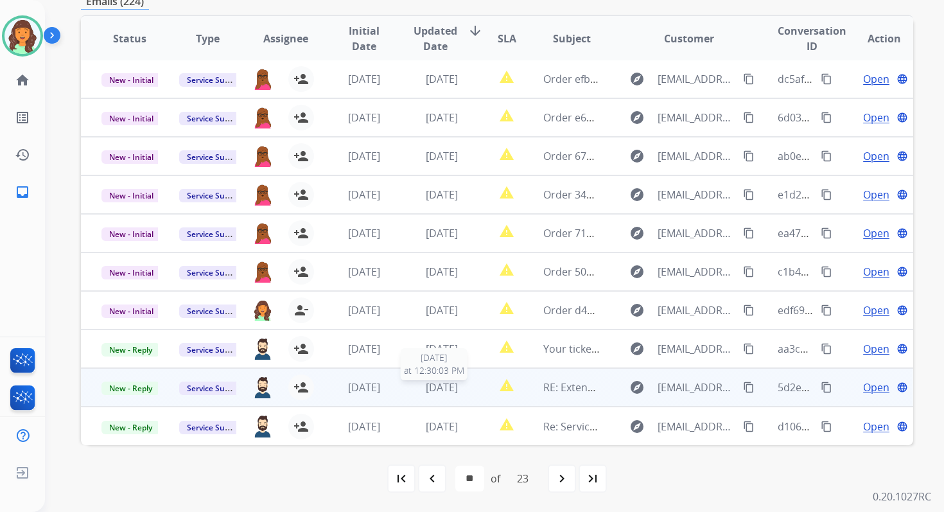
click at [426, 388] on span "[DATE]" at bounding box center [442, 387] width 32 height 14
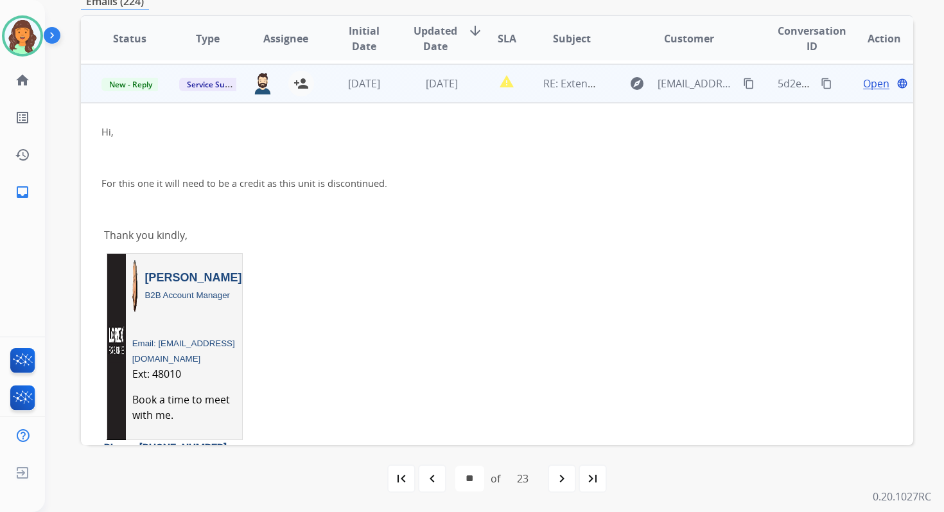
scroll to position [308, 0]
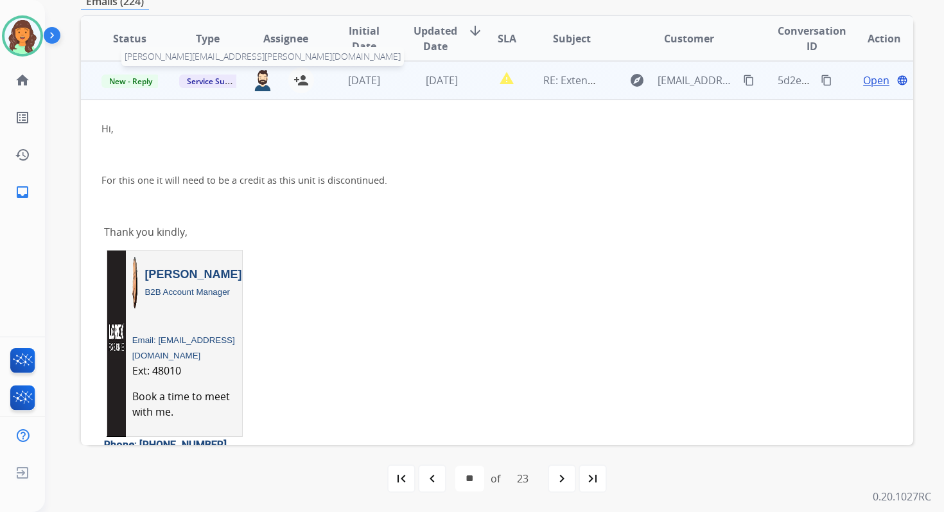
click at [263, 80] on img at bounding box center [262, 80] width 21 height 22
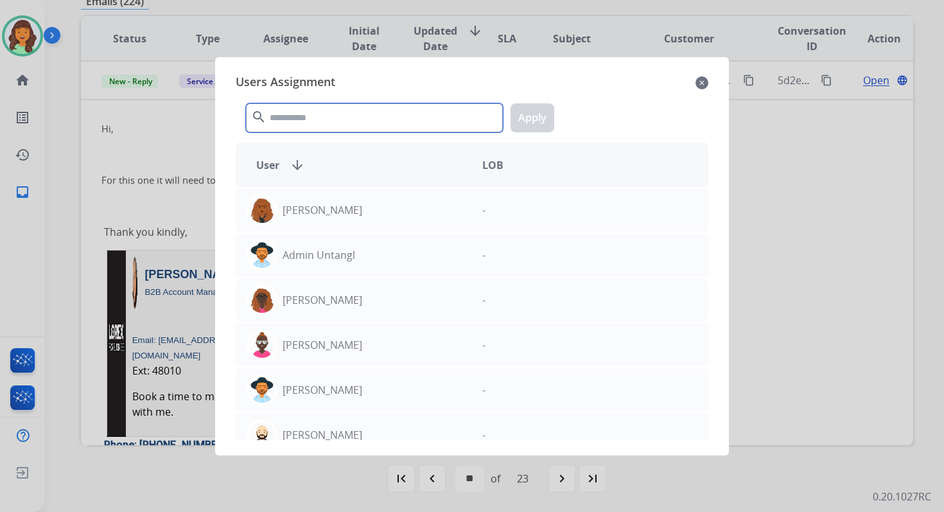
click at [298, 116] on input "text" at bounding box center [374, 117] width 257 height 29
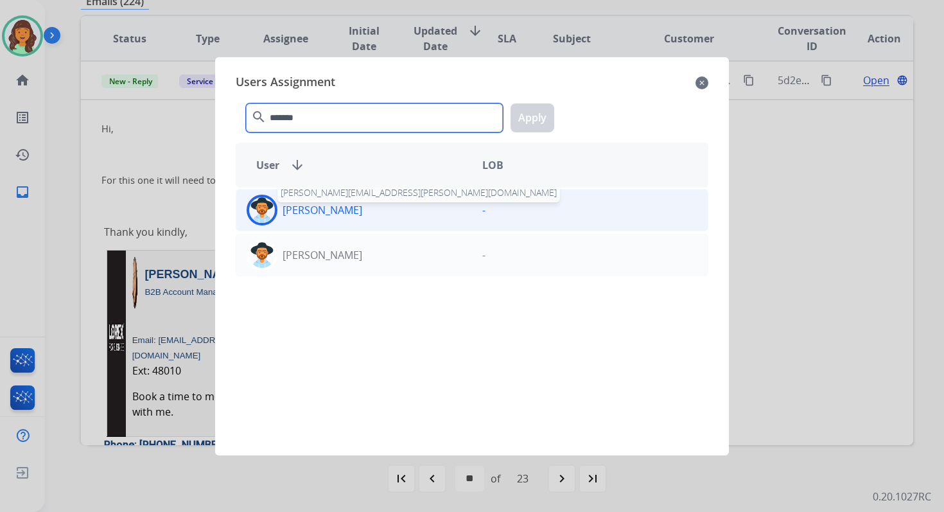
type input "*******"
click at [322, 215] on p "[PERSON_NAME]" at bounding box center [322, 209] width 80 height 15
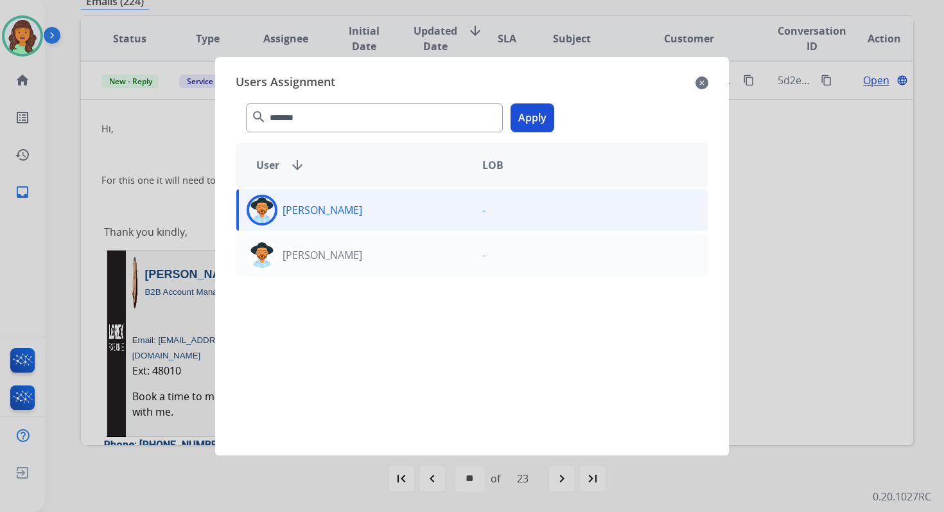
click at [535, 111] on button "Apply" at bounding box center [532, 117] width 44 height 29
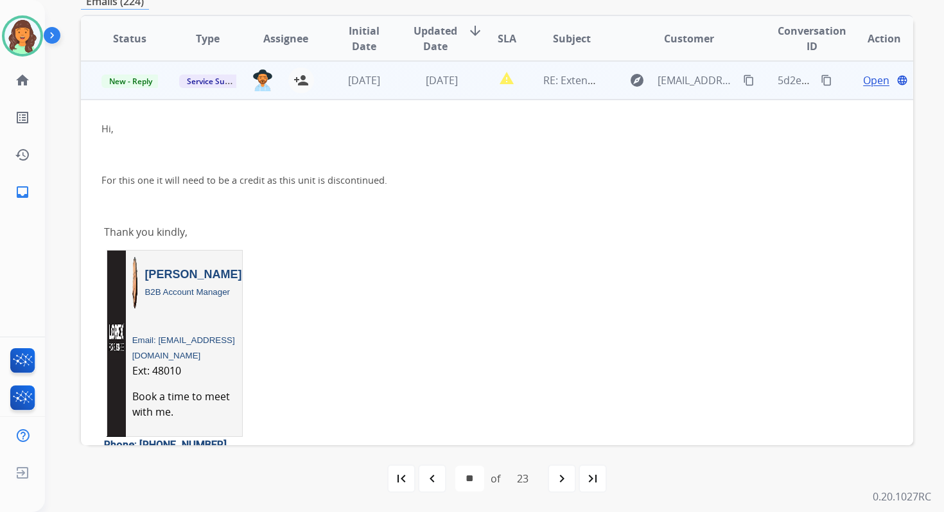
click at [456, 85] on span "[DATE]" at bounding box center [442, 80] width 32 height 14
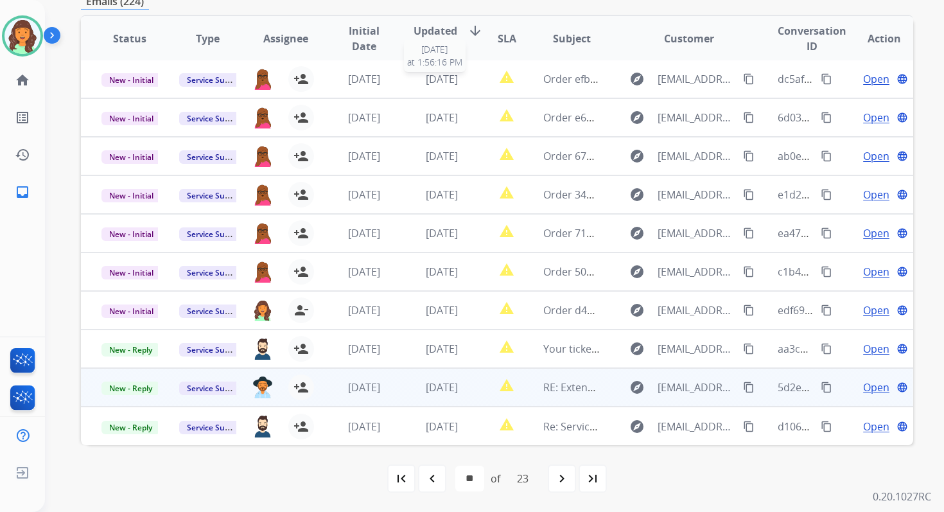
scroll to position [1, 0]
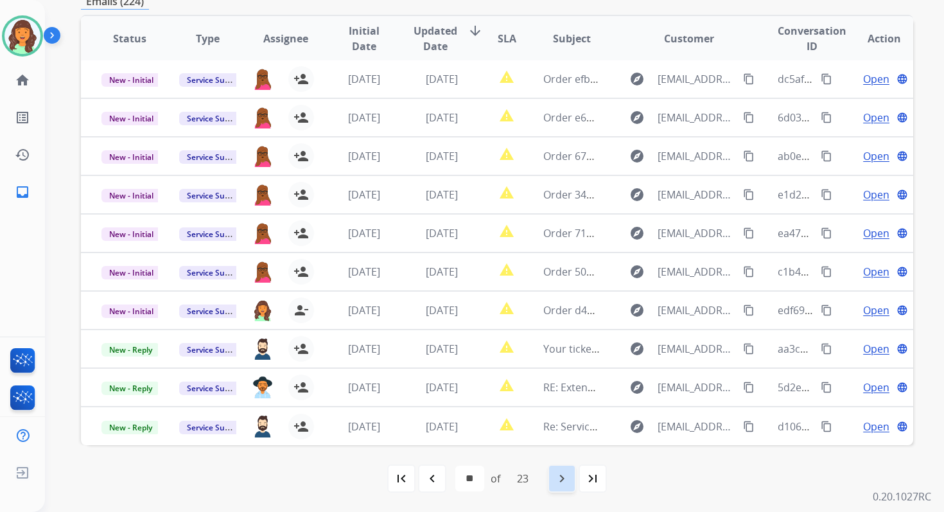
click at [564, 476] on mat-icon "navigate_next" at bounding box center [561, 477] width 15 height 15
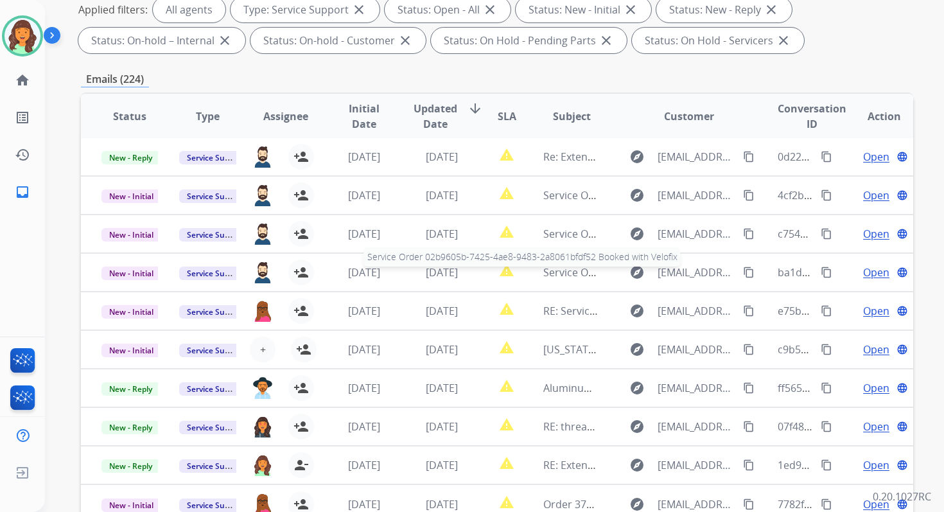
scroll to position [280, 0]
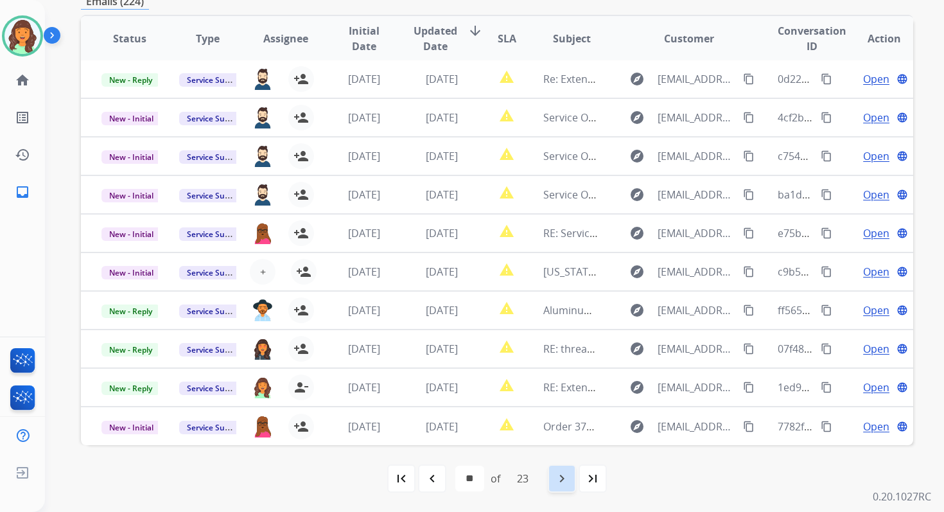
click at [562, 479] on mat-icon "navigate_next" at bounding box center [561, 477] width 15 height 15
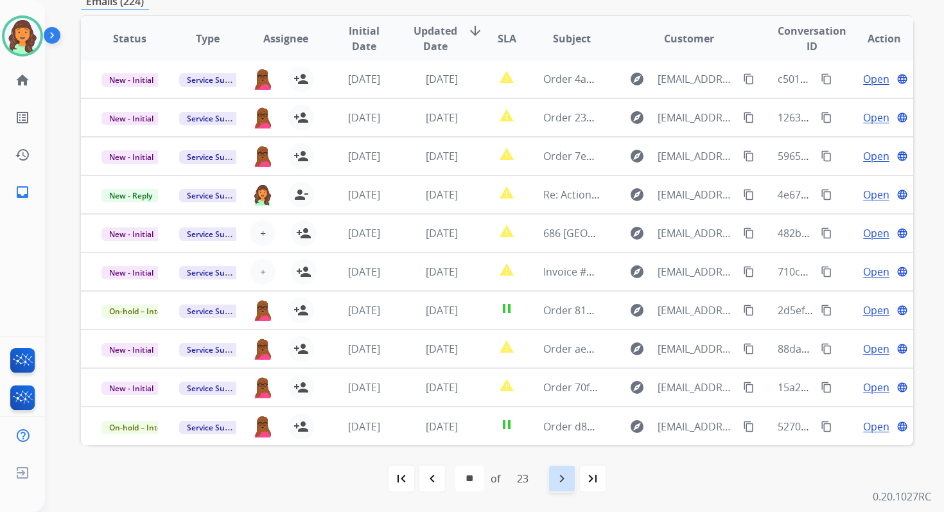
click at [562, 479] on mat-icon "navigate_next" at bounding box center [561, 477] width 15 height 15
select select "**"
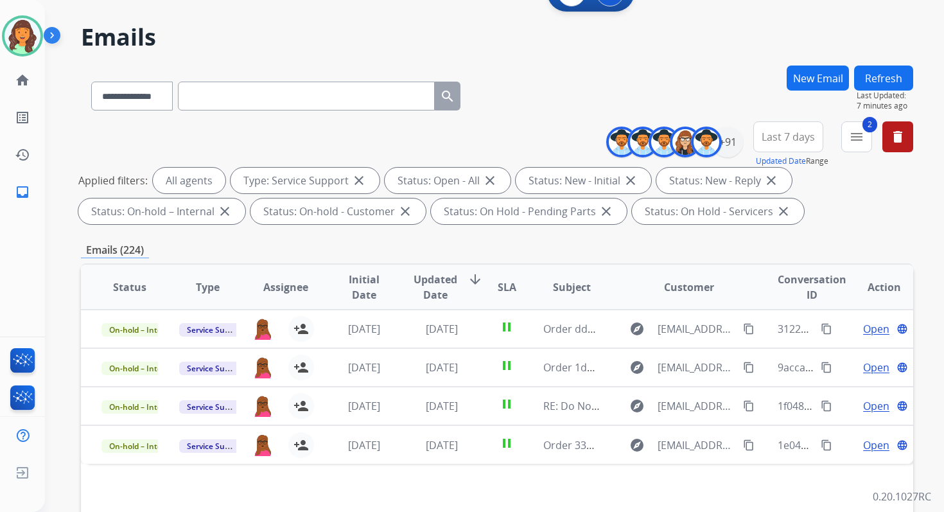
scroll to position [0, 0]
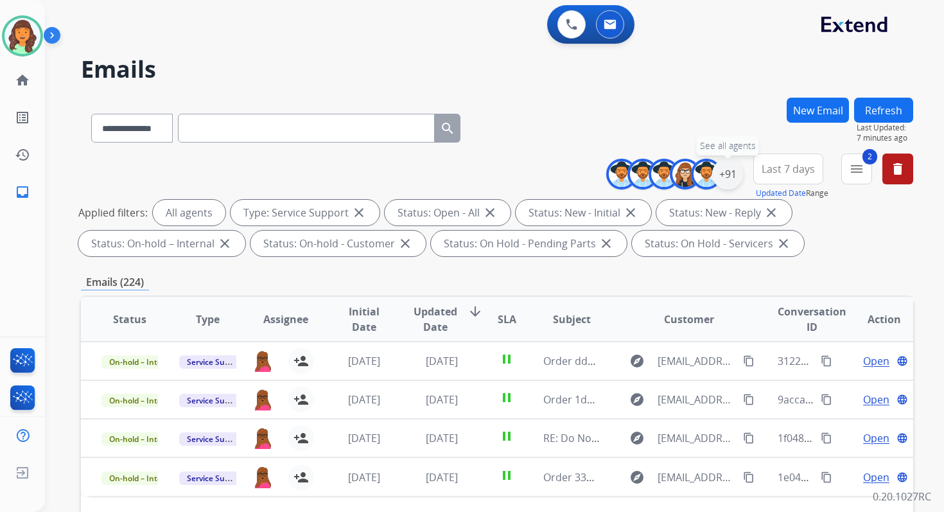
click at [732, 174] on div "+91" at bounding box center [727, 174] width 31 height 31
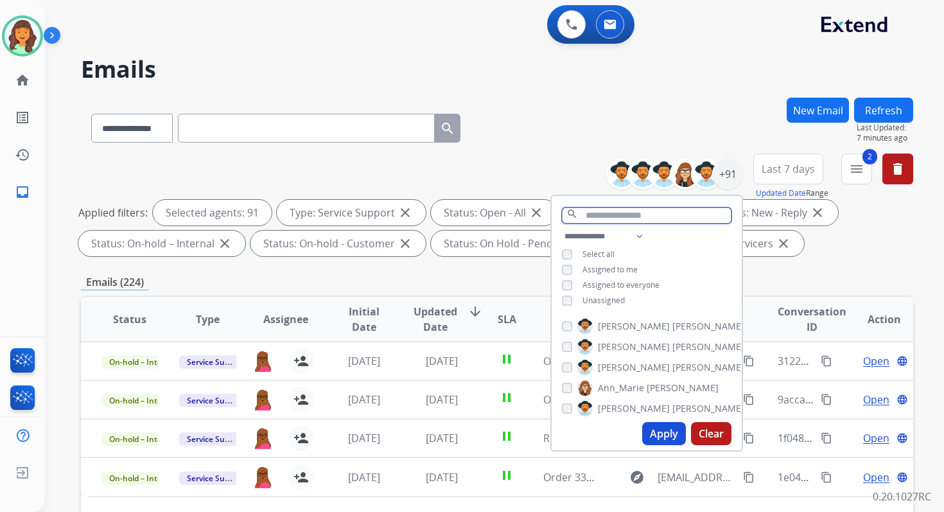
click at [591, 218] on input "text" at bounding box center [646, 215] width 169 height 16
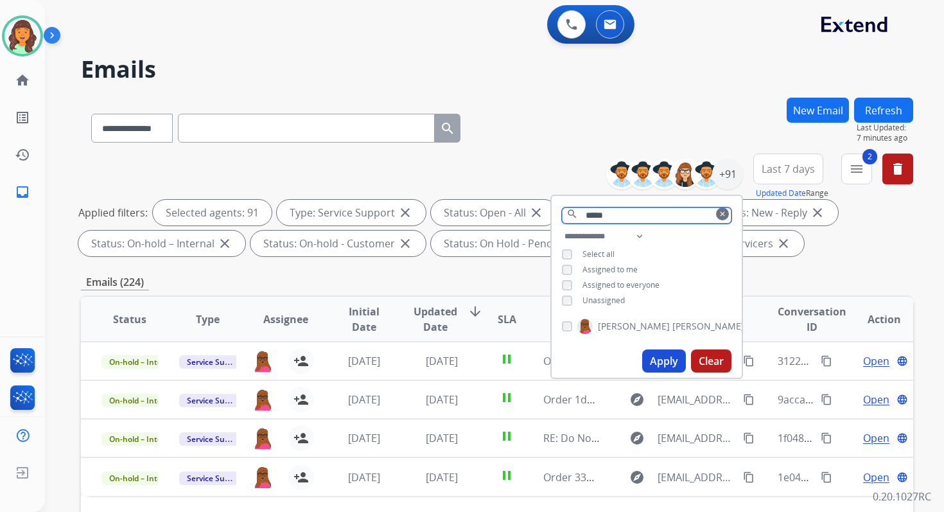
type input "*****"
click at [664, 358] on button "Apply" at bounding box center [664, 360] width 44 height 23
select select "*"
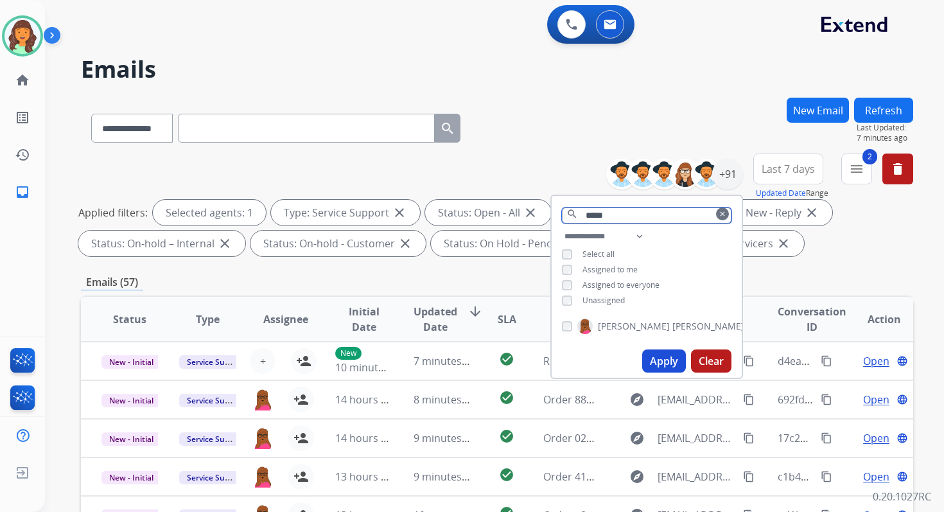
click at [617, 216] on input "*****" at bounding box center [646, 215] width 169 height 16
click at [657, 356] on button "Apply" at bounding box center [664, 360] width 44 height 23
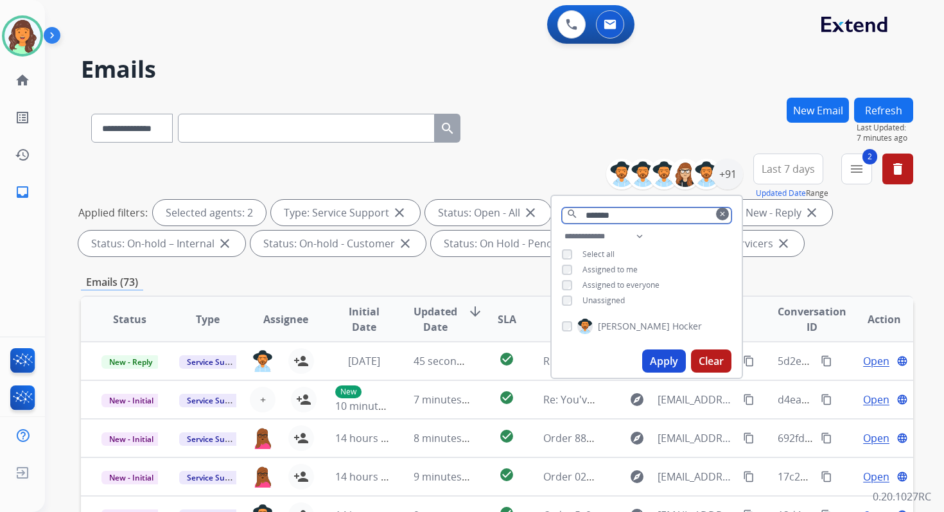
click at [603, 214] on input "*******" at bounding box center [646, 215] width 169 height 16
click at [656, 356] on button "Apply" at bounding box center [664, 360] width 44 height 23
click at [613, 212] on input "****" at bounding box center [646, 215] width 169 height 16
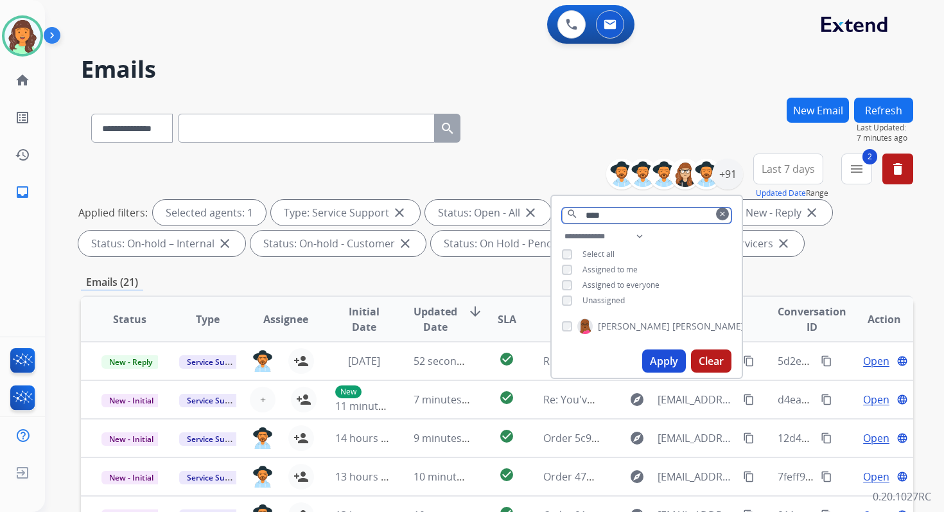
click at [613, 212] on input "****" at bounding box center [646, 215] width 169 height 16
click at [675, 352] on button "Apply" at bounding box center [664, 360] width 44 height 23
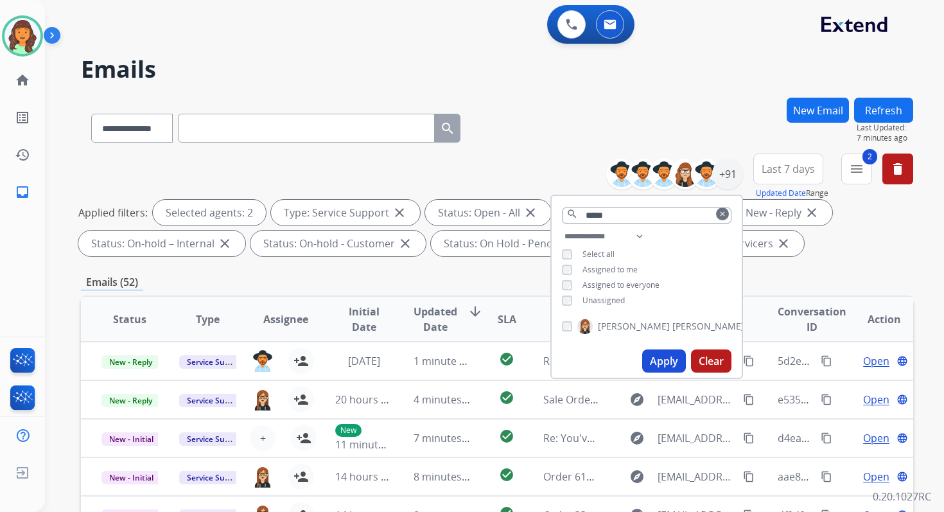
click at [515, 273] on div "**********" at bounding box center [497, 445] width 832 height 694
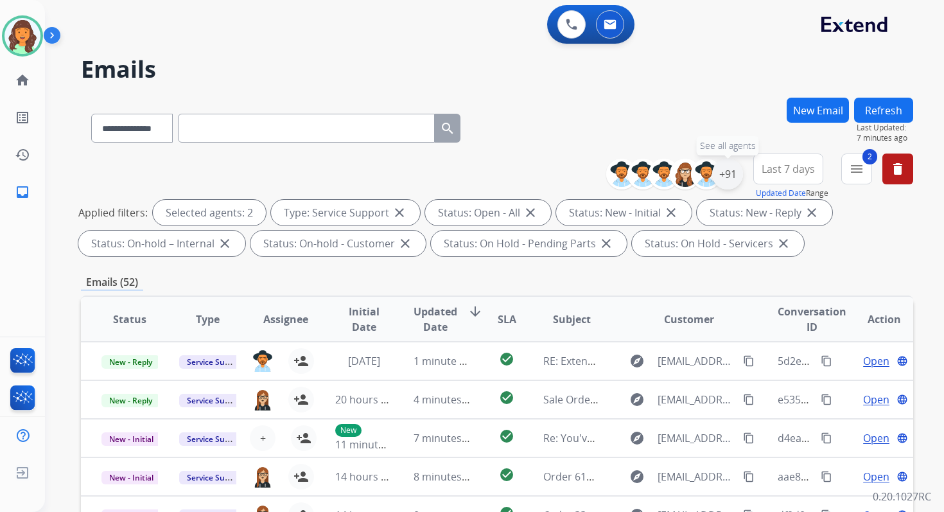
click at [723, 170] on div "+91" at bounding box center [727, 174] width 31 height 31
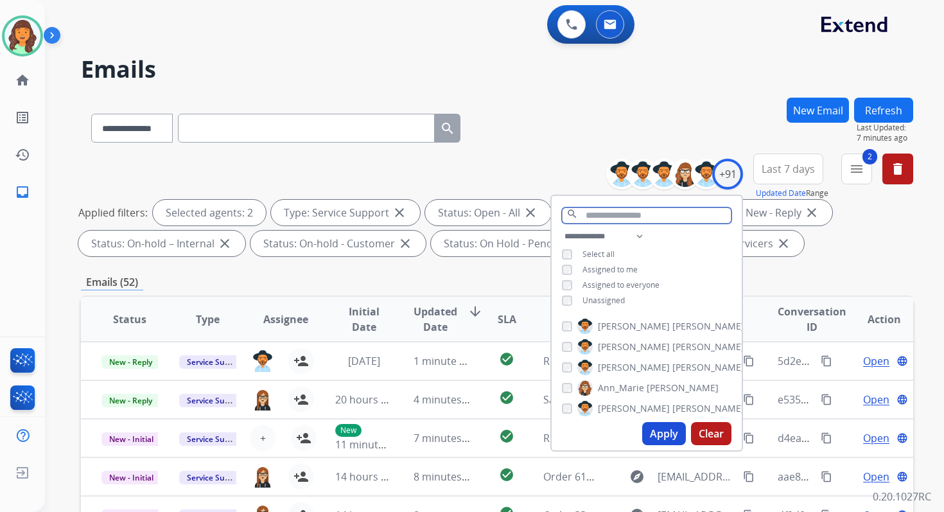
click at [614, 214] on input "text" at bounding box center [646, 215] width 169 height 16
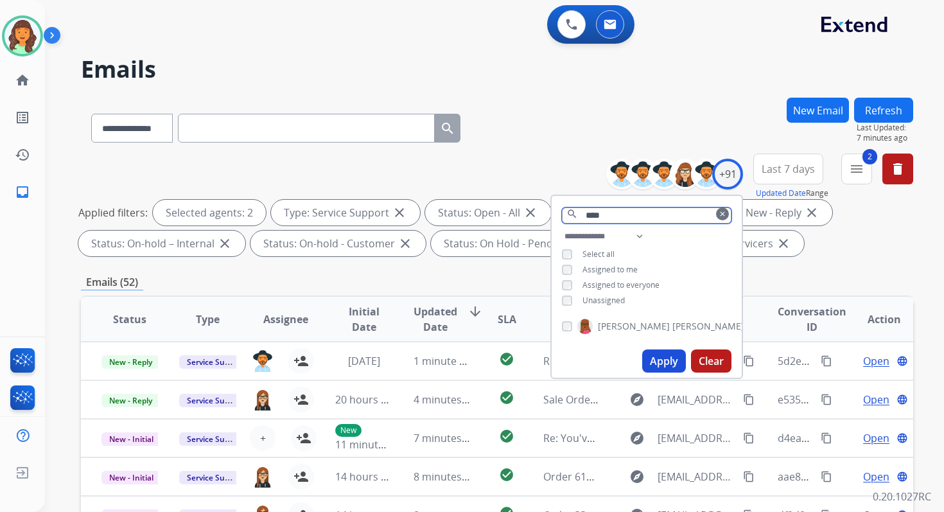
type input "****"
click at [659, 361] on button "Apply" at bounding box center [664, 360] width 44 height 23
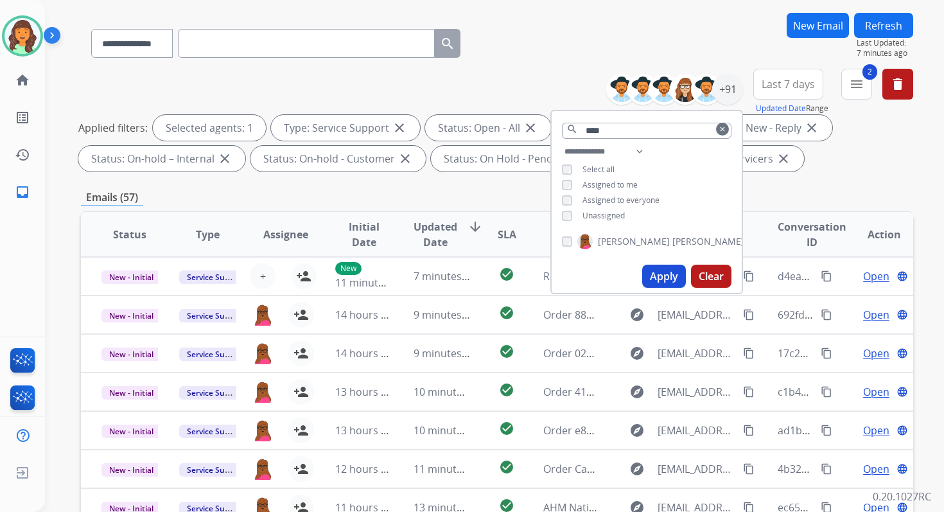
scroll to position [280, 0]
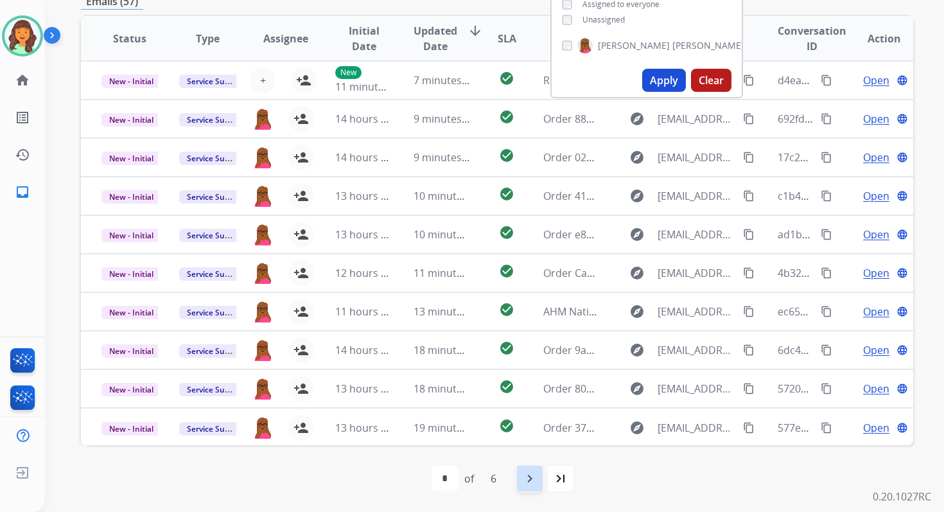
click at [529, 476] on mat-icon "navigate_next" at bounding box center [529, 477] width 15 height 15
select select "*"
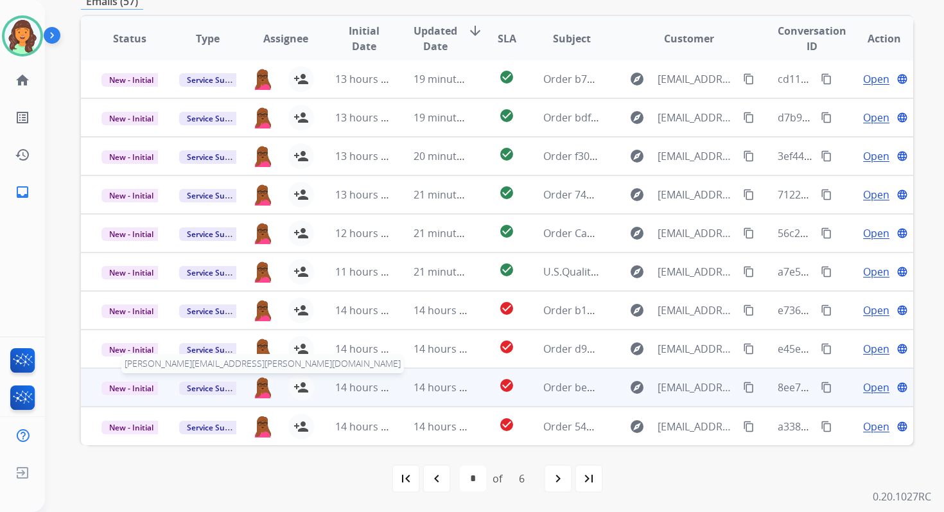
click at [264, 386] on img at bounding box center [262, 387] width 21 height 22
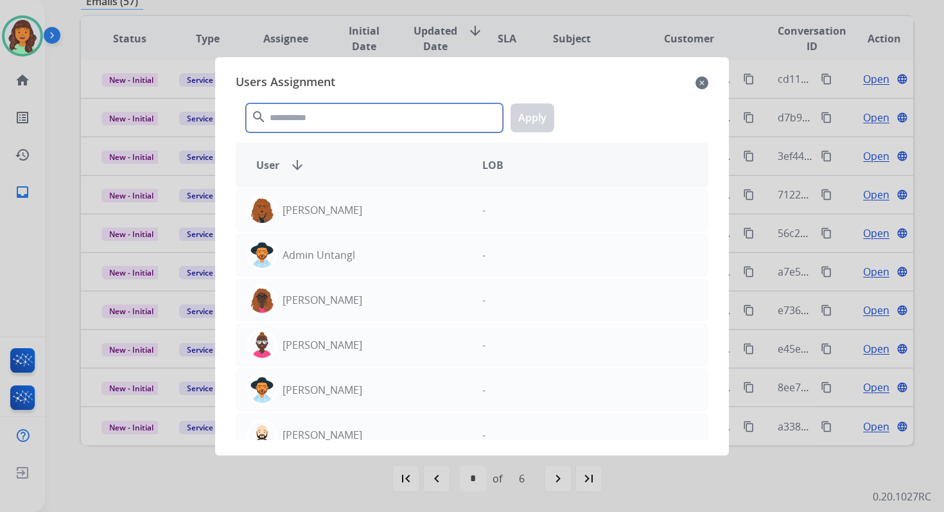
click at [317, 126] on input "text" at bounding box center [374, 117] width 257 height 29
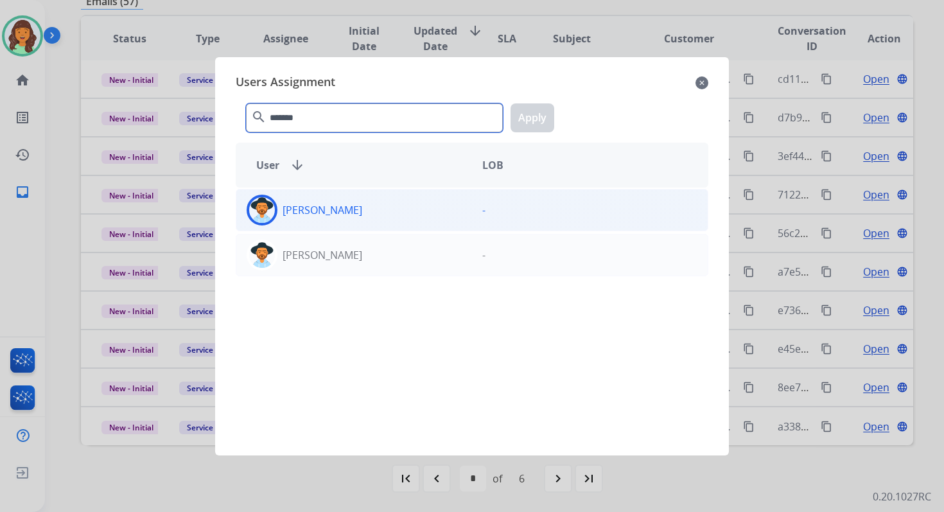
type input "*******"
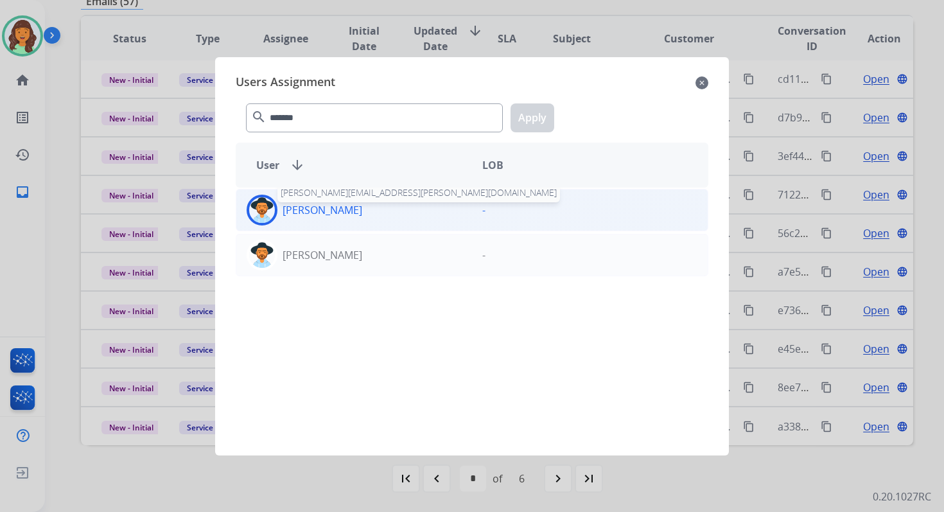
click at [334, 207] on p "[PERSON_NAME]" at bounding box center [322, 209] width 80 height 15
click at [524, 123] on button "Apply" at bounding box center [532, 117] width 44 height 29
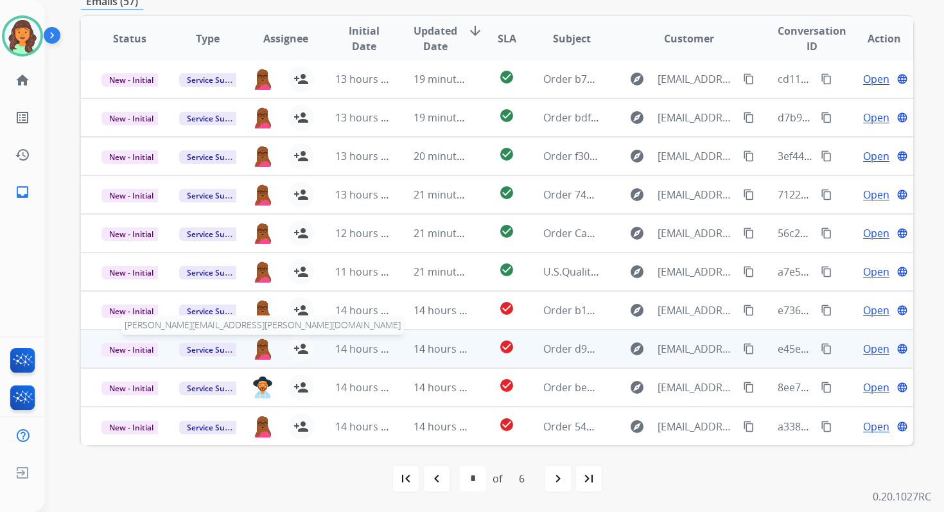
click at [257, 346] on img at bounding box center [262, 349] width 21 height 22
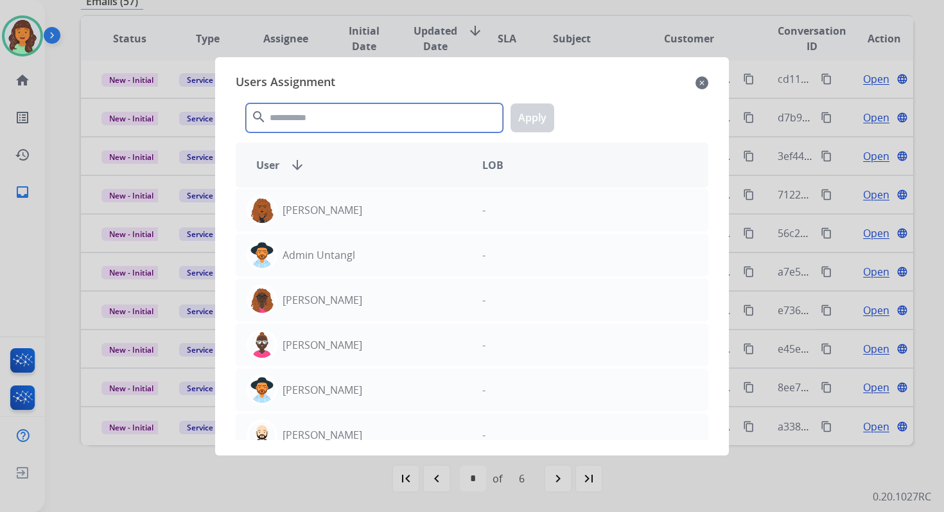
click at [324, 126] on input "text" at bounding box center [374, 117] width 257 height 29
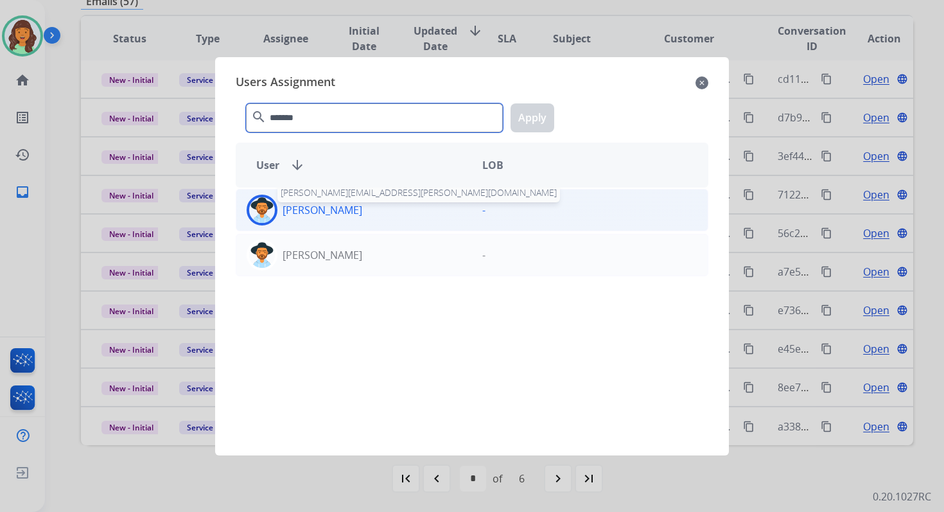
type input "*******"
click at [332, 214] on p "[PERSON_NAME]" at bounding box center [322, 209] width 80 height 15
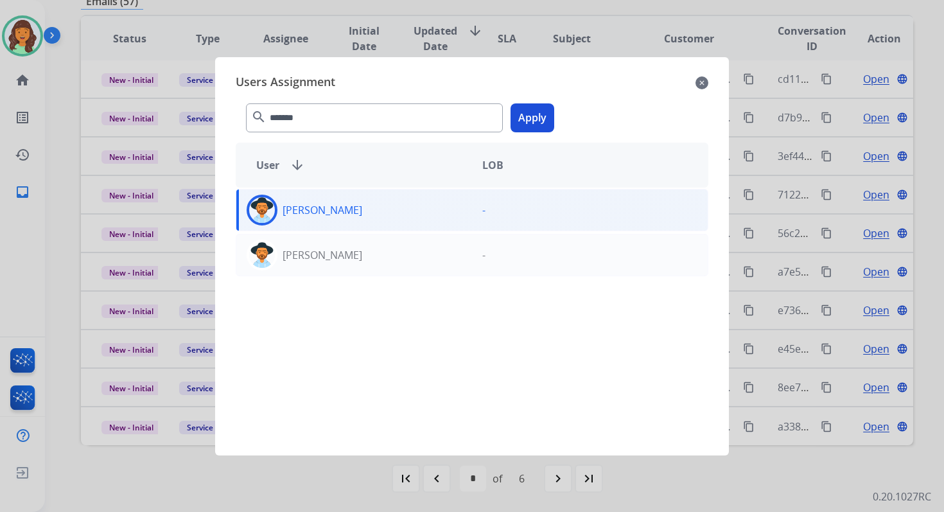
click at [534, 119] on button "Apply" at bounding box center [532, 117] width 44 height 29
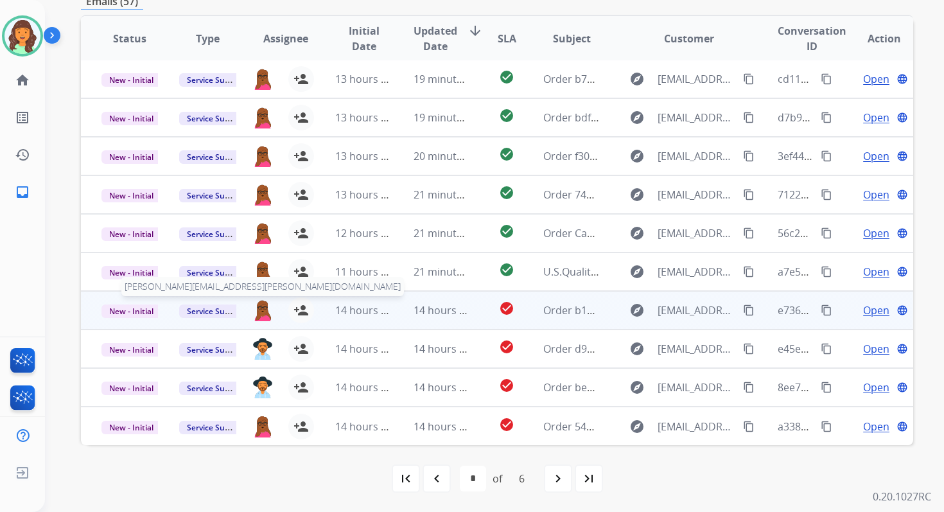
click at [263, 310] on img at bounding box center [262, 310] width 21 height 22
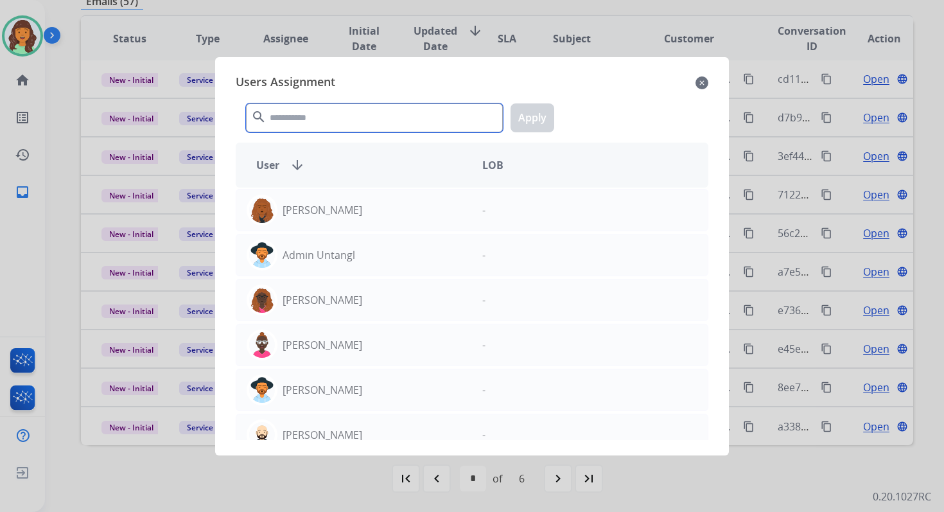
click at [309, 108] on input "text" at bounding box center [374, 117] width 257 height 29
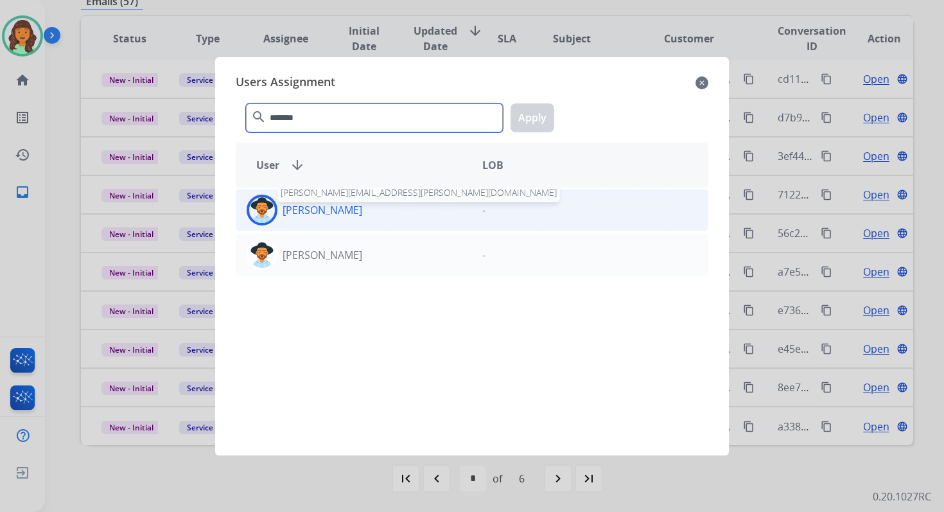
type input "*******"
click at [320, 205] on p "[PERSON_NAME]" at bounding box center [322, 209] width 80 height 15
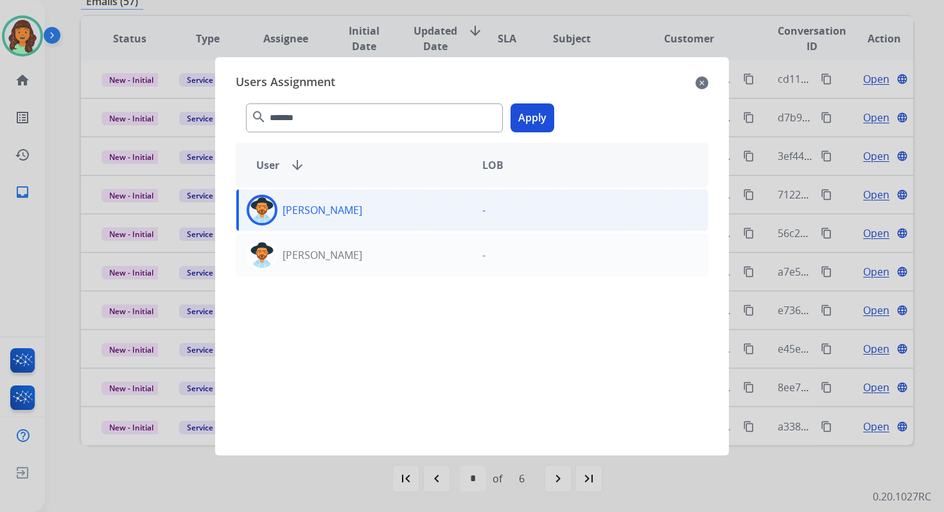
click at [526, 114] on button "Apply" at bounding box center [532, 117] width 44 height 29
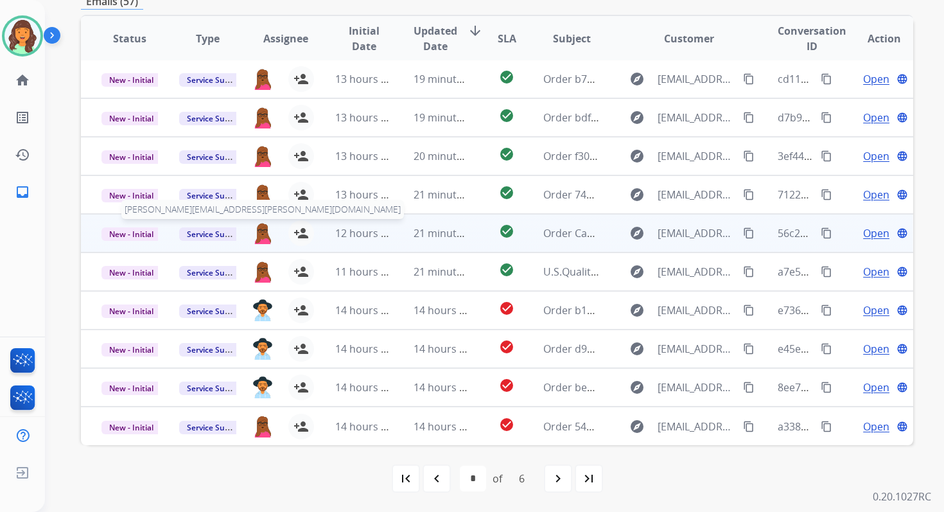
click at [261, 230] on img at bounding box center [262, 233] width 21 height 22
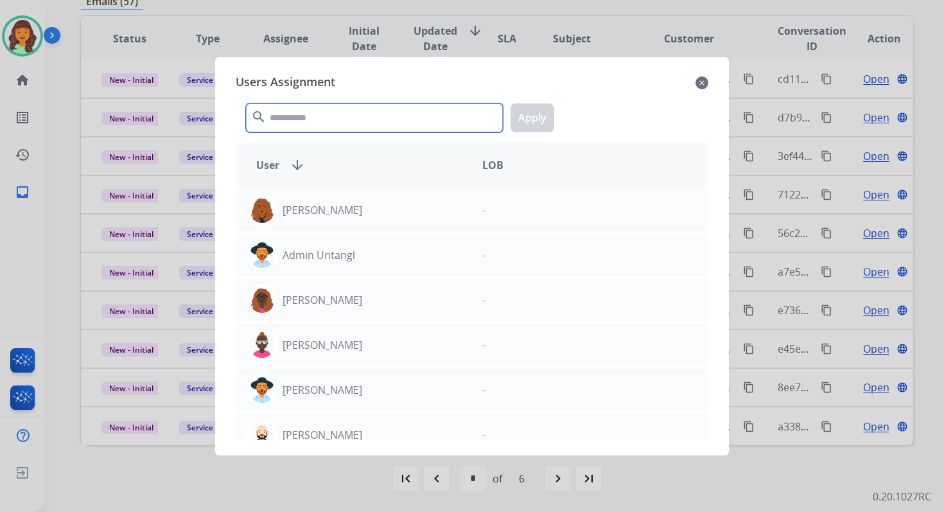
click at [302, 115] on input "text" at bounding box center [374, 117] width 257 height 29
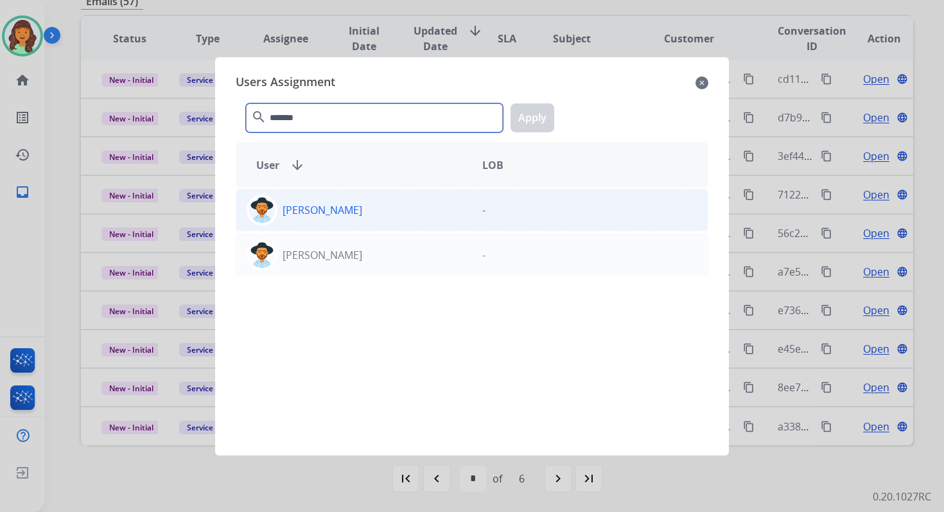
type input "*******"
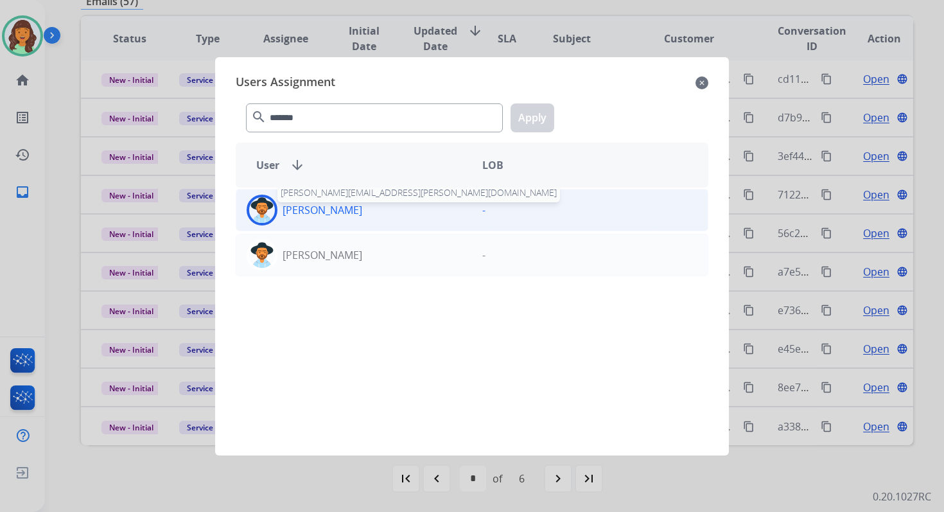
click at [322, 202] on p "[PERSON_NAME]" at bounding box center [322, 209] width 80 height 15
click at [527, 117] on button "Apply" at bounding box center [532, 117] width 44 height 29
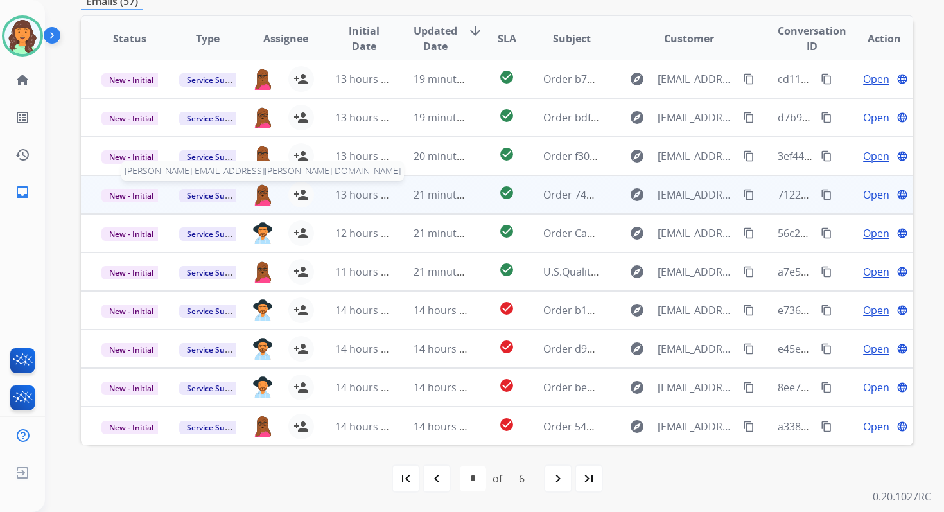
click at [255, 198] on img at bounding box center [262, 195] width 21 height 22
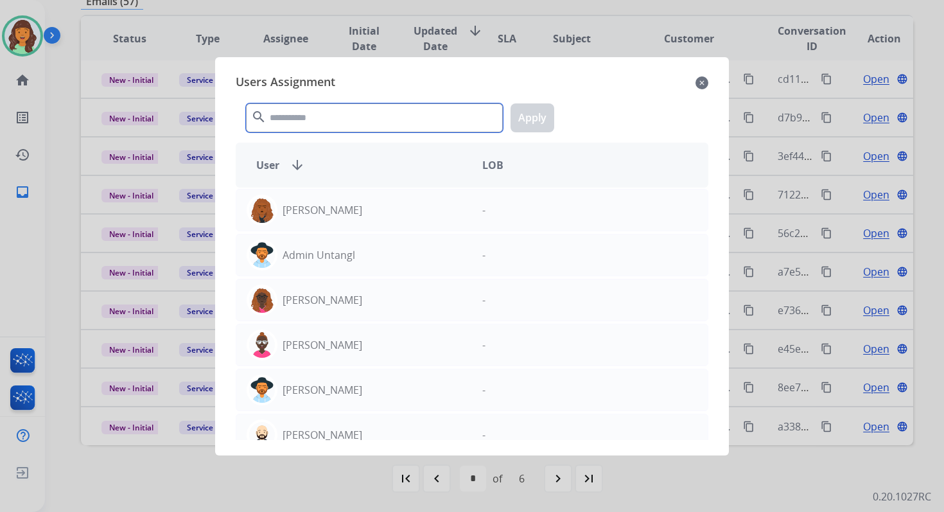
click at [310, 103] on input "text" at bounding box center [374, 117] width 257 height 29
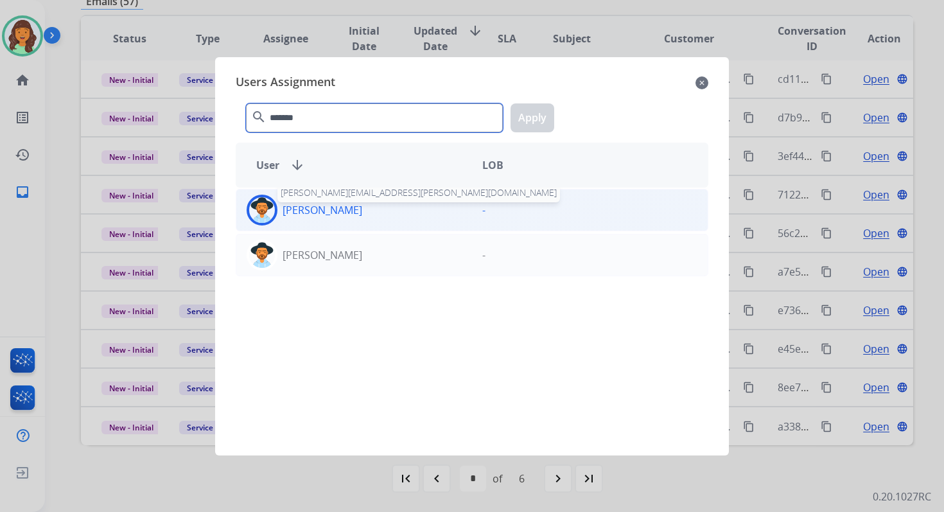
type input "*******"
click at [331, 211] on p "[PERSON_NAME]" at bounding box center [322, 209] width 80 height 15
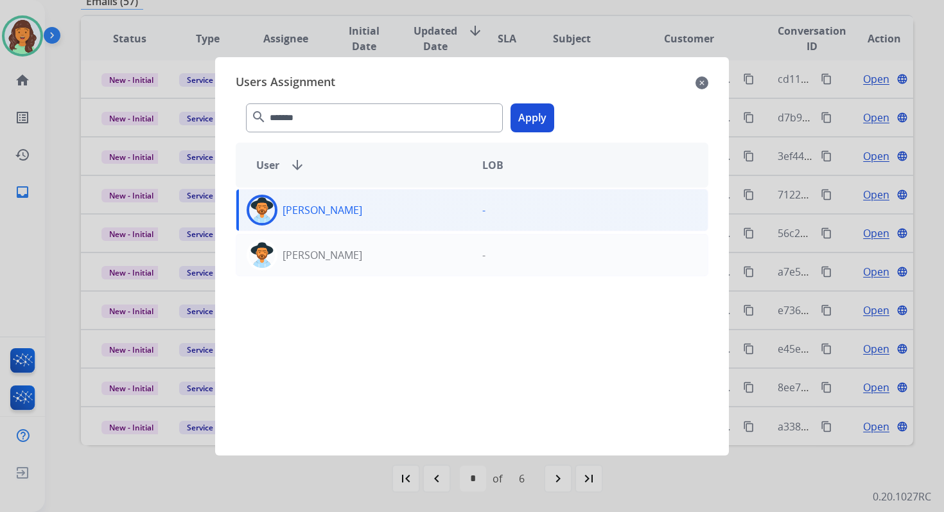
click at [531, 113] on button "Apply" at bounding box center [532, 117] width 44 height 29
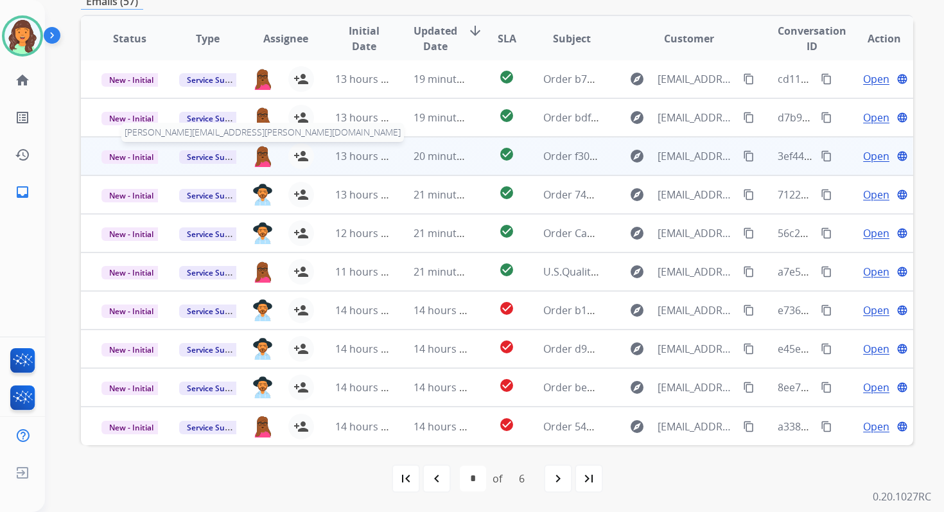
click at [258, 157] on img at bounding box center [262, 156] width 21 height 22
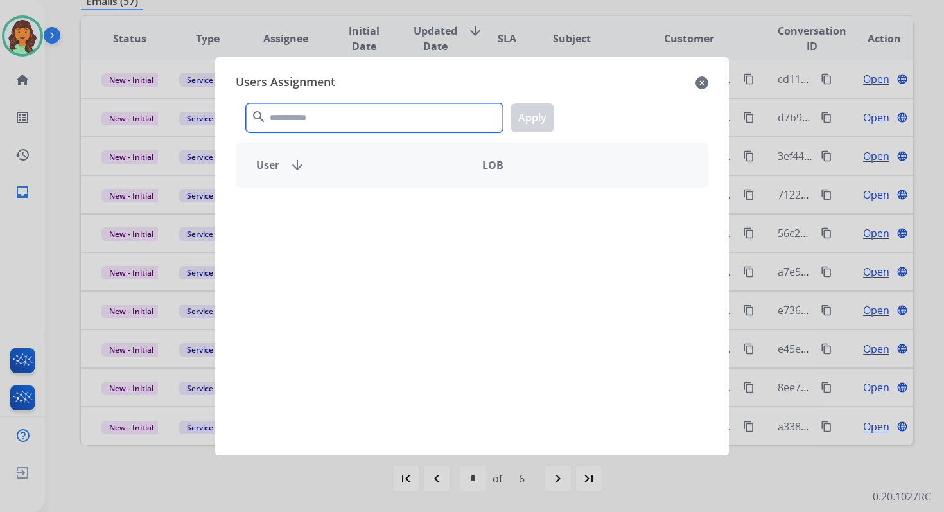
click at [300, 126] on input "text" at bounding box center [374, 117] width 257 height 29
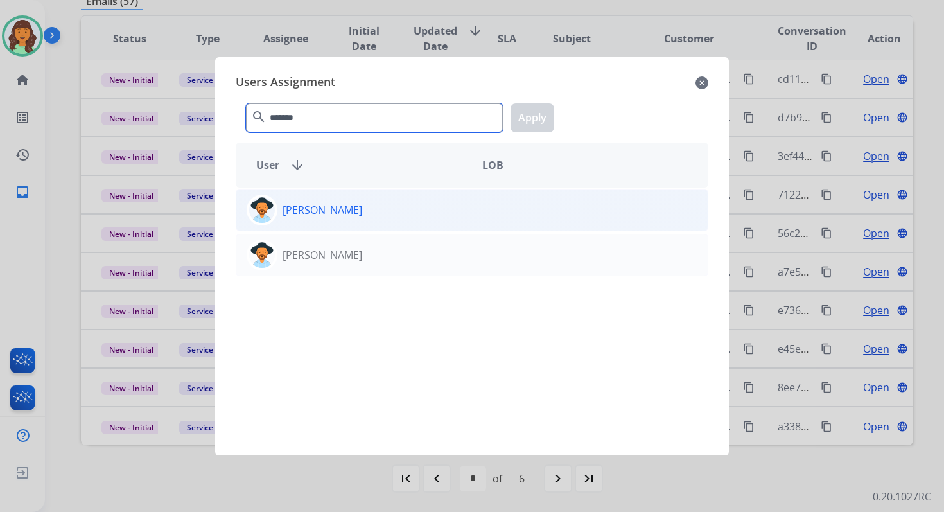
type input "*******"
click at [319, 218] on div "[PERSON_NAME]" at bounding box center [354, 209] width 236 height 31
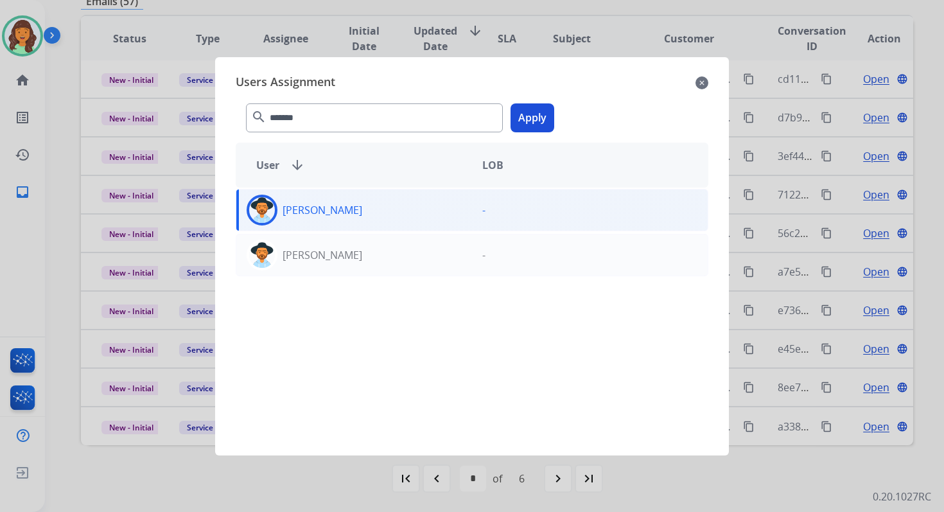
click at [532, 122] on button "Apply" at bounding box center [532, 117] width 44 height 29
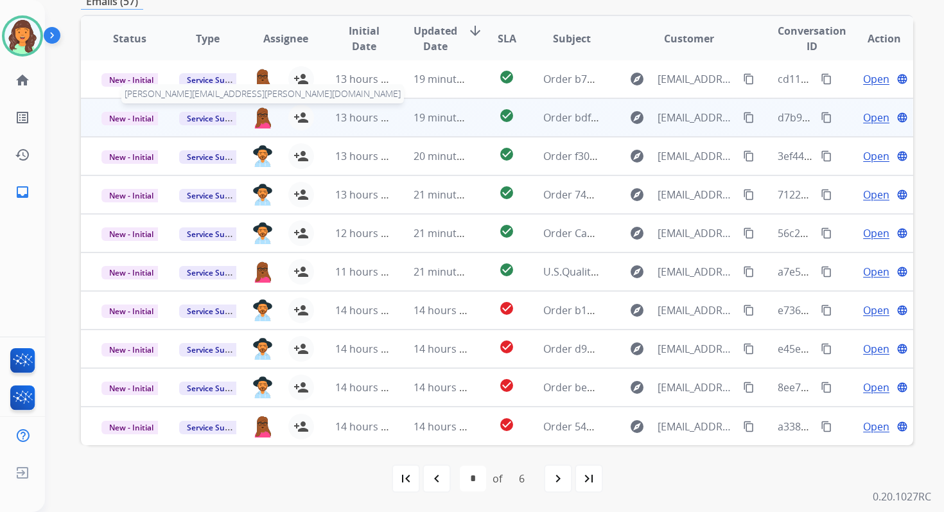
click at [255, 117] on img at bounding box center [262, 118] width 21 height 22
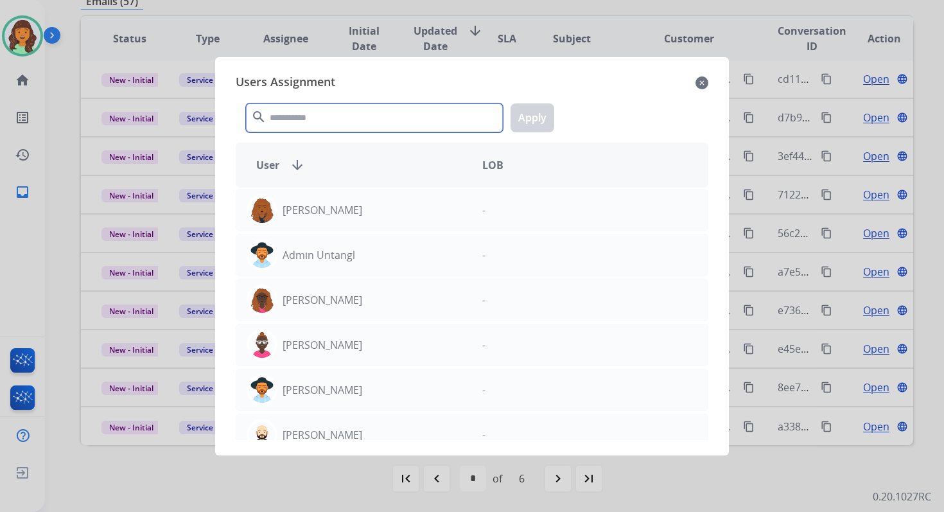
click at [304, 109] on input "text" at bounding box center [374, 117] width 257 height 29
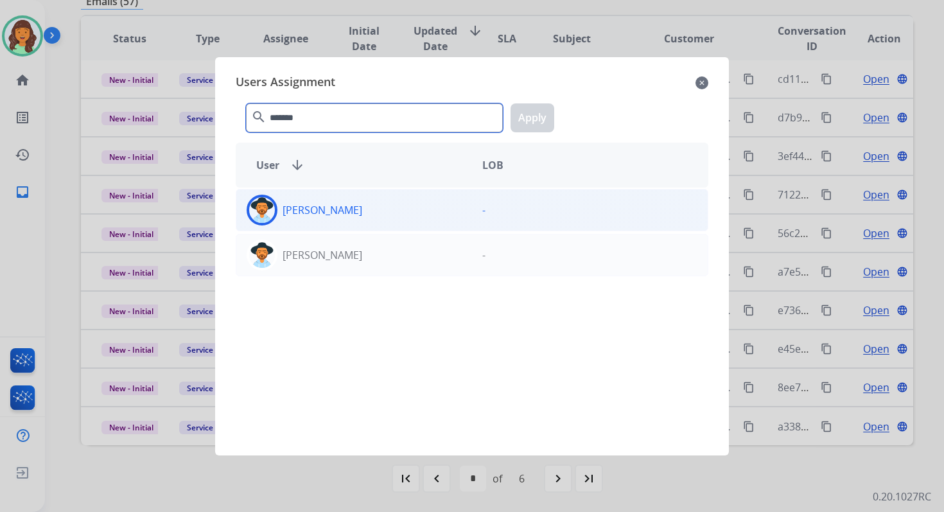
type input "*******"
click at [323, 196] on div "[PERSON_NAME]" at bounding box center [354, 209] width 236 height 31
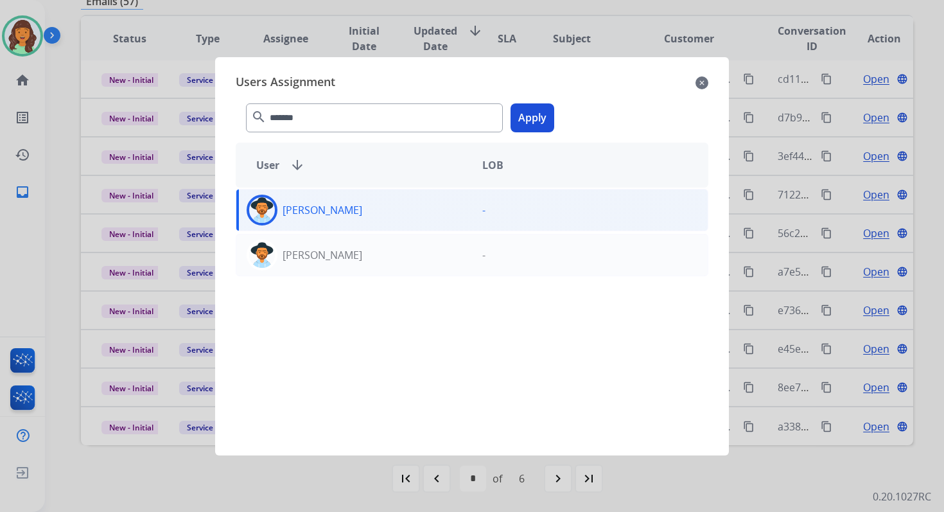
click at [528, 114] on button "Apply" at bounding box center [532, 117] width 44 height 29
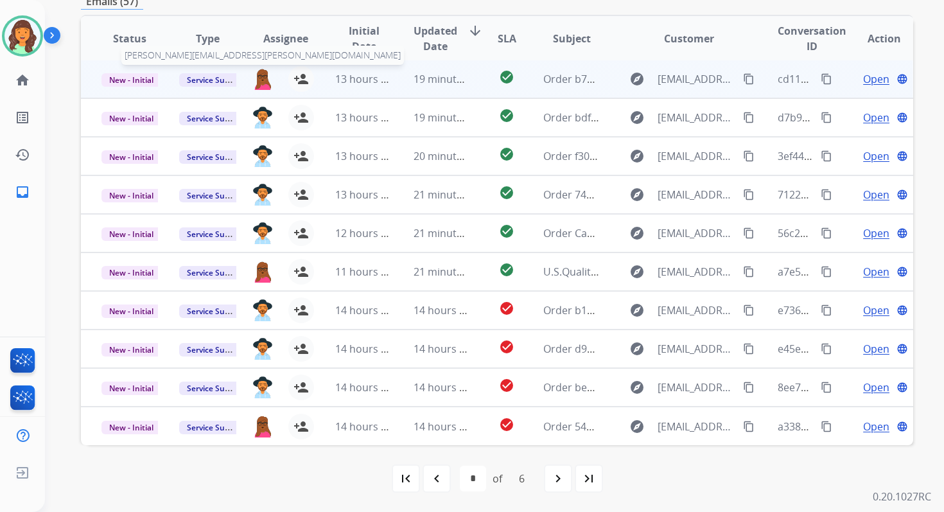
click at [252, 80] on img at bounding box center [262, 79] width 21 height 22
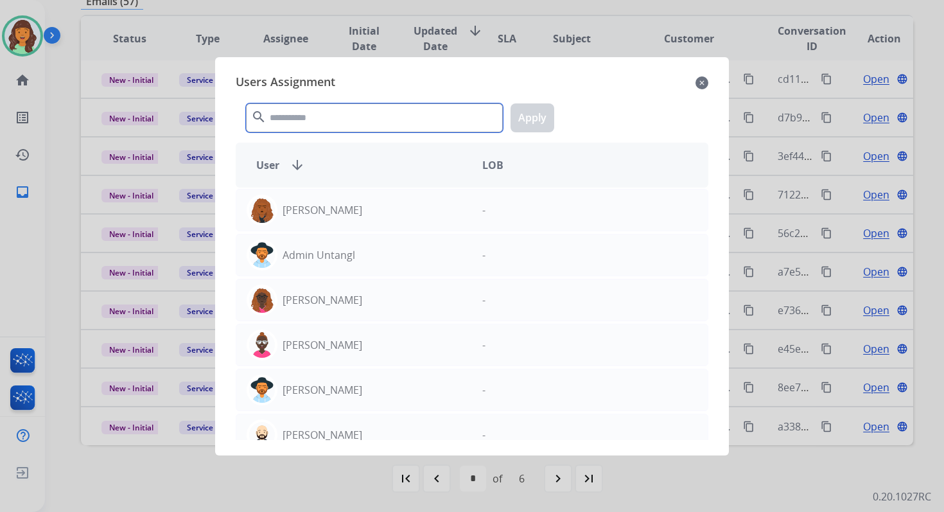
click at [319, 129] on input "text" at bounding box center [374, 117] width 257 height 29
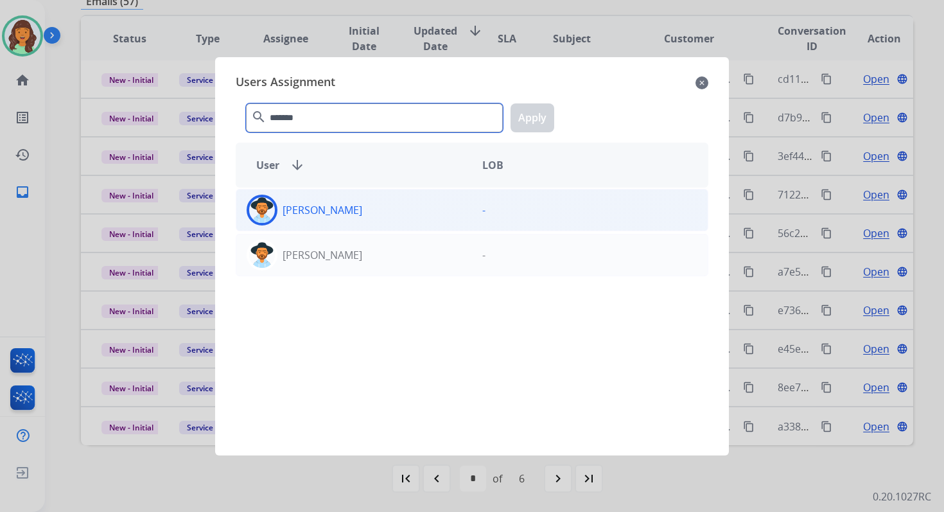
type input "*******"
click at [332, 220] on div "[PERSON_NAME]" at bounding box center [354, 209] width 236 height 31
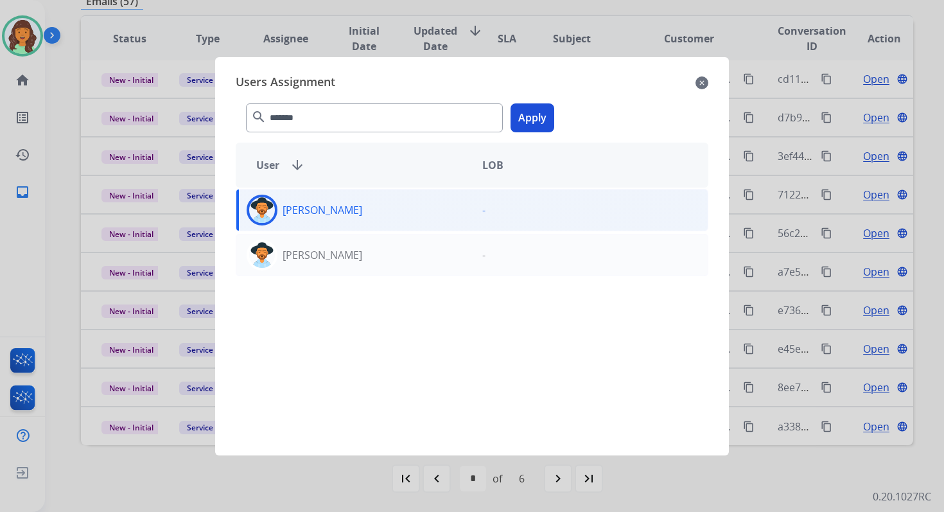
click at [534, 118] on button "Apply" at bounding box center [532, 117] width 44 height 29
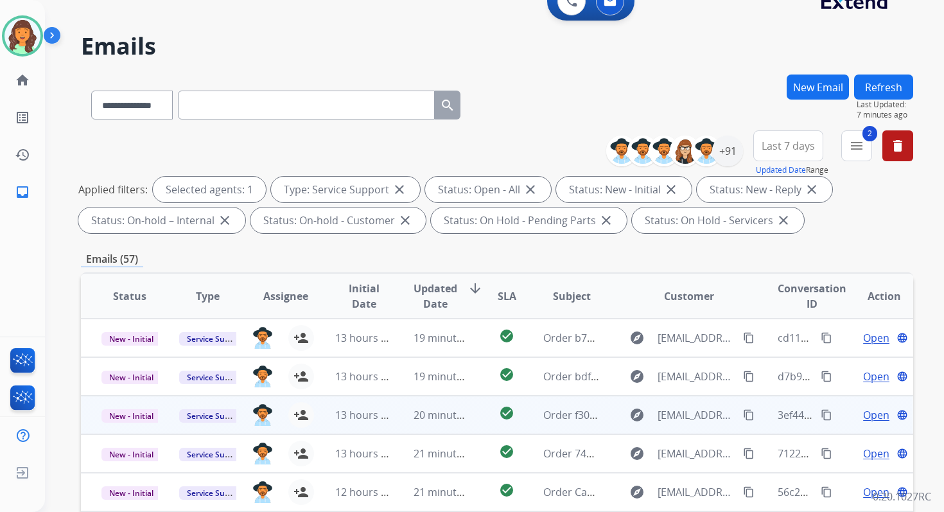
scroll to position [0, 0]
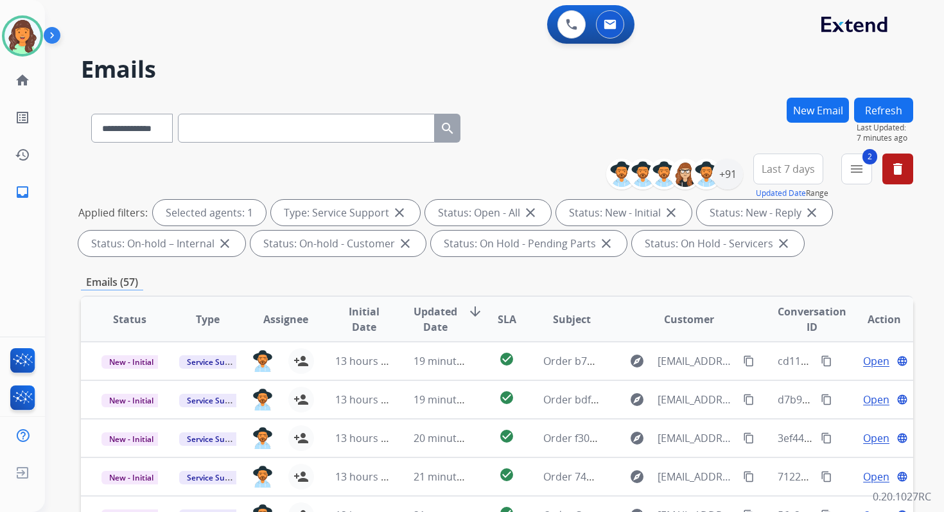
click at [892, 110] on button "Refresh" at bounding box center [883, 110] width 59 height 25
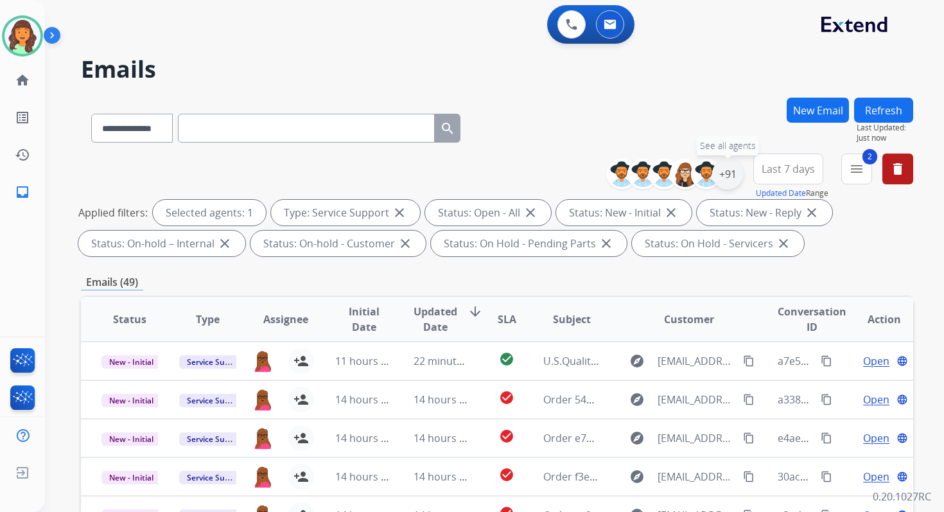
click at [728, 183] on div "+91" at bounding box center [727, 174] width 31 height 31
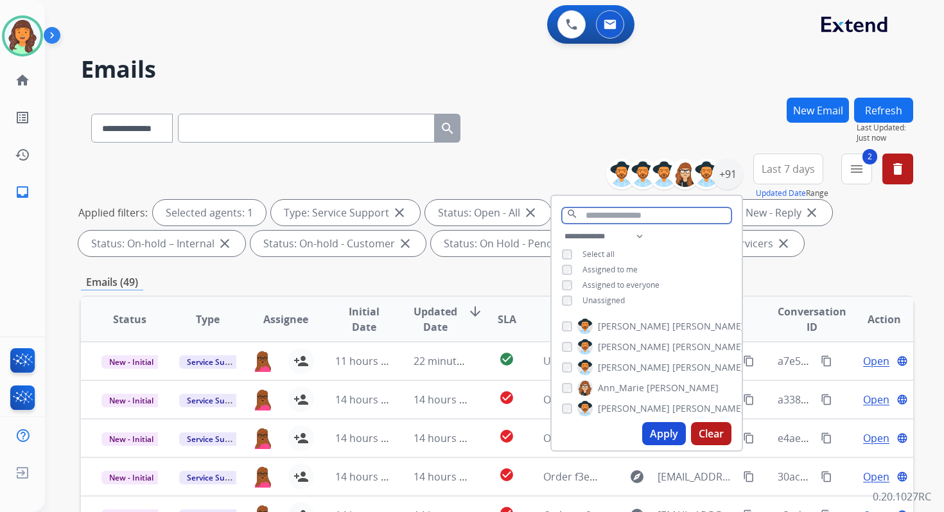
click at [599, 214] on input "text" at bounding box center [646, 215] width 169 height 16
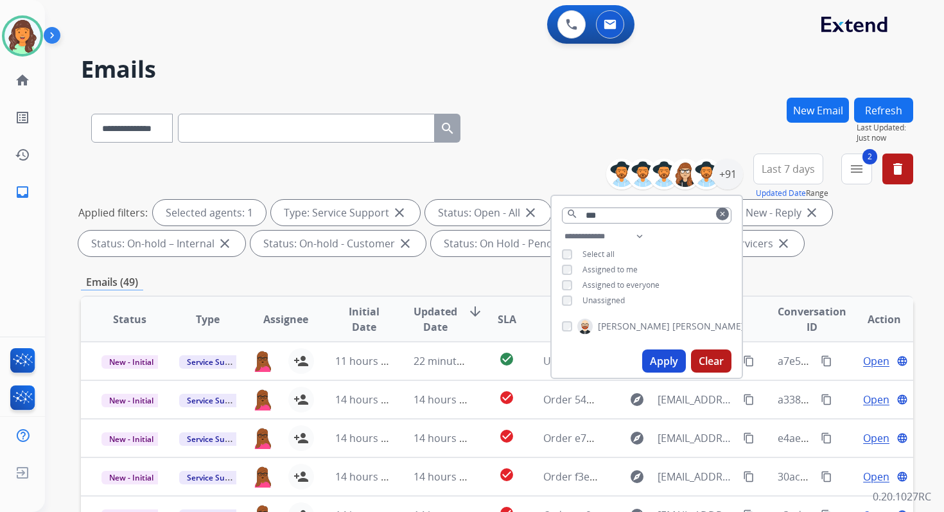
click at [657, 350] on button "Apply" at bounding box center [664, 360] width 44 height 23
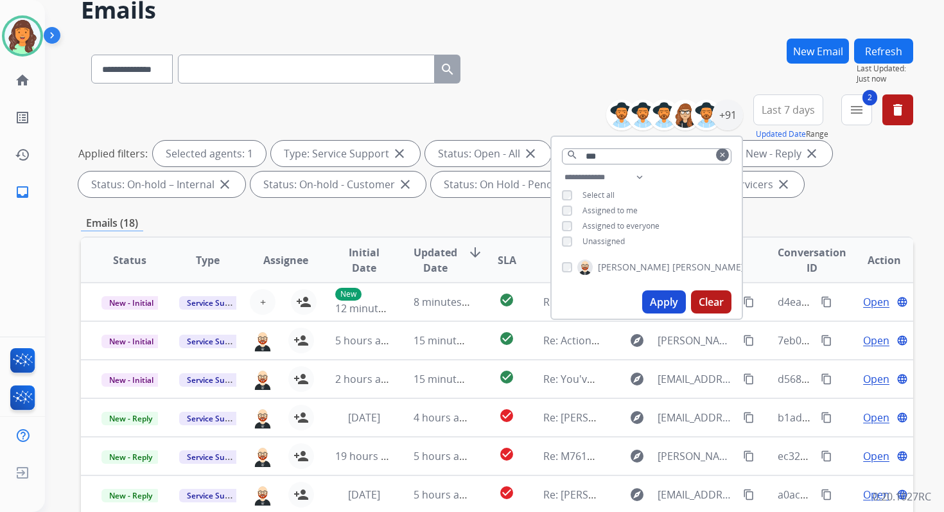
scroll to position [280, 0]
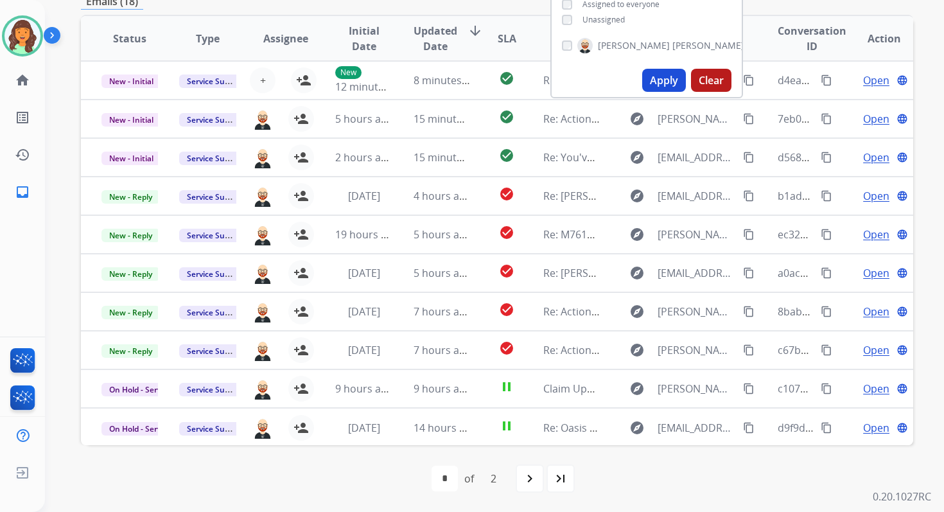
click at [397, 485] on div "first_page navigate_before * * of 2 navigate_next last_page" at bounding box center [497, 478] width 832 height 26
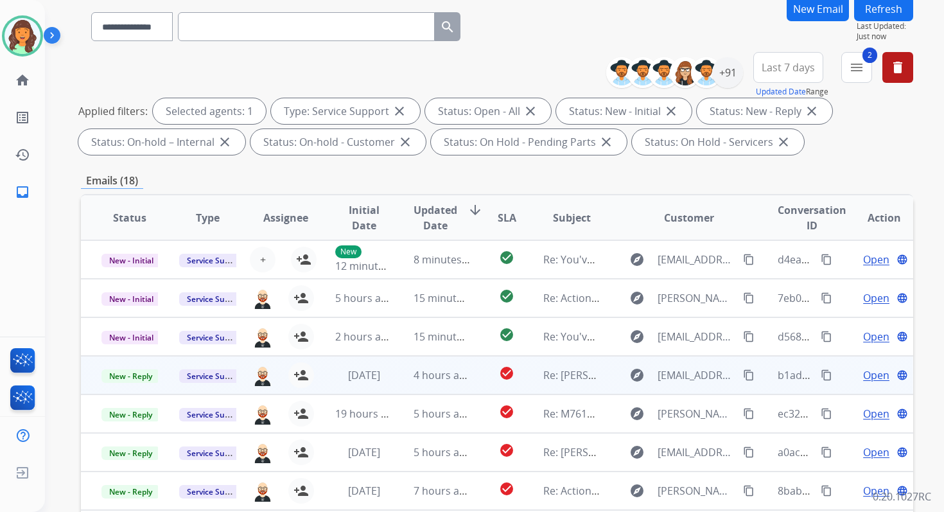
scroll to position [0, 0]
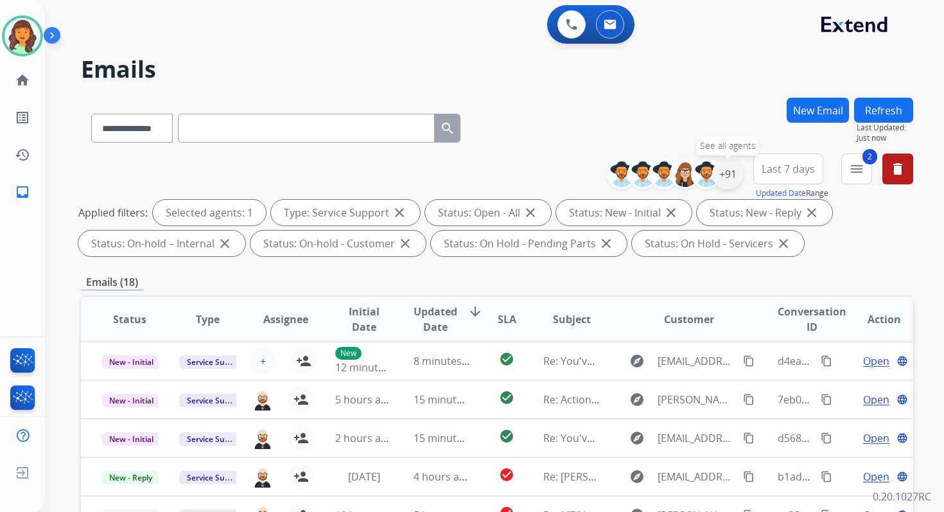
click at [721, 171] on div "+91" at bounding box center [727, 174] width 31 height 31
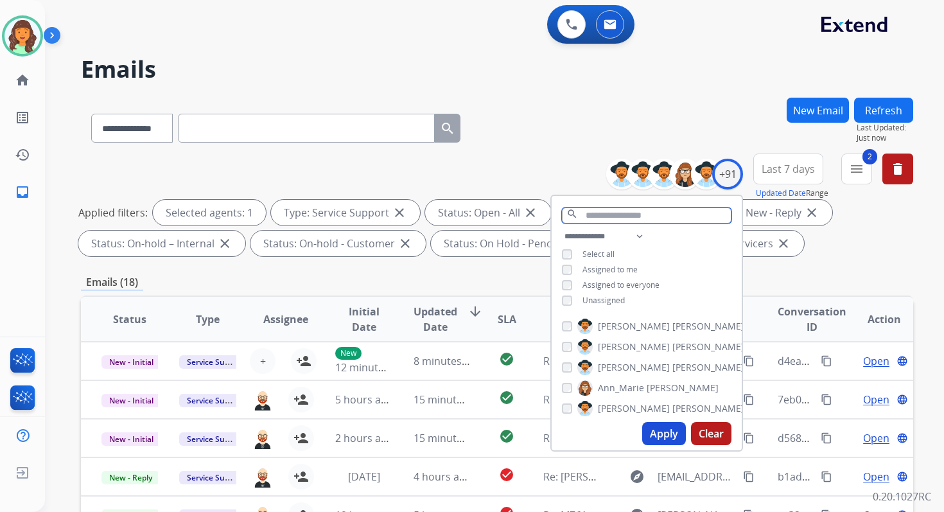
click at [603, 212] on input "text" at bounding box center [646, 215] width 169 height 16
click at [601, 220] on input "**" at bounding box center [646, 215] width 169 height 16
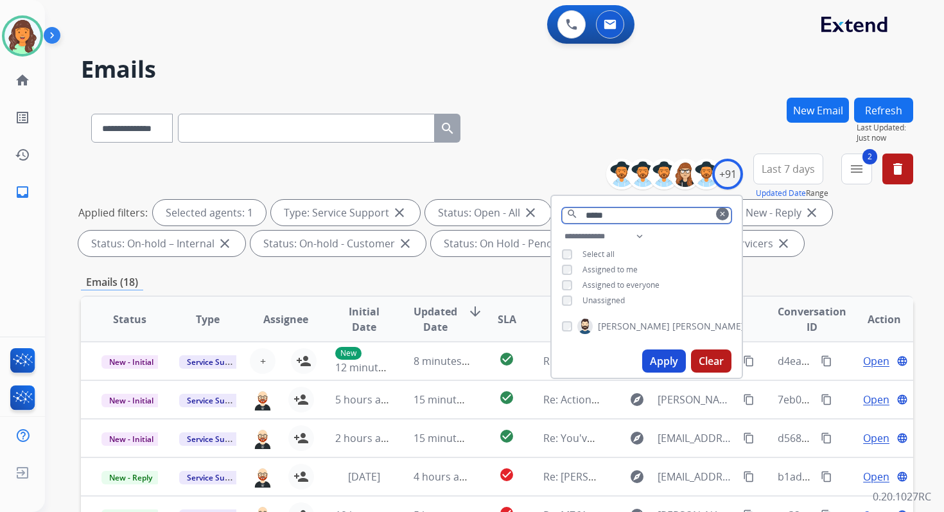
type input "*****"
click at [669, 359] on button "Apply" at bounding box center [664, 360] width 44 height 23
click at [436, 291] on div "**********" at bounding box center [497, 445] width 832 height 694
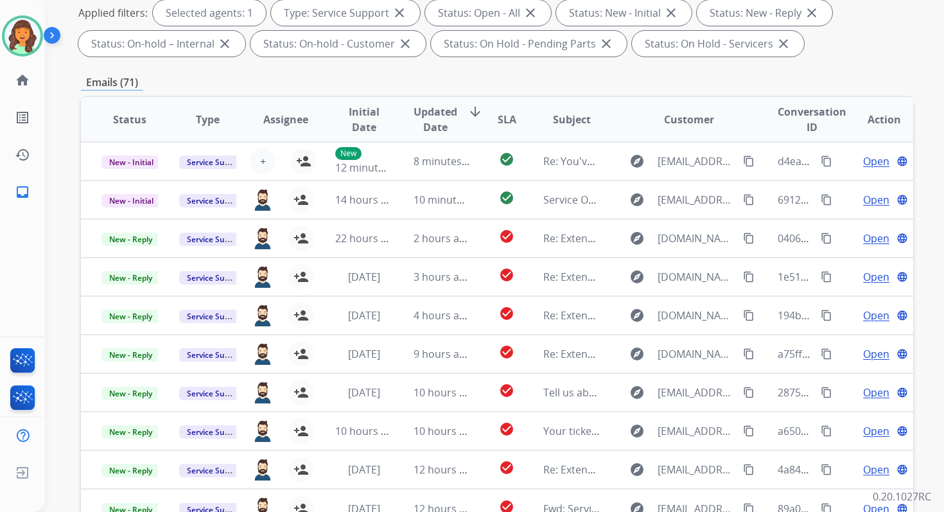
scroll to position [280, 0]
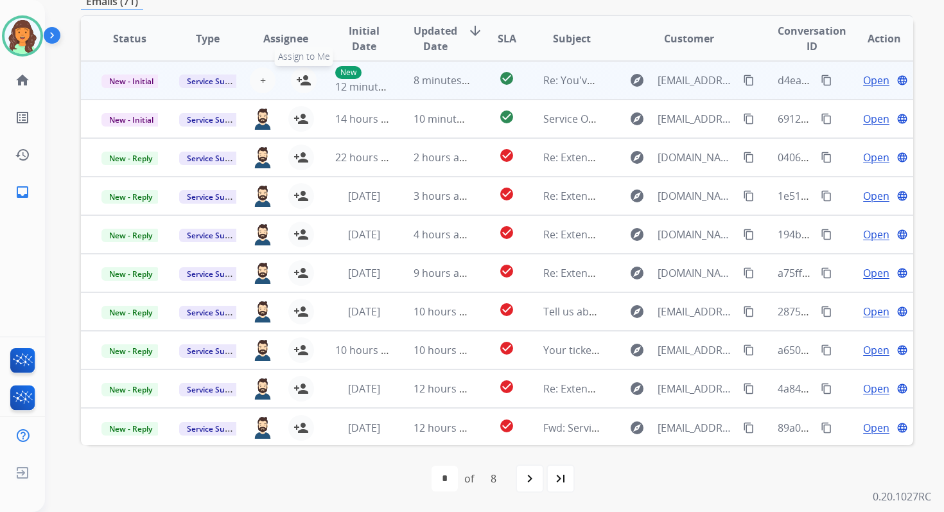
click at [304, 82] on mat-icon "person_add" at bounding box center [303, 80] width 15 height 15
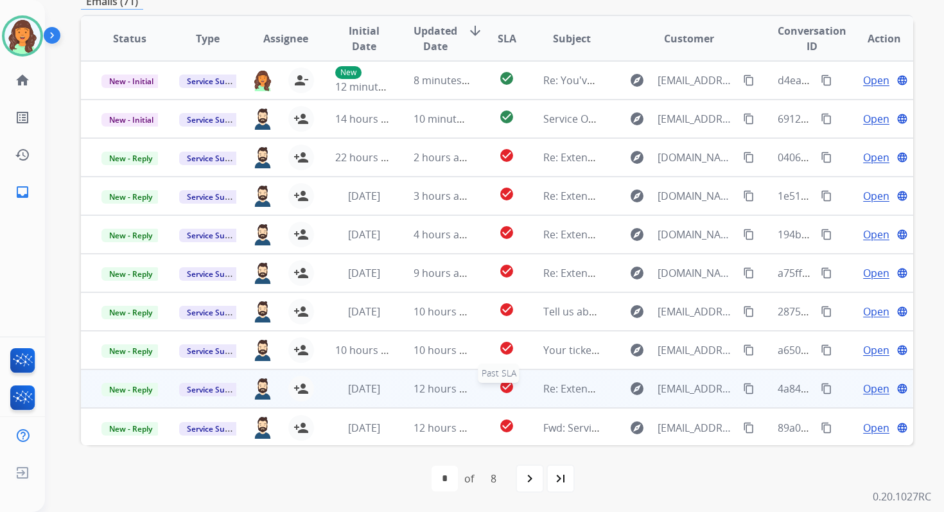
scroll to position [1, 0]
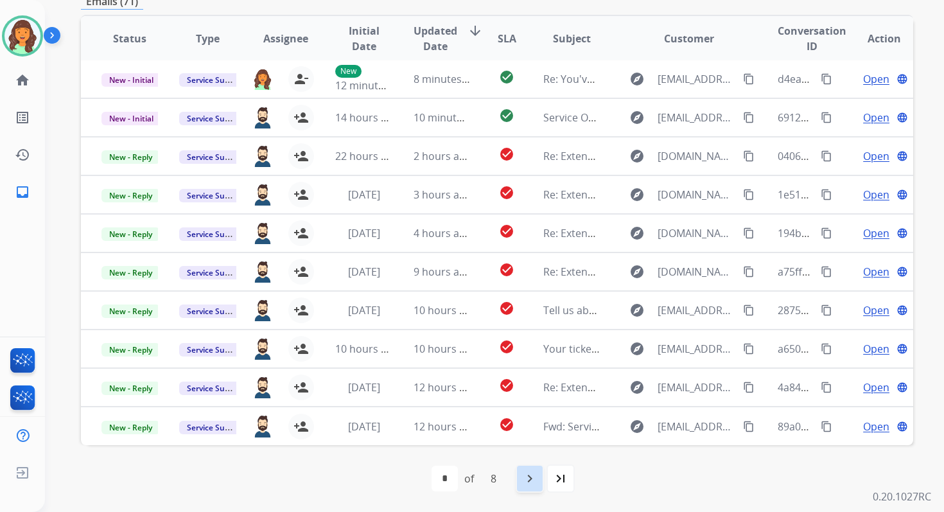
click at [532, 479] on mat-icon "navigate_next" at bounding box center [529, 477] width 15 height 15
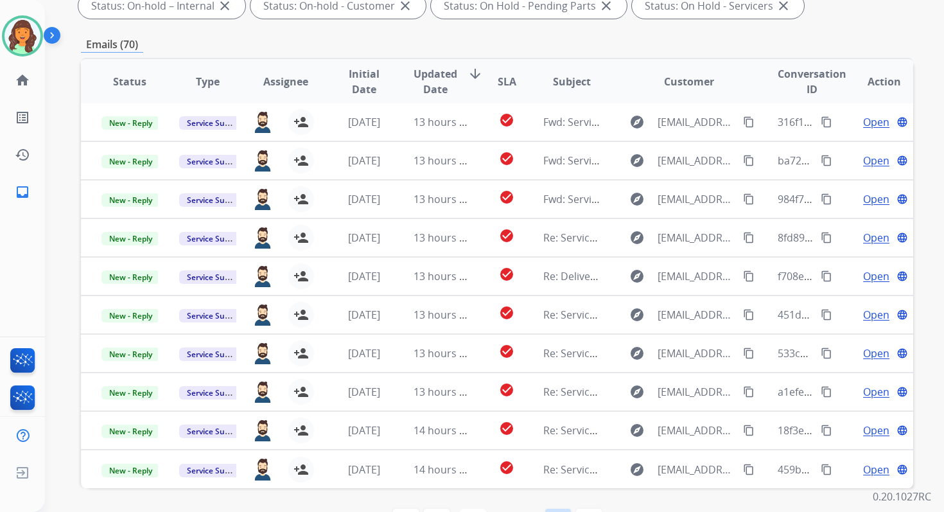
scroll to position [280, 0]
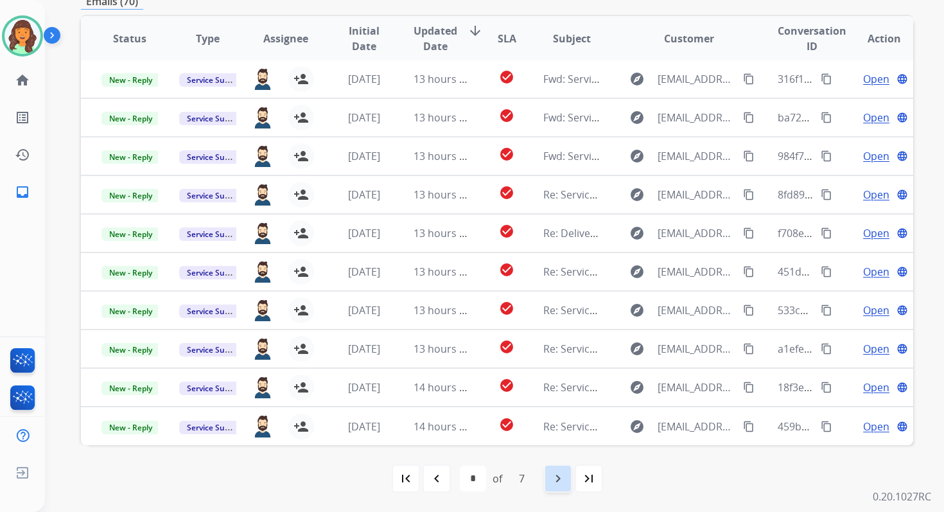
click at [554, 472] on mat-icon "navigate_next" at bounding box center [557, 477] width 15 height 15
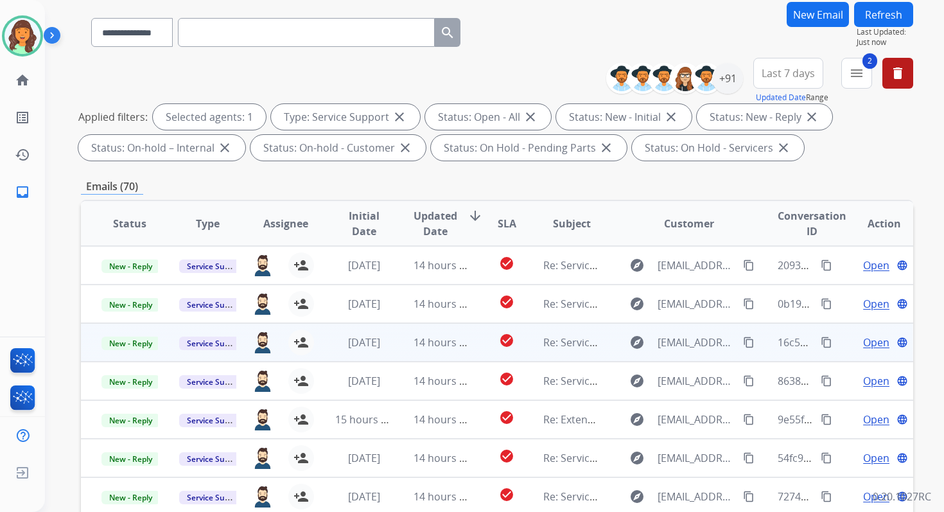
scroll to position [0, 0]
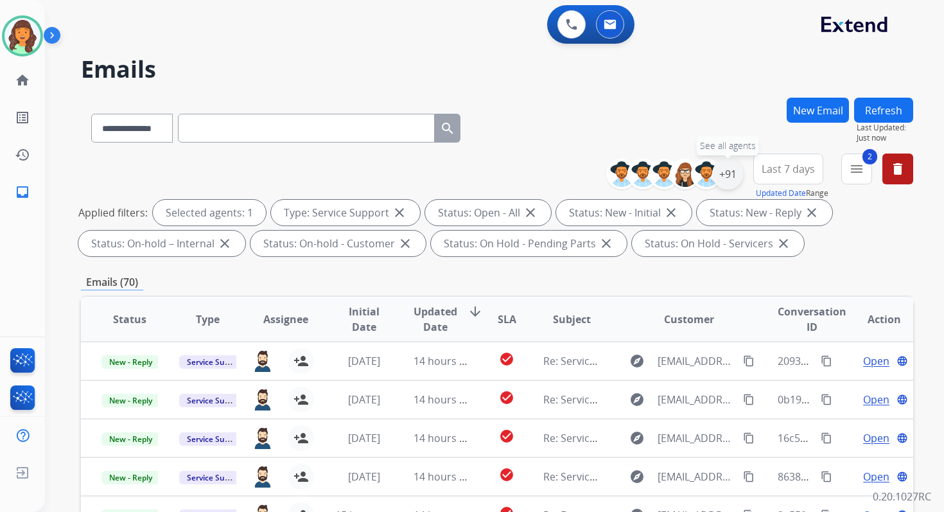
click at [725, 168] on div "+91" at bounding box center [727, 174] width 31 height 31
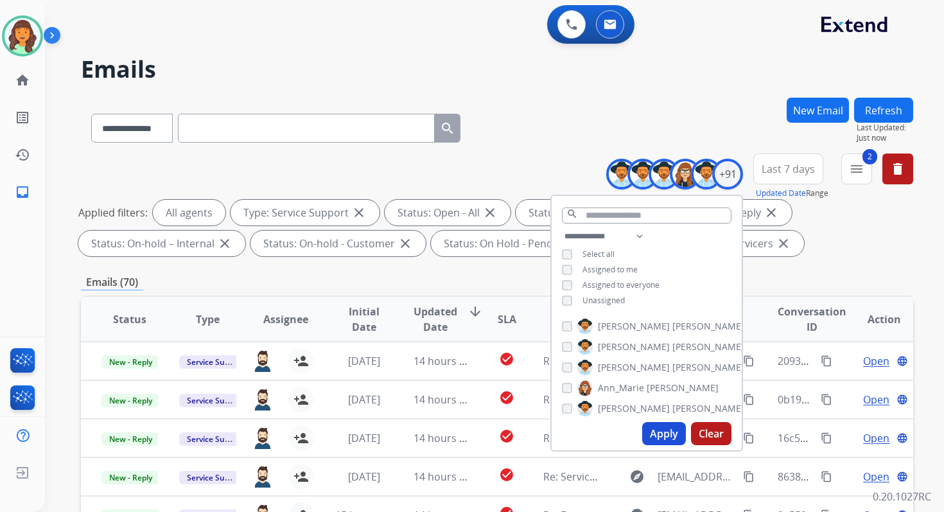
click at [663, 431] on button "Apply" at bounding box center [664, 433] width 44 height 23
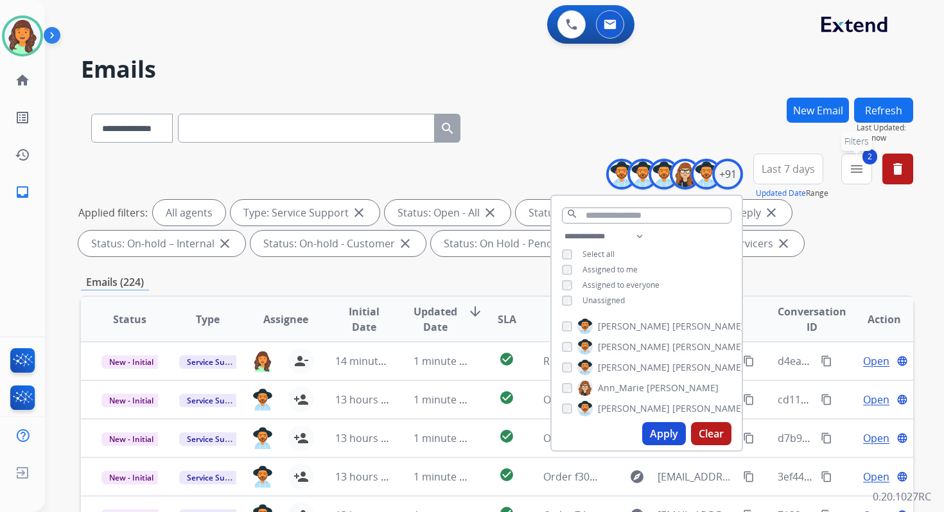
click at [855, 178] on button "2 menu Filters" at bounding box center [856, 168] width 31 height 31
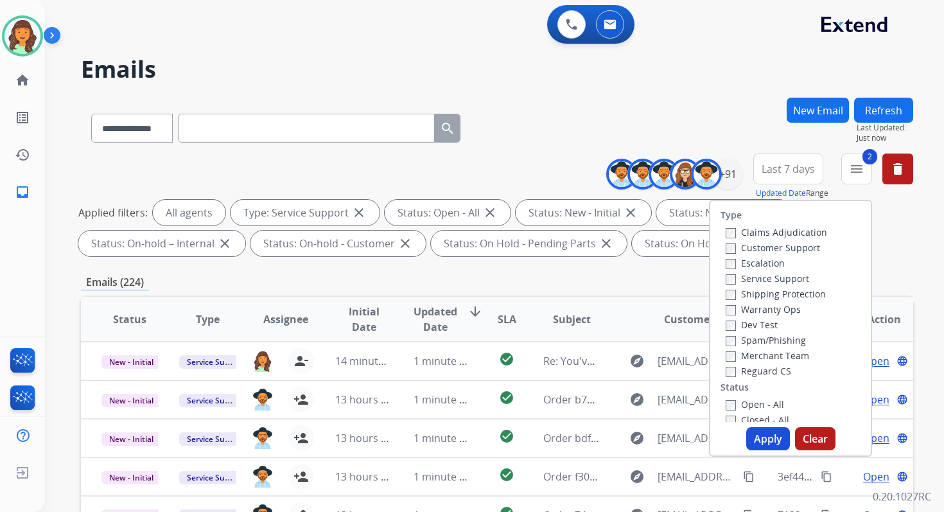
click at [759, 440] on button "Apply" at bounding box center [768, 438] width 44 height 23
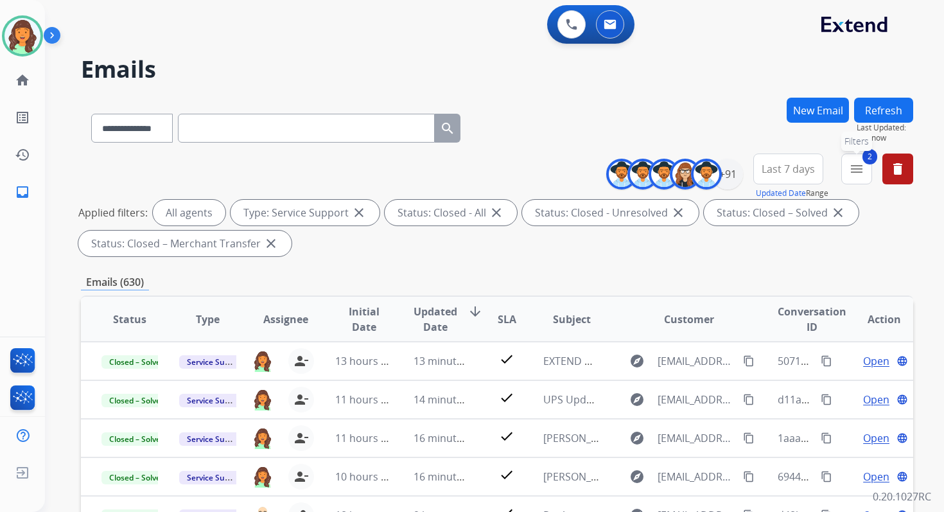
click at [855, 173] on mat-icon "menu" at bounding box center [856, 168] width 15 height 15
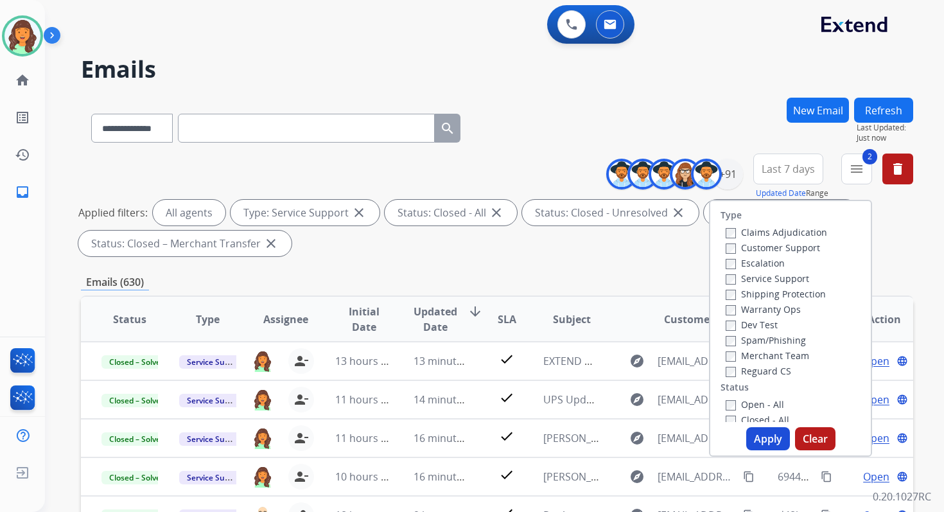
click at [758, 436] on button "Apply" at bounding box center [768, 438] width 44 height 23
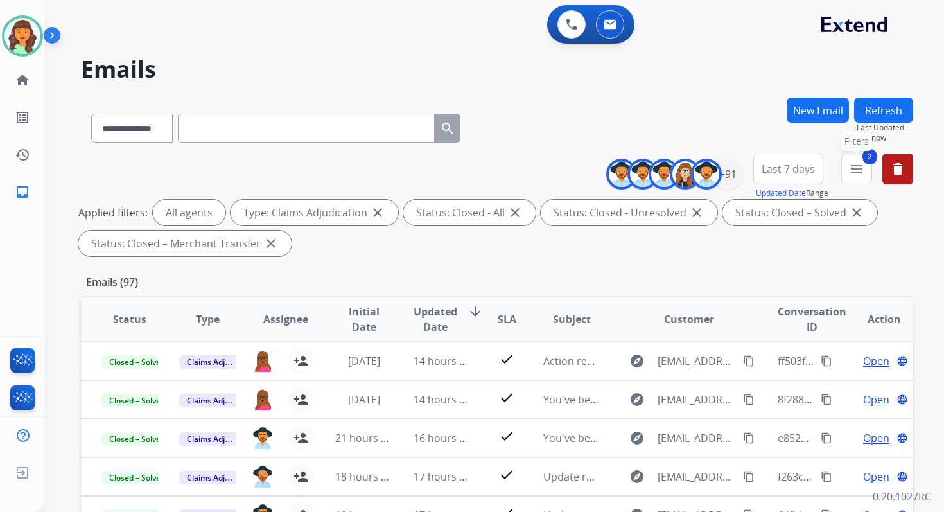
click at [851, 172] on mat-icon "menu" at bounding box center [856, 168] width 15 height 15
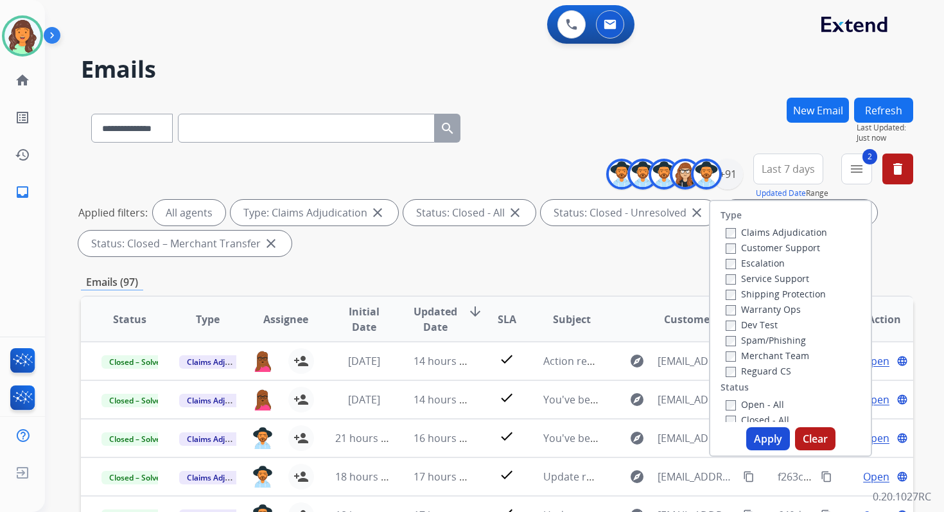
click at [759, 444] on button "Apply" at bounding box center [768, 438] width 44 height 23
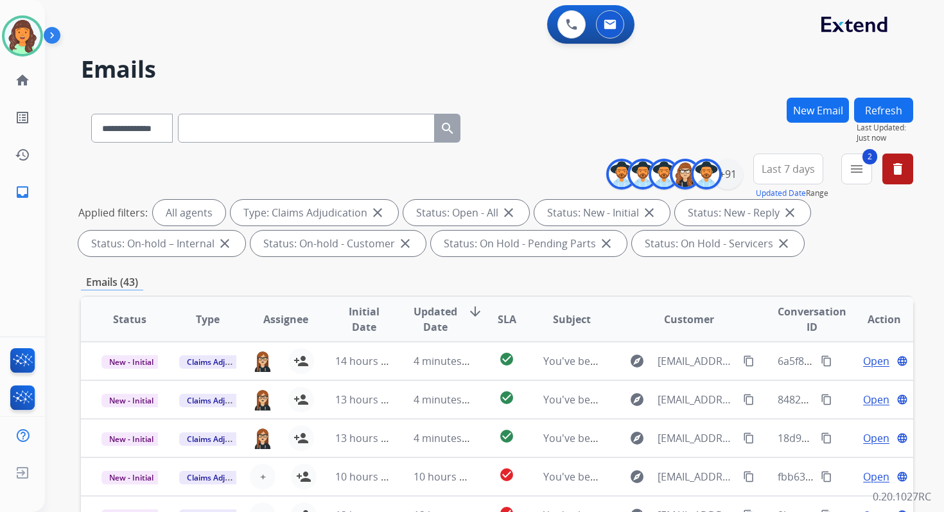
click at [451, 260] on div "**********" at bounding box center [497, 207] width 832 height 108
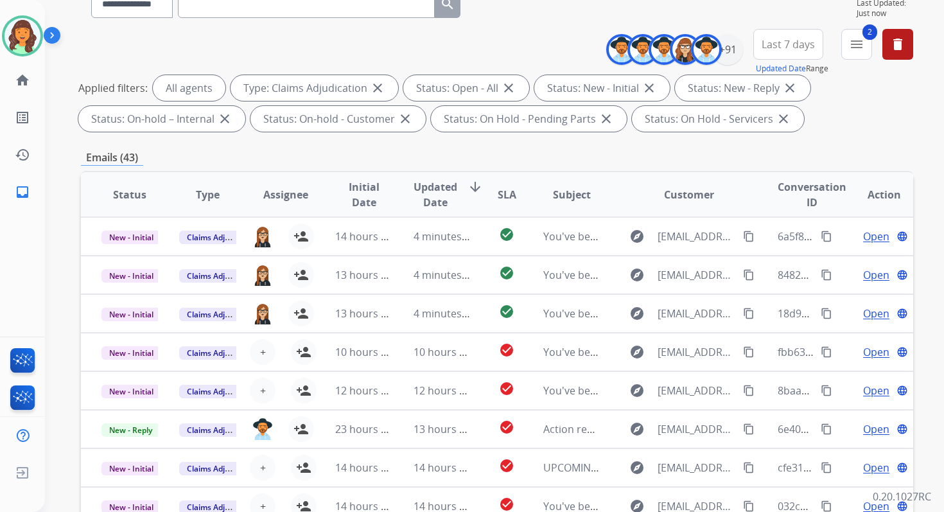
scroll to position [280, 0]
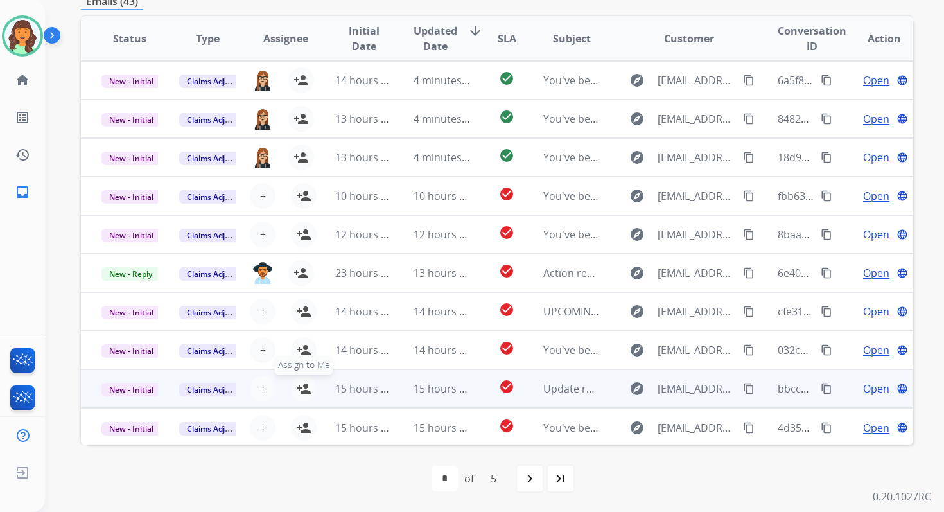
click at [303, 387] on mat-icon "person_add" at bounding box center [303, 388] width 15 height 15
click at [137, 390] on span "New - Initial" at bounding box center [131, 389] width 60 height 13
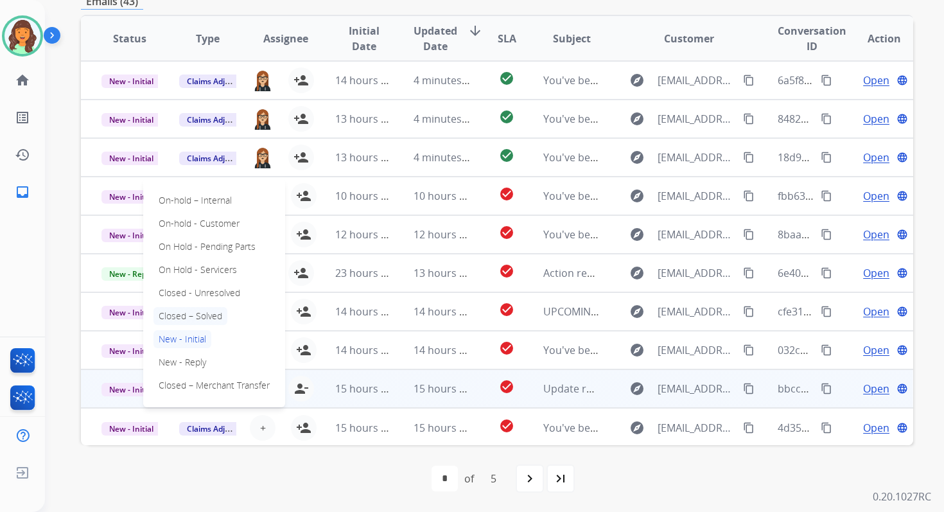
click at [180, 316] on p "Closed – Solved" at bounding box center [190, 316] width 74 height 18
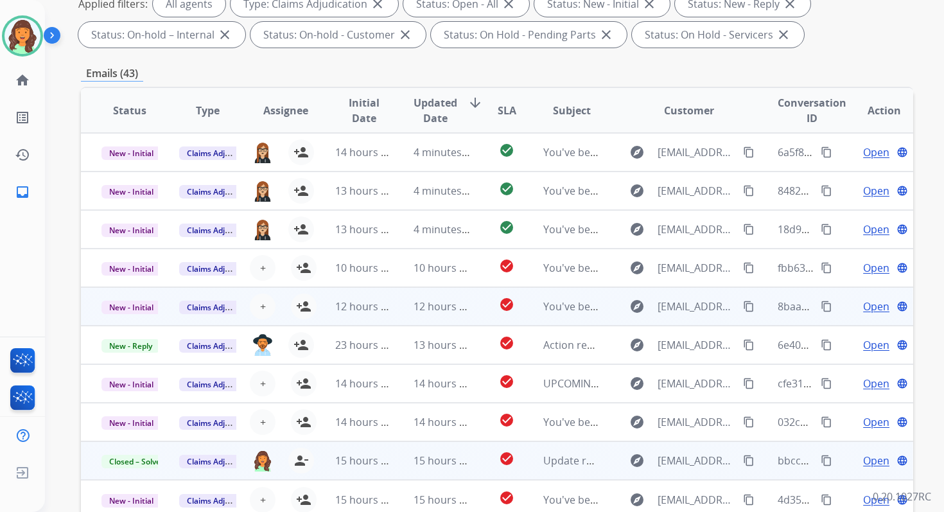
scroll to position [0, 0]
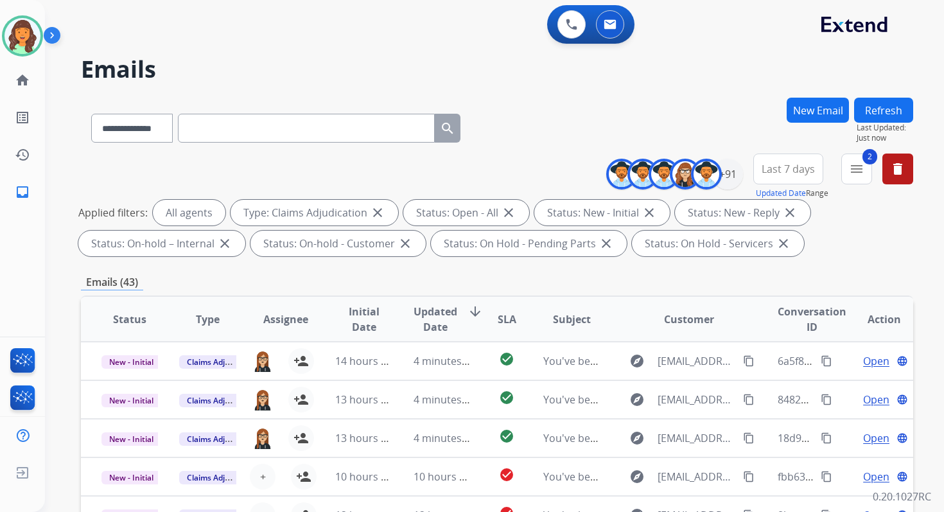
click at [893, 115] on button "Refresh" at bounding box center [883, 110] width 59 height 25
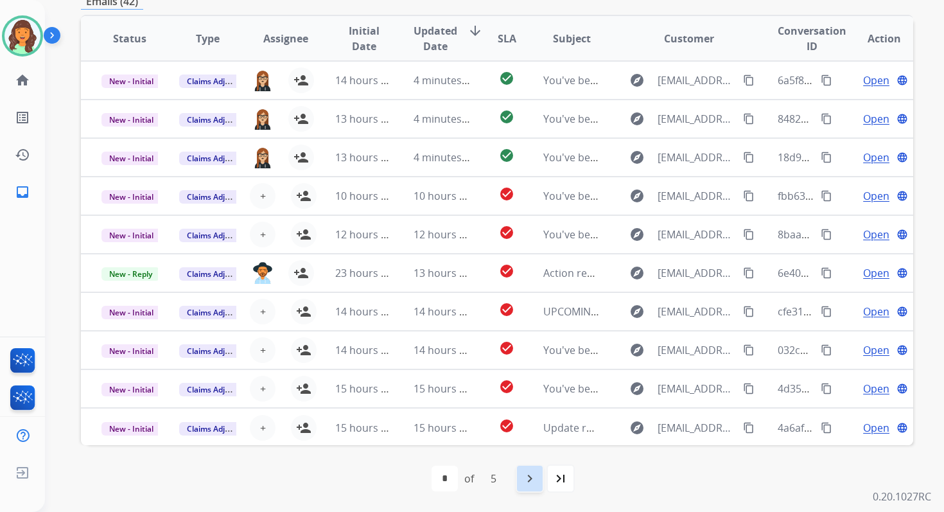
click at [533, 478] on mat-icon "navigate_next" at bounding box center [529, 477] width 15 height 15
select select "*"
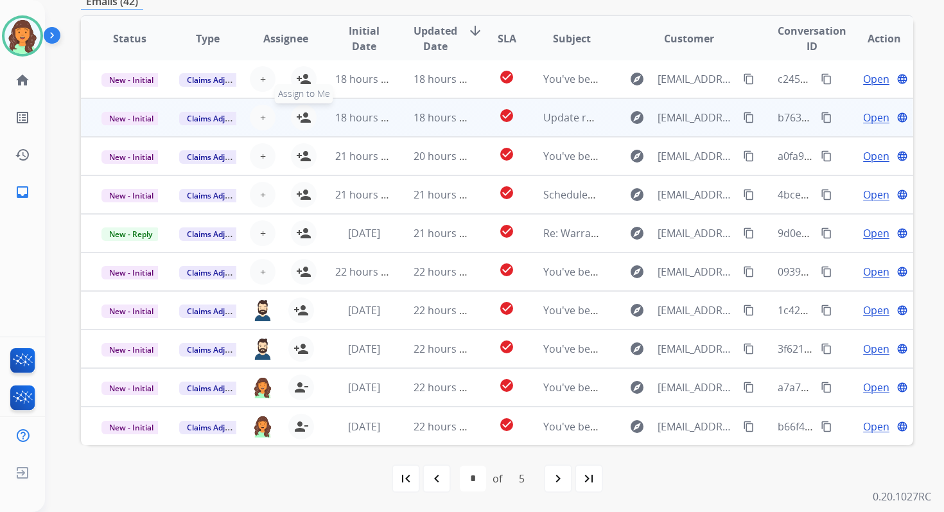
click at [304, 114] on mat-icon "person_add" at bounding box center [303, 117] width 15 height 15
click at [152, 116] on span "New - Initial" at bounding box center [131, 118] width 60 height 13
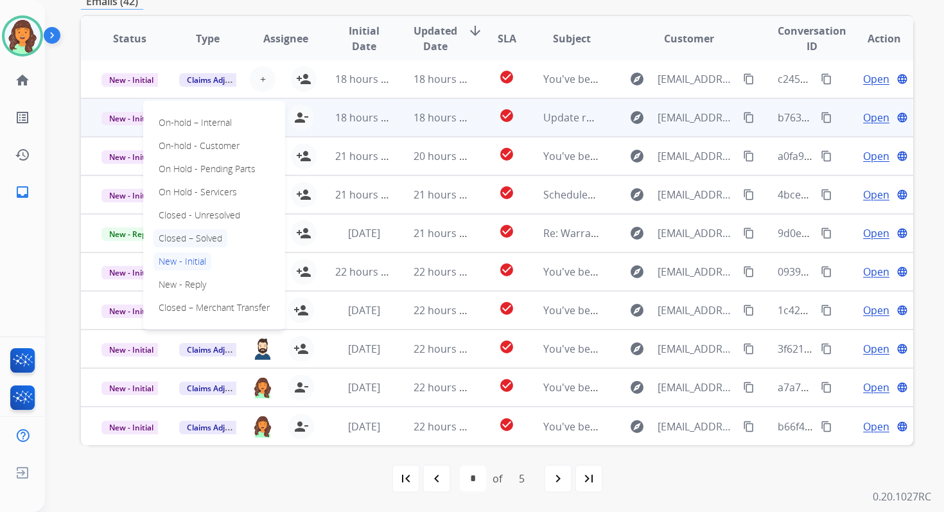
click at [190, 234] on p "Closed – Solved" at bounding box center [190, 238] width 74 height 18
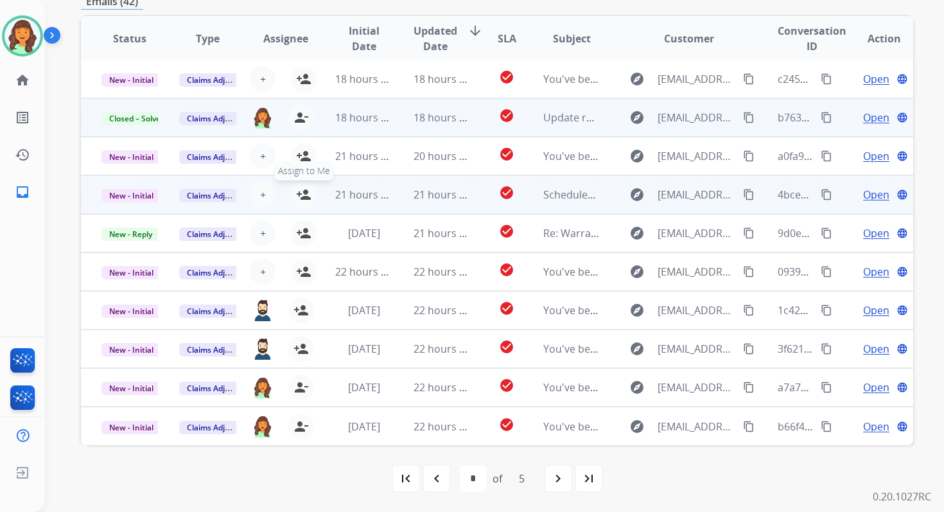
click at [304, 194] on mat-icon "person_add" at bounding box center [303, 194] width 15 height 15
click at [136, 194] on span "New - Initial" at bounding box center [131, 195] width 60 height 13
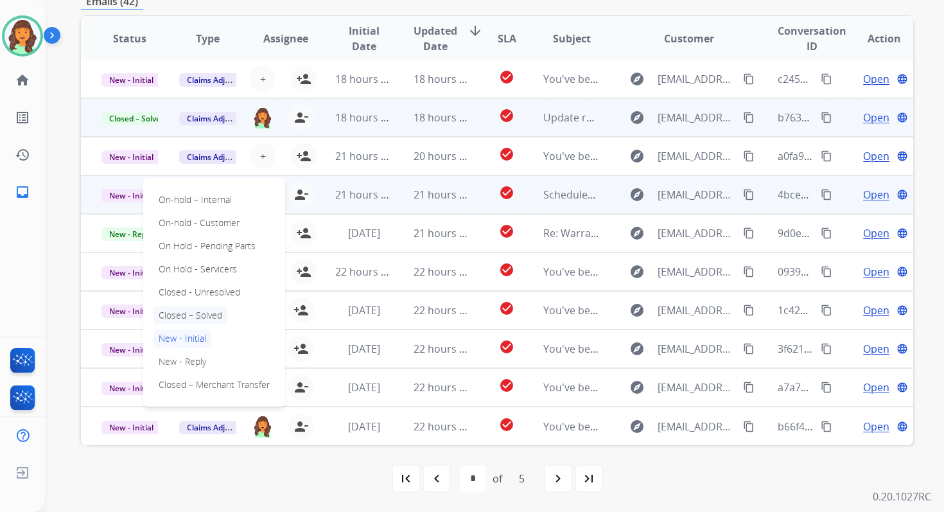
click at [182, 311] on p "Closed – Solved" at bounding box center [190, 315] width 74 height 18
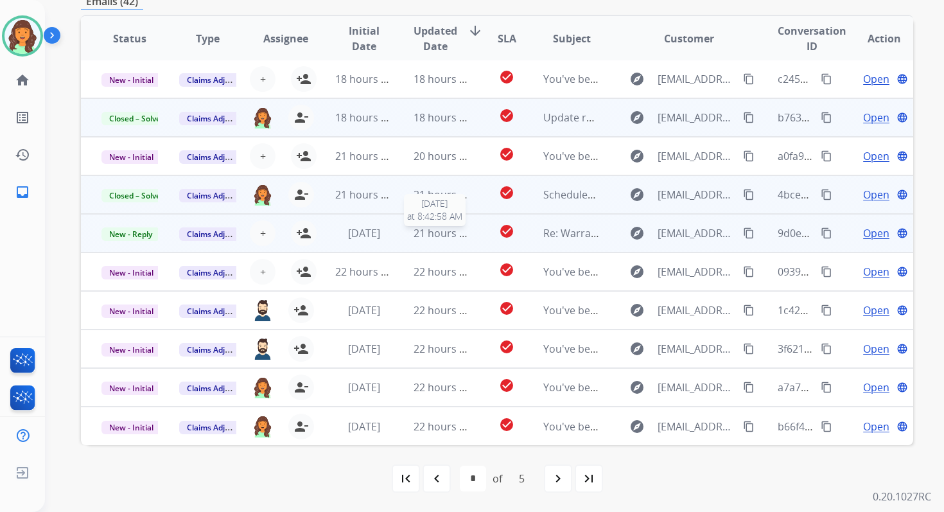
click at [436, 236] on span "21 hours ago" at bounding box center [445, 233] width 64 height 14
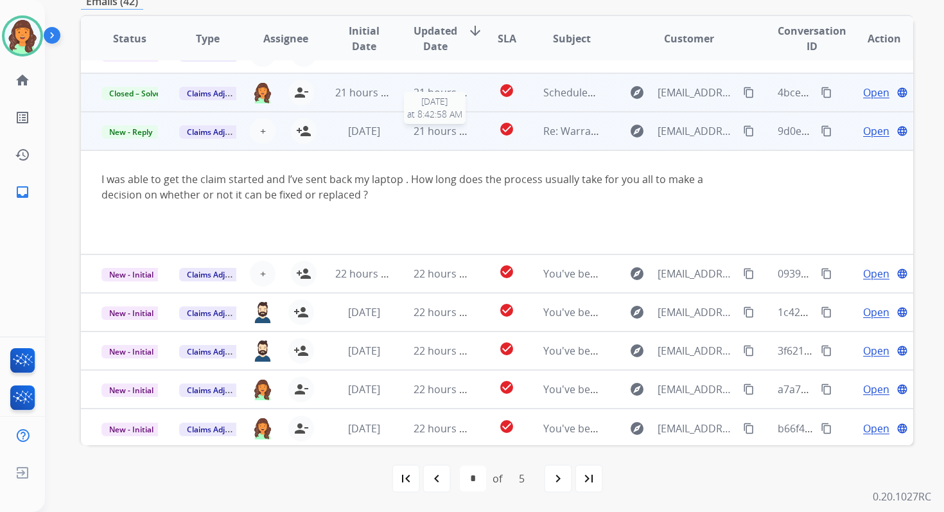
scroll to position [105, 0]
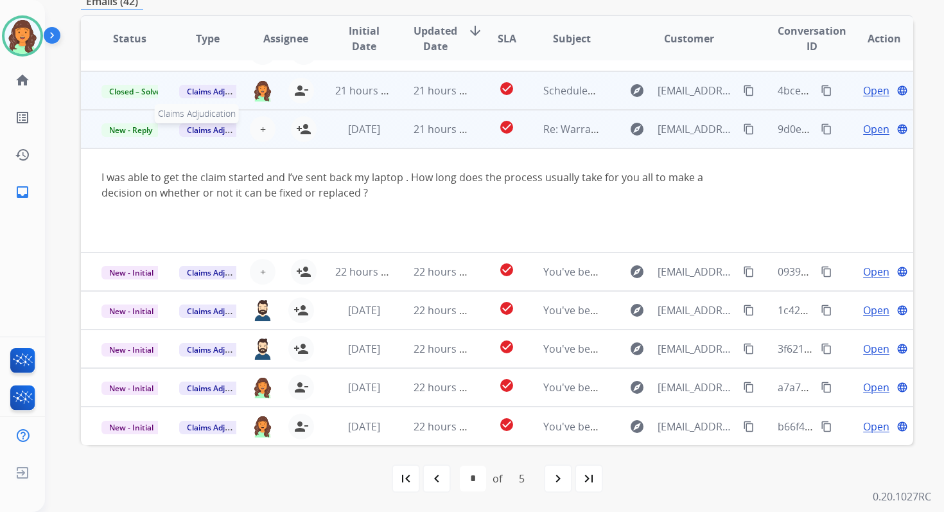
click at [216, 128] on span "Claims Adjudication" at bounding box center [223, 129] width 88 height 13
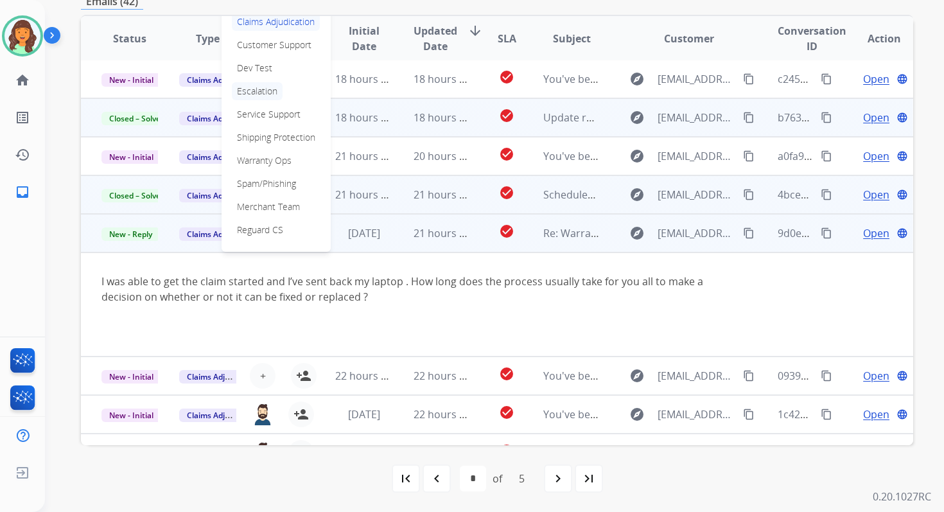
scroll to position [1, 0]
click at [250, 44] on p "Customer Support" at bounding box center [274, 46] width 85 height 18
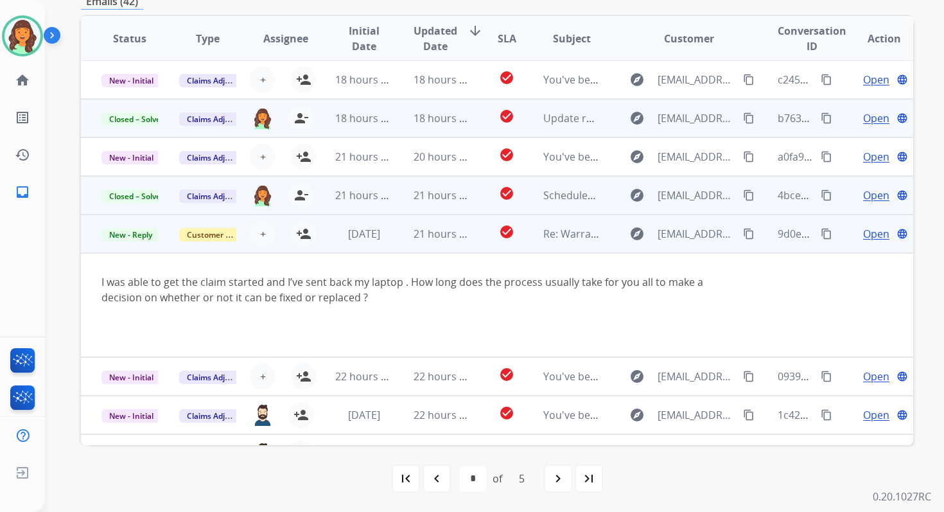
click at [413, 236] on span "21 hours ago" at bounding box center [445, 234] width 64 height 14
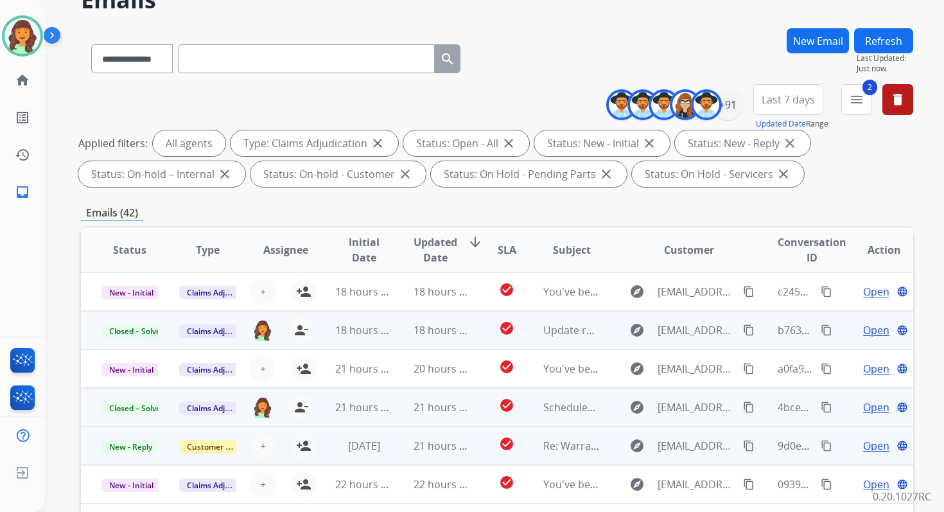
scroll to position [64, 0]
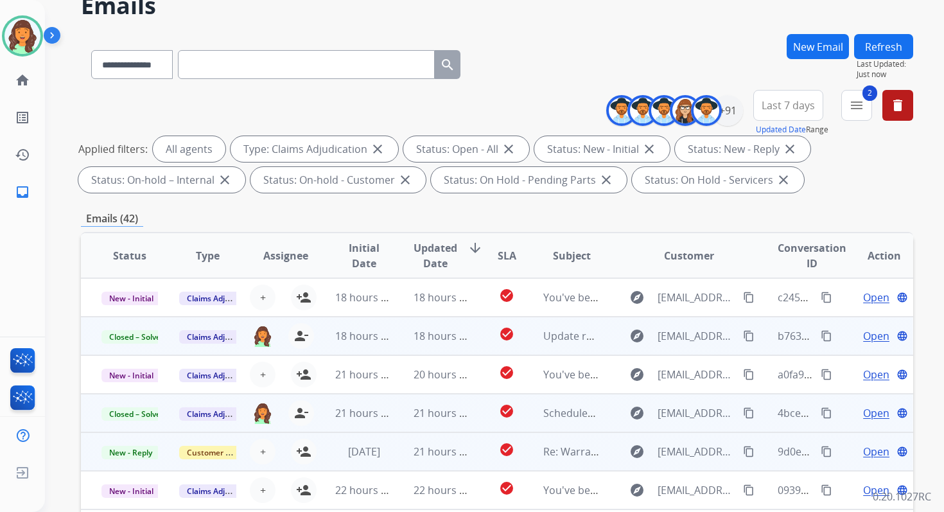
click at [883, 52] on button "Refresh" at bounding box center [883, 46] width 59 height 25
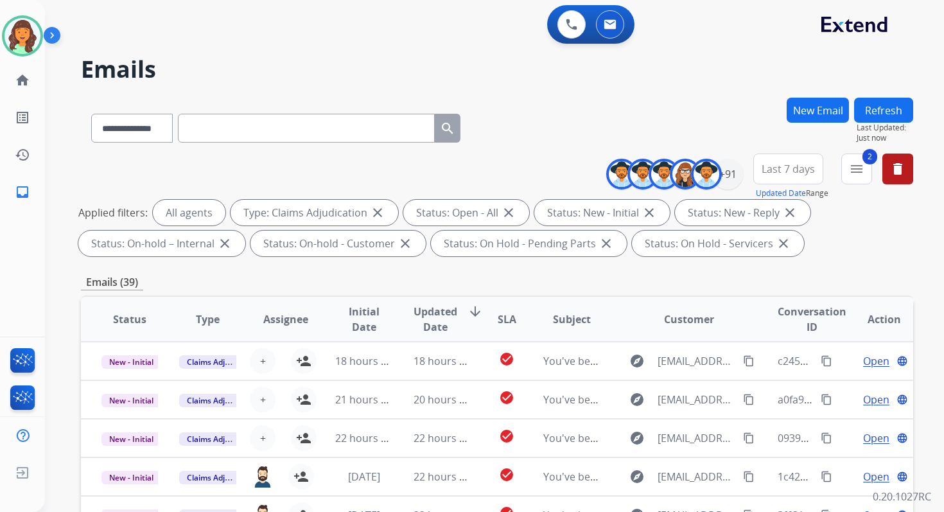
click at [429, 272] on div "**********" at bounding box center [497, 445] width 832 height 694
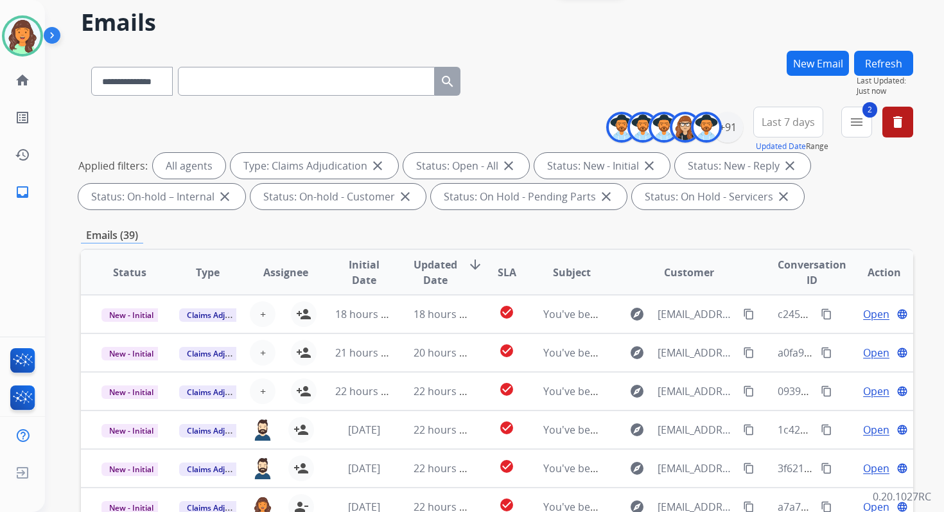
scroll to position [280, 0]
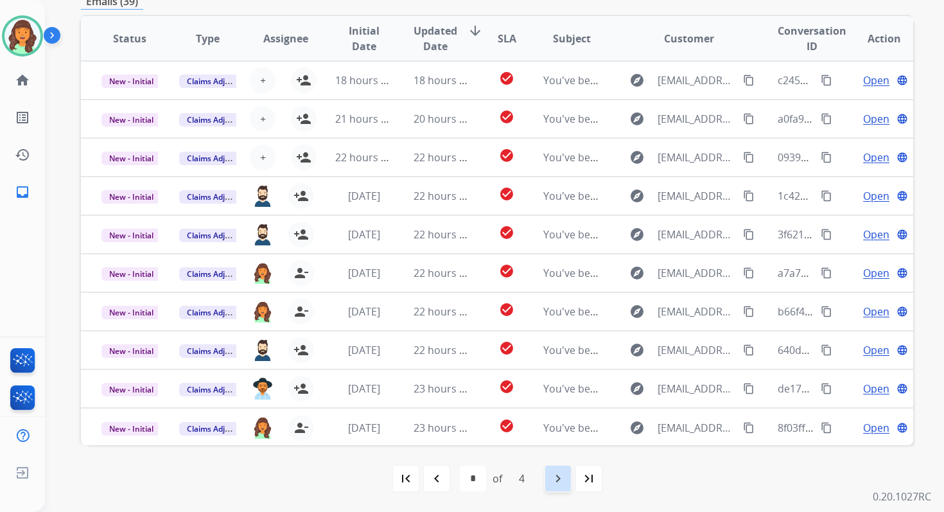
click at [560, 483] on mat-icon "navigate_next" at bounding box center [557, 477] width 15 height 15
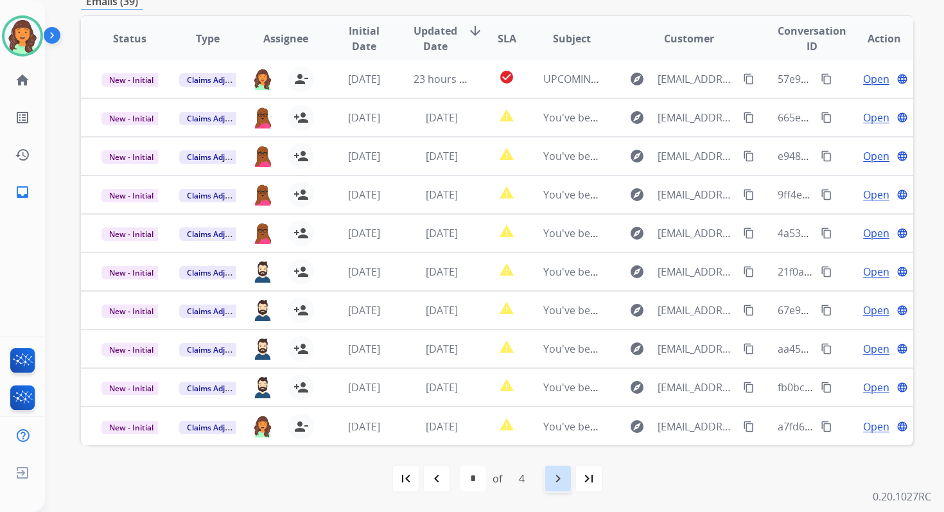
click at [560, 483] on mat-icon "navigate_next" at bounding box center [557, 477] width 15 height 15
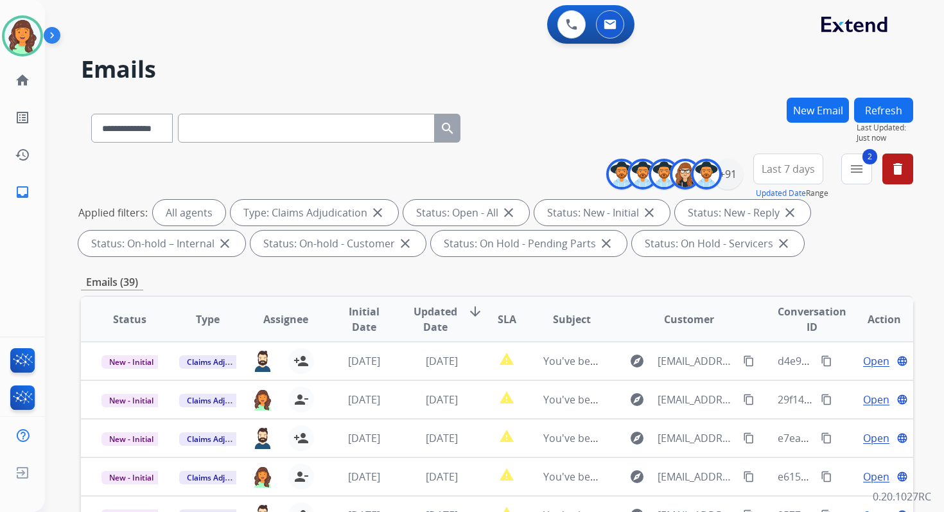
select select "**********"
click at [859, 168] on mat-icon "menu" at bounding box center [856, 168] width 15 height 15
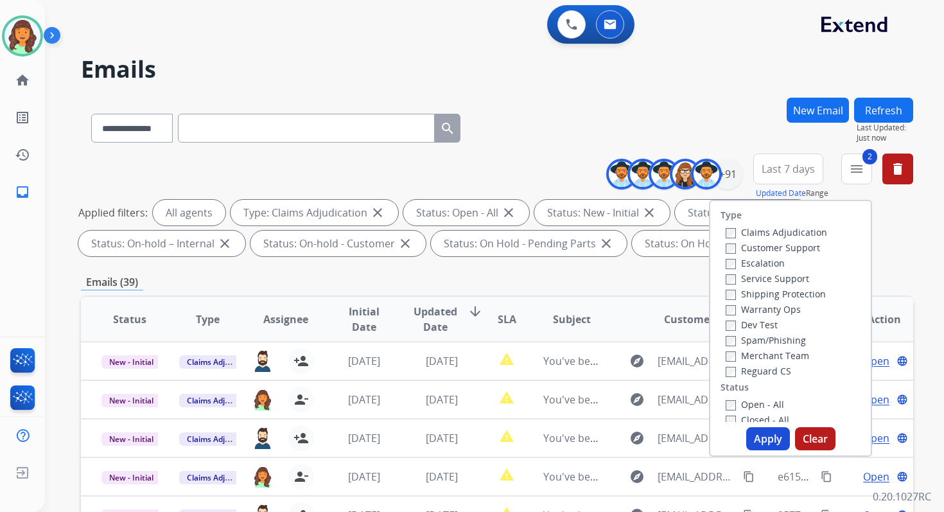
click at [755, 433] on button "Apply" at bounding box center [768, 438] width 44 height 23
select select "*"
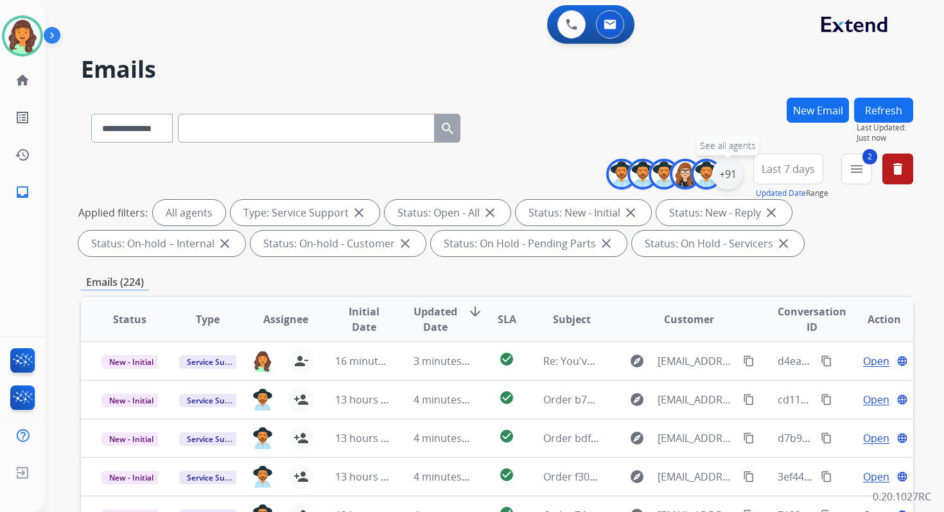
click at [724, 175] on div "+91" at bounding box center [727, 174] width 31 height 31
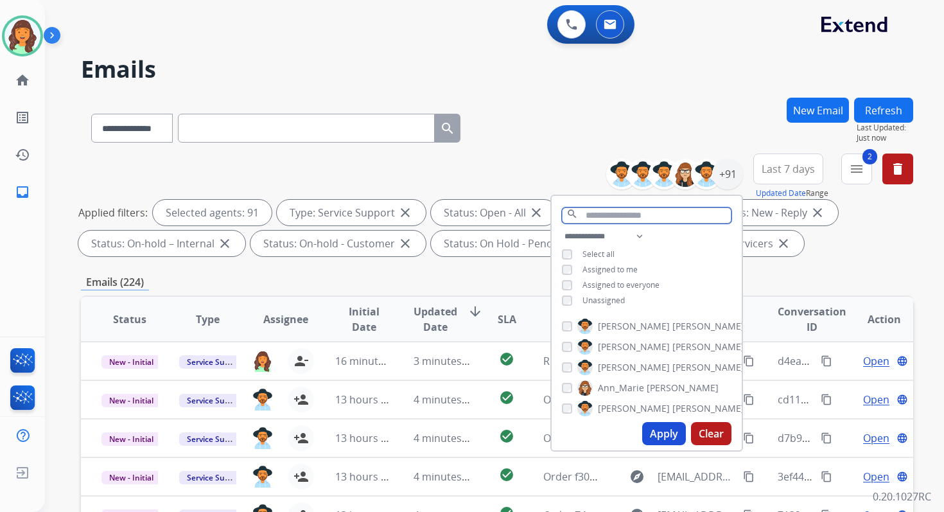
click at [588, 213] on input "text" at bounding box center [646, 215] width 169 height 16
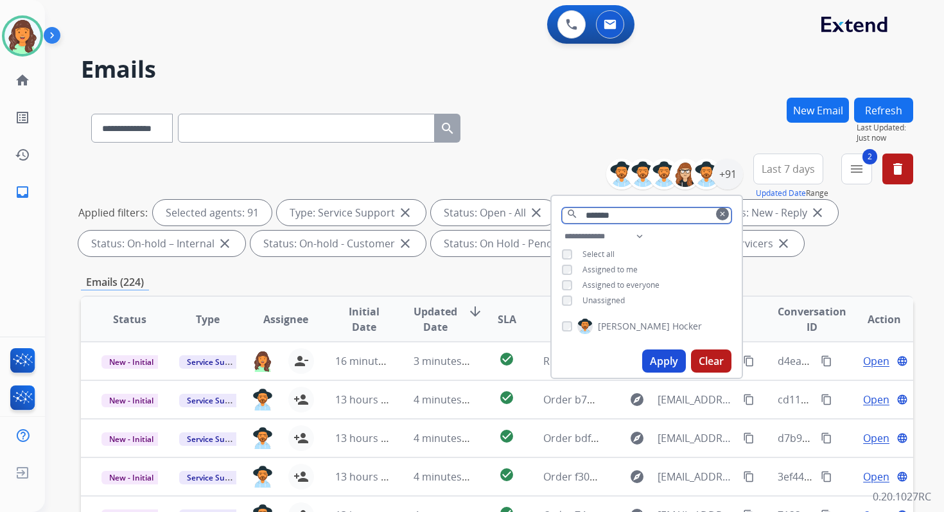
type input "*******"
click at [662, 356] on button "Apply" at bounding box center [664, 360] width 44 height 23
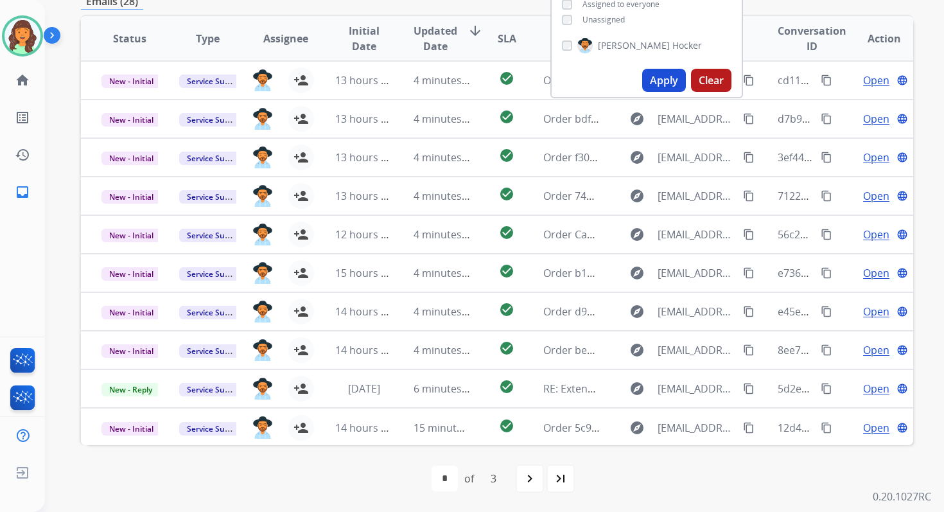
click at [363, 473] on div "first_page navigate_before * * * of 3 navigate_next last_page" at bounding box center [497, 478] width 832 height 26
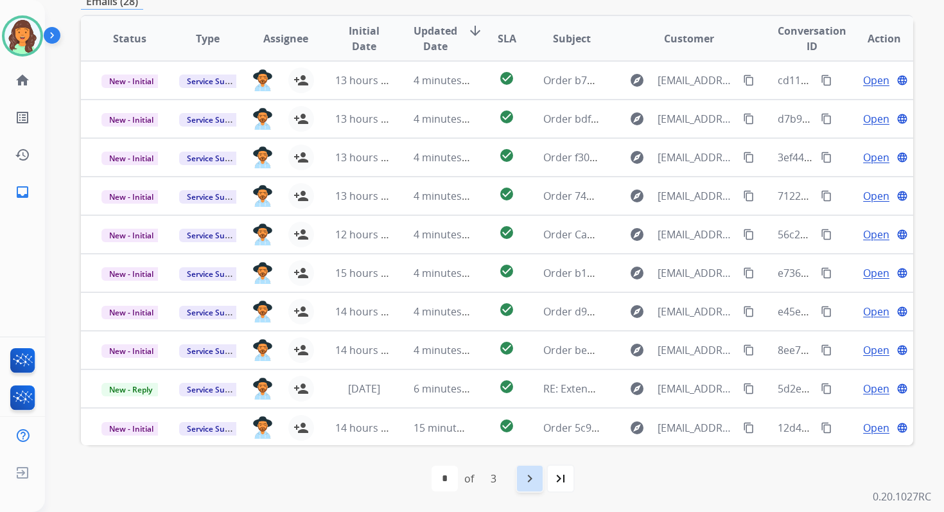
click at [532, 472] on mat-icon "navigate_next" at bounding box center [529, 477] width 15 height 15
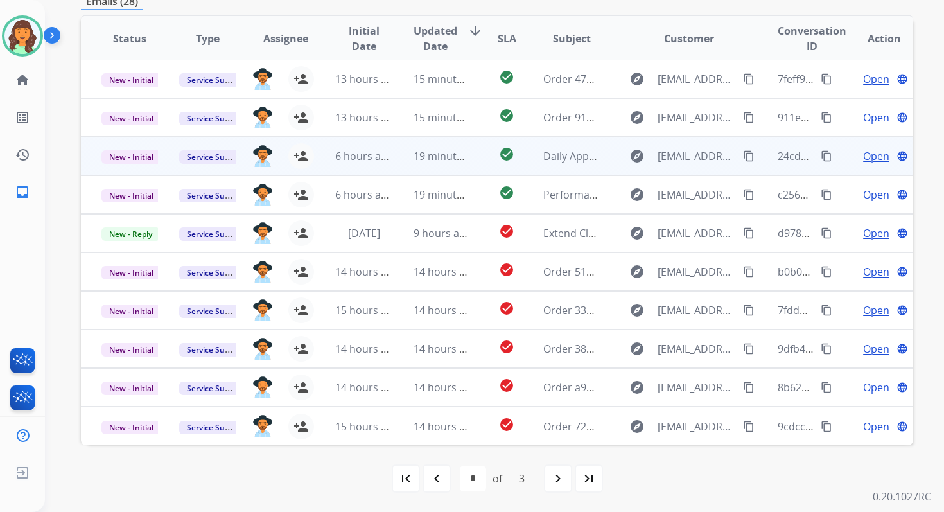
click at [403, 152] on td "19 minutes ago" at bounding box center [432, 156] width 78 height 39
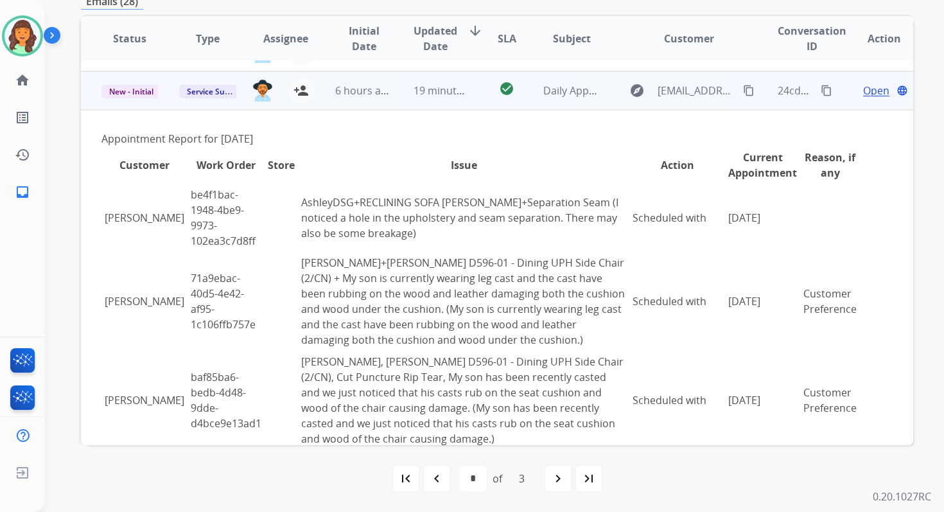
scroll to position [0, 0]
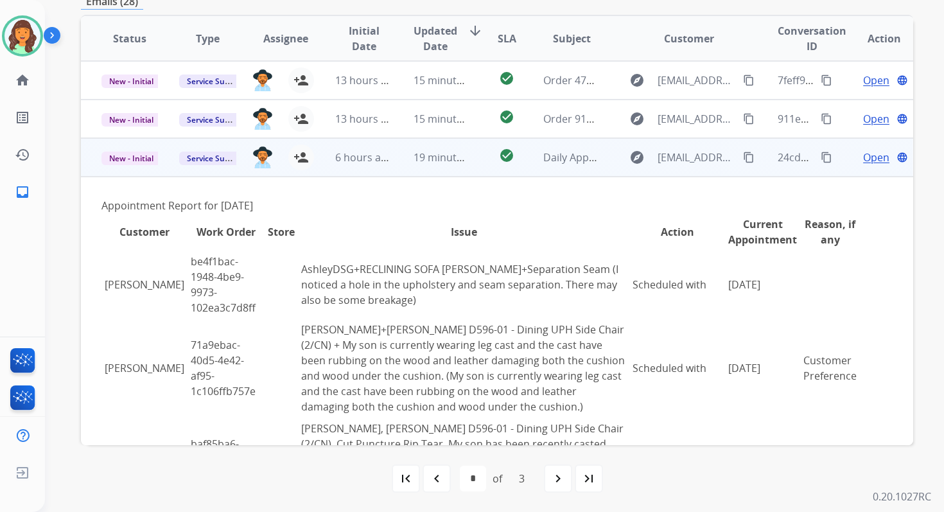
click at [440, 159] on span "19 minutes ago" at bounding box center [450, 157] width 74 height 14
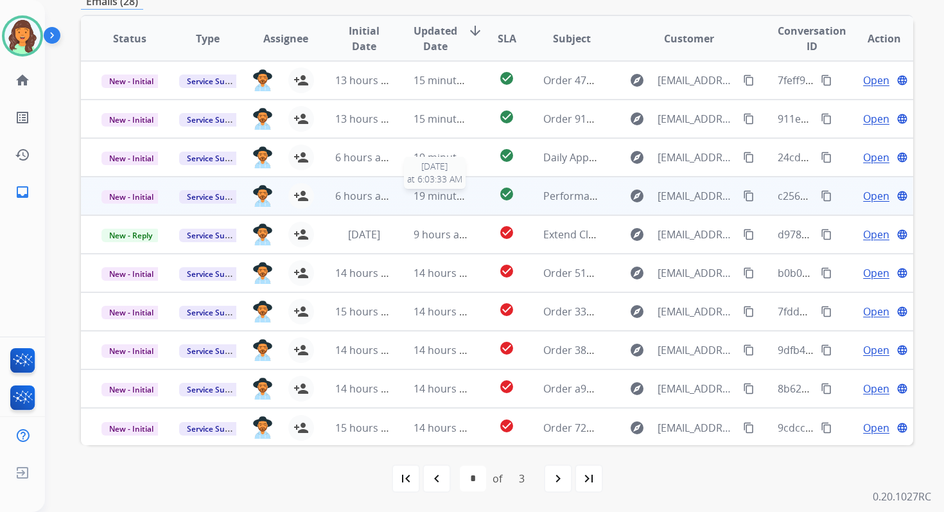
click at [442, 193] on span "19 minutes ago" at bounding box center [450, 196] width 74 height 14
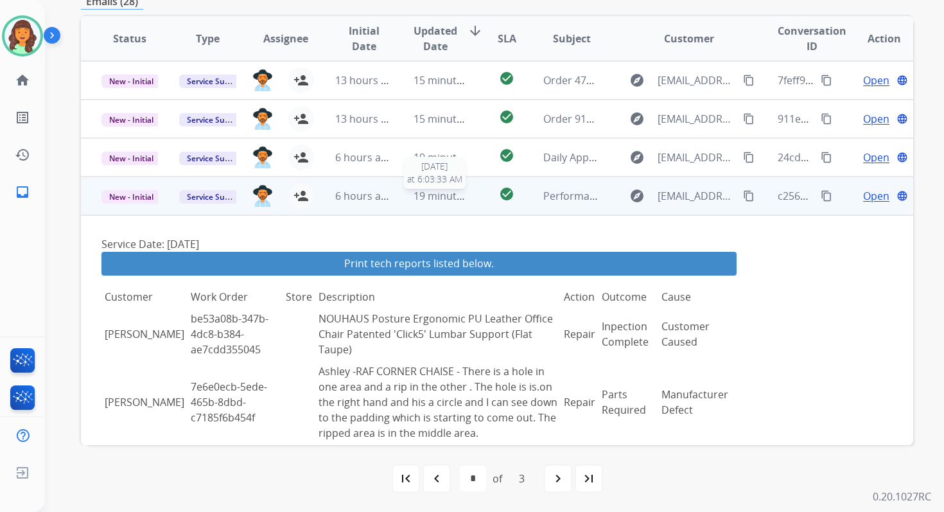
click at [438, 200] on span "19 minutes ago" at bounding box center [450, 196] width 74 height 14
